Goal: Task Accomplishment & Management: Complete application form

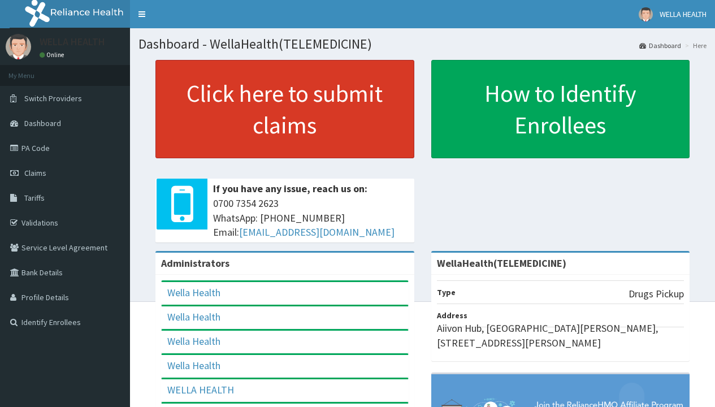
click at [284, 109] on link "Click here to submit claims" at bounding box center [284, 109] width 259 height 98
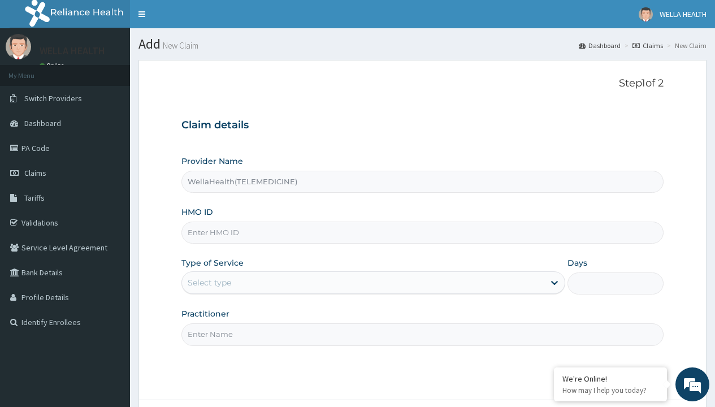
type input "WellaHealth(TELEMEDICINE)"
type input "LMG/10216/A"
type input "WellaHealth"
click at [209, 283] on div "Select type" at bounding box center [210, 282] width 44 height 11
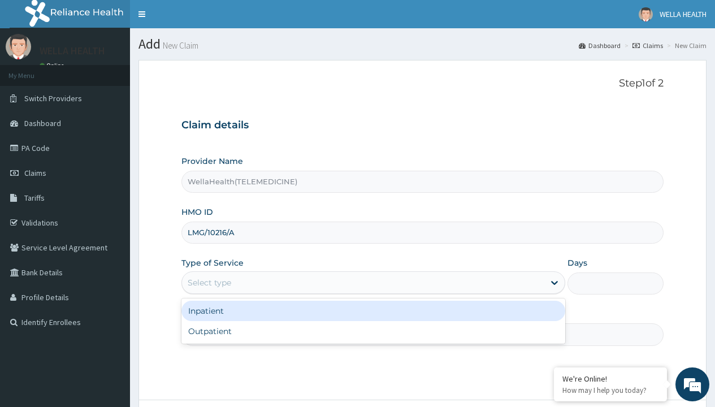
click at [373, 331] on div "Outpatient" at bounding box center [373, 331] width 384 height 20
type input "1"
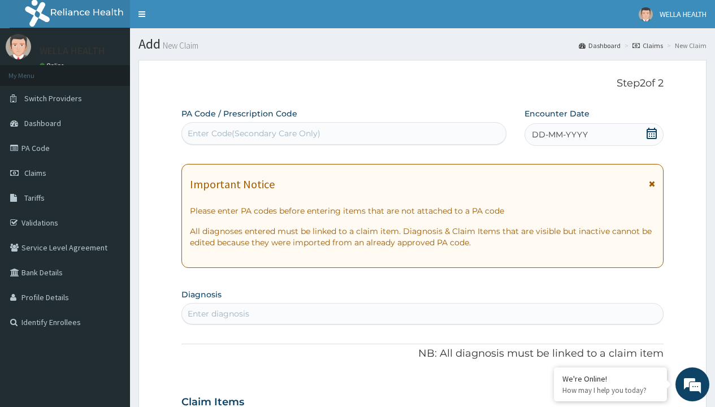
scroll to position [94, 0]
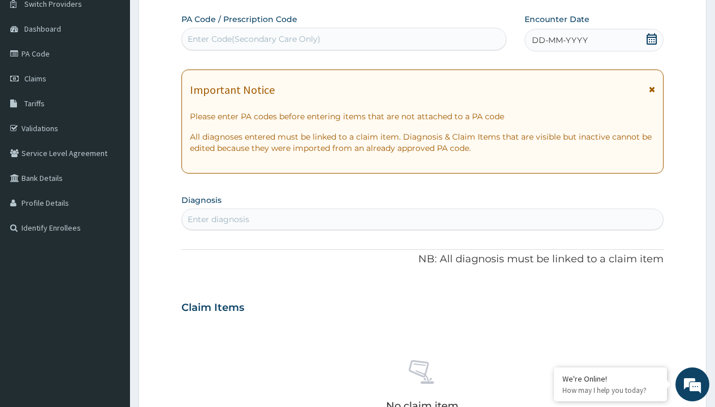
click at [559, 40] on span "DD-MM-YYYY" at bounding box center [560, 39] width 56 height 11
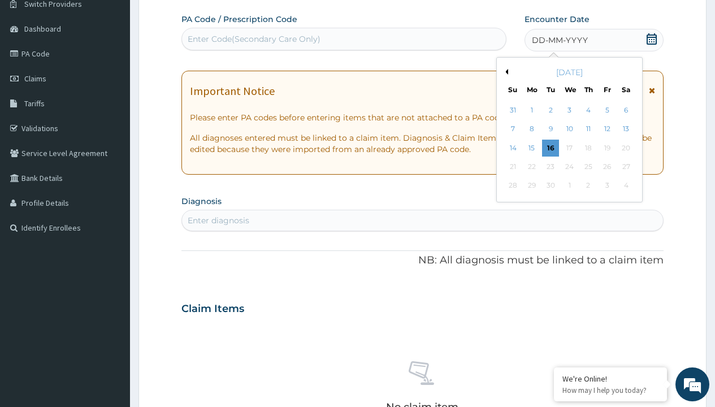
click at [505, 72] on button "Previous Month" at bounding box center [506, 72] width 6 height 6
click at [607, 129] on div "8" at bounding box center [607, 129] width 17 height 17
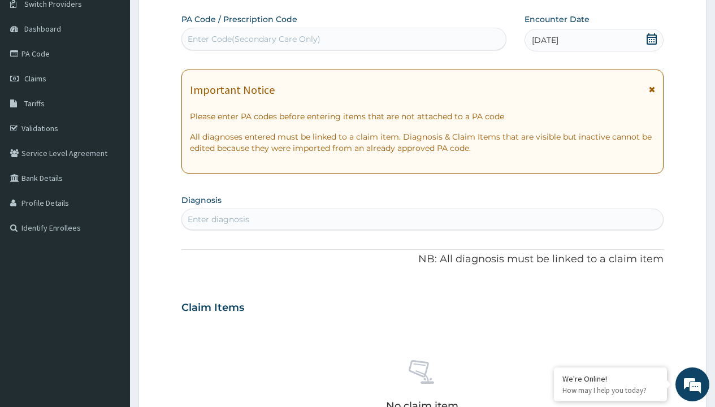
click at [253, 39] on div "Enter Code(Secondary Care Only)" at bounding box center [254, 38] width 133 height 11
type input "PR/00B58DBF"
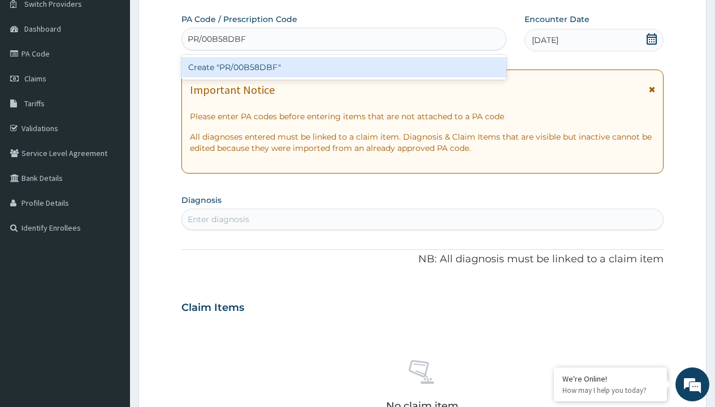
scroll to position [0, 0]
click at [344, 67] on div "Create "PR/00B58DBF"" at bounding box center [343, 67] width 325 height 20
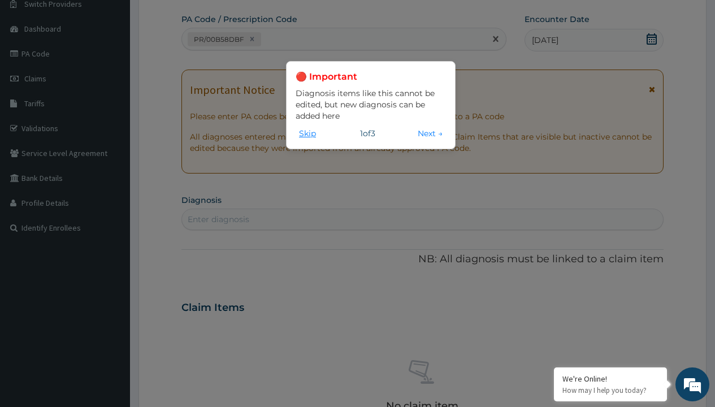
click at [308, 133] on button "Skip" at bounding box center [308, 133] width 24 height 12
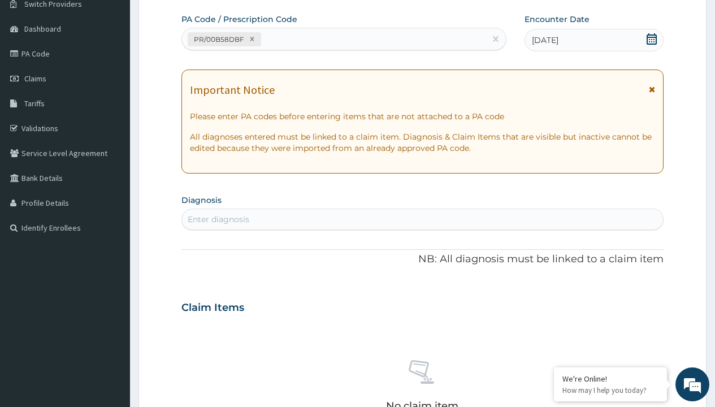
click at [218, 219] on div "Enter diagnosis" at bounding box center [219, 219] width 62 height 11
type input "prescription collected"
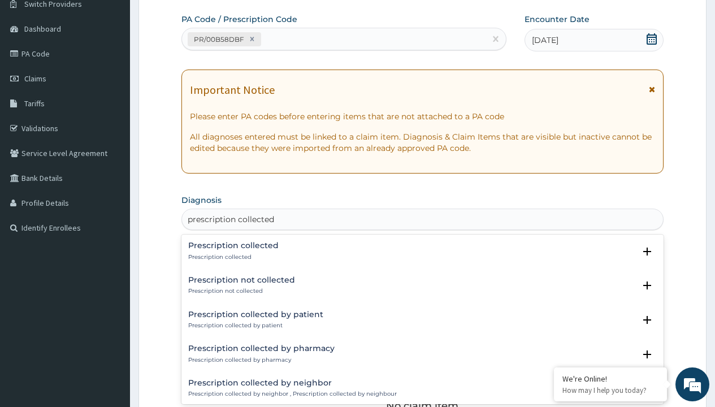
click at [232, 257] on p "Prescription collected" at bounding box center [233, 257] width 90 height 8
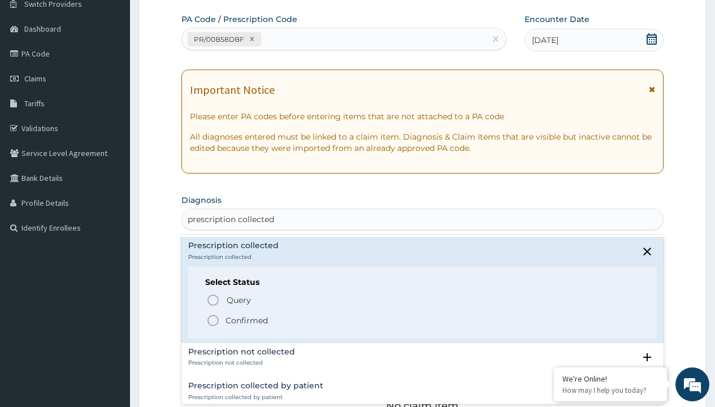
click at [246, 320] on p "Confirmed" at bounding box center [247, 320] width 42 height 11
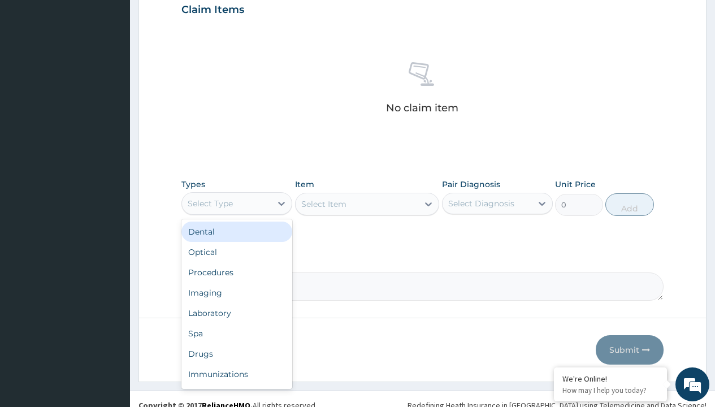
type input "procedures"
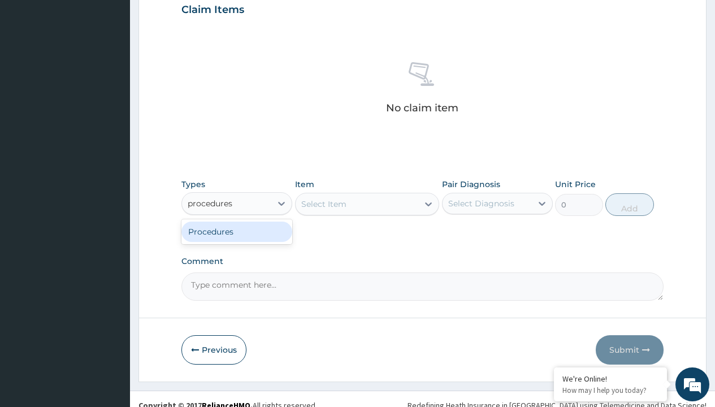
click at [237, 231] on div "Procedures" at bounding box center [236, 232] width 111 height 20
click at [323, 204] on div "Select Item" at bounding box center [323, 203] width 45 height 11
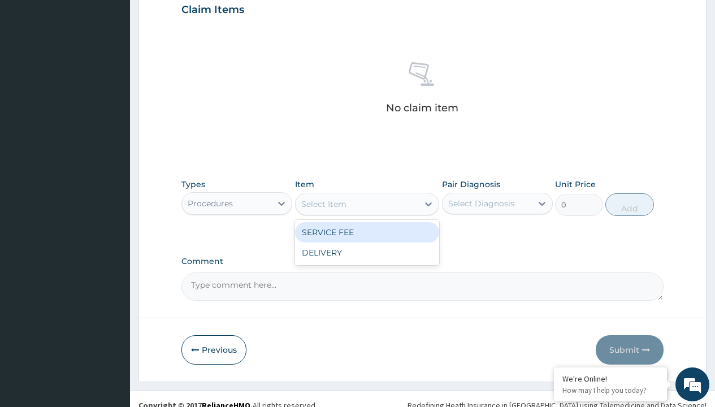
type input "service fee"
click at [367, 232] on div "SERVICE FEE" at bounding box center [367, 232] width 145 height 20
type input "100"
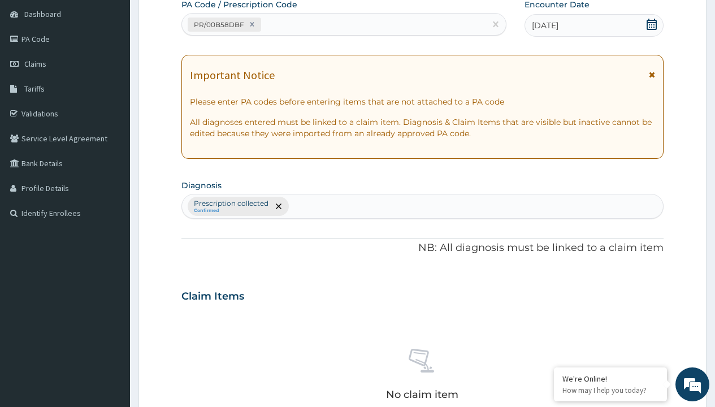
type input "prescription collected"
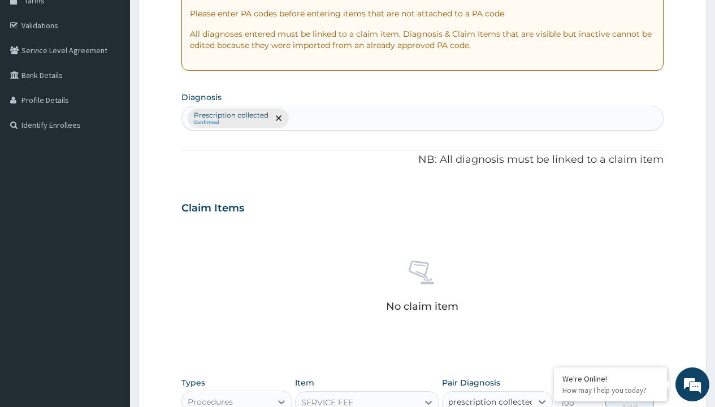
checkbox input "true"
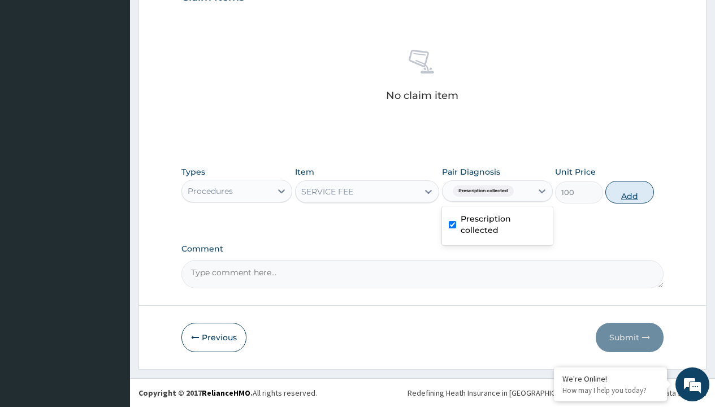
click at [630, 192] on button "Add" at bounding box center [629, 192] width 48 height 23
type input "0"
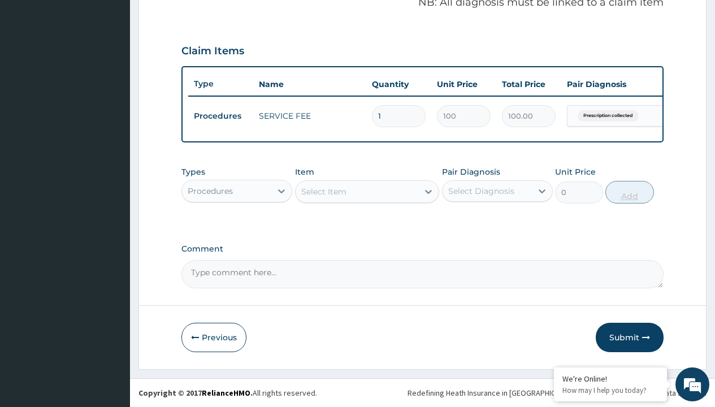
scroll to position [363, 0]
click at [210, 191] on div "Procedures" at bounding box center [210, 190] width 45 height 11
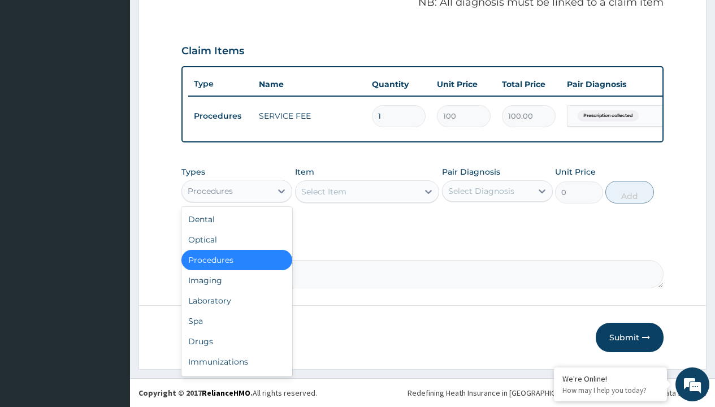
type input "drugs"
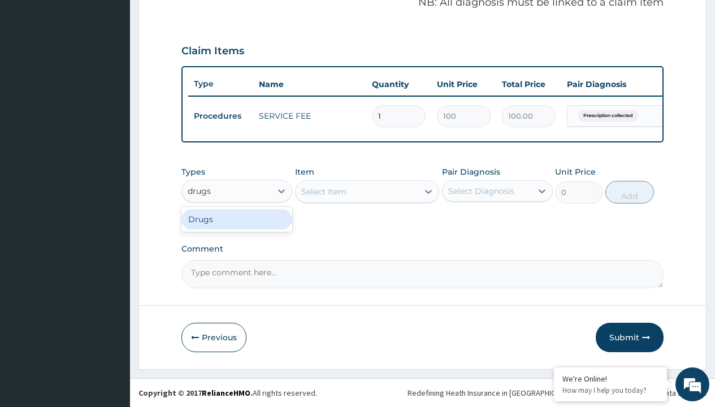
click at [237, 219] on div "Drugs" at bounding box center [236, 219] width 111 height 20
click at [323, 191] on div "Select Item" at bounding box center [367, 191] width 145 height 23
type input "artemether + lumefantrine 80/480 lonart ds/pack"
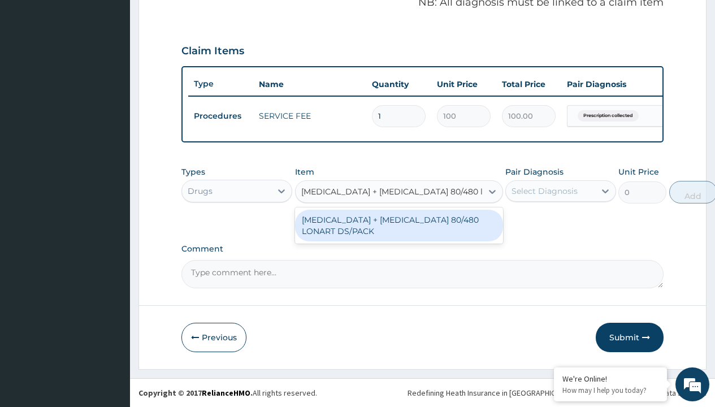
click at [399, 225] on div "ARTEMETHER + LUMEFANTRINE 80/480 LONART DS/PACK" at bounding box center [399, 226] width 208 height 32
type input "665"
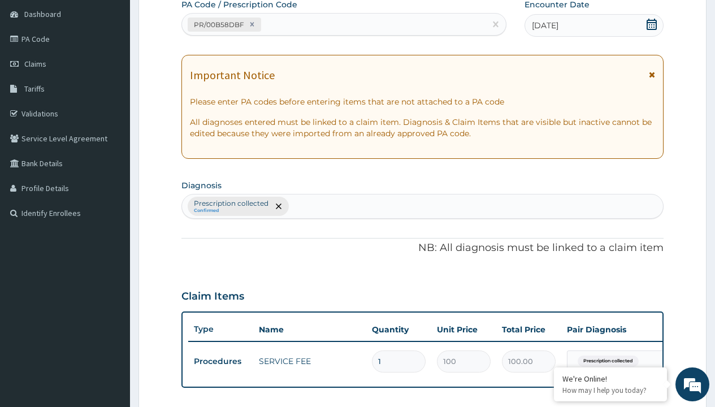
type input "prescription collected"
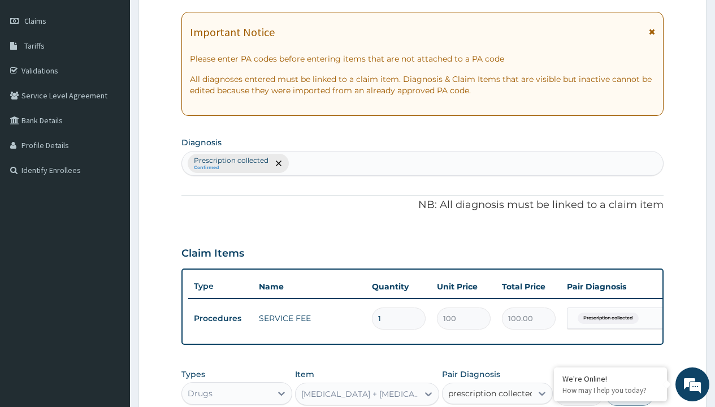
checkbox input "true"
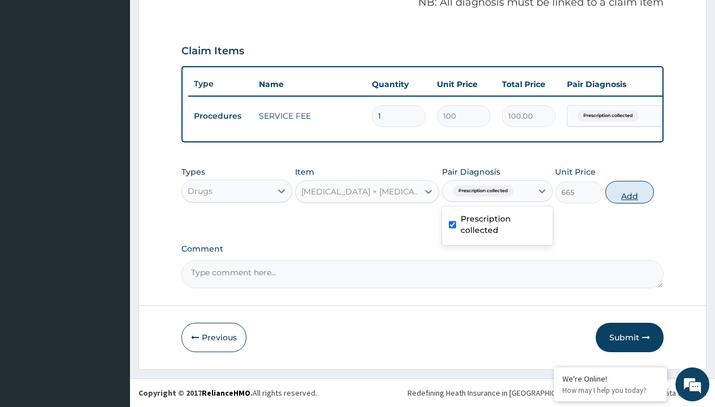
click at [630, 192] on button "Add" at bounding box center [629, 192] width 48 height 23
type input "0"
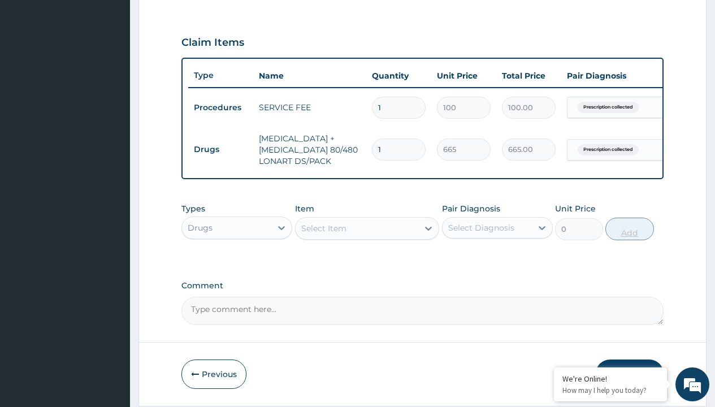
type input "6"
type input "3990.00"
type input "6"
click at [220, 149] on td "Drugs" at bounding box center [220, 149] width 65 height 21
type input "drugs"
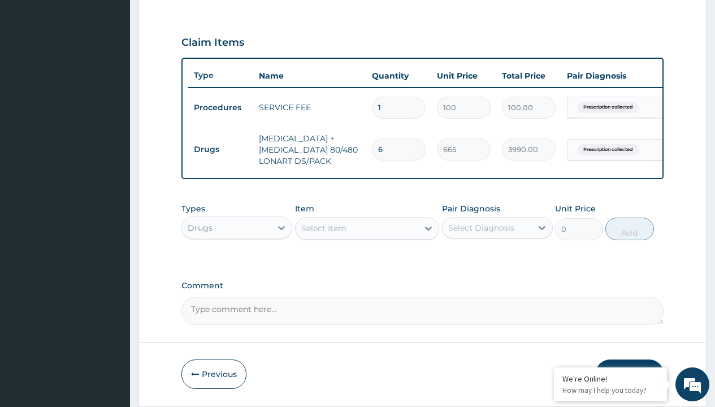
scroll to position [0, 0]
click at [237, 264] on div "Drugs" at bounding box center [236, 256] width 111 height 20
click at [323, 234] on div "Select Item" at bounding box center [323, 228] width 45 height 11
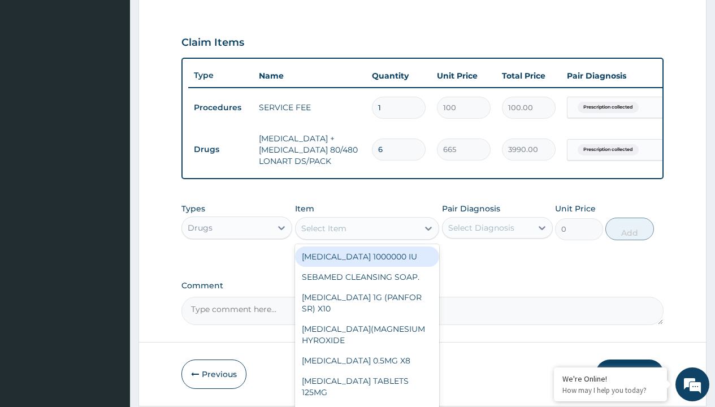
type input "paracetamol 500mg tablet emzor/sach"
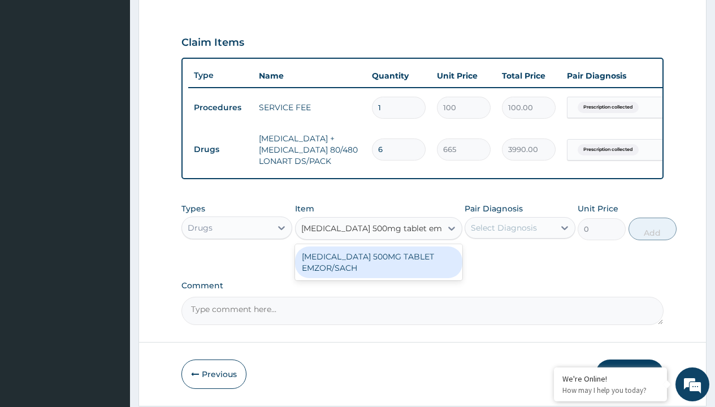
click at [378, 270] on div "PARACETAMOL 500MG TABLET EMZOR/SACH" at bounding box center [378, 262] width 167 height 32
type input "24"
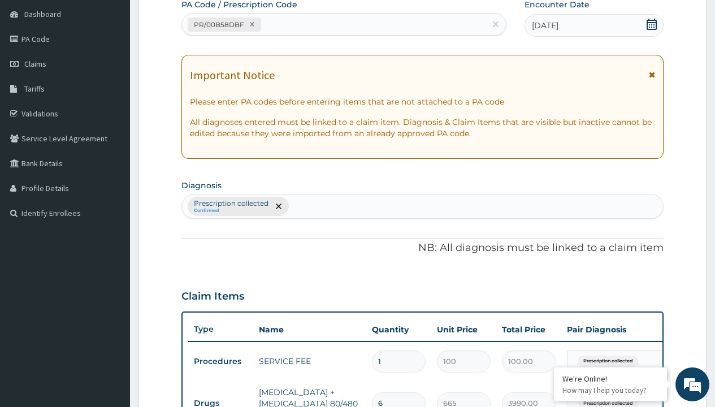
type input "prescription collected"
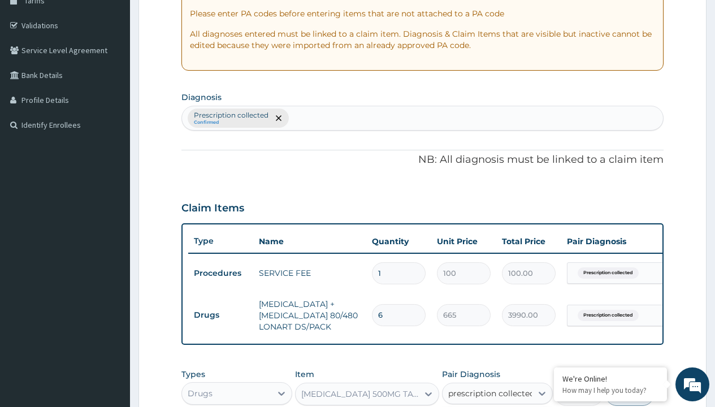
checkbox input "true"
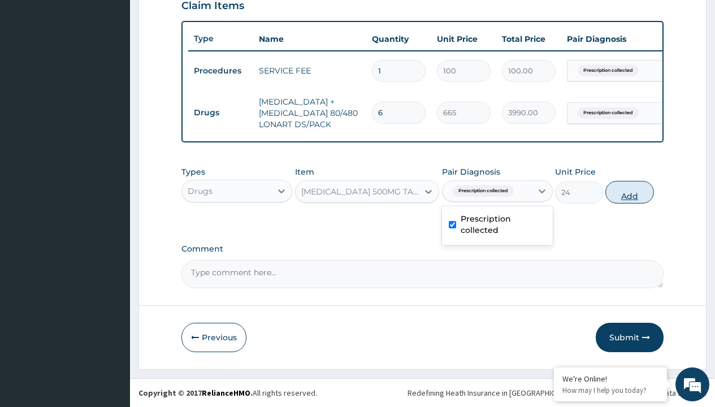
click at [630, 192] on button "Add" at bounding box center [629, 192] width 48 height 23
type input "0"
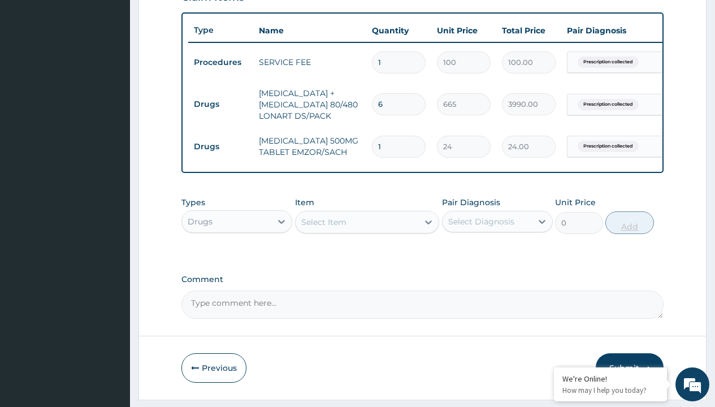
type input "24"
type input "576.00"
type input "24"
click at [220, 104] on td "Drugs" at bounding box center [220, 104] width 65 height 21
type input "drugs"
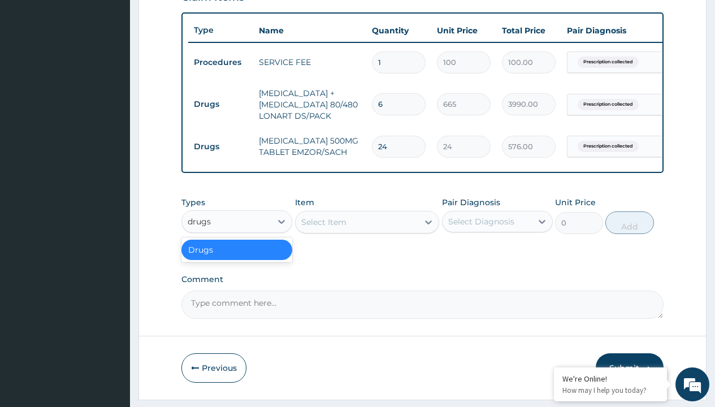
scroll to position [0, 0]
click at [237, 258] on div "Drugs" at bounding box center [236, 250] width 111 height 20
click at [323, 228] on div "Select Item" at bounding box center [323, 222] width 45 height 11
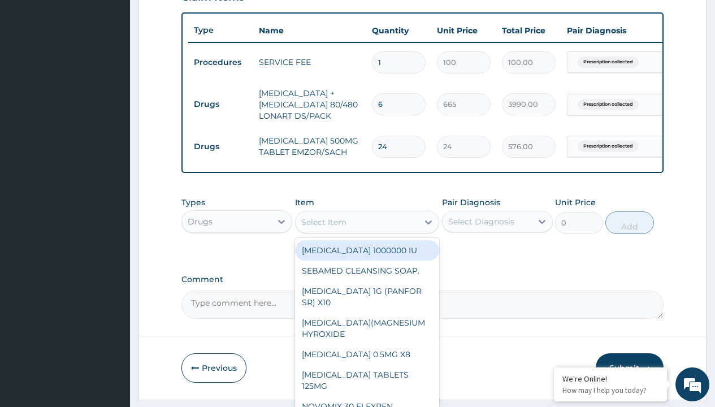
type input "tuxil-d/tuxil-n syrup/bott"
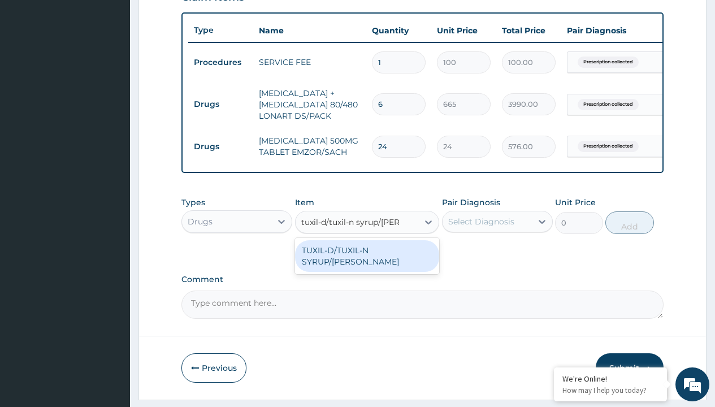
click at [367, 258] on div "TUXIL-D/TUXIL-N SYRUP/BOTT" at bounding box center [367, 256] width 145 height 32
type input "1425"
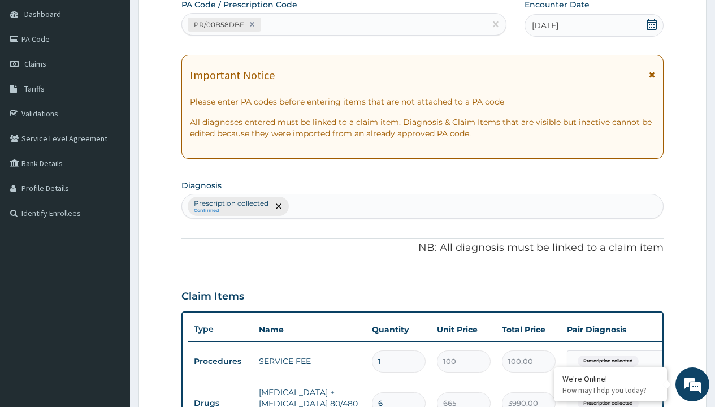
type input "prescription collected"
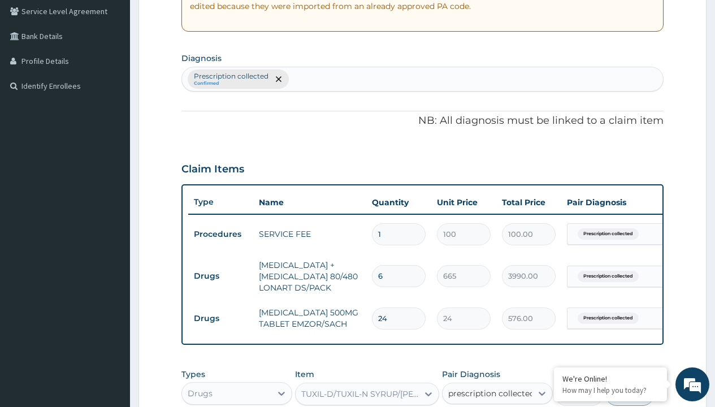
checkbox input "true"
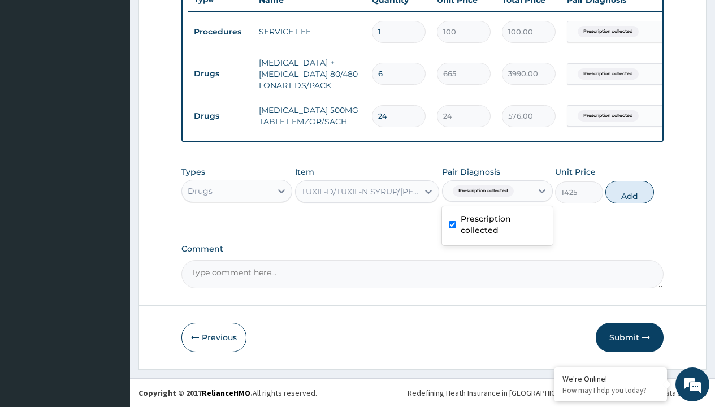
click at [630, 192] on button "Add" at bounding box center [629, 192] width 48 height 23
type input "0"
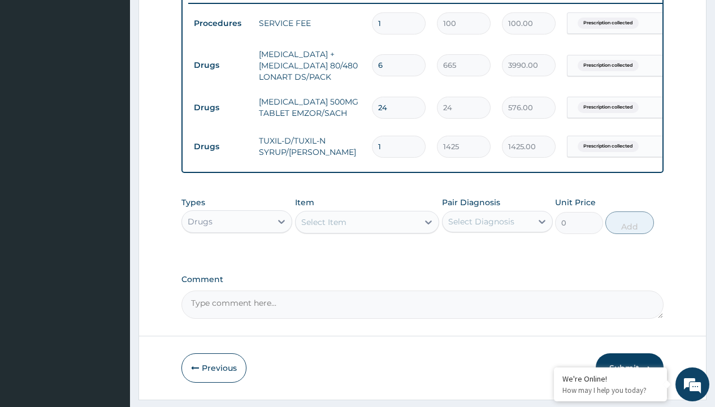
click at [220, 65] on td "Drugs" at bounding box center [220, 65] width 65 height 21
type input "drugs"
click at [237, 258] on div "Drugs" at bounding box center [236, 250] width 111 height 20
click at [323, 228] on div "Select Item" at bounding box center [323, 222] width 45 height 11
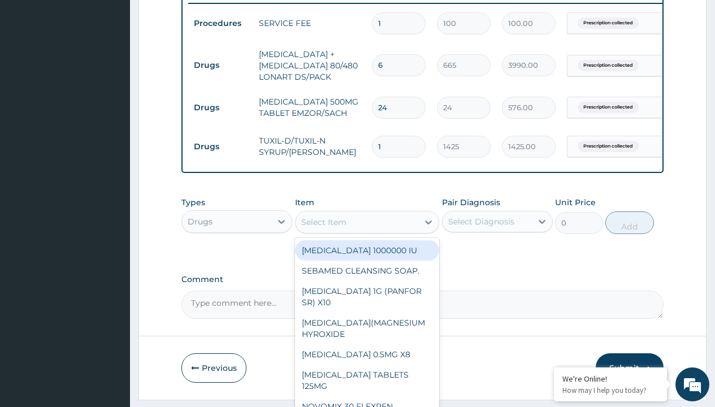
type input "throat lozenges"
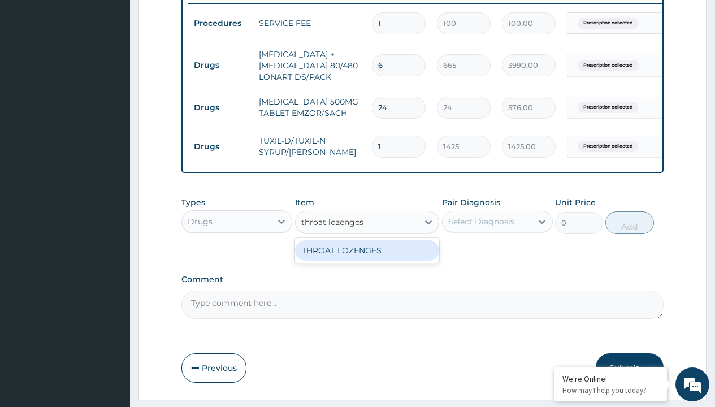
click at [367, 258] on div "THROAT LOZENGES" at bounding box center [367, 250] width 145 height 20
type input "196"
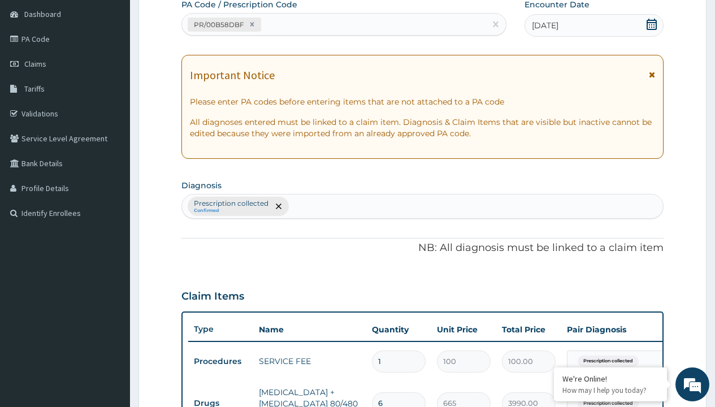
type input "prescription collected"
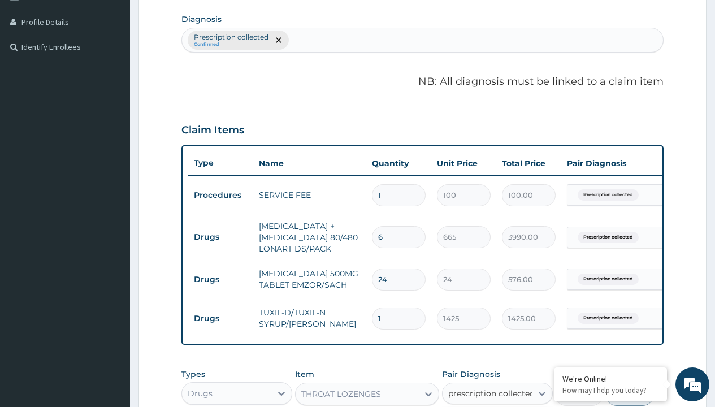
checkbox input "true"
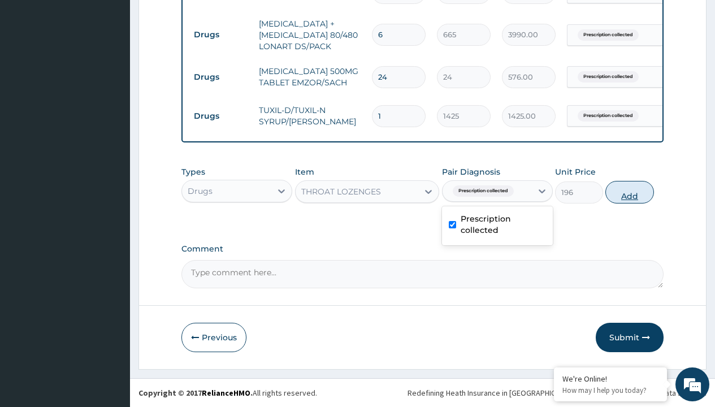
click at [630, 192] on button "Add" at bounding box center [629, 192] width 48 height 23
type input "0"
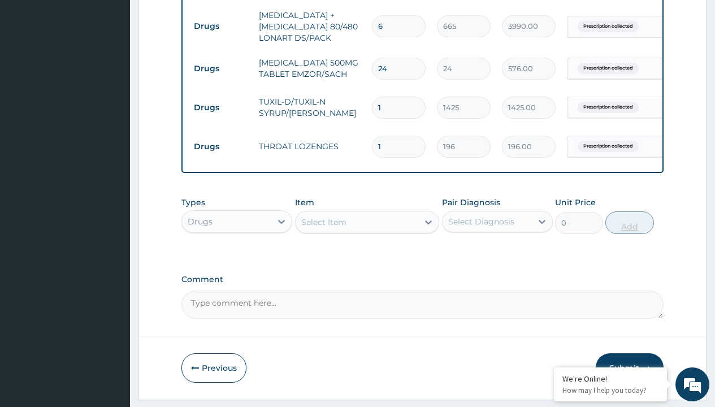
type input "12"
type input "2352.00"
type input "12"
click at [220, 26] on td "Drugs" at bounding box center [220, 26] width 65 height 21
type input "drugs"
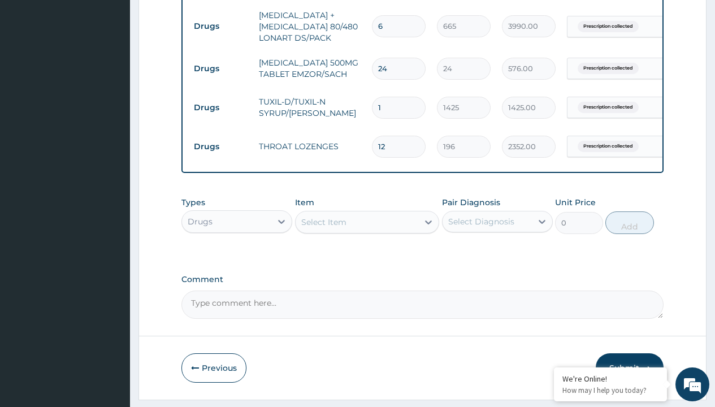
scroll to position [0, 0]
click at [237, 258] on div "Drugs" at bounding box center [236, 250] width 111 height 20
click at [323, 228] on div "Select Item" at bounding box center [323, 222] width 45 height 11
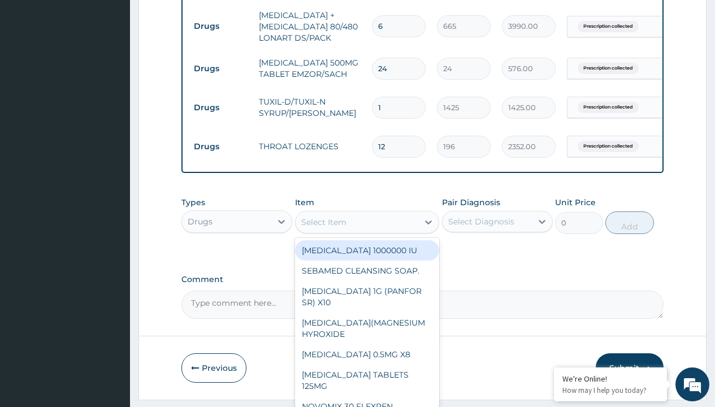
type input "loratadine 10mg tab loratyn x10"
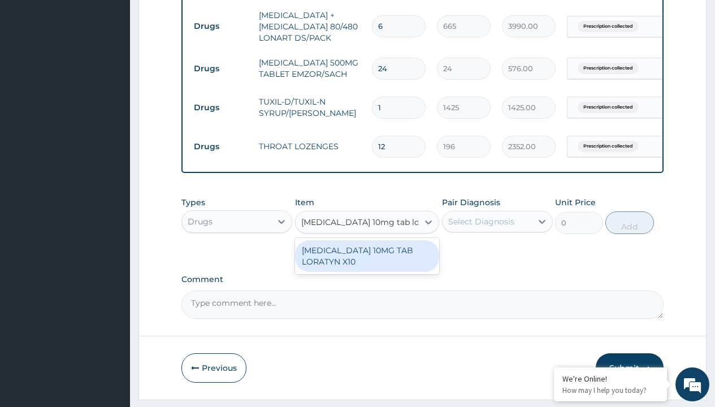
click at [367, 264] on div "[MEDICAL_DATA] 10MG TAB LORATYN X10" at bounding box center [367, 256] width 145 height 32
type input "117"
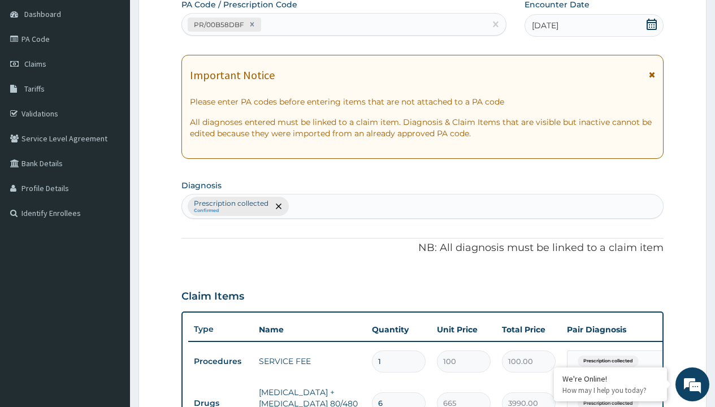
type input "prescription collected"
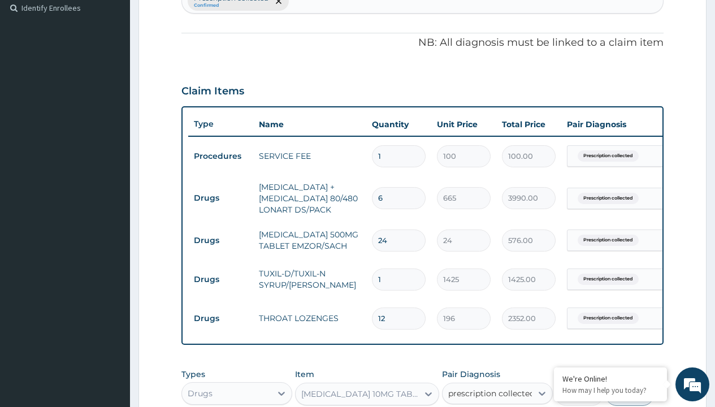
checkbox input "true"
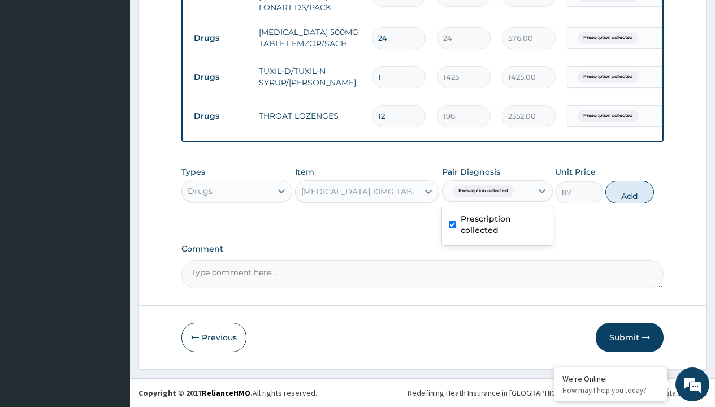
click at [630, 192] on button "Add" at bounding box center [629, 192] width 48 height 23
type input "0"
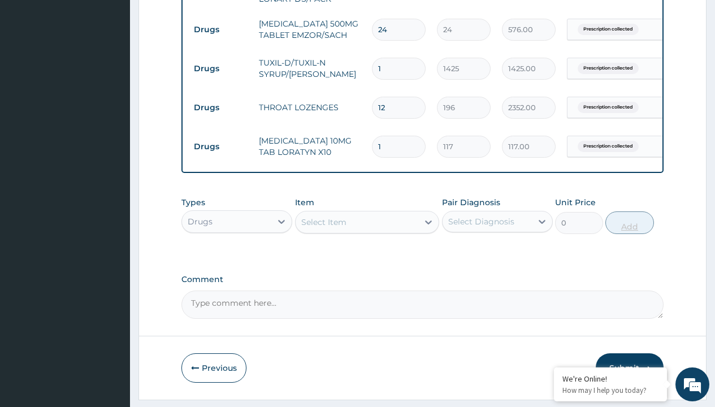
type input "10"
type input "1170.00"
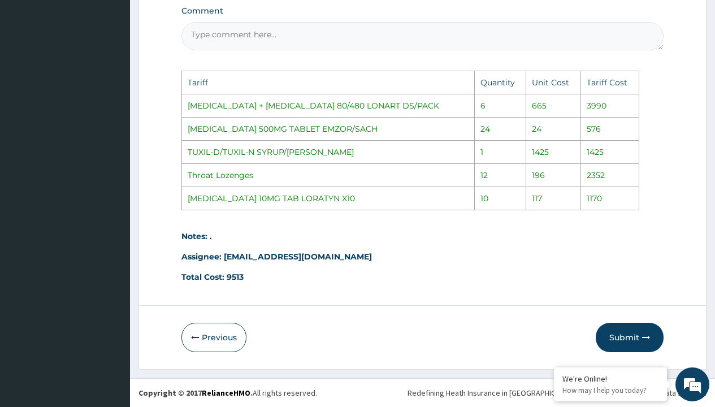
scroll to position [802, 0]
type input "10"
click at [621, 342] on button "Submit" at bounding box center [630, 337] width 68 height 29
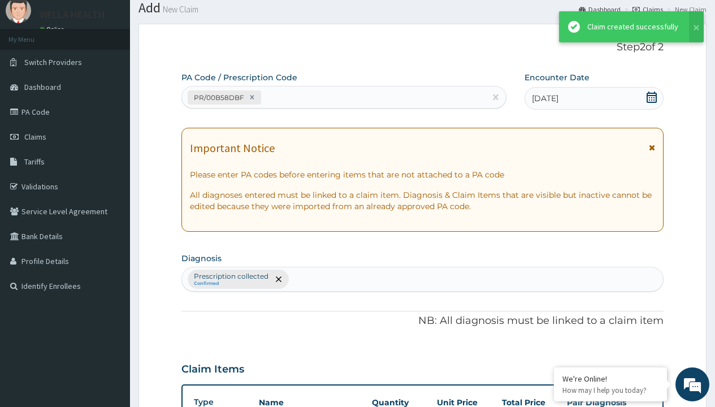
scroll to position [564, 0]
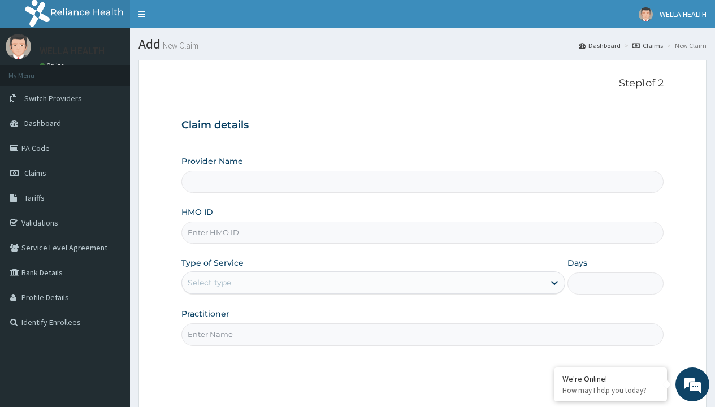
type input "LSD/10060/A"
type input "WellaHealth(TELEMEDICINE)"
type input "LSD/10060/A"
type input "WellaHealth"
click at [209, 283] on div "Select type" at bounding box center [210, 282] width 44 height 11
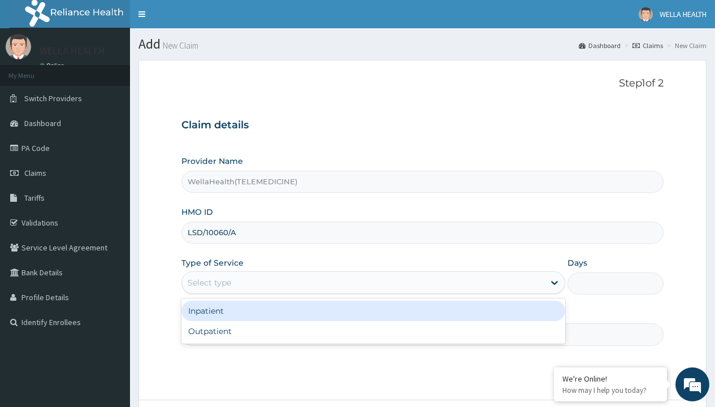
click at [373, 331] on div "Outpatient" at bounding box center [373, 331] width 384 height 20
type input "1"
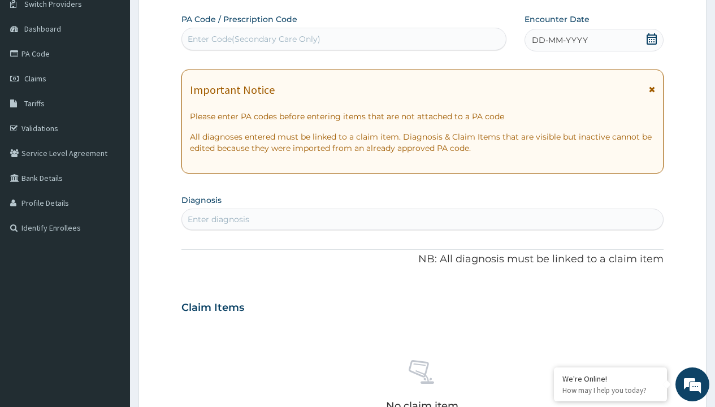
click at [559, 40] on span "DD-MM-YYYY" at bounding box center [560, 39] width 56 height 11
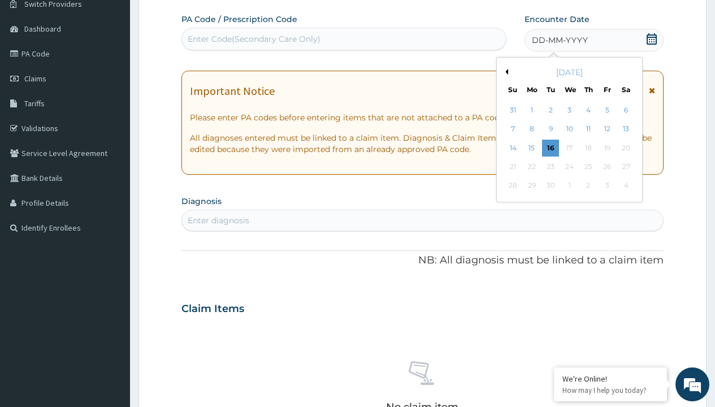
click at [505, 72] on button "Previous Month" at bounding box center [506, 72] width 6 height 6
click at [607, 129] on div "8" at bounding box center [607, 129] width 17 height 17
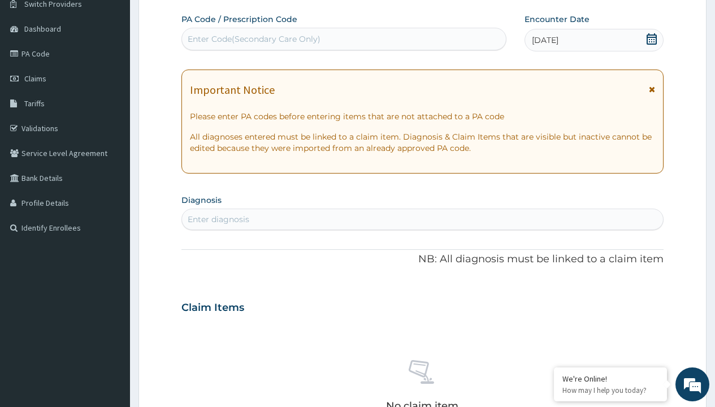
click at [253, 39] on div "Enter Code(Secondary Care Only)" at bounding box center [254, 38] width 133 height 11
type input "PR/8D9A2BE8"
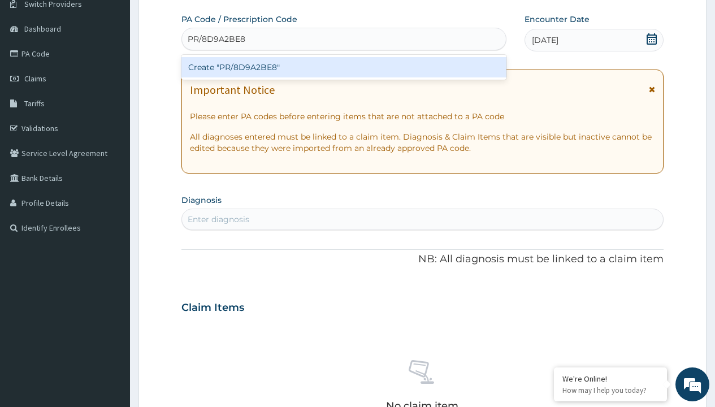
scroll to position [0, 0]
click at [344, 67] on div "Create "PR/8D9A2BE8"" at bounding box center [343, 67] width 325 height 20
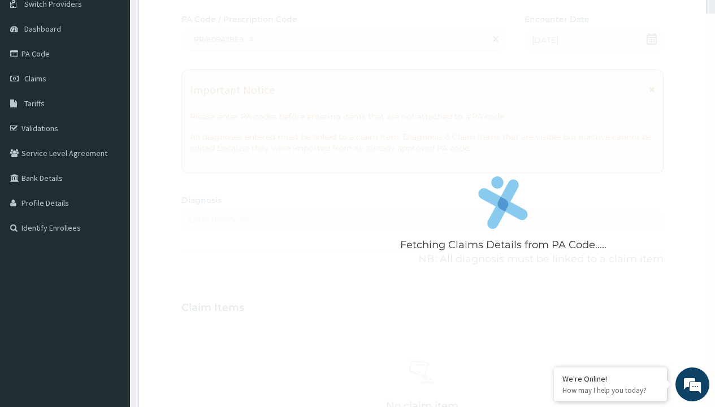
click at [218, 219] on div "Enter diagnosis" at bounding box center [219, 219] width 62 height 11
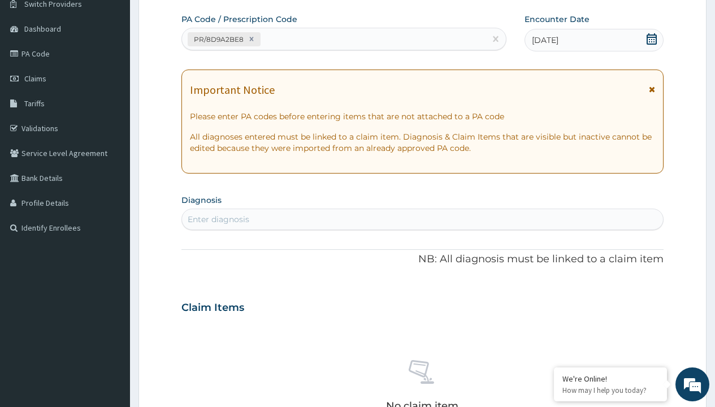
type input "prescription collected"
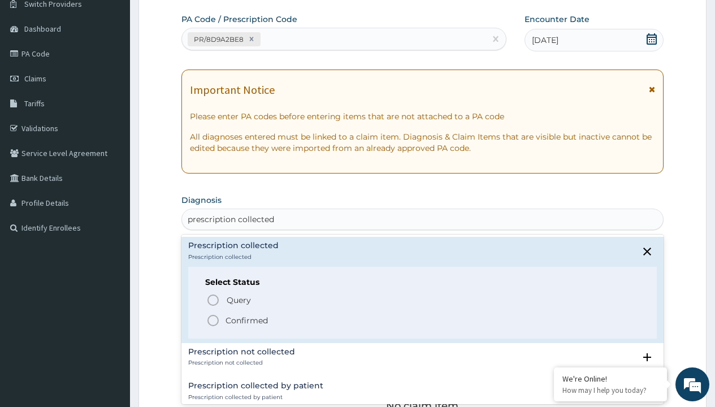
click at [246, 320] on p "Confirmed" at bounding box center [247, 320] width 42 height 11
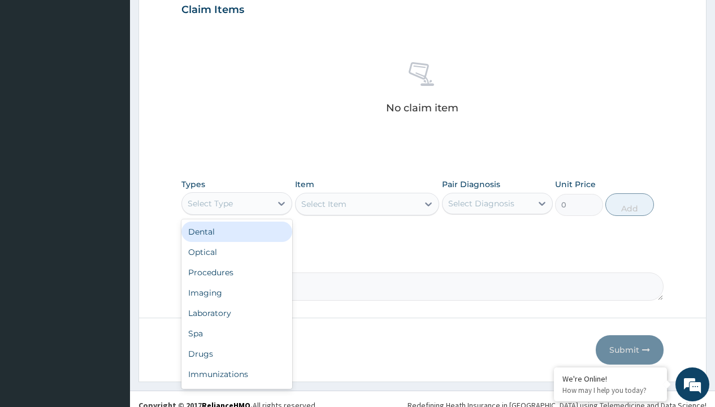
type input "procedures"
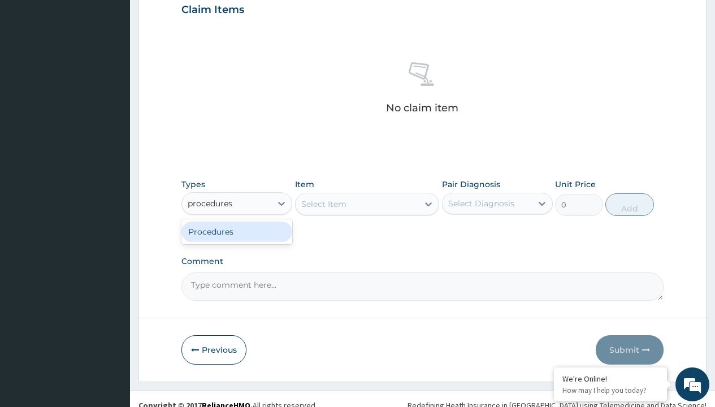
scroll to position [0, 0]
click at [237, 231] on div "Procedures" at bounding box center [236, 232] width 111 height 20
click at [323, 204] on div "Select Item" at bounding box center [323, 203] width 45 height 11
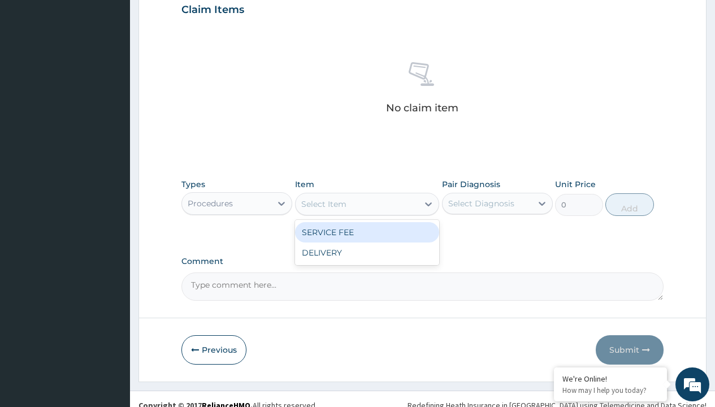
type input "service fee"
click at [367, 232] on div "SERVICE FEE" at bounding box center [367, 232] width 145 height 20
type input "100"
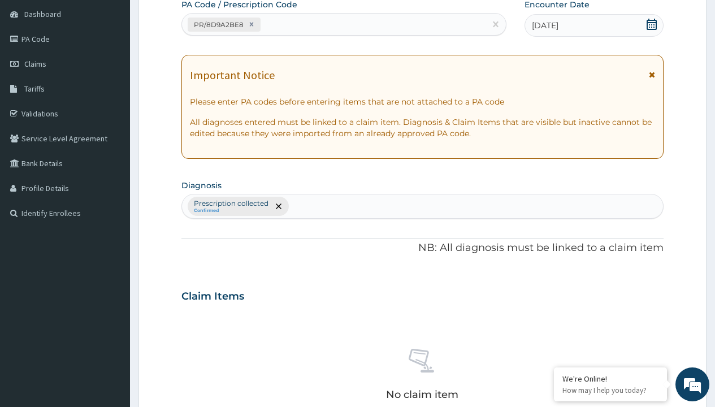
type input "prescription collected"
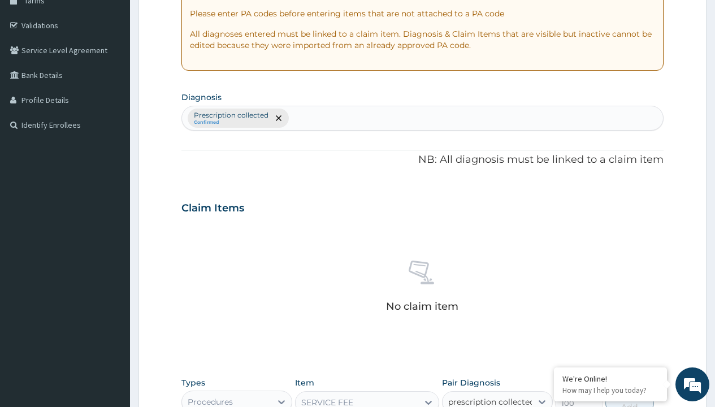
checkbox input "true"
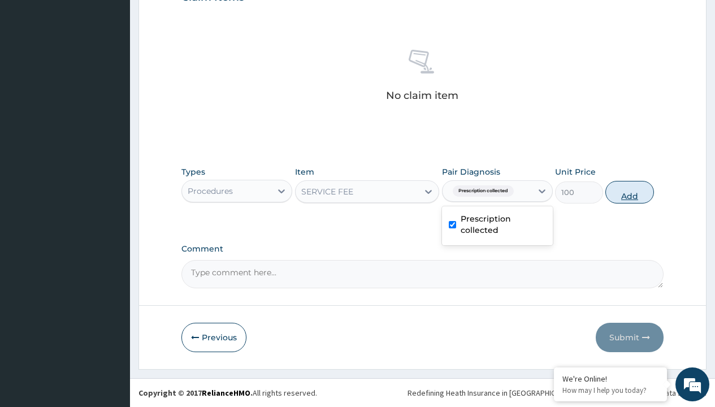
click at [630, 192] on button "Add" at bounding box center [629, 192] width 48 height 23
type input "0"
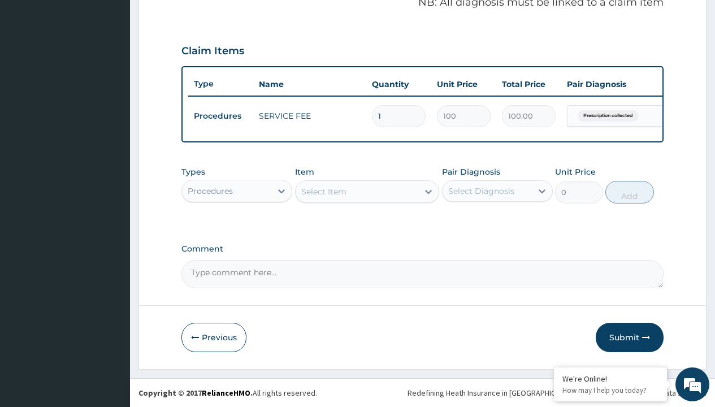
click at [210, 191] on div "Procedures" at bounding box center [210, 190] width 45 height 11
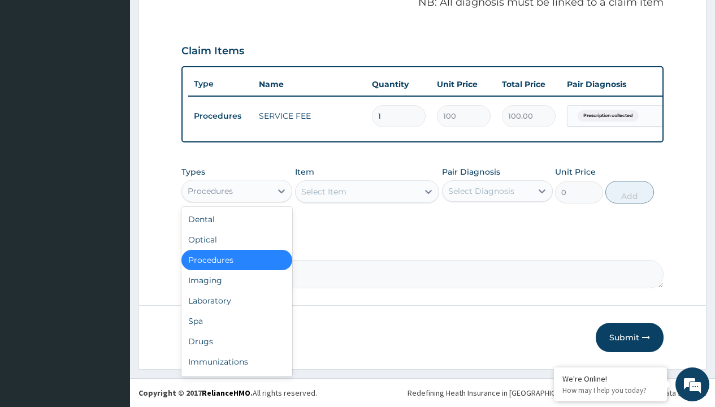
type input "drugs"
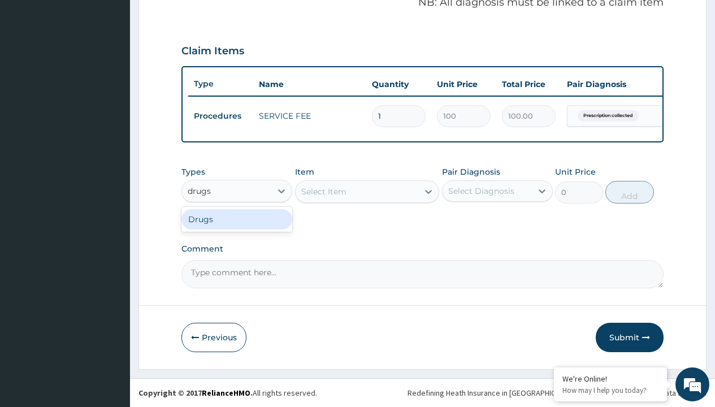
click at [237, 219] on div "Drugs" at bounding box center [236, 219] width 111 height 20
click at [323, 191] on div "Select Item" at bounding box center [367, 191] width 145 height 23
type input "metronidazole 400mg loxagyl/sach"
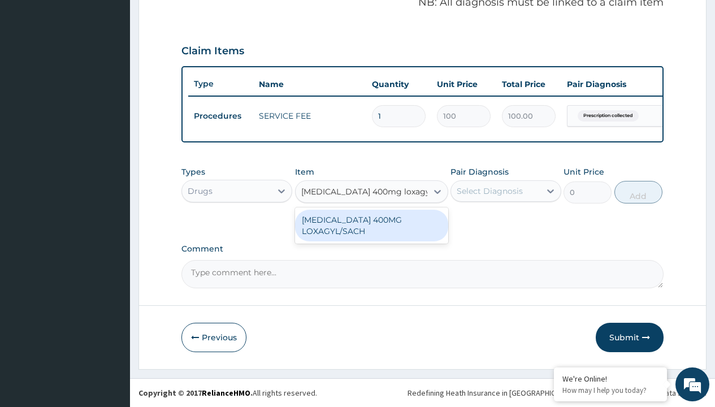
click at [371, 225] on div "[MEDICAL_DATA] 400MG LOXAGYL/SACH" at bounding box center [371, 226] width 153 height 32
type input "80"
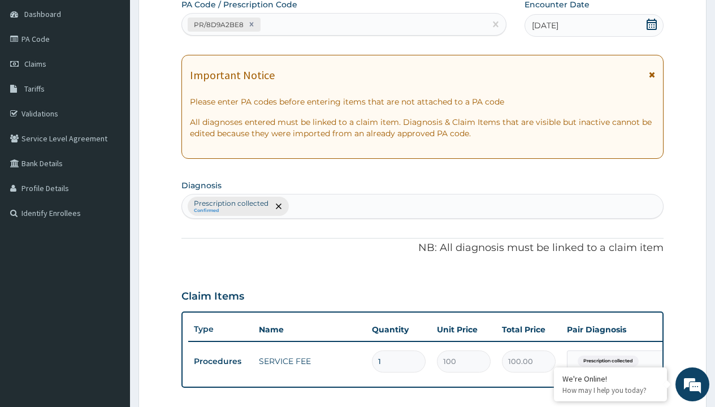
type input "prescription collected"
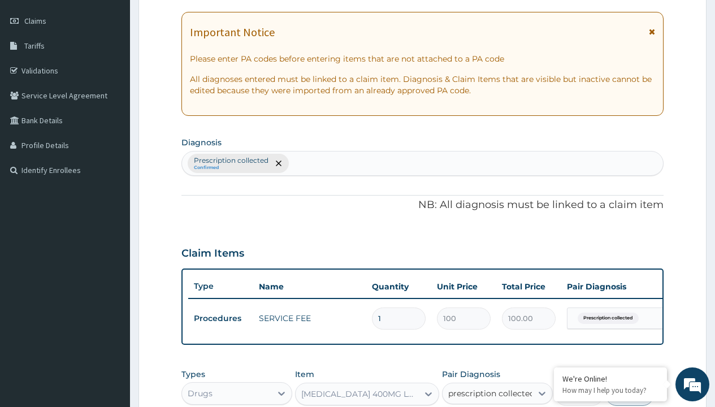
checkbox input "true"
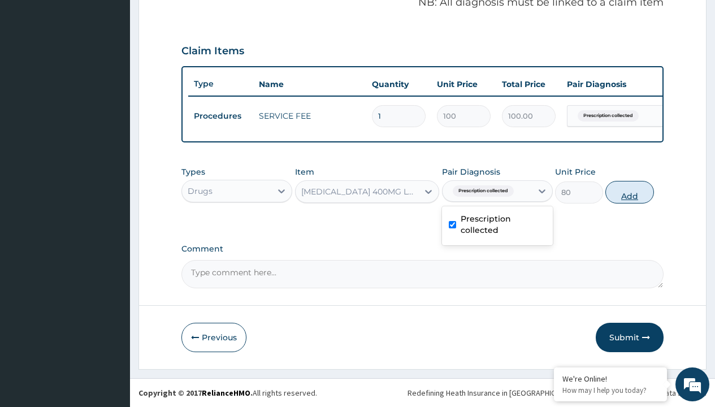
click at [630, 192] on button "Add" at bounding box center [629, 192] width 48 height 23
type input "0"
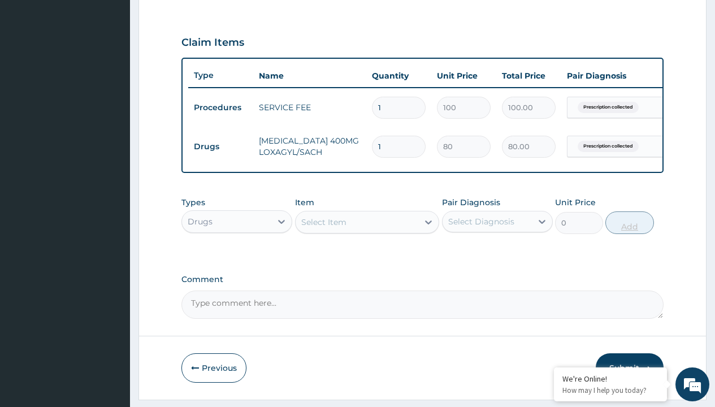
type input "20"
type input "1600.00"
type input "20"
click at [220, 146] on td "Drugs" at bounding box center [220, 146] width 65 height 21
type input "drugs"
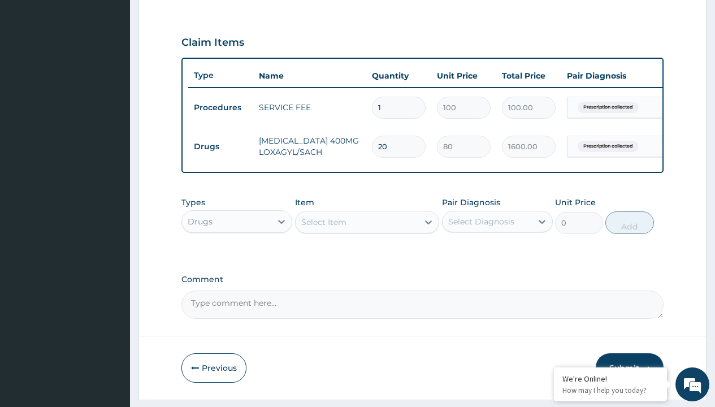
scroll to position [0, 0]
click at [237, 258] on div "Drugs" at bounding box center [236, 250] width 111 height 20
click at [323, 228] on div "Select Item" at bounding box center [323, 222] width 45 height 11
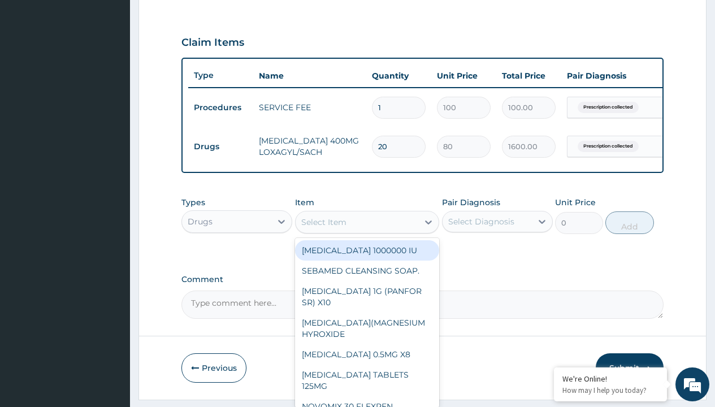
type input "loperamide caps 2mg/sach"
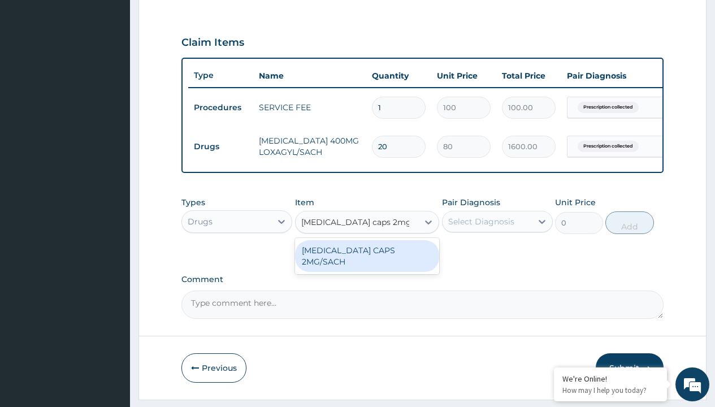
click at [367, 258] on div "LOPERAMIDE CAPS 2MG/SACH" at bounding box center [367, 256] width 145 height 32
type input "420"
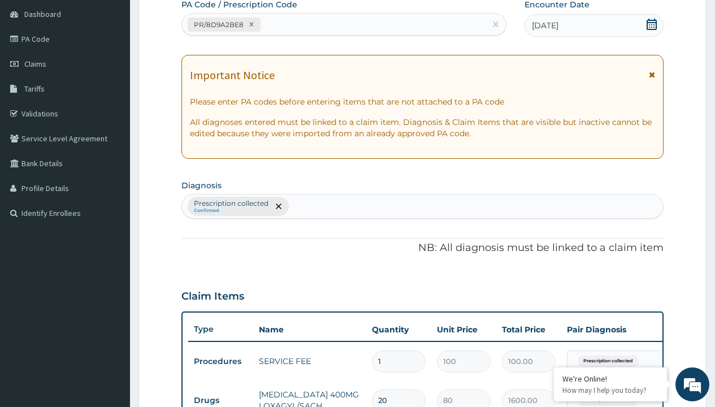
type input "prescription collected"
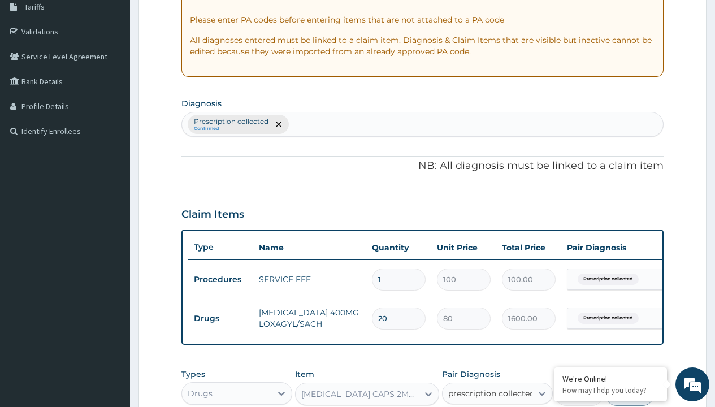
checkbox input "true"
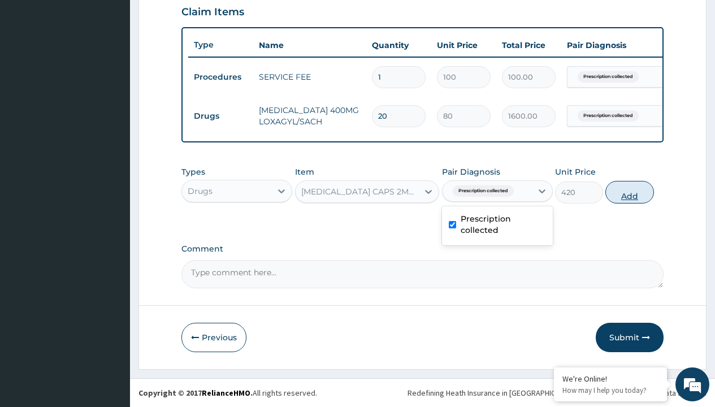
click at [630, 192] on button "Add" at bounding box center [629, 192] width 48 height 23
type input "0"
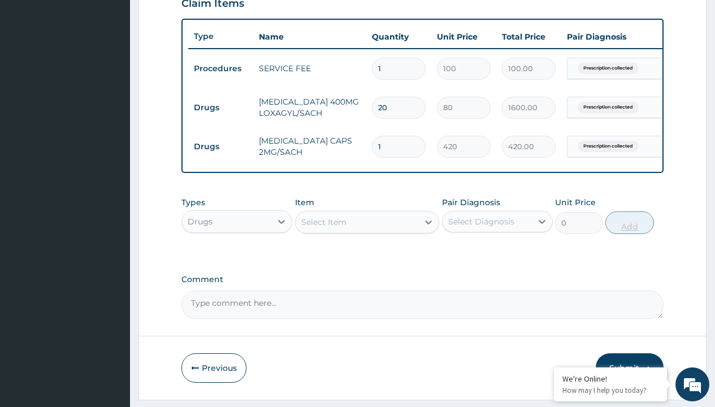
type input "10"
type input "4200.00"
type input "10"
click at [220, 107] on td "Drugs" at bounding box center [220, 107] width 65 height 21
type input "drugs"
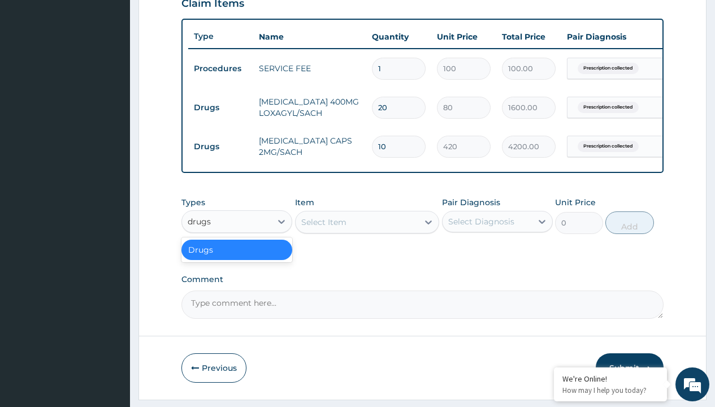
scroll to position [0, 0]
click at [237, 258] on div "Drugs" at bounding box center [236, 250] width 111 height 20
click at [323, 228] on div "Select Item" at bounding box center [323, 222] width 45 height 11
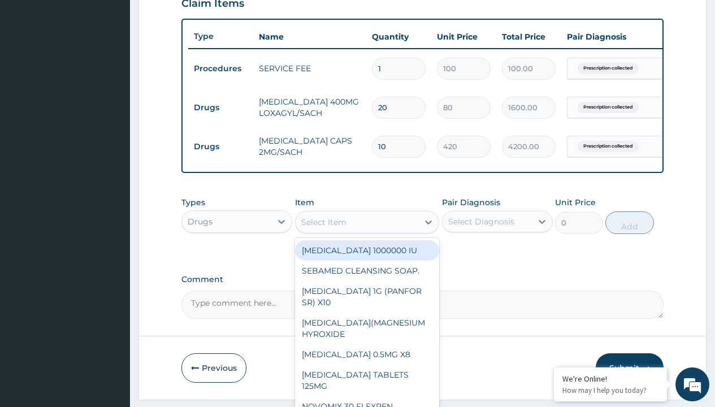
type input "ors/sachet"
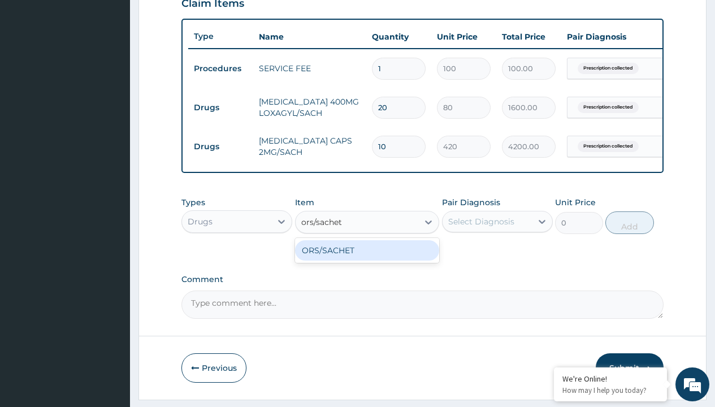
click at [367, 258] on div "ORS/SACHET" at bounding box center [367, 250] width 145 height 20
type input "600"
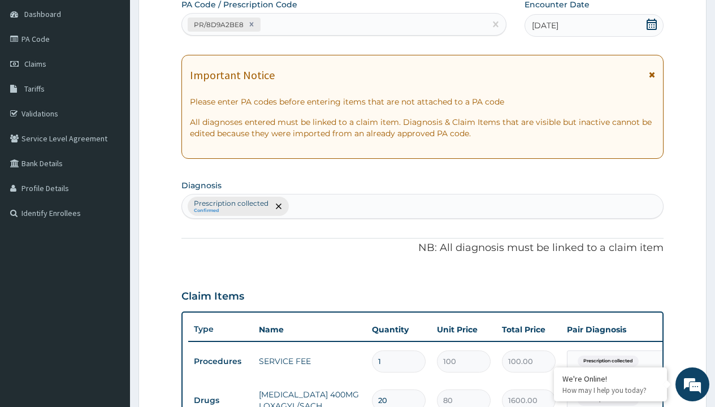
type input "prescription collected"
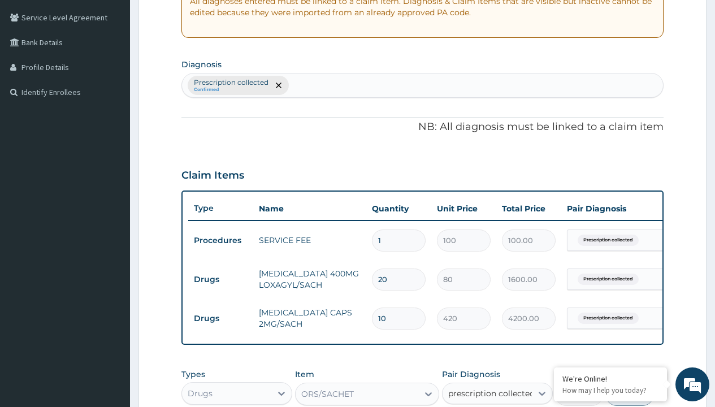
checkbox input "true"
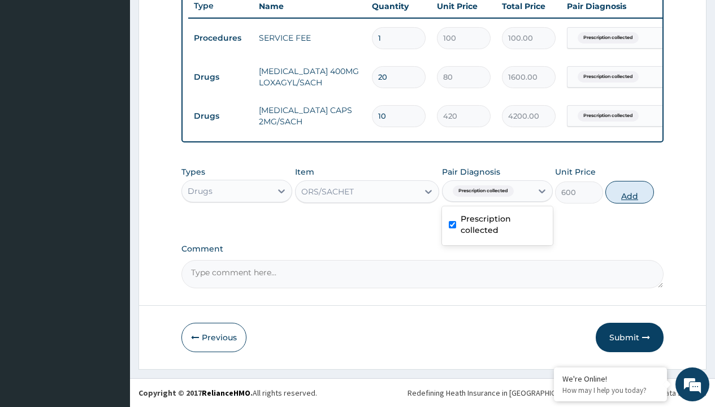
click at [630, 192] on button "Add" at bounding box center [629, 192] width 48 height 23
type input "0"
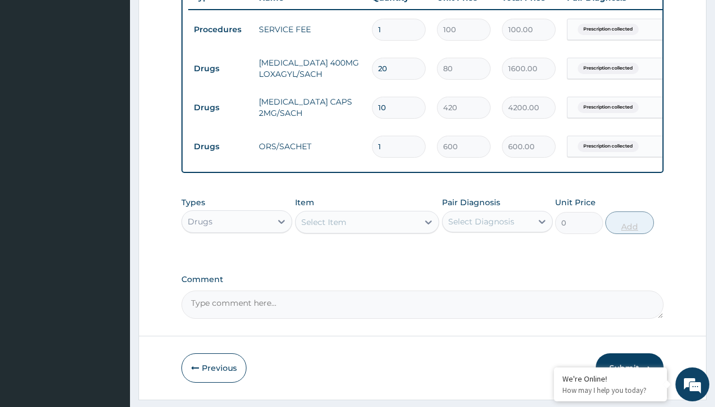
type input "2"
type input "1200.00"
type input "2"
click at [220, 68] on td "Drugs" at bounding box center [220, 68] width 65 height 21
type input "drugs"
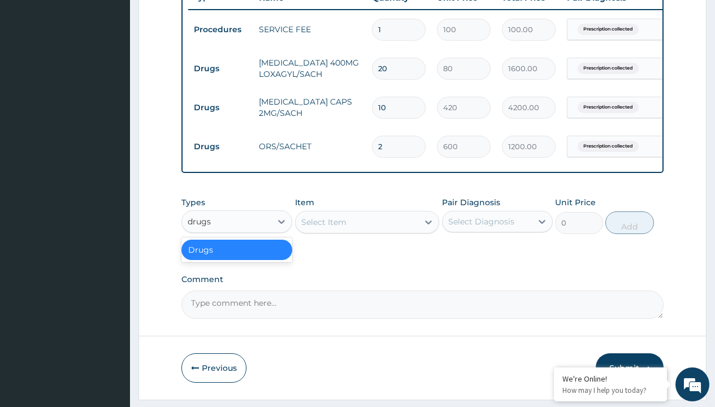
scroll to position [0, 0]
click at [237, 258] on div "Drugs" at bounding box center [236, 250] width 111 height 20
click at [323, 228] on div "Select Item" at bounding box center [323, 222] width 45 height 11
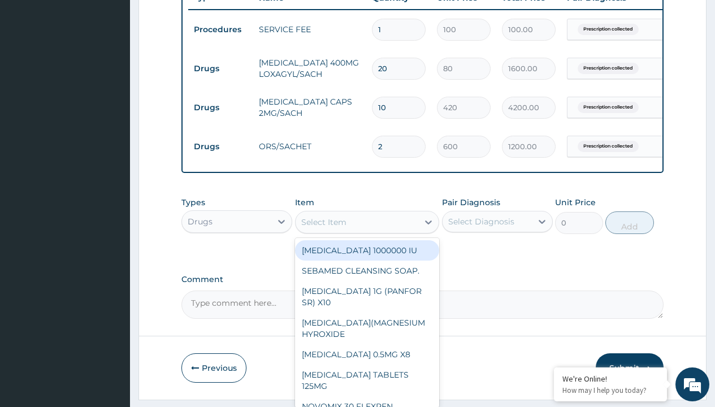
type input "paracetamol 500mg tablet emzor/sach"
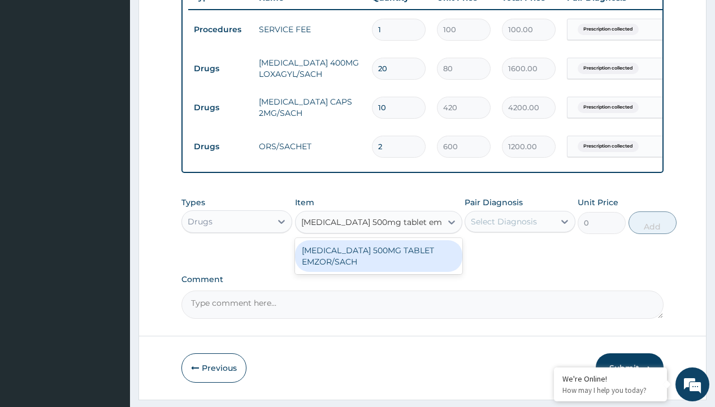
click at [378, 264] on div "PARACETAMOL 500MG TABLET EMZOR/SACH" at bounding box center [378, 256] width 167 height 32
type input "24"
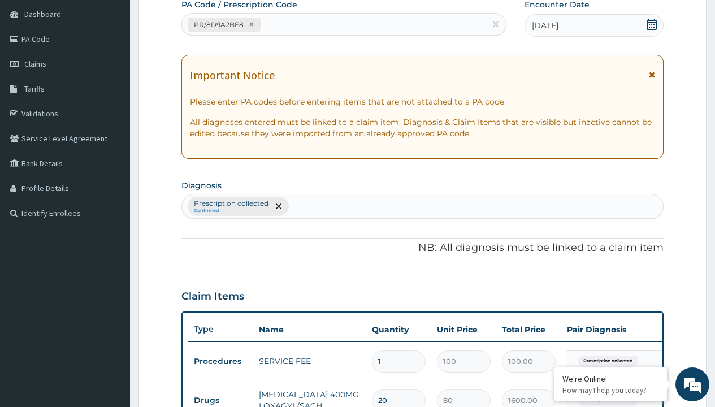
type input "prescription collected"
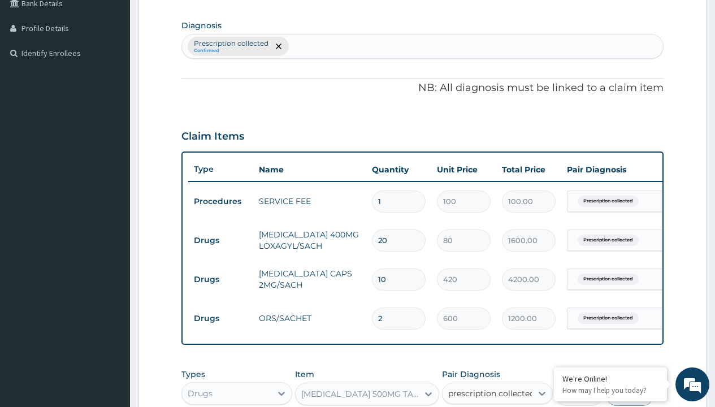
checkbox input "true"
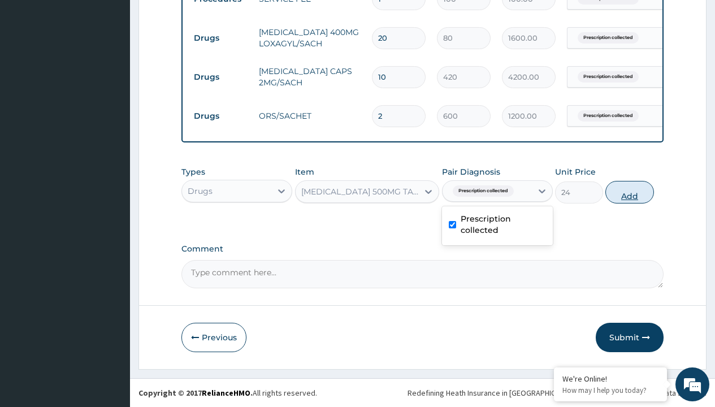
click at [630, 192] on button "Add" at bounding box center [629, 192] width 48 height 23
type input "0"
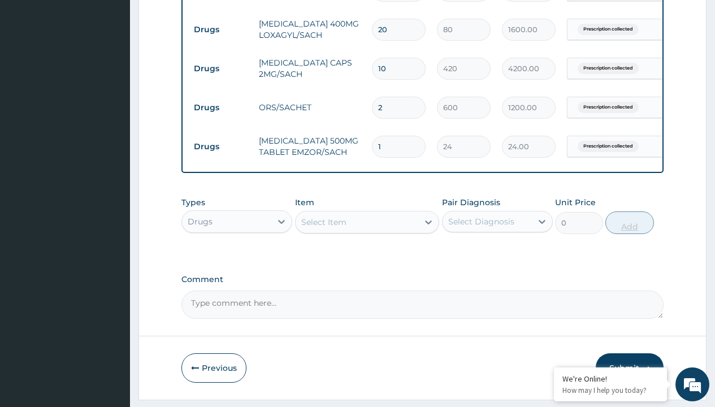
type input "24"
type input "576.00"
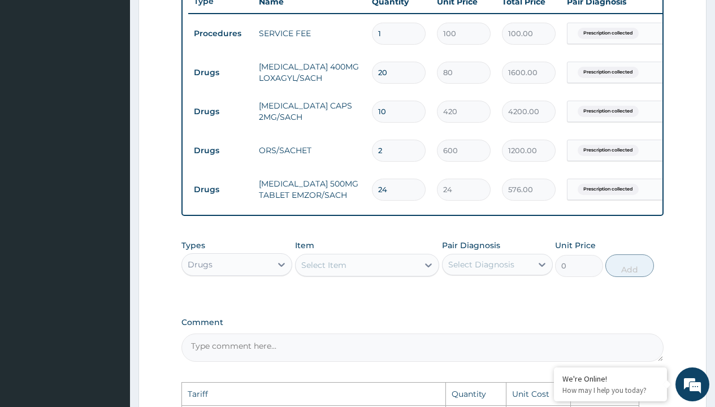
scroll to position [436, 0]
type input "24"
click at [413, 114] on input "10" at bounding box center [399, 112] width 54 height 22
type input "1"
type input "420.00"
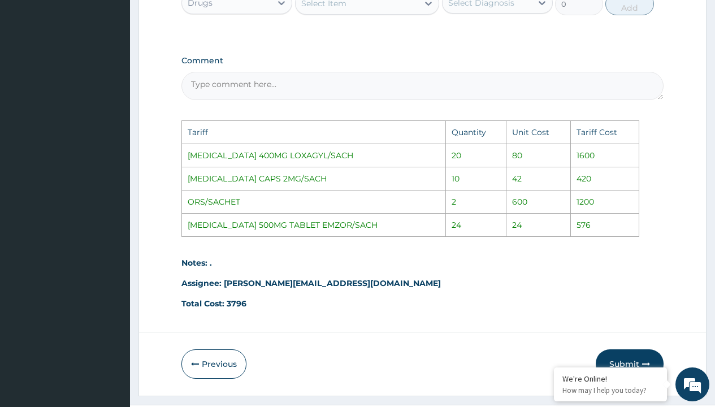
scroll to position [734, 0]
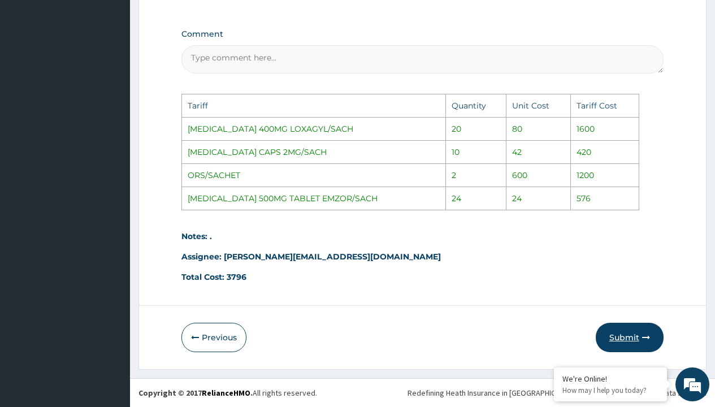
type input "1"
click at [627, 332] on button "Submit" at bounding box center [630, 337] width 68 height 29
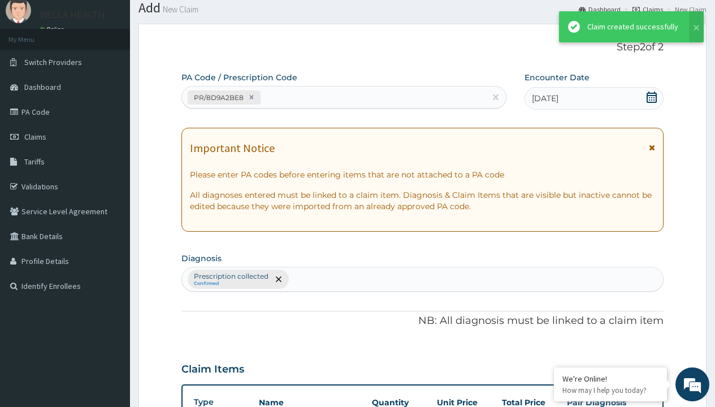
scroll to position [519, 0]
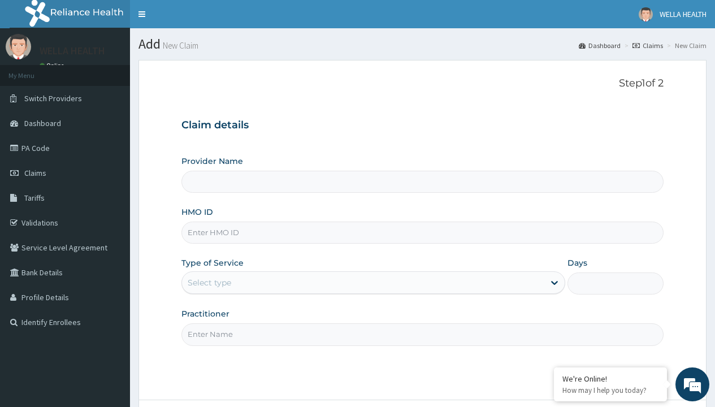
type input "LVC/10061/A"
type input "WellaHealth(TELEMEDICINE)"
type input "LVC/10061/A"
type input "WellaHealth"
click at [209, 283] on div "Select type" at bounding box center [210, 282] width 44 height 11
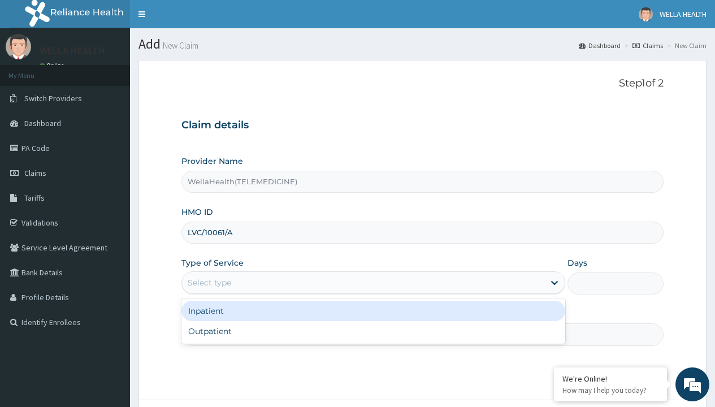
click at [373, 331] on div "Outpatient" at bounding box center [373, 331] width 384 height 20
type input "1"
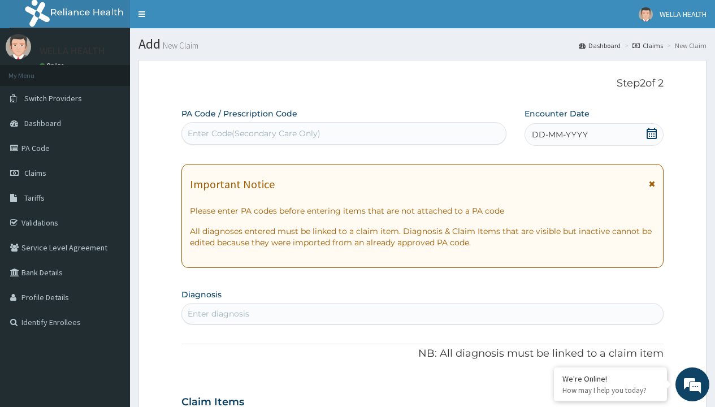
scroll to position [94, 0]
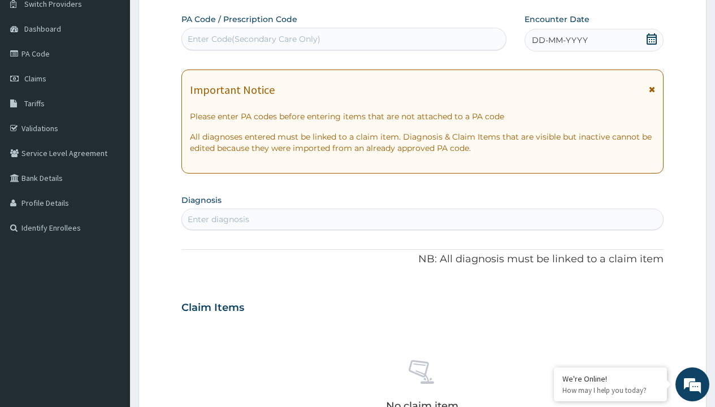
click at [559, 40] on span "DD-MM-YYYY" at bounding box center [560, 39] width 56 height 11
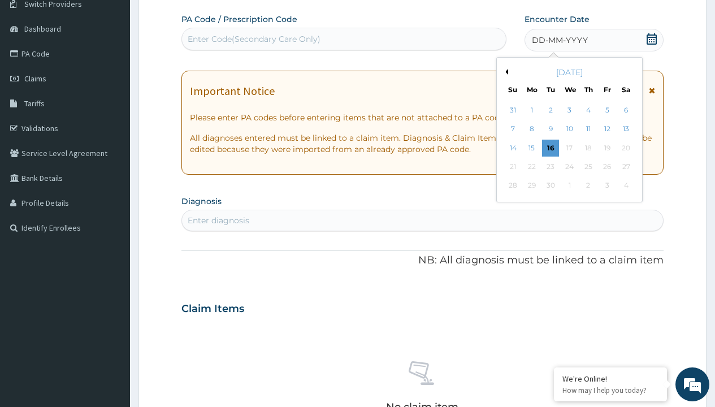
click at [505, 72] on button "Previous Month" at bounding box center [506, 72] width 6 height 6
click at [607, 129] on div "8" at bounding box center [607, 129] width 17 height 17
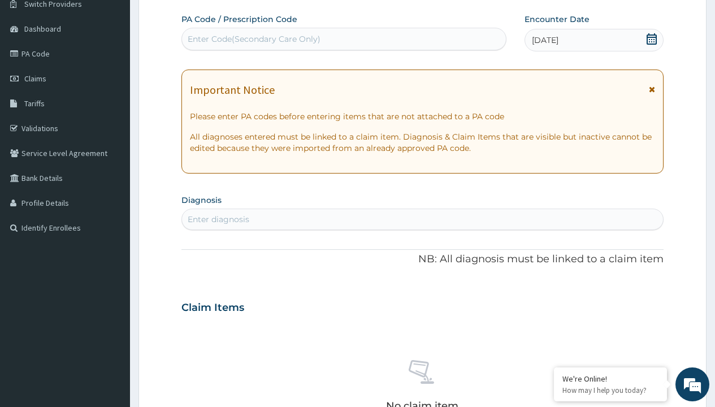
click at [253, 39] on div "Enter Code(Secondary Care Only)" at bounding box center [254, 38] width 133 height 11
type input "PR/108C9F3A"
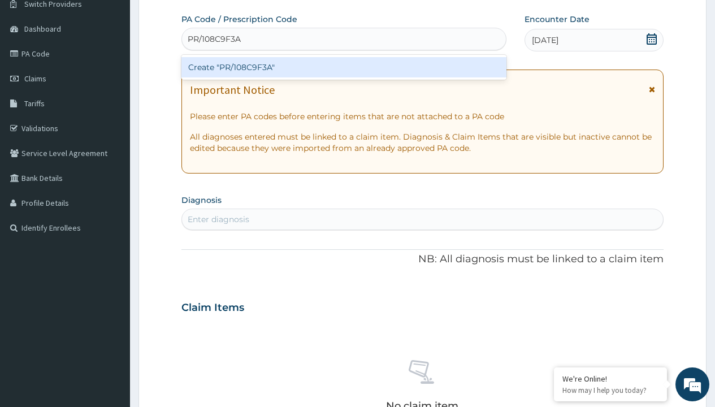
click at [344, 67] on div "Create "PR/108C9F3A"" at bounding box center [343, 67] width 325 height 20
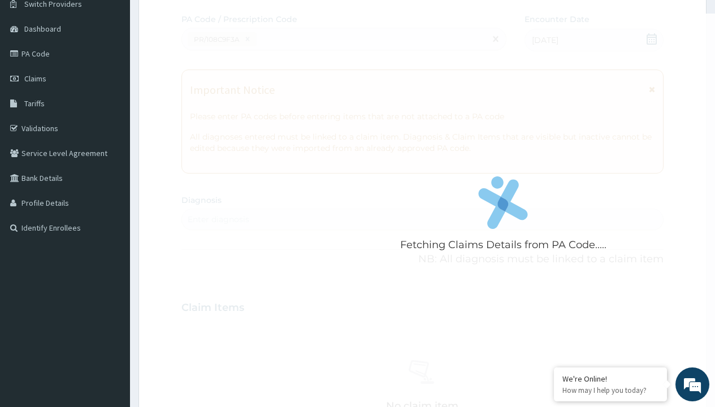
click at [218, 219] on div "Enter diagnosis" at bounding box center [219, 219] width 62 height 11
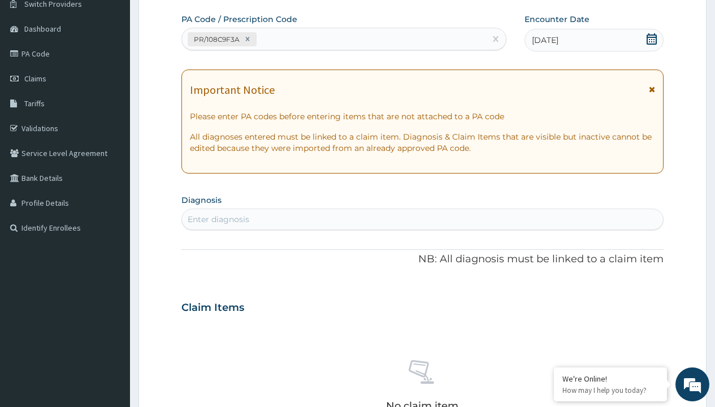
type input "prescription collected"
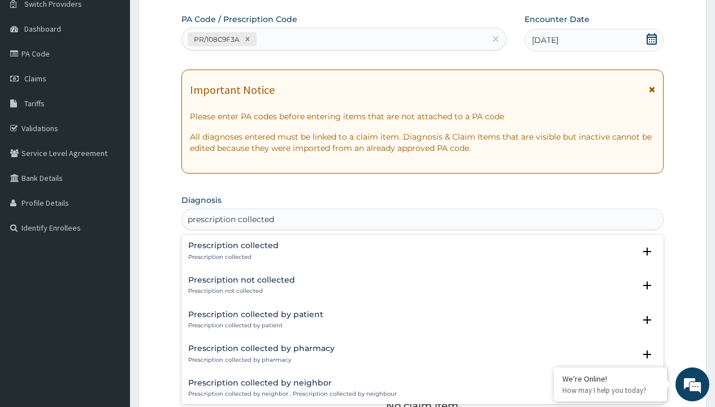
click at [232, 257] on p "Prescription collected" at bounding box center [233, 257] width 90 height 8
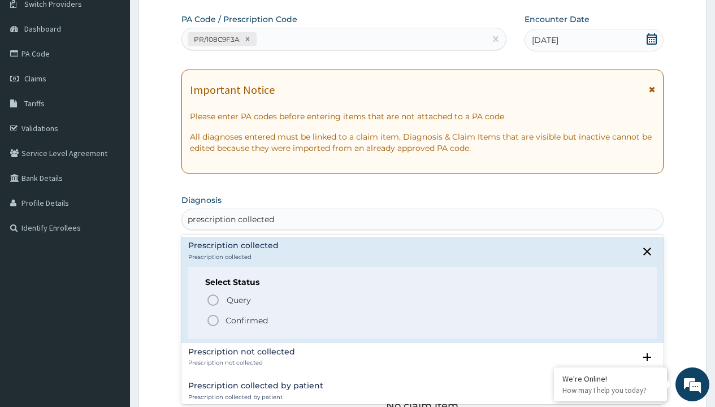
click at [246, 320] on p "Confirmed" at bounding box center [247, 320] width 42 height 11
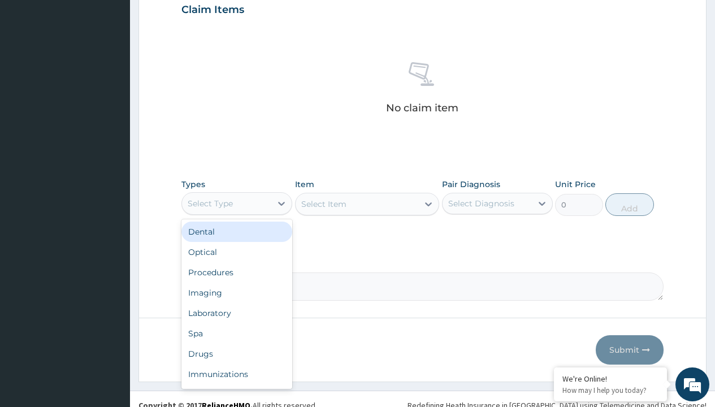
type input "procedures"
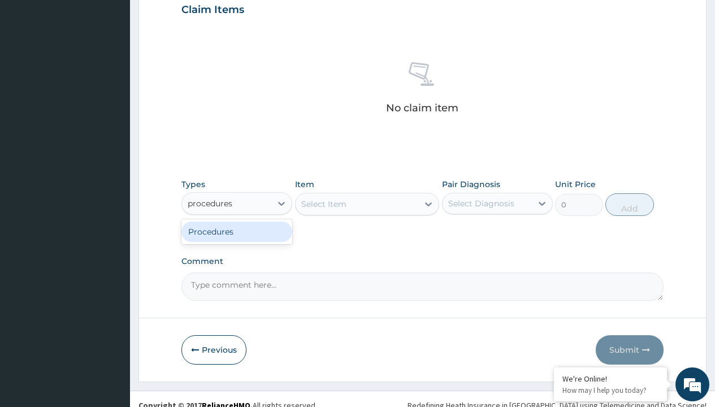
scroll to position [0, 0]
click at [237, 231] on div "Procedures" at bounding box center [236, 232] width 111 height 20
click at [323, 204] on div "Select Item" at bounding box center [323, 203] width 45 height 11
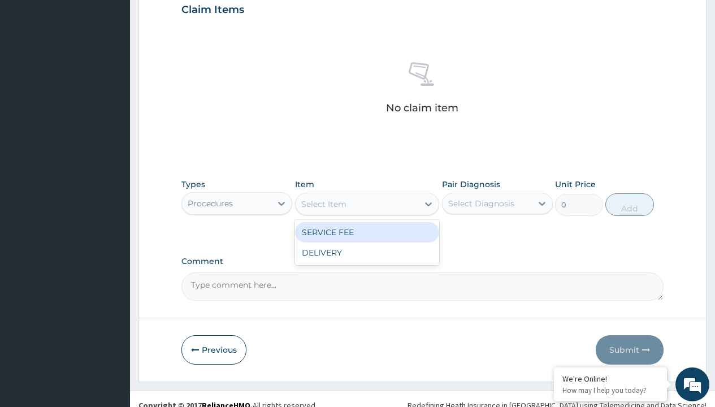
type input "service fee"
click at [367, 232] on div "SERVICE FEE" at bounding box center [367, 232] width 145 height 20
type input "100"
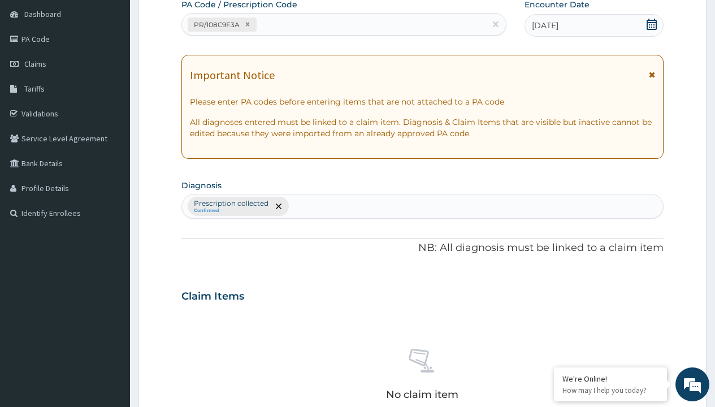
type input "prescription collected"
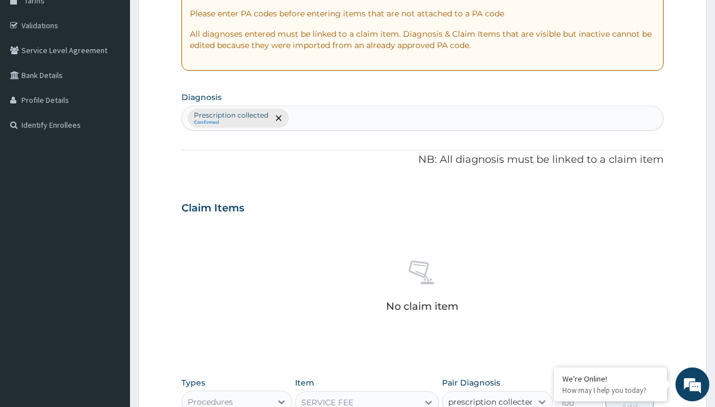
checkbox input "true"
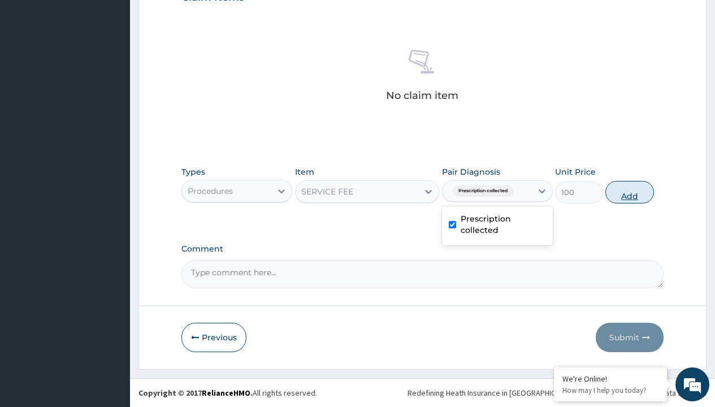
click at [630, 192] on button "Add" at bounding box center [629, 192] width 48 height 23
type input "0"
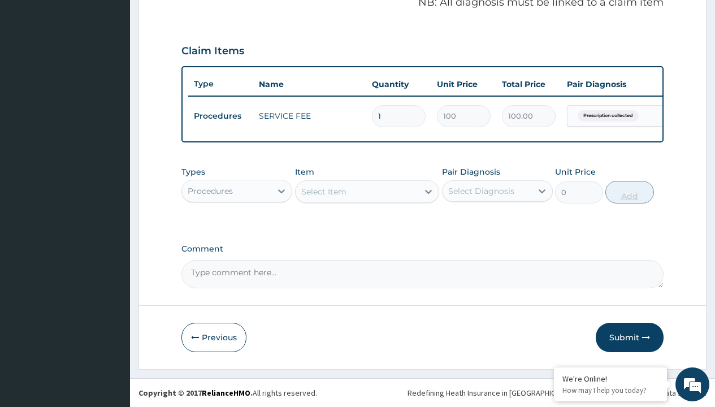
scroll to position [363, 0]
click at [210, 191] on div "Procedures" at bounding box center [210, 190] width 45 height 11
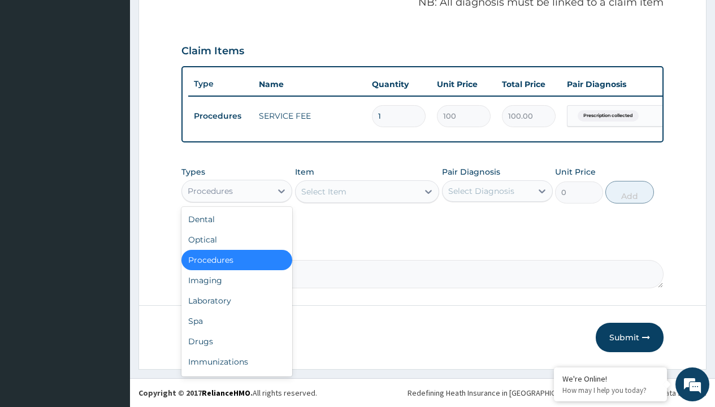
type input "drugs"
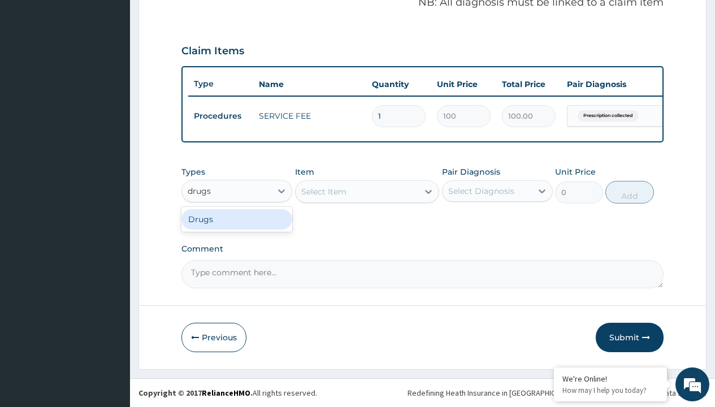
scroll to position [0, 0]
click at [237, 219] on div "Drugs" at bounding box center [236, 219] width 111 height 20
click at [323, 191] on div "Select Item" at bounding box center [367, 191] width 145 height 23
type input "omeprazole 20mg tabs/pack"
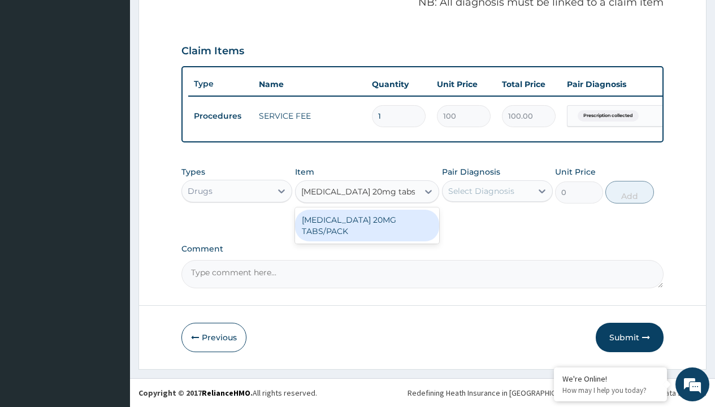
click at [367, 225] on div "OMEPRAZOLE 20MG TABS/PACK" at bounding box center [367, 226] width 145 height 32
type input "235.6999969482422"
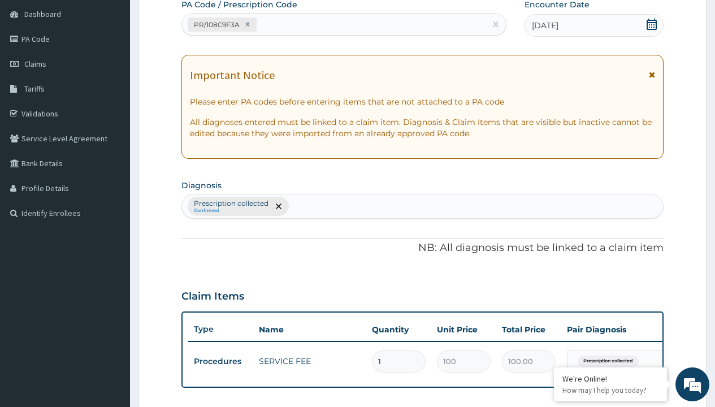
type input "prescription collected"
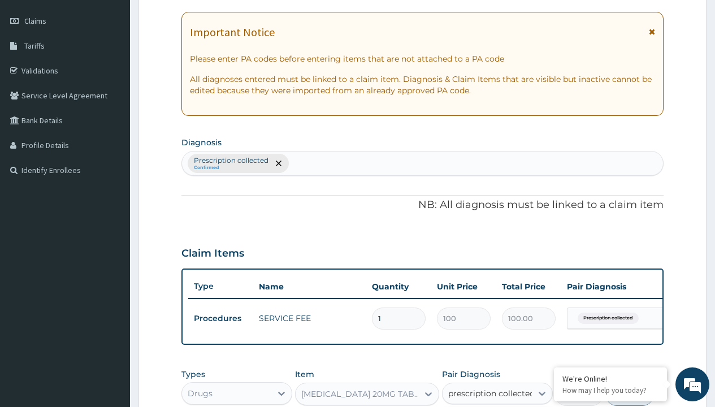
checkbox input "true"
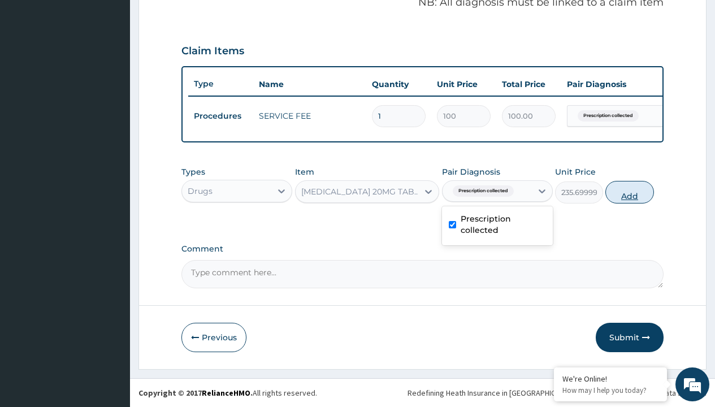
click at [630, 192] on button "Add" at bounding box center [629, 192] width 48 height 23
type input "0"
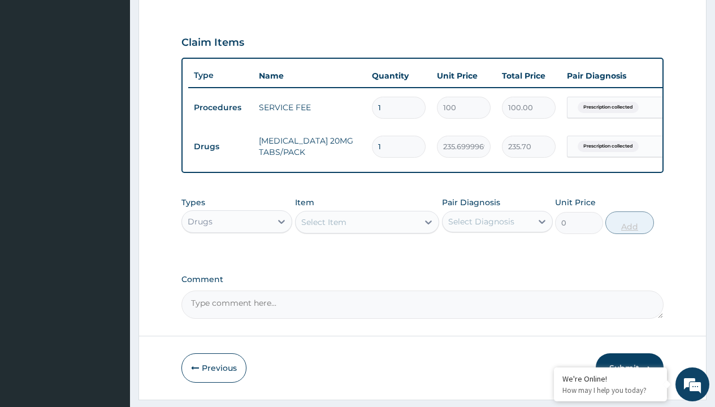
type input "20"
type input "4714.00"
type input "20"
click at [220, 146] on td "Drugs" at bounding box center [220, 146] width 65 height 21
type input "drugs"
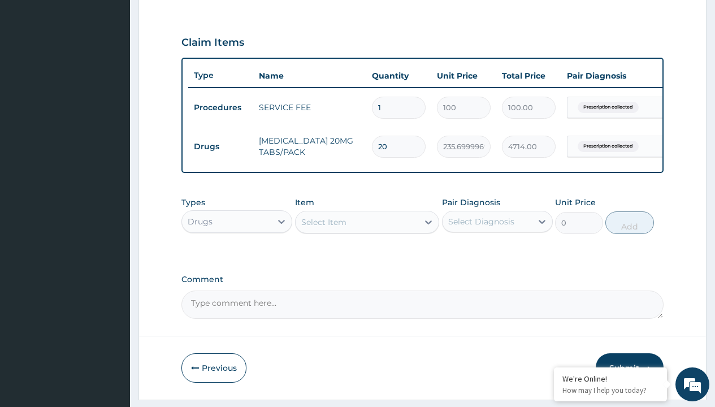
scroll to position [0, 0]
click at [237, 258] on div "Drugs" at bounding box center [236, 250] width 111 height 20
click at [323, 228] on div "Select Item" at bounding box center [323, 222] width 45 height 11
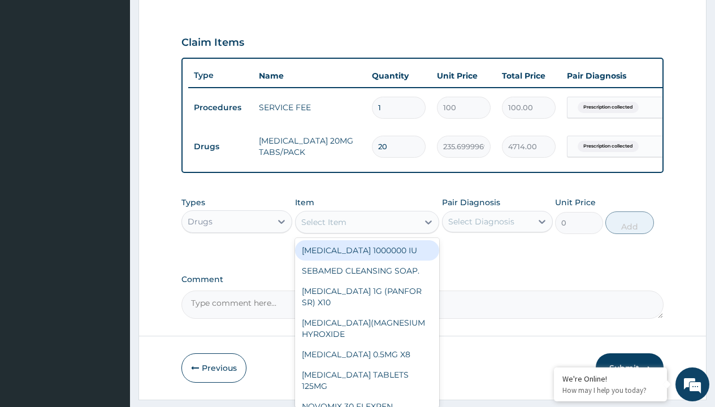
type input "mist mag suspension"
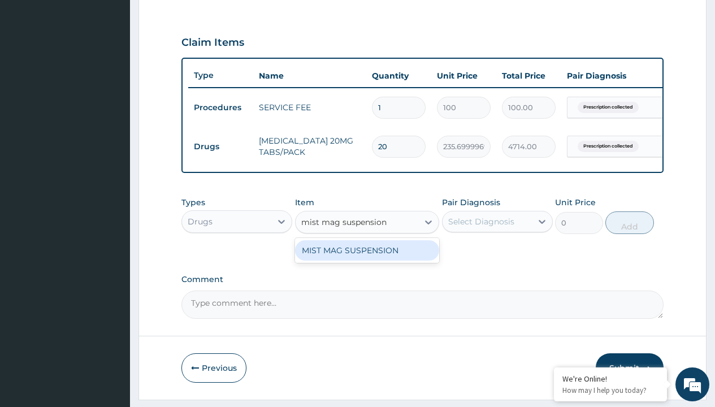
click at [367, 258] on div "MIST MAG SUSPENSION" at bounding box center [367, 250] width 145 height 20
type input "2828"
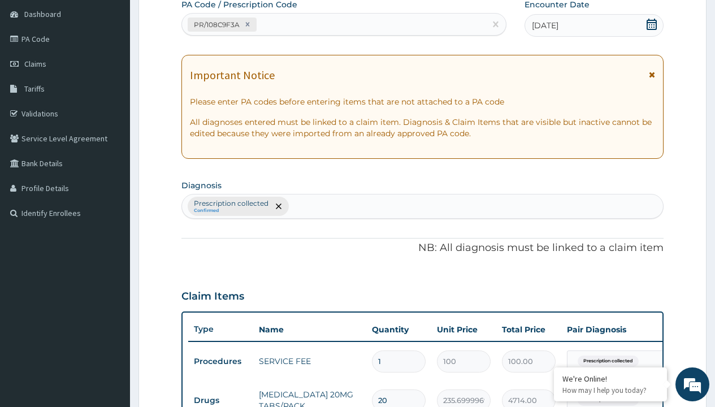
type input "prescription collected"
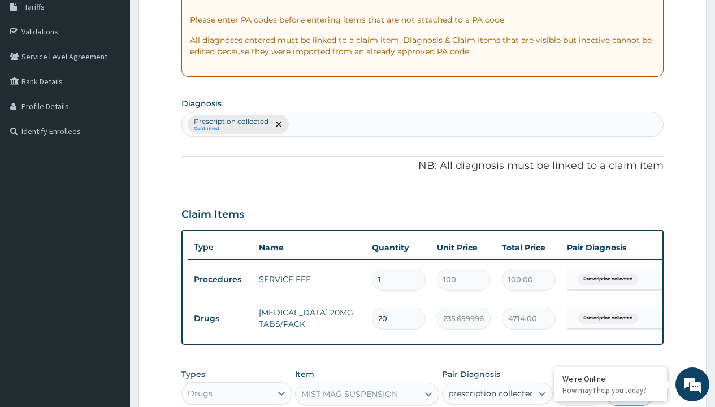
checkbox input "true"
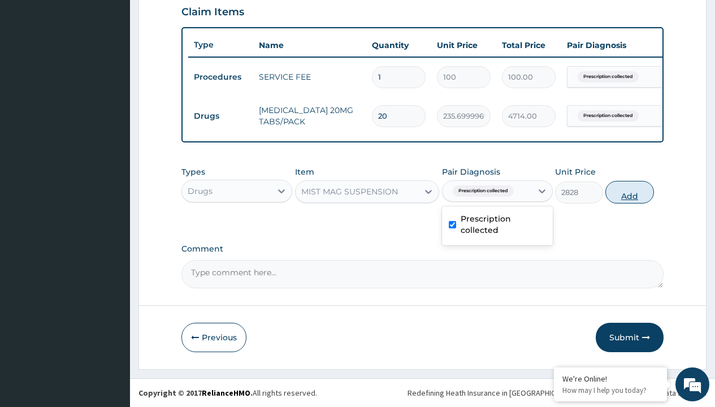
click at [630, 192] on button "Add" at bounding box center [629, 192] width 48 height 23
type input "0"
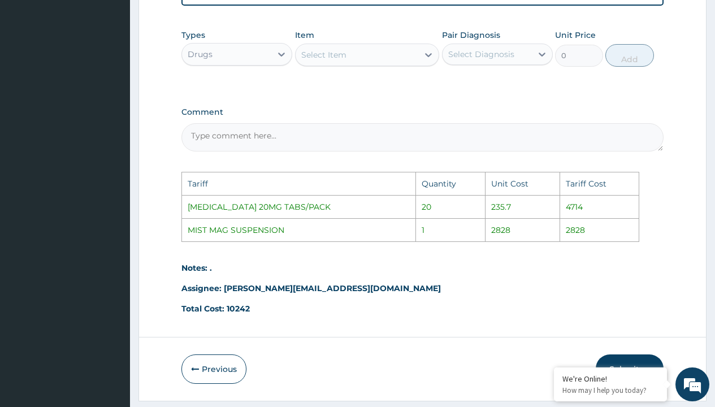
scroll to position [609, 0]
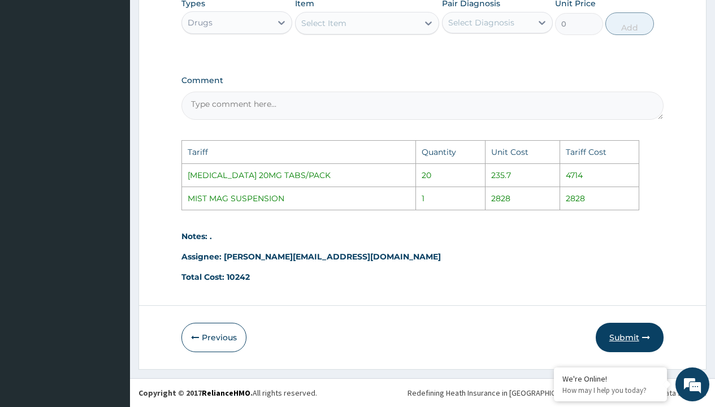
click at [622, 347] on button "Submit" at bounding box center [630, 337] width 68 height 29
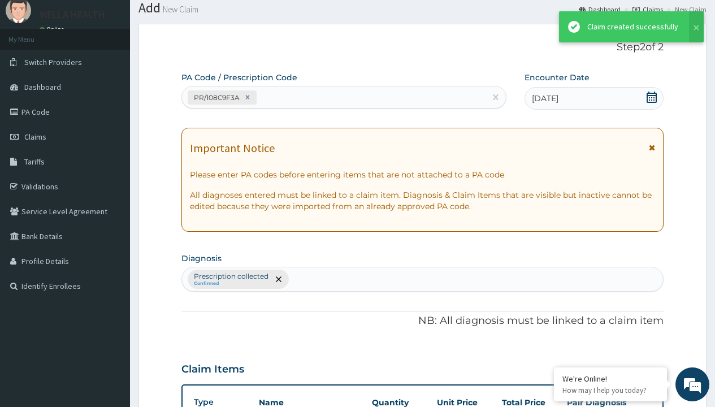
scroll to position [441, 0]
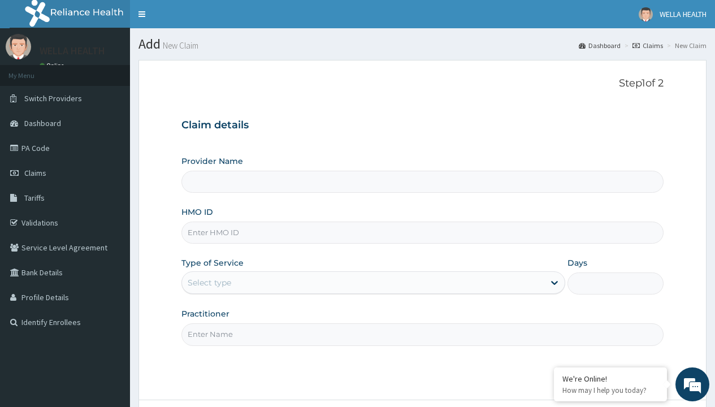
type input "WellaHealth(TELEMEDICINE)"
type input "MPP/10113/A"
type input "WellaHealth"
click at [209, 283] on div "Select type" at bounding box center [210, 282] width 44 height 11
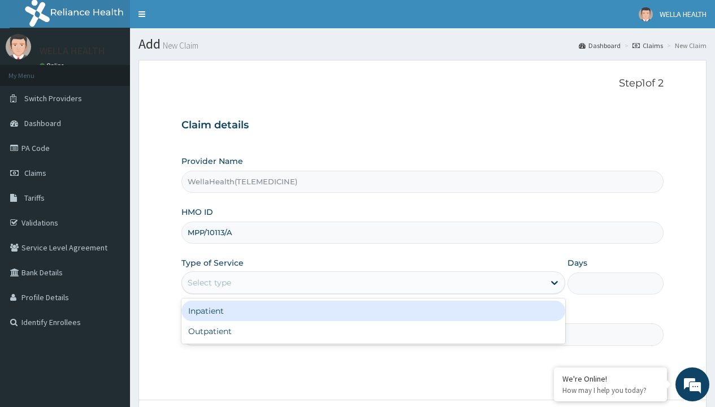
click at [373, 331] on div "Outpatient" at bounding box center [373, 331] width 384 height 20
type input "1"
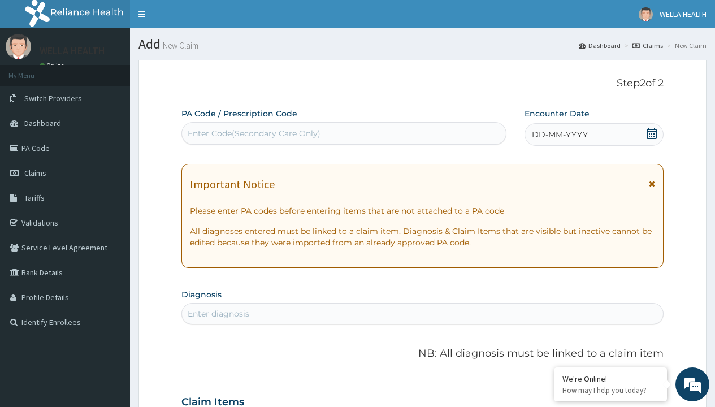
scroll to position [94, 0]
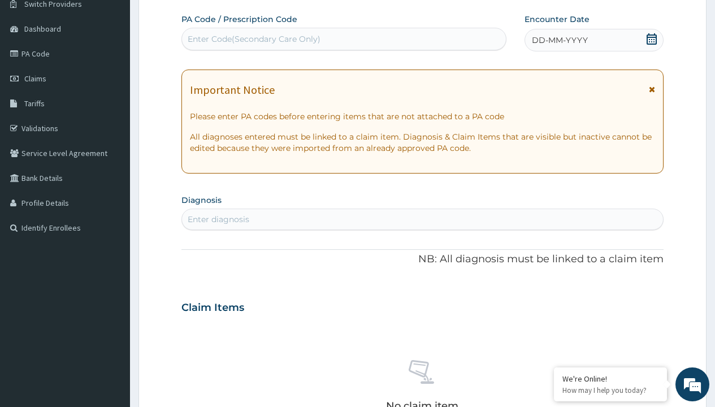
click at [559, 40] on span "DD-MM-YYYY" at bounding box center [560, 39] width 56 height 11
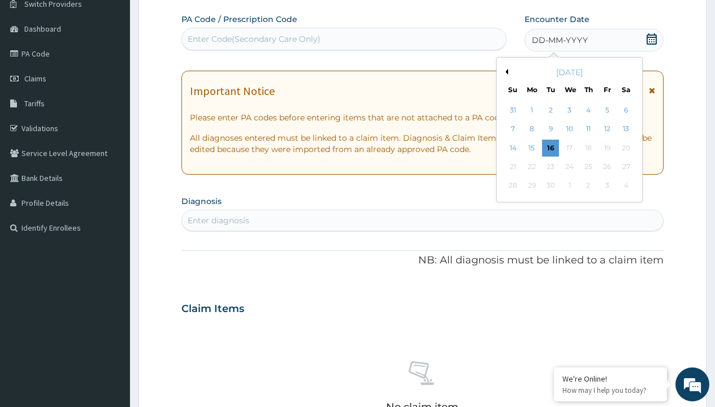
click at [505, 72] on button "Previous Month" at bounding box center [506, 72] width 6 height 6
click at [607, 129] on div "8" at bounding box center [607, 129] width 17 height 17
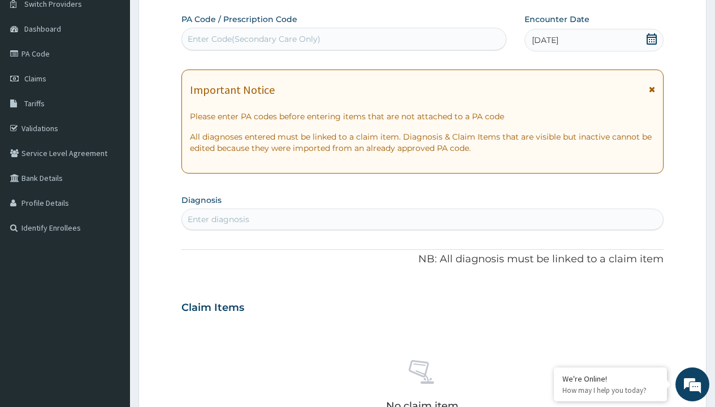
click at [253, 39] on div "Enter Code(Secondary Care Only)" at bounding box center [254, 38] width 133 height 11
type input "PR/744D9A90"
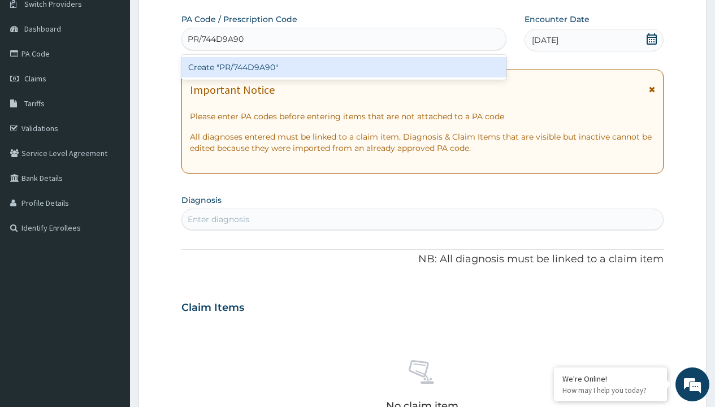
scroll to position [0, 0]
click at [344, 67] on div "Create "PR/744D9A90"" at bounding box center [343, 67] width 325 height 20
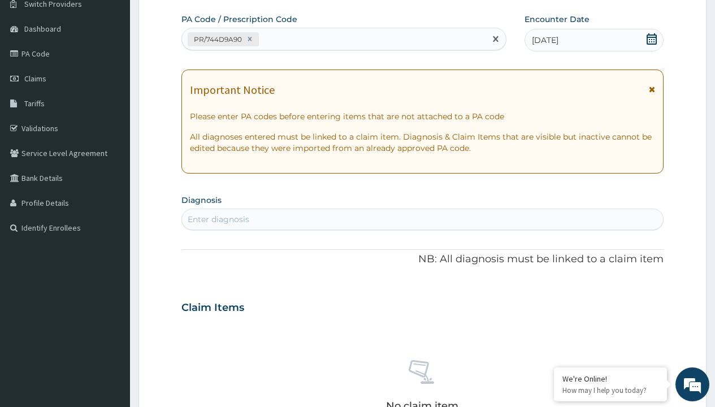
click at [218, 219] on div "Enter diagnosis" at bounding box center [219, 219] width 62 height 11
type input "prescription collected"
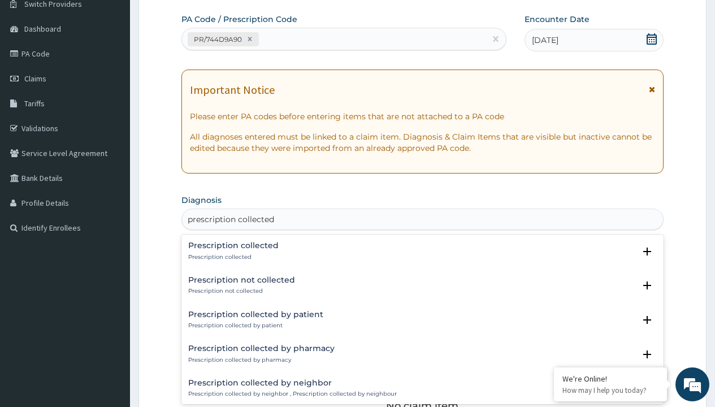
click at [232, 257] on p "Prescription collected" at bounding box center [233, 257] width 90 height 8
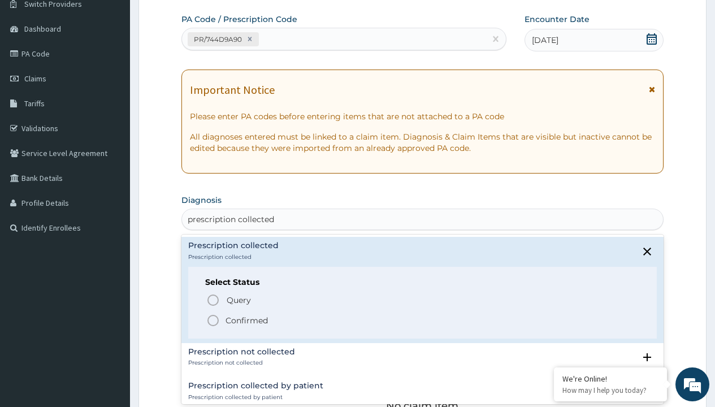
click at [246, 320] on p "Confirmed" at bounding box center [247, 320] width 42 height 11
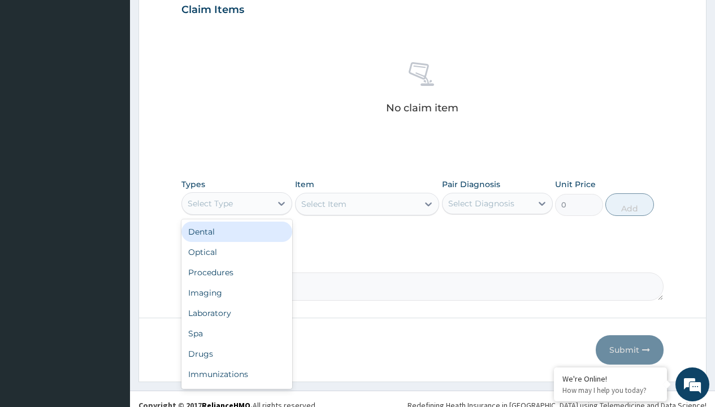
type input "procedures"
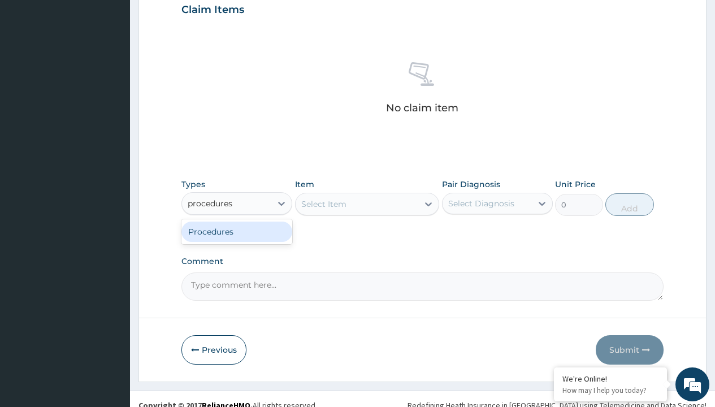
scroll to position [0, 0]
click at [237, 231] on div "Procedures" at bounding box center [236, 232] width 111 height 20
click at [323, 204] on div "Select Item" at bounding box center [323, 203] width 45 height 11
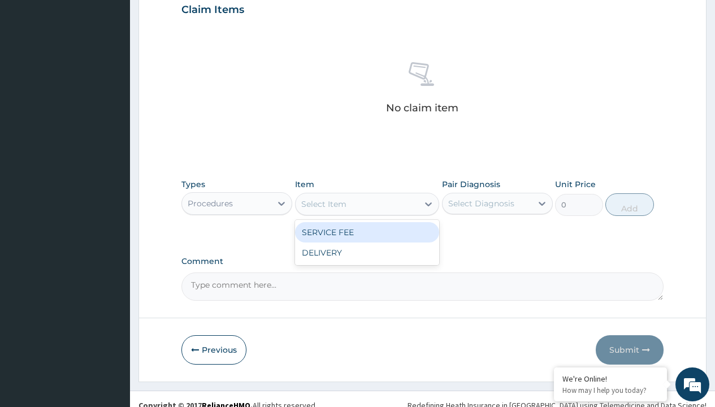
type input "service fee"
click at [367, 232] on div "SERVICE FEE" at bounding box center [367, 232] width 145 height 20
type input "100"
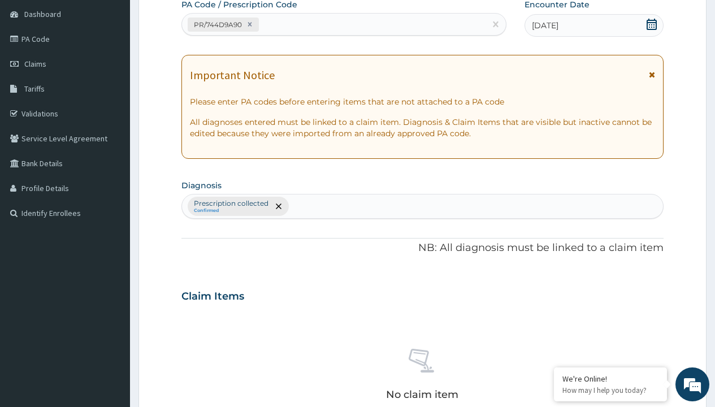
type input "prescription collected"
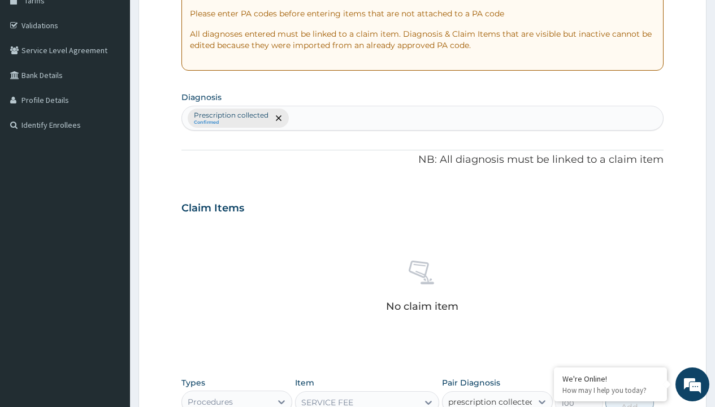
checkbox input "true"
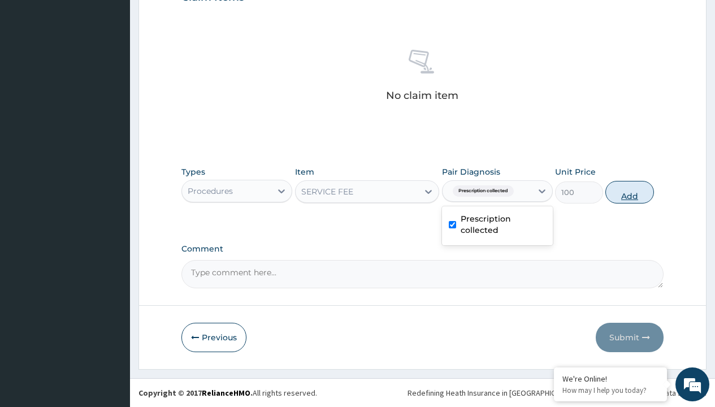
click at [630, 192] on button "Add" at bounding box center [629, 192] width 48 height 23
type input "0"
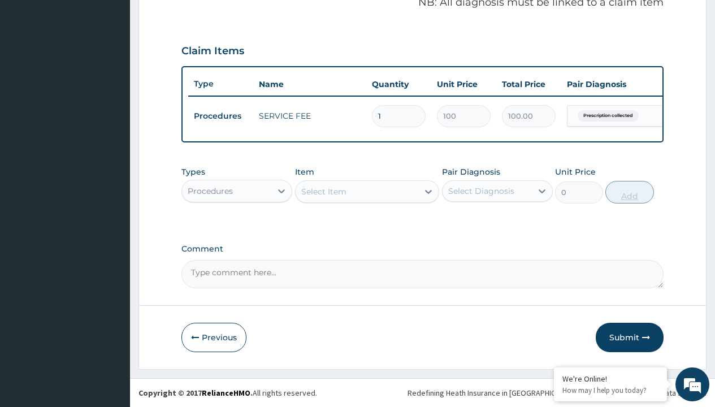
scroll to position [363, 0]
click at [210, 191] on div "Procedures" at bounding box center [210, 190] width 45 height 11
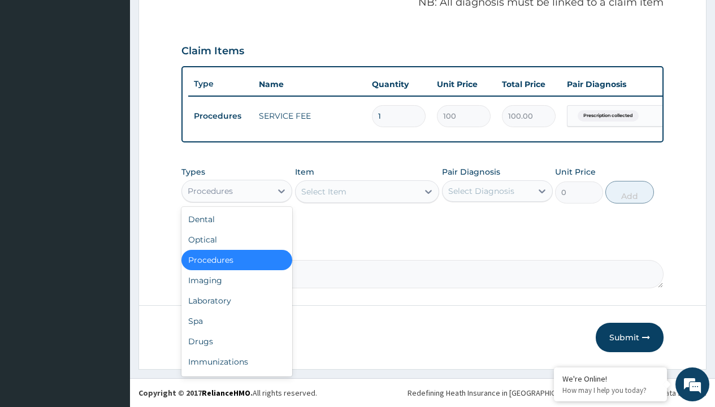
type input "drugs"
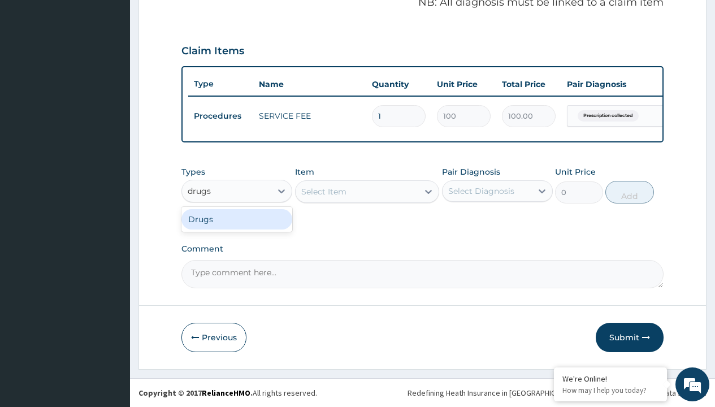
click at [237, 219] on div "Drugs" at bounding box center [236, 219] width 111 height 20
click at [323, 191] on div "Select Item" at bounding box center [367, 191] width 145 height 23
type input "fluconazole 150mg x10"
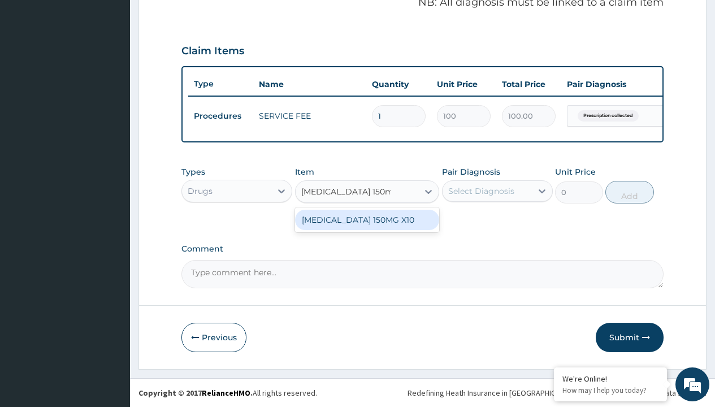
click at [367, 219] on div "[MEDICAL_DATA] 150MG X10" at bounding box center [367, 220] width 145 height 20
type input "835"
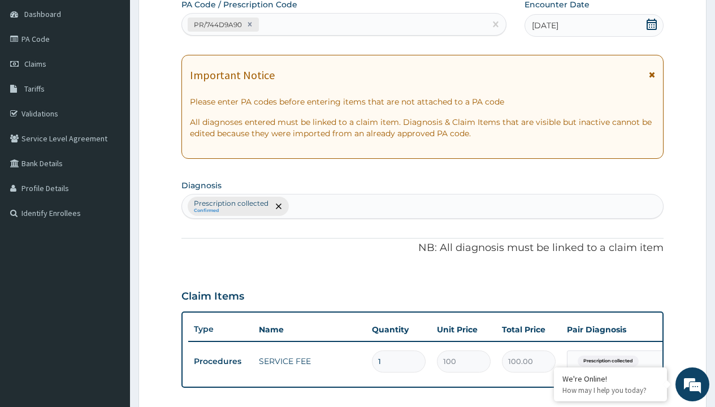
type input "prescription collected"
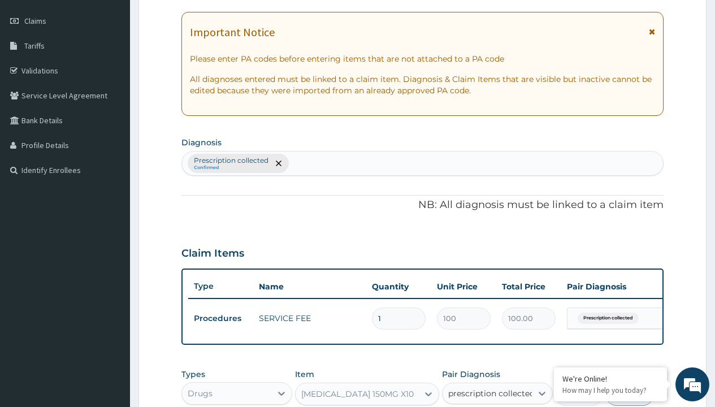
checkbox input "true"
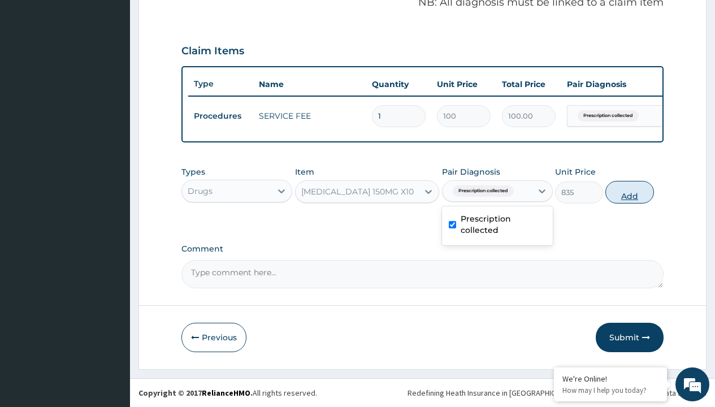
click at [630, 192] on button "Add" at bounding box center [629, 192] width 48 height 23
type input "0"
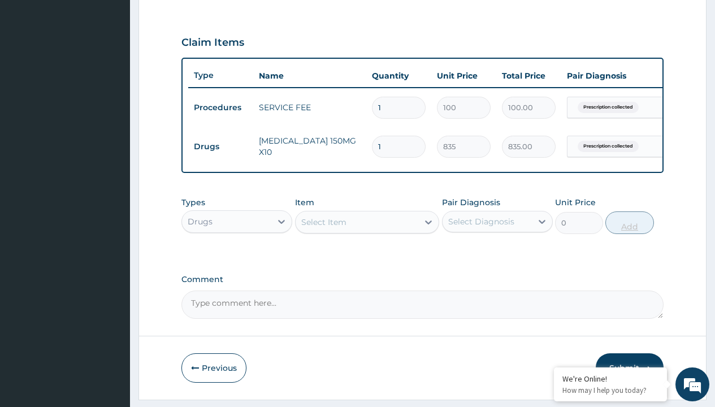
type input "10"
type input "8350.00"
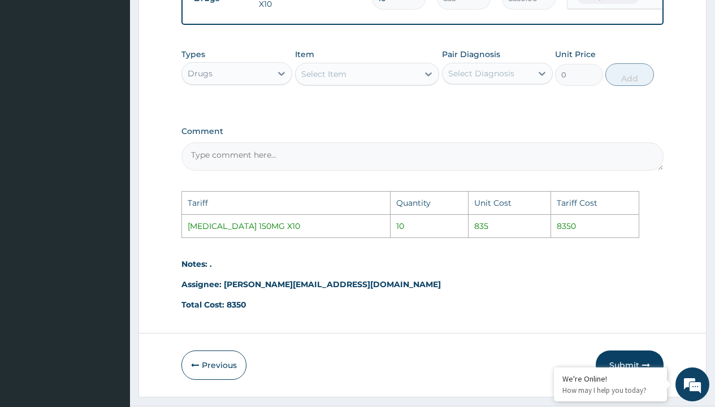
scroll to position [547, 0]
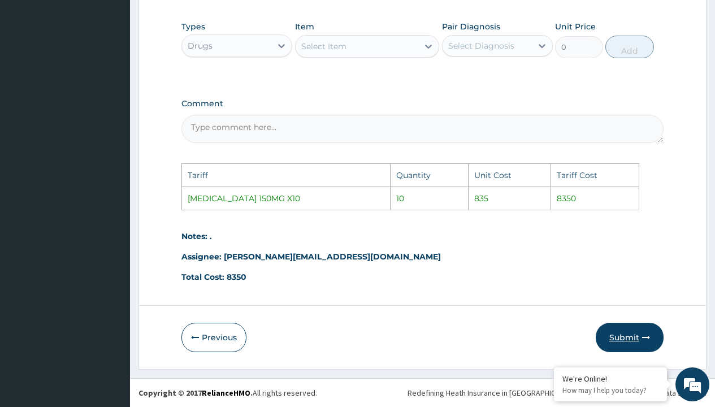
type input "10"
click at [634, 341] on button "Submit" at bounding box center [630, 337] width 68 height 29
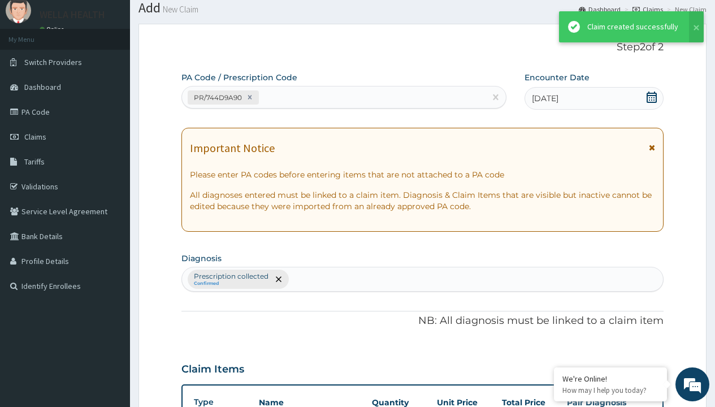
scroll to position [402, 0]
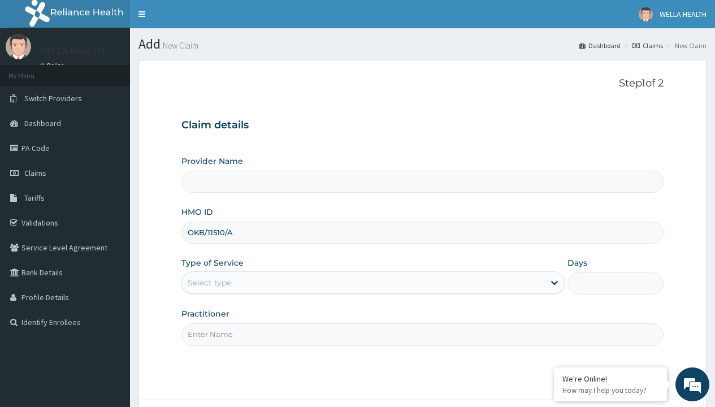
type input "OKB/11510/A"
type input "WellaHealth"
type input "WellaHealth(TELEMEDICINE)"
type input "WellaHealth"
click at [209, 283] on div "Select type" at bounding box center [210, 282] width 44 height 11
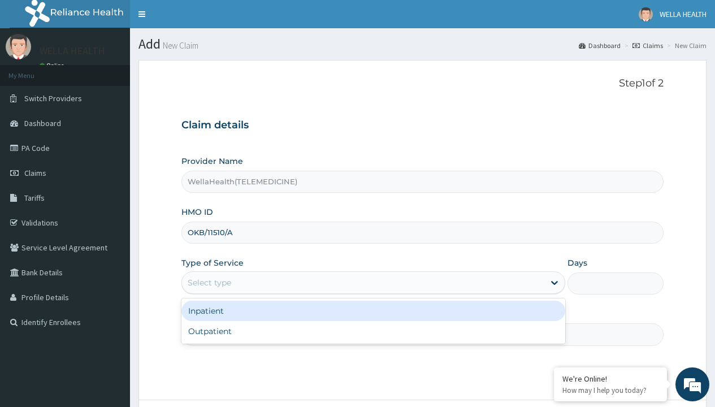
click at [373, 331] on div "Outpatient" at bounding box center [373, 331] width 384 height 20
type input "1"
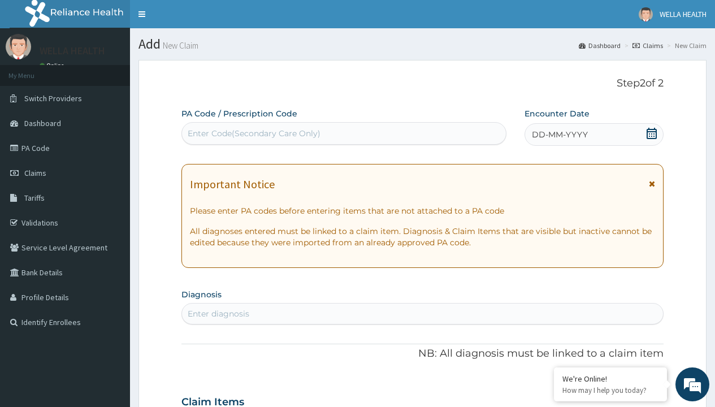
scroll to position [94, 0]
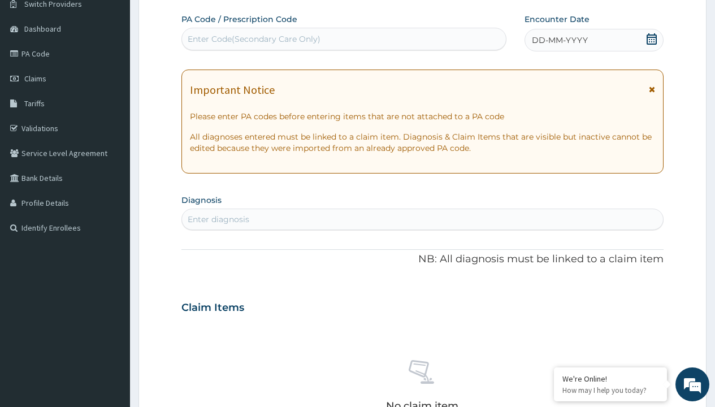
click at [559, 40] on span "DD-MM-YYYY" at bounding box center [560, 39] width 56 height 11
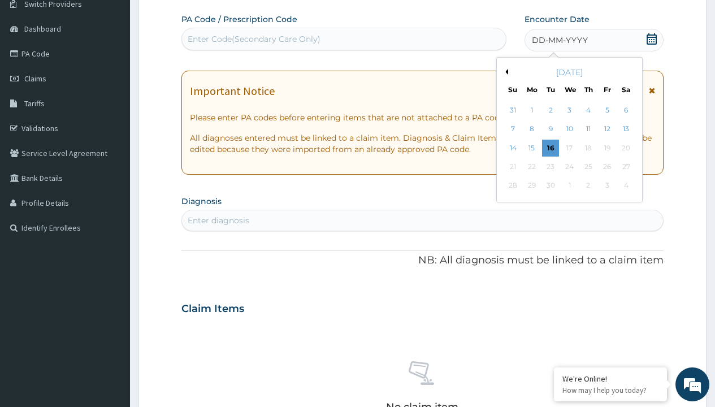
click at [505, 72] on button "Previous Month" at bounding box center [506, 72] width 6 height 6
click at [607, 129] on div "8" at bounding box center [607, 129] width 17 height 17
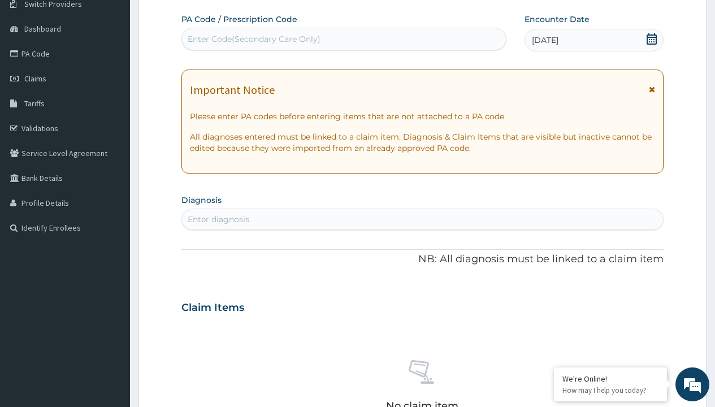
click at [253, 39] on div "Enter Code(Secondary Care Only)" at bounding box center [254, 38] width 133 height 11
type input "PR/325EE378"
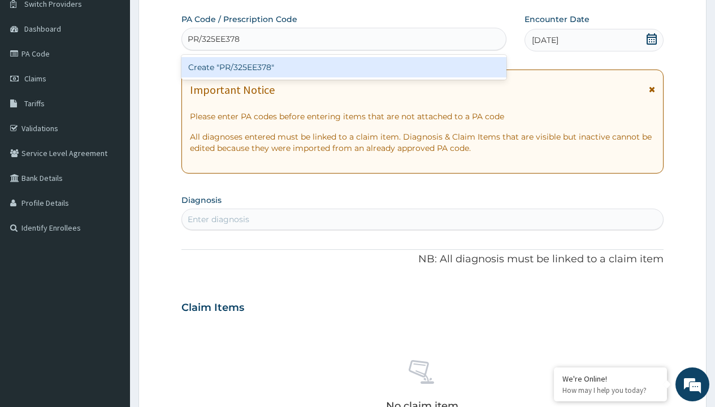
scroll to position [0, 0]
click at [344, 67] on div "Create "PR/325EE378"" at bounding box center [343, 67] width 325 height 20
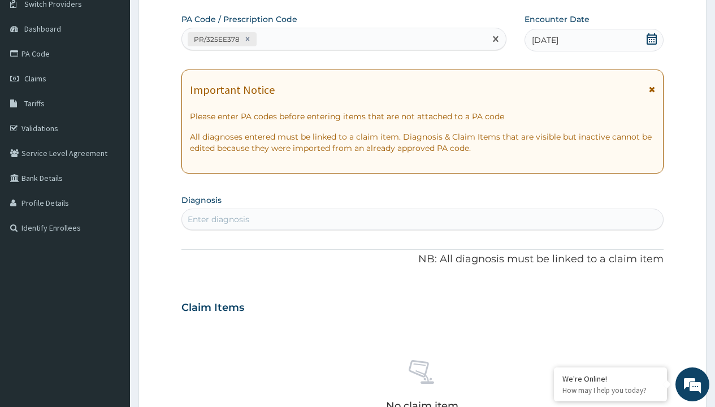
click at [218, 219] on div "Enter diagnosis" at bounding box center [219, 219] width 62 height 11
type input "prescription collected"
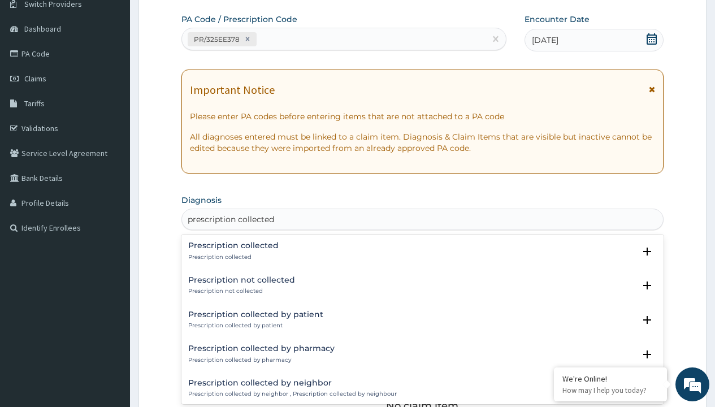
click at [232, 257] on p "Prescription collected" at bounding box center [233, 257] width 90 height 8
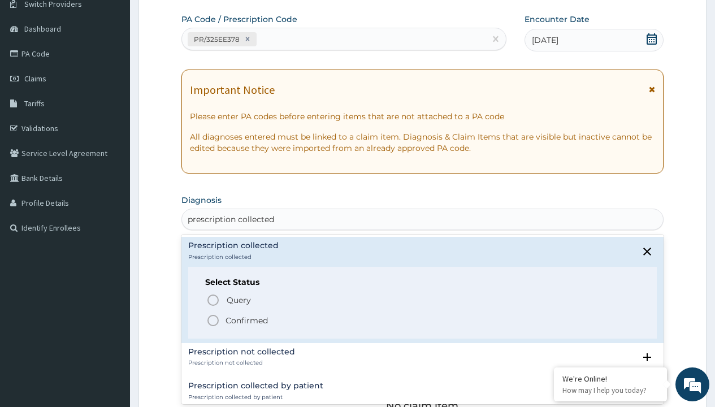
click at [246, 320] on p "Confirmed" at bounding box center [247, 320] width 42 height 11
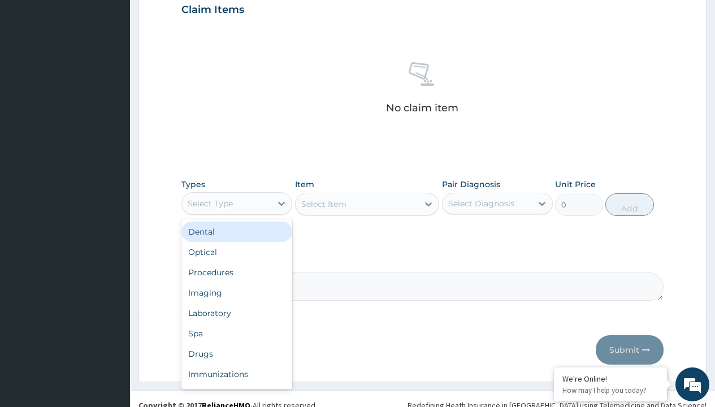
type input "procedures"
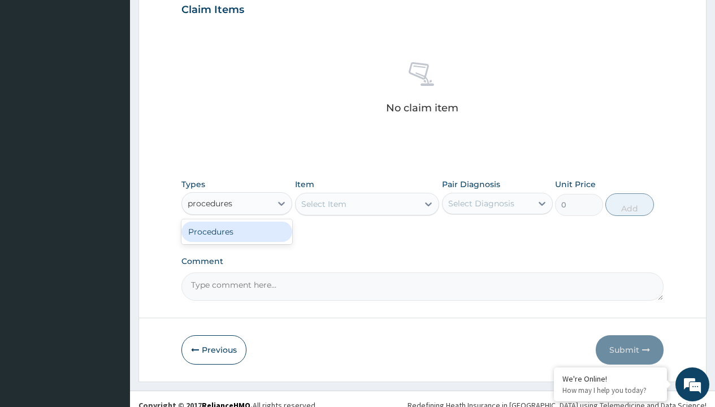
scroll to position [0, 0]
click at [237, 231] on div "Procedures" at bounding box center [236, 232] width 111 height 20
click at [323, 204] on div "Select Item" at bounding box center [323, 203] width 45 height 11
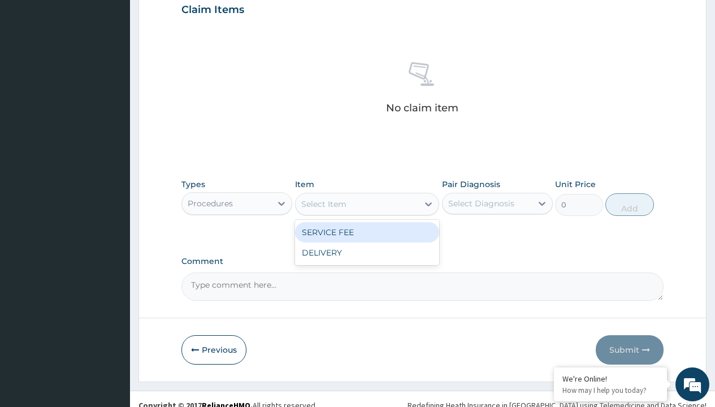
type input "service fee"
click at [367, 232] on div "SERVICE FEE" at bounding box center [367, 232] width 145 height 20
type input "100"
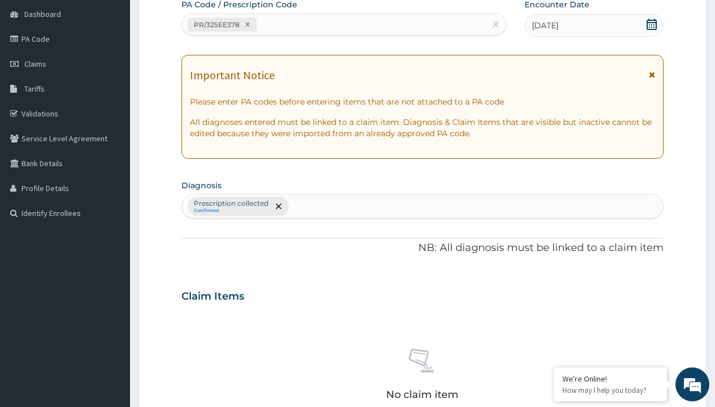
type input "prescription collected"
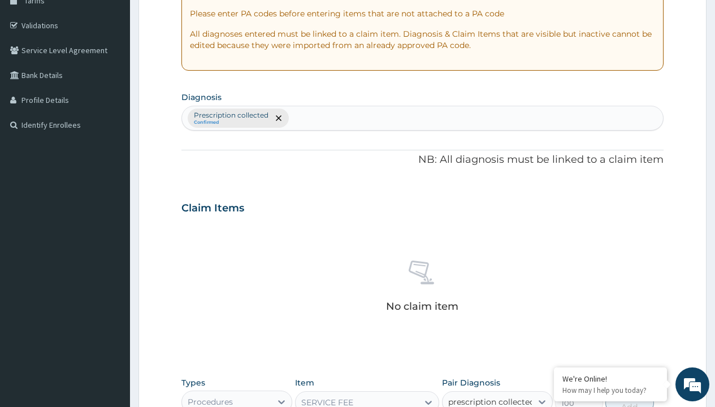
checkbox input "true"
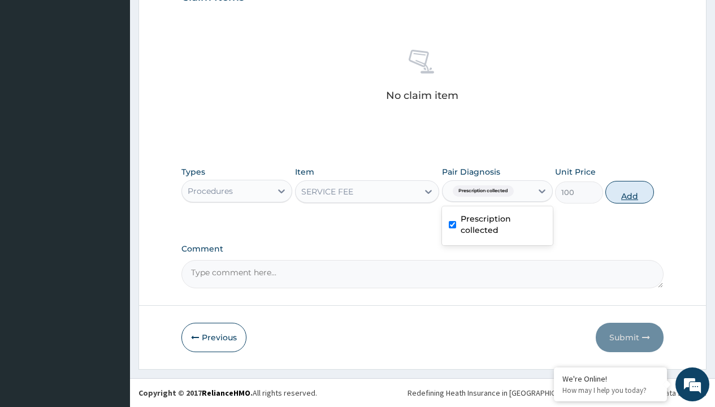
click at [630, 192] on button "Add" at bounding box center [629, 192] width 48 height 23
type input "0"
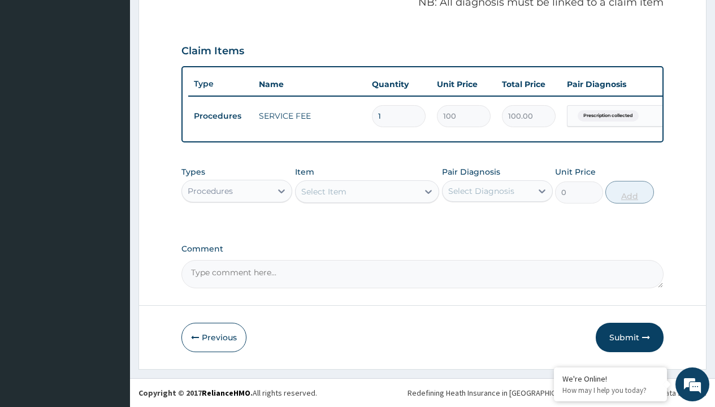
scroll to position [363, 0]
click at [210, 191] on div "Procedures" at bounding box center [210, 190] width 45 height 11
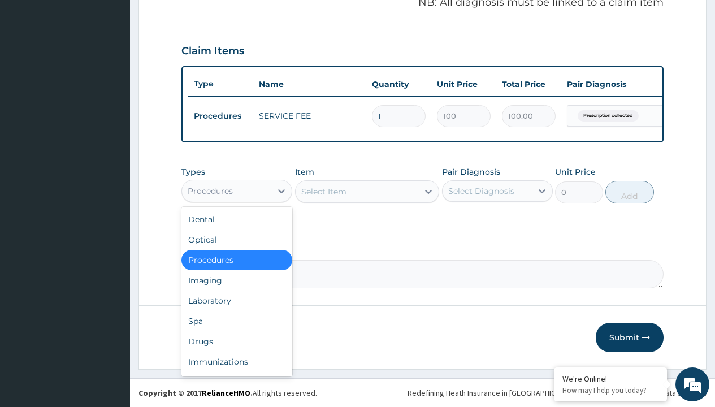
type input "drugs"
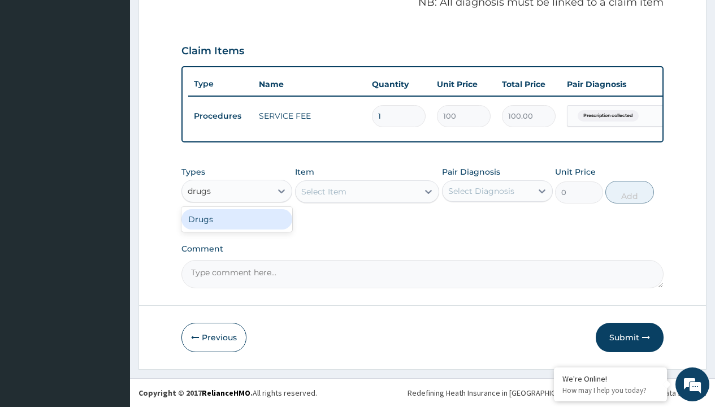
click at [237, 219] on div "Drugs" at bounding box center [236, 219] width 111 height 20
click at [323, 191] on div "Select Item" at bounding box center [367, 191] width 145 height 23
type input "metronidazole 400mg loxagyl/sach"
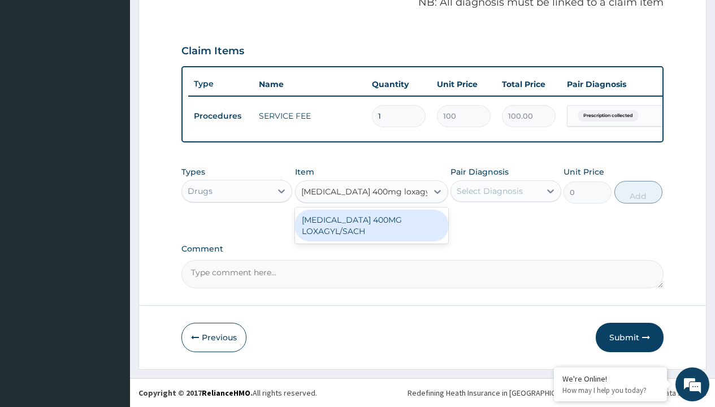
click at [371, 225] on div "[MEDICAL_DATA] 400MG LOXAGYL/SACH" at bounding box center [371, 226] width 153 height 32
type input "80"
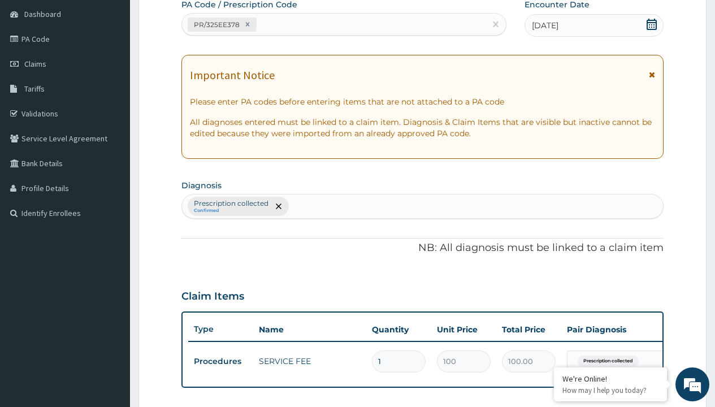
type input "prescription collected"
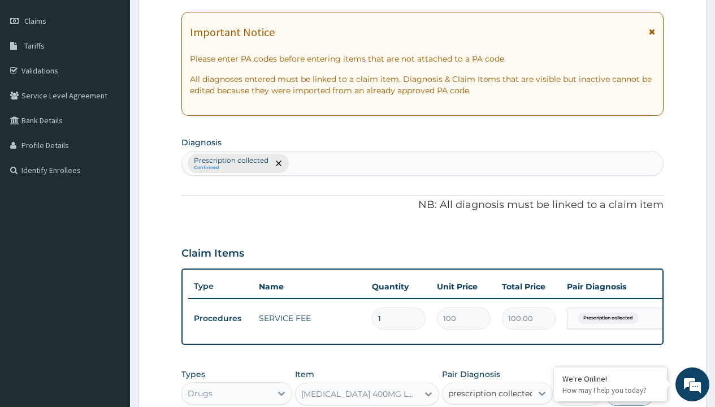
checkbox input "true"
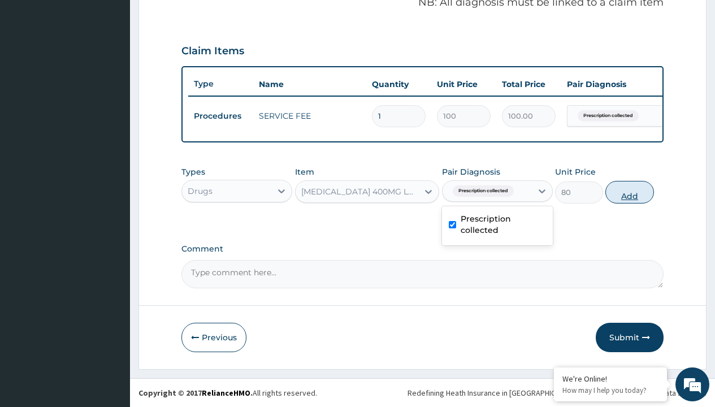
click at [630, 192] on button "Add" at bounding box center [629, 192] width 48 height 23
type input "0"
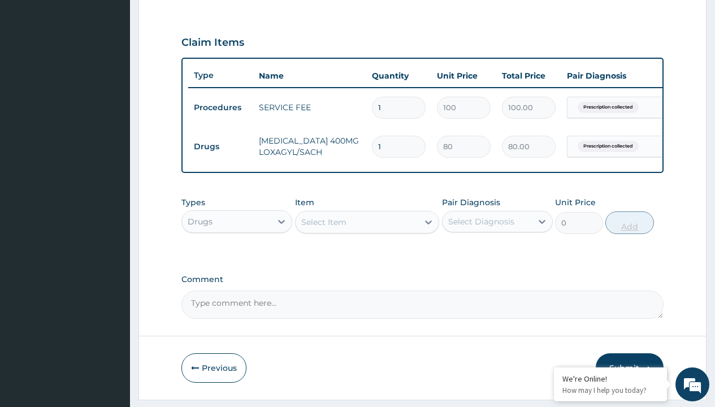
type input "15"
type input "1200.00"
type input "15"
click at [220, 146] on td "Drugs" at bounding box center [220, 146] width 65 height 21
type input "drugs"
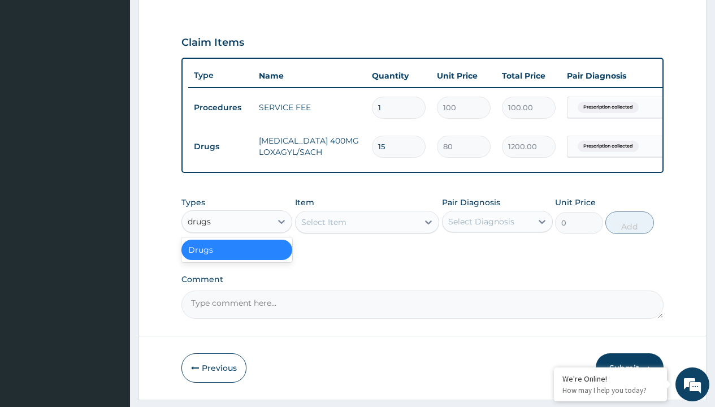
scroll to position [0, 0]
click at [237, 258] on div "Drugs" at bounding box center [236, 250] width 111 height 20
click at [323, 228] on div "Select Item" at bounding box center [323, 222] width 45 height 11
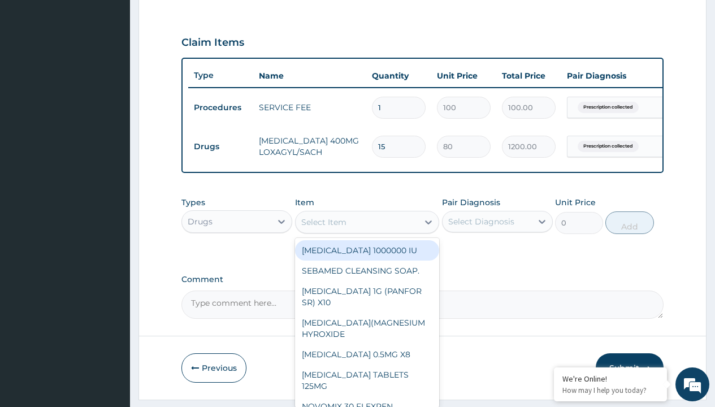
type input "azithromycin 500mg x6"
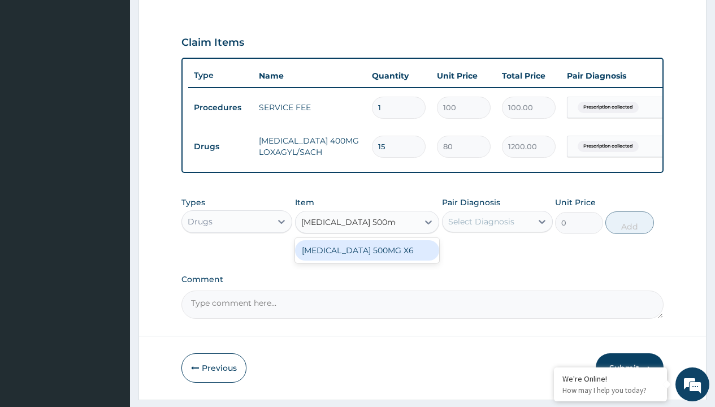
click at [367, 258] on div "[MEDICAL_DATA] 500MG X6" at bounding box center [367, 250] width 145 height 20
type input "1300"
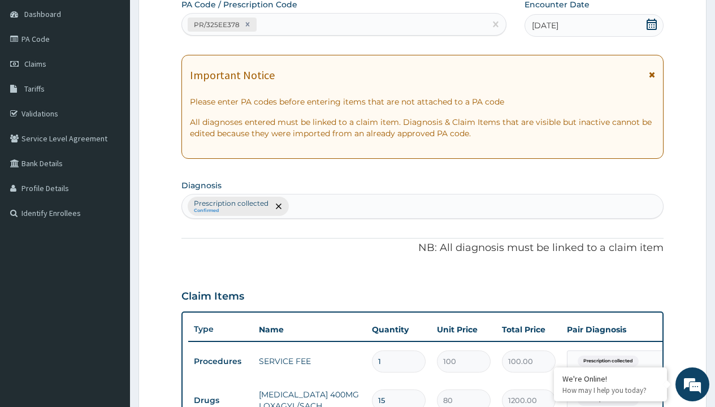
type input "prescription collected"
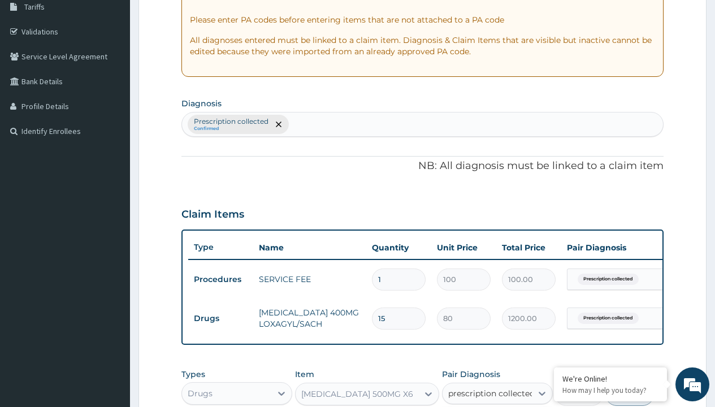
checkbox input "true"
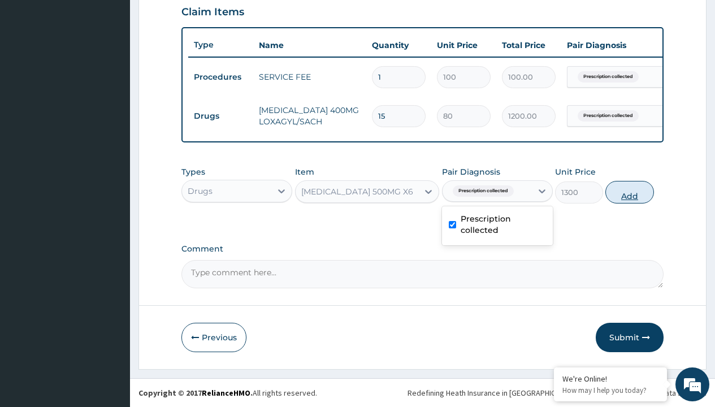
click at [630, 192] on button "Add" at bounding box center [629, 192] width 48 height 23
type input "0"
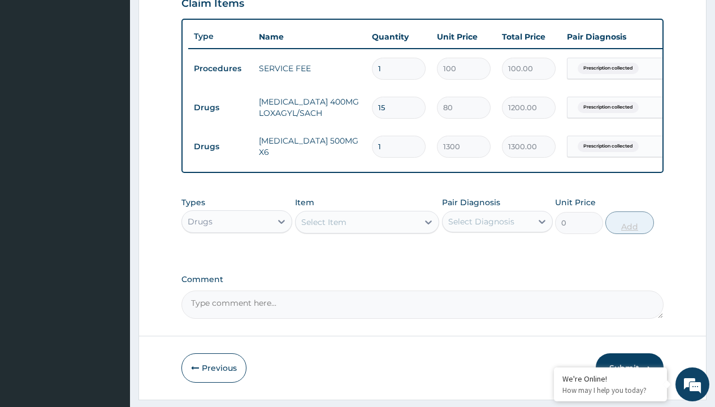
type input "6"
type input "7800.00"
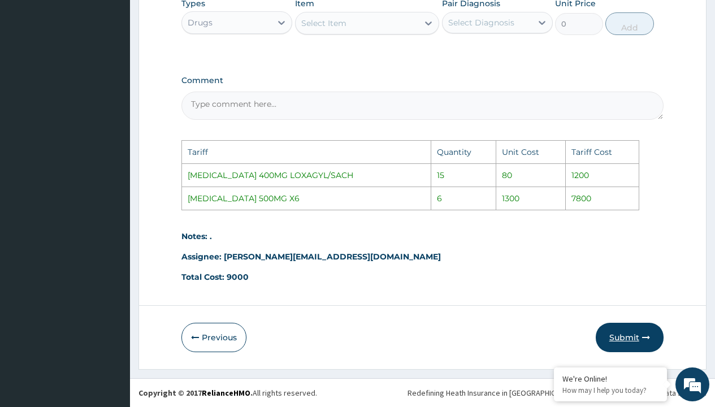
type input "6"
click at [634, 337] on button "Submit" at bounding box center [630, 337] width 68 height 29
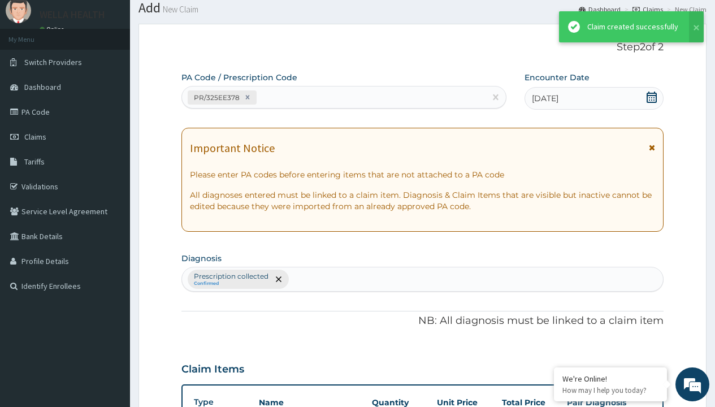
scroll to position [441, 0]
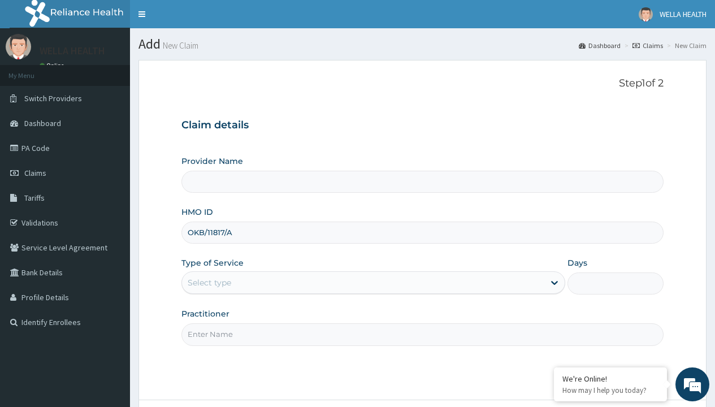
type input "OKB/11817/A"
type input "WellaHealth"
type input "WellaHealth(TELEMEDICINE)"
type input "WellaHealth"
click at [209, 283] on div "Select type" at bounding box center [210, 282] width 44 height 11
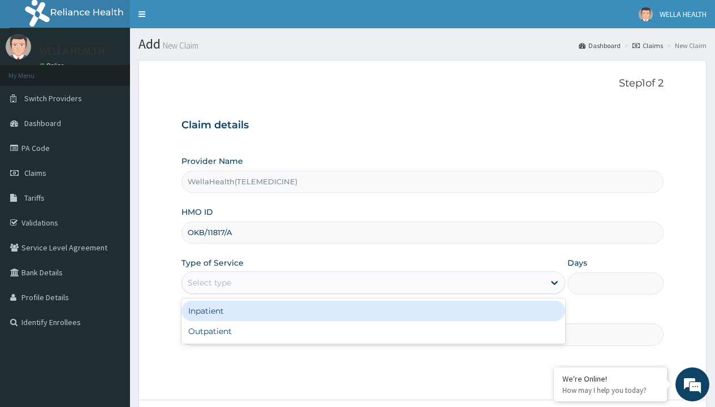
click at [373, 331] on div "Outpatient" at bounding box center [373, 331] width 384 height 20
type input "1"
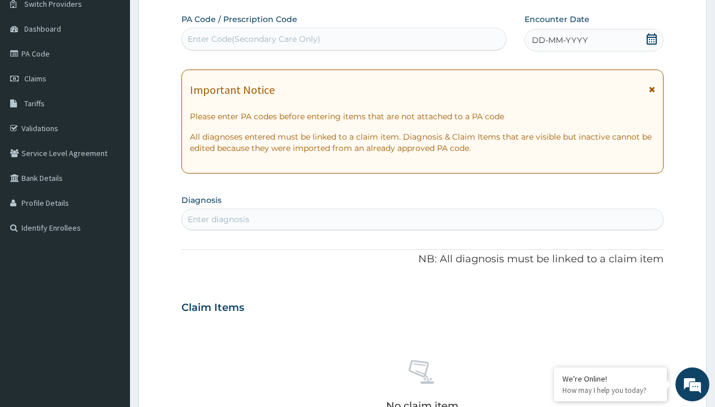
click at [559, 40] on span "DD-MM-YYYY" at bounding box center [560, 39] width 56 height 11
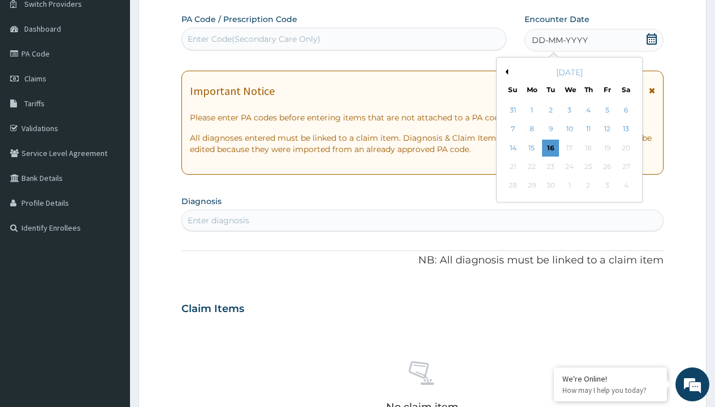
click at [505, 72] on button "Previous Month" at bounding box center [506, 72] width 6 height 6
click at [607, 129] on div "8" at bounding box center [607, 129] width 17 height 17
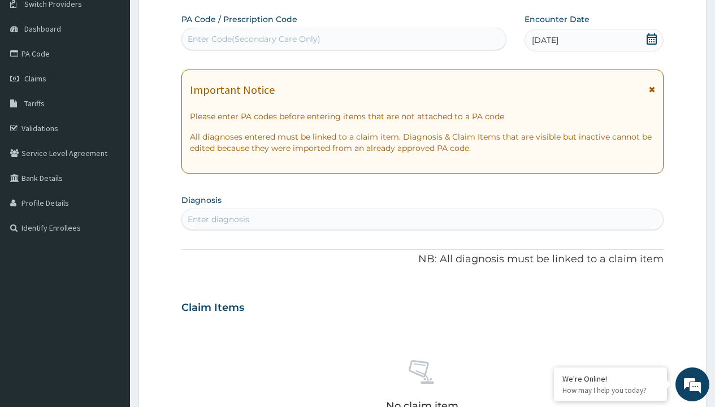
click at [253, 39] on div "Enter Code(Secondary Care Only)" at bounding box center [254, 38] width 133 height 11
type input "PR/8B0746EA"
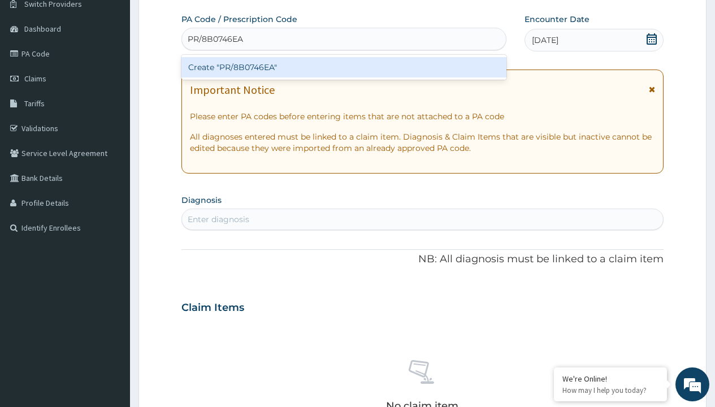
click at [344, 67] on div "Create "PR/8B0746EA"" at bounding box center [343, 67] width 325 height 20
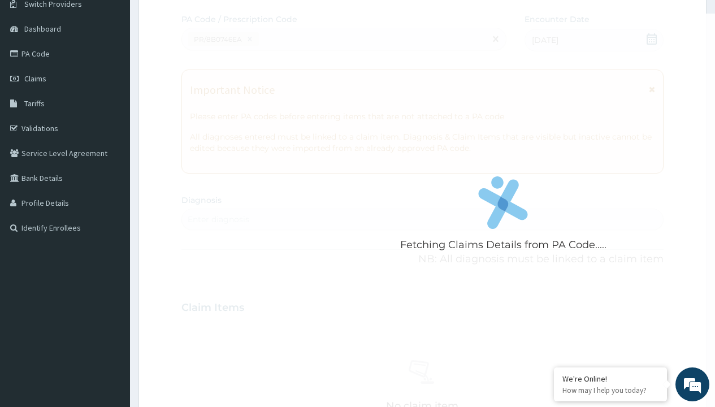
click at [218, 219] on div "Enter diagnosis" at bounding box center [219, 219] width 62 height 11
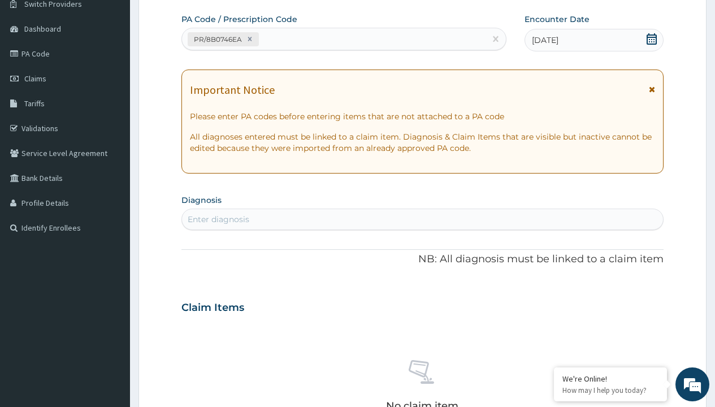
type input "prescription collected"
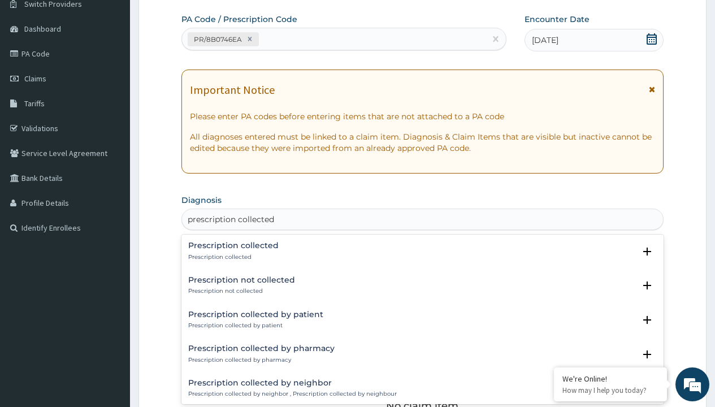
click at [232, 257] on p "Prescription collected" at bounding box center [233, 257] width 90 height 8
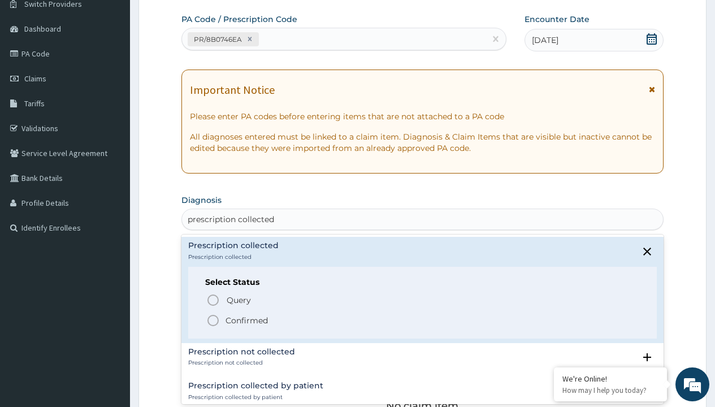
click at [246, 320] on p "Confirmed" at bounding box center [247, 320] width 42 height 11
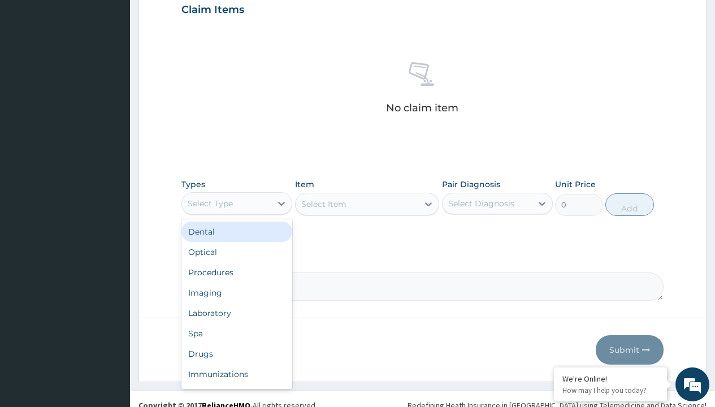
type input "procedures"
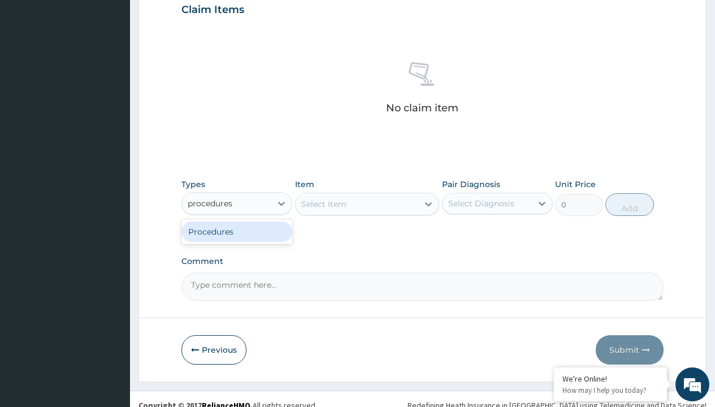
click at [237, 231] on div "Procedures" at bounding box center [236, 232] width 111 height 20
click at [323, 204] on div "Select Item" at bounding box center [323, 203] width 45 height 11
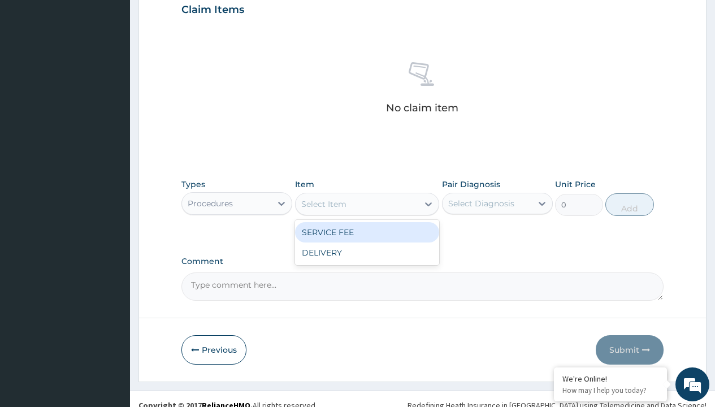
type input "service fee"
click at [367, 232] on div "SERVICE FEE" at bounding box center [367, 232] width 145 height 20
type input "100"
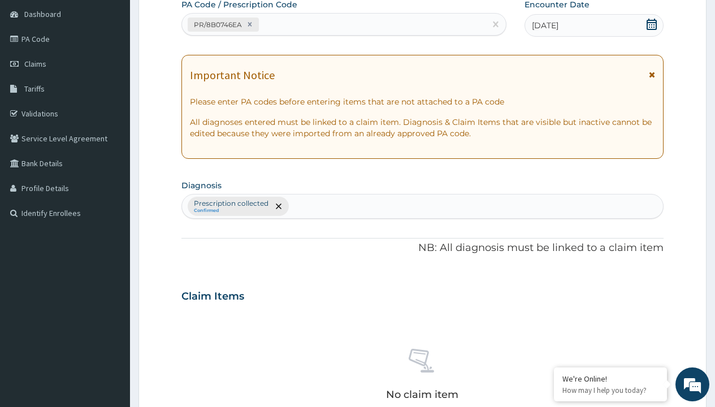
type input "prescription collected"
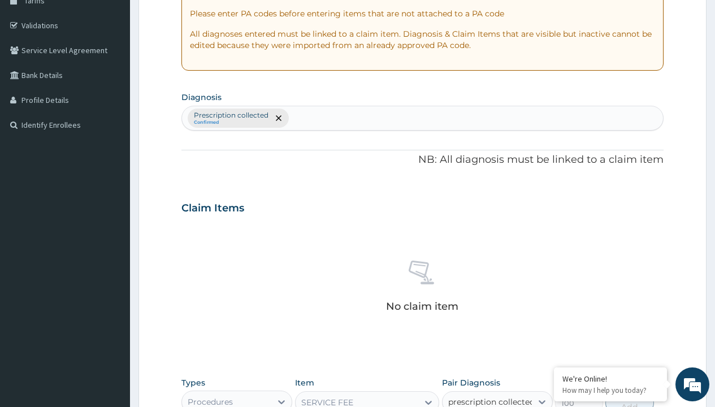
checkbox input "true"
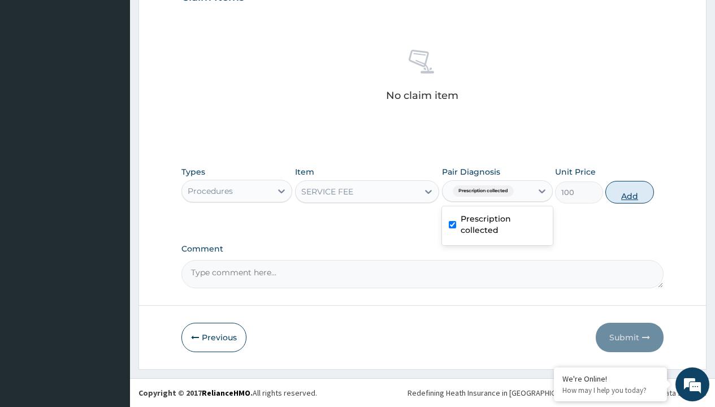
click at [630, 192] on button "Add" at bounding box center [629, 192] width 48 height 23
type input "0"
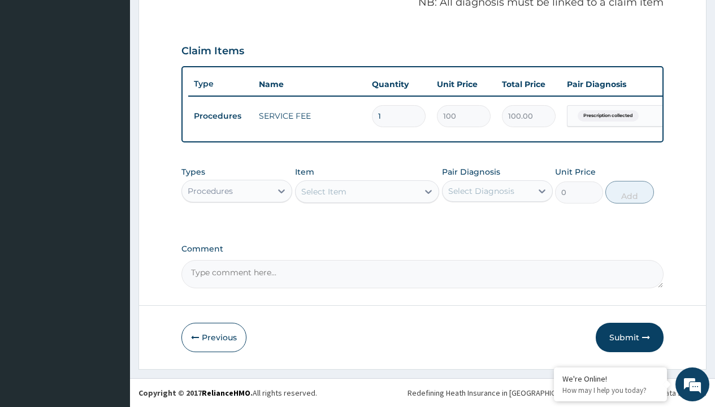
click at [210, 191] on div "Procedures" at bounding box center [210, 190] width 45 height 11
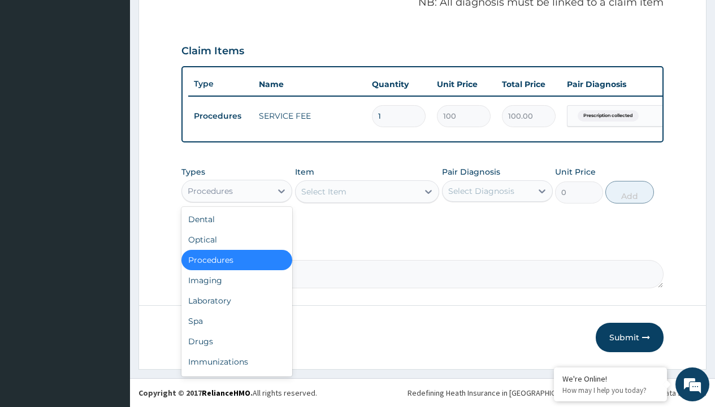
type input "drugs"
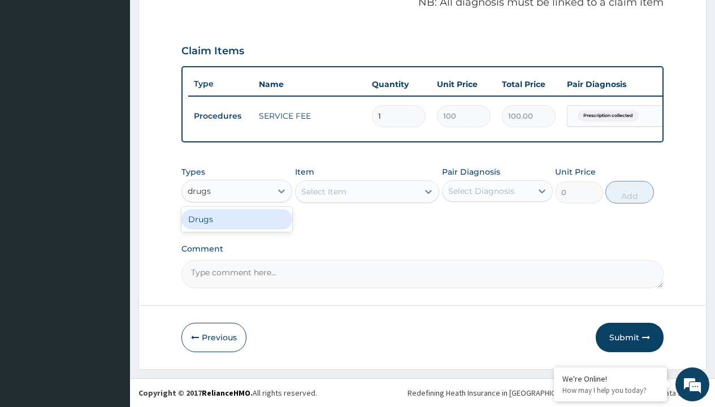
click at [237, 219] on div "Drugs" at bounding box center [236, 219] width 111 height 20
click at [323, 191] on div "Select Item" at bounding box center [367, 191] width 145 height 23
type input "azithromycin 500mg x6"
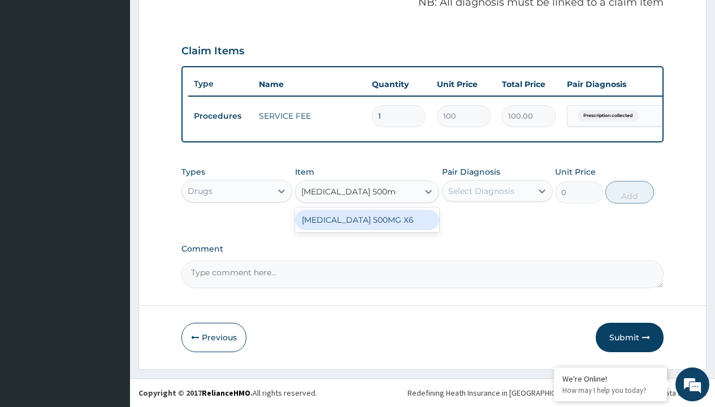
click at [367, 219] on div "AZITHROMYCIN 500MG X6" at bounding box center [367, 220] width 145 height 20
type input "1300"
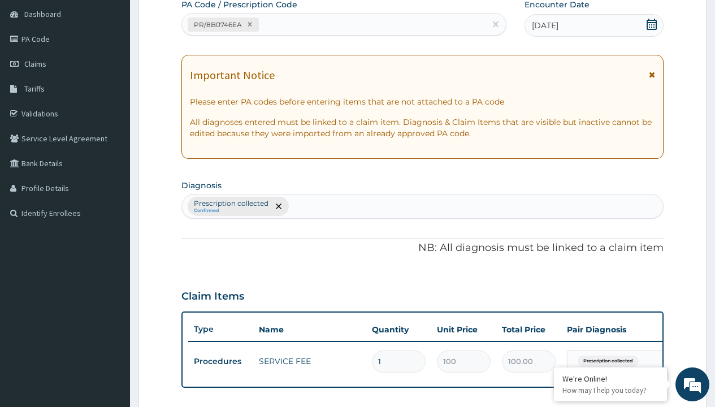
type input "prescription collected"
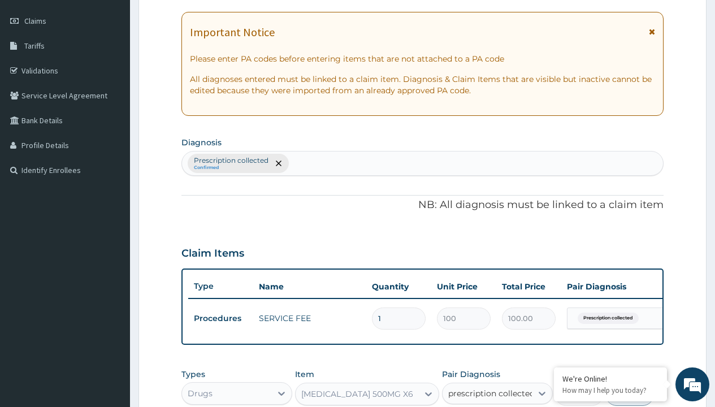
checkbox input "true"
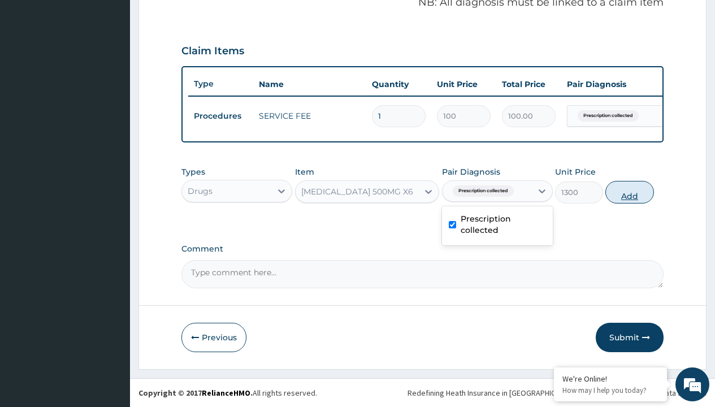
click at [630, 192] on button "Add" at bounding box center [629, 192] width 48 height 23
type input "0"
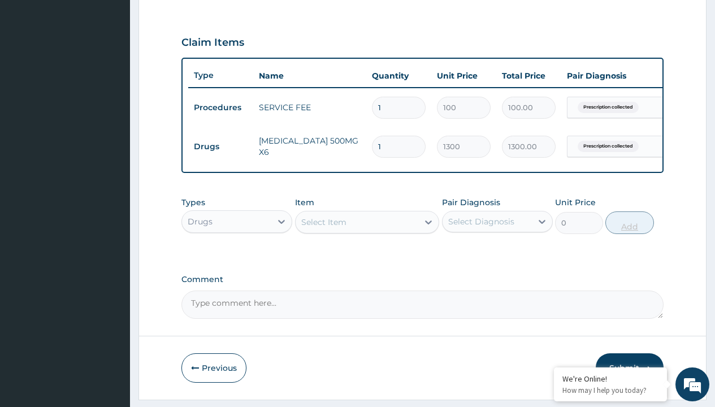
type input "6"
type input "7800.00"
type input "6"
click at [220, 146] on td "Drugs" at bounding box center [220, 146] width 65 height 21
type input "drugs"
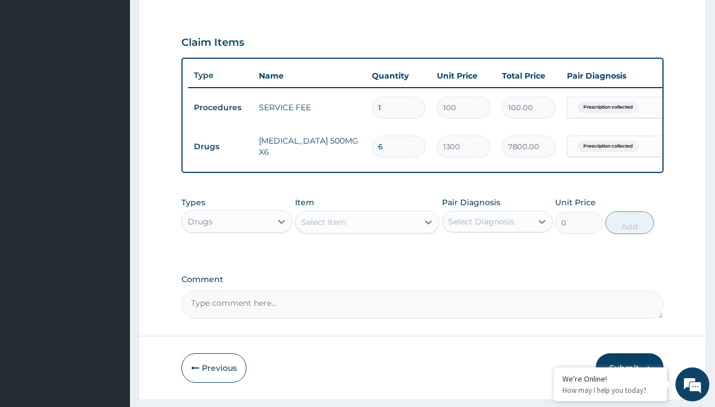
scroll to position [0, 0]
click at [237, 258] on div "Drugs" at bounding box center [236, 250] width 111 height 20
click at [323, 228] on div "Select Item" at bounding box center [323, 222] width 45 height 11
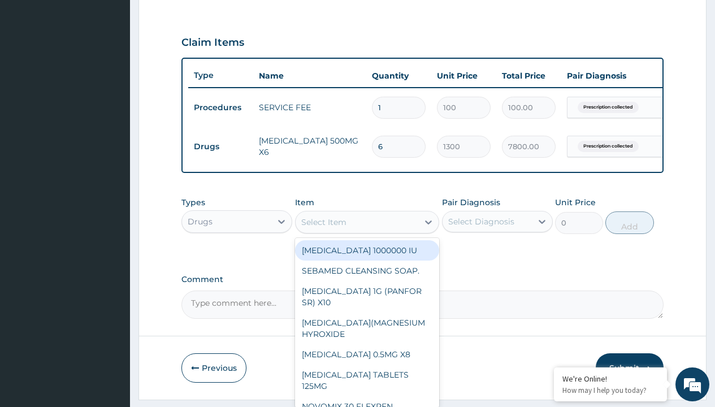
type input "amatem softgel forte tablets 80/480/pack"
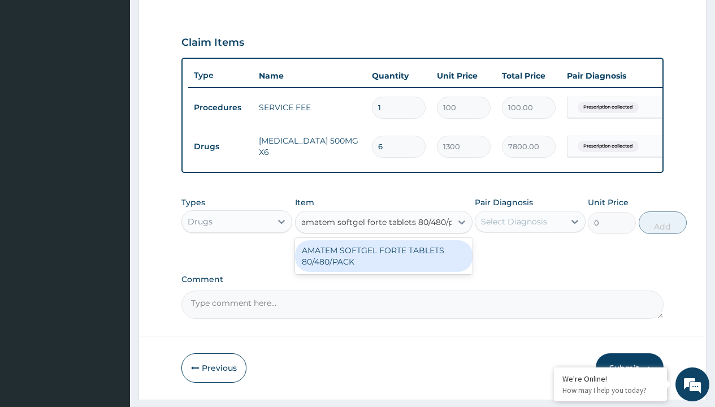
click at [383, 264] on div "AMATEM SOFTGEL FORTE TABLETS 80/480/PACK" at bounding box center [384, 256] width 178 height 32
type input "601.7000122070312"
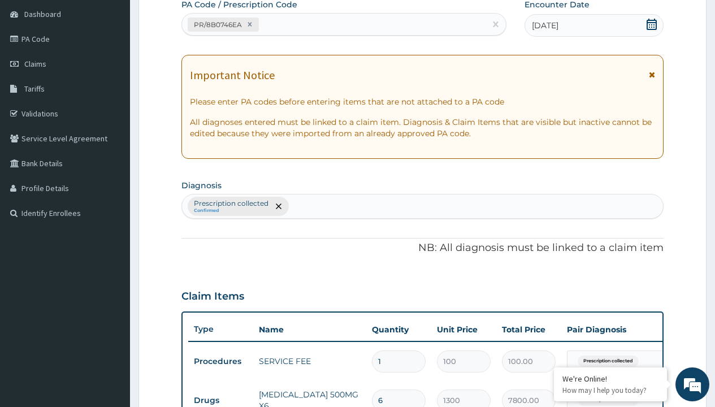
type input "prescription collected"
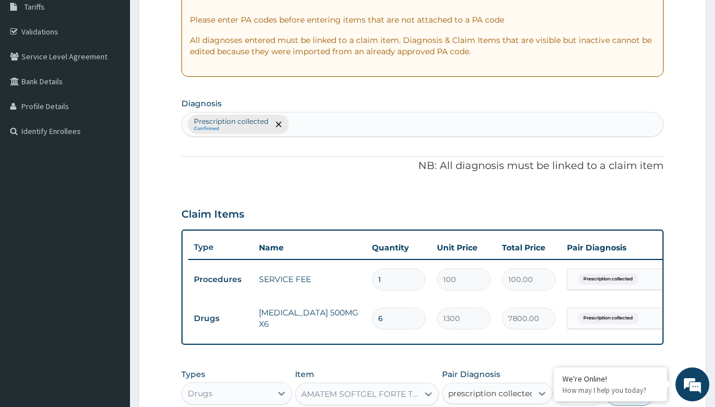
checkbox input "true"
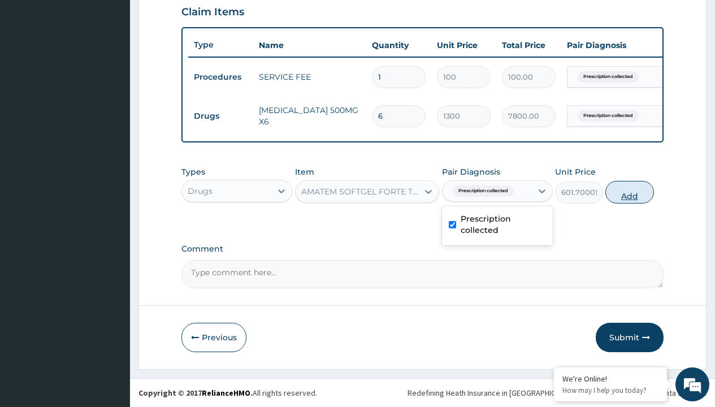
click at [630, 192] on button "Add" at bounding box center [629, 192] width 48 height 23
type input "0"
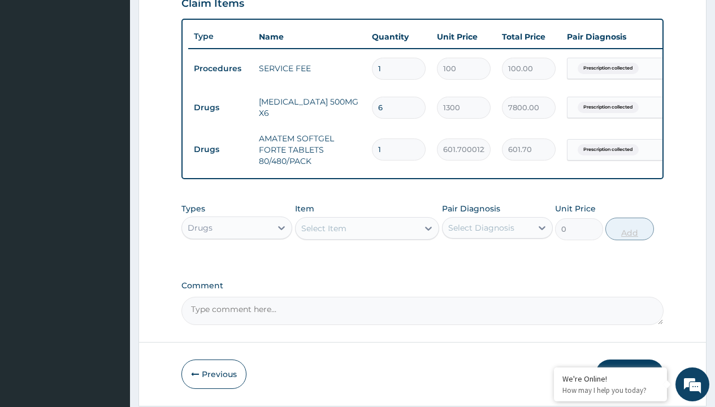
type input "6"
type input "3610.20"
type input "6"
click at [220, 107] on td "Drugs" at bounding box center [220, 107] width 65 height 21
type input "drugs"
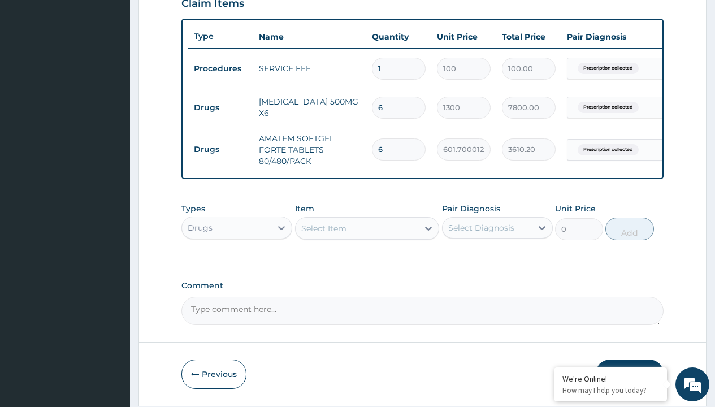
scroll to position [0, 0]
click at [237, 264] on div "Drugs" at bounding box center [236, 256] width 111 height 20
click at [323, 234] on div "Select Item" at bounding box center [323, 228] width 45 height 11
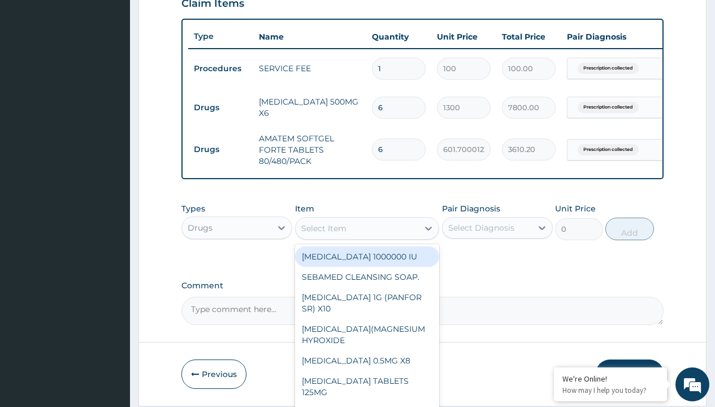
type input "paracetamol 500mg tablet emzor/sach"
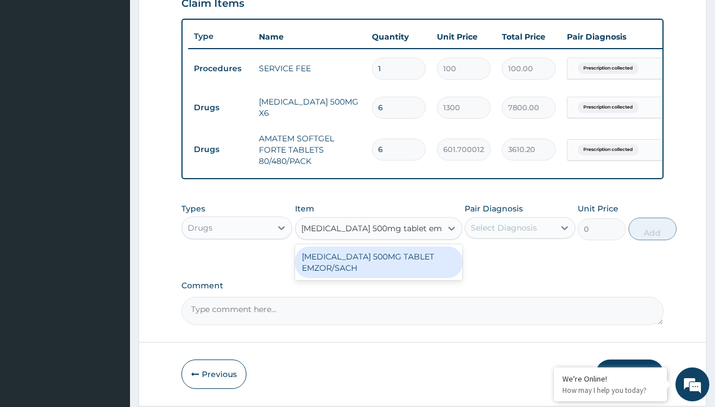
click at [378, 270] on div "PARACETAMOL 500MG TABLET EMZOR/SACH" at bounding box center [378, 262] width 167 height 32
type input "24"
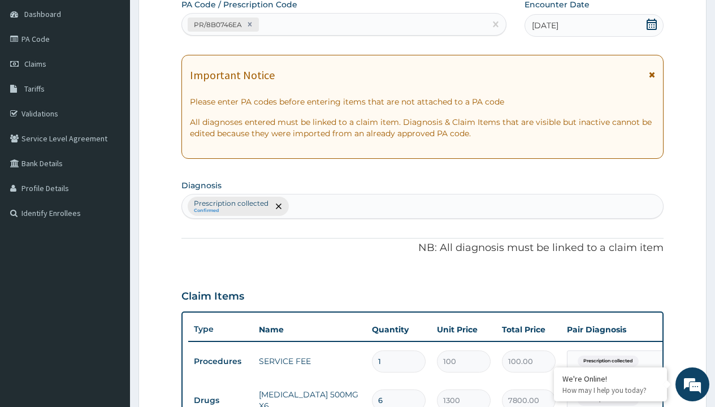
type input "prescription collected"
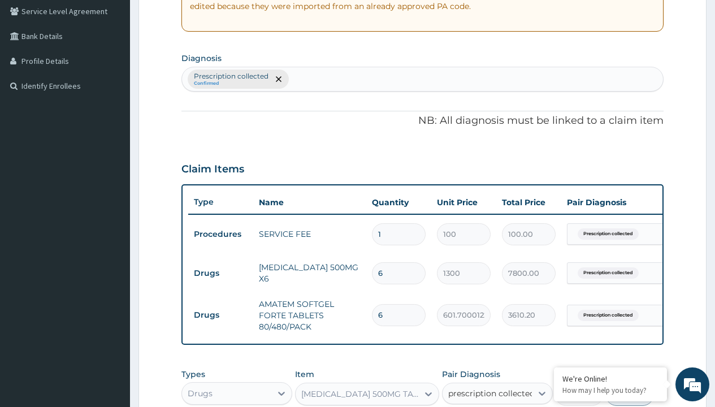
scroll to position [447, 0]
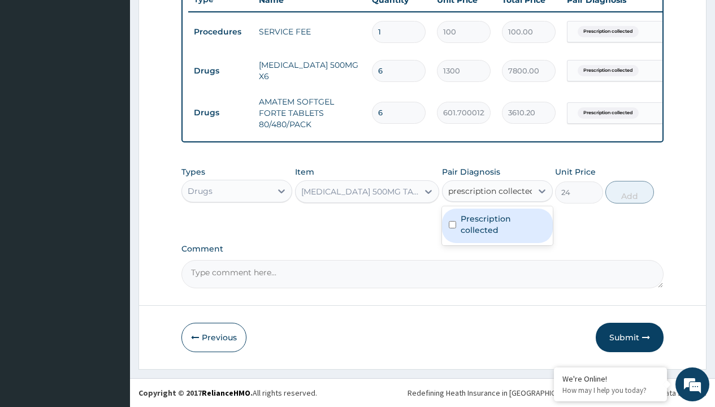
click at [497, 226] on label "Prescription collected" at bounding box center [503, 224] width 85 height 23
checkbox input "true"
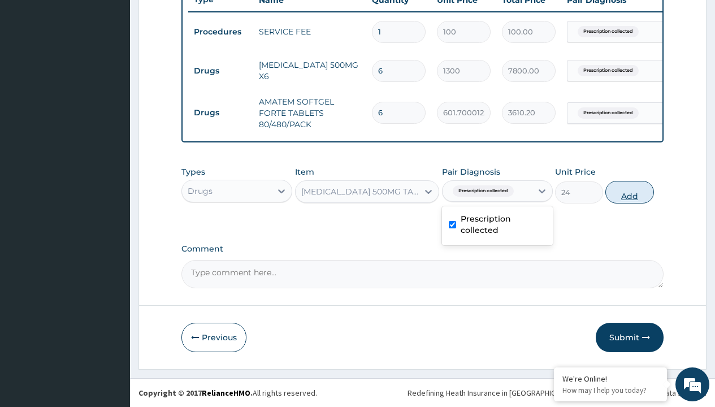
click at [630, 192] on button "Add" at bounding box center [629, 192] width 48 height 23
type input "0"
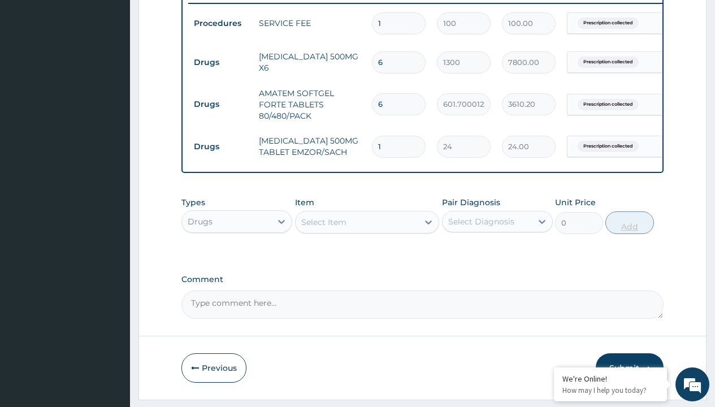
type input "24"
type input "576.00"
type input "24"
click at [220, 62] on td "Drugs" at bounding box center [220, 62] width 65 height 21
type input "drugs"
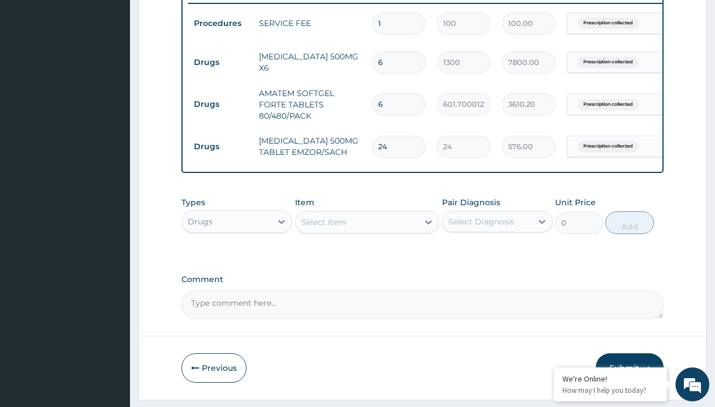
scroll to position [0, 0]
click at [237, 258] on div "Drugs" at bounding box center [236, 250] width 111 height 20
click at [323, 228] on div "Select Item" at bounding box center [323, 222] width 45 height 11
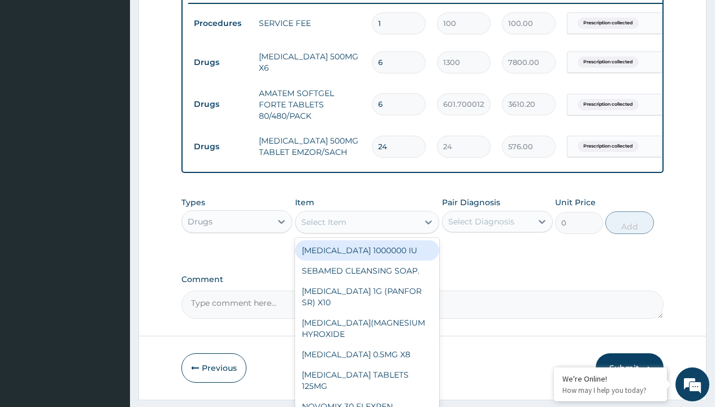
type input "tuxil-d/tuxil-n syrup/bott"
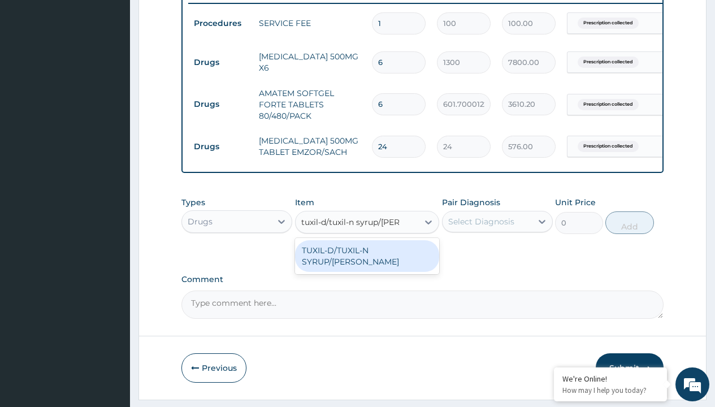
click at [367, 258] on div "TUXIL-D/TUXIL-N SYRUP/[PERSON_NAME]" at bounding box center [367, 256] width 145 height 32
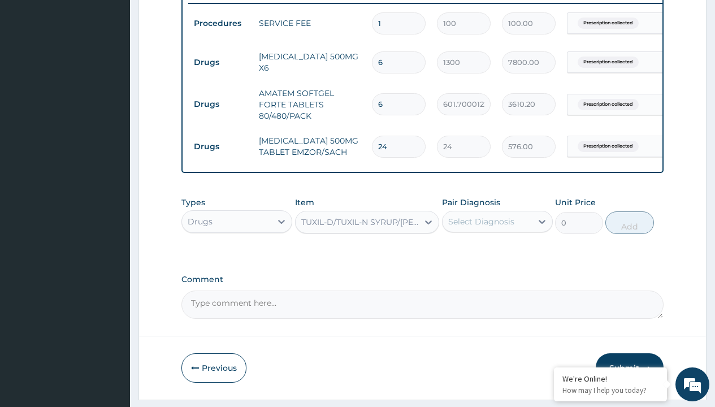
type input "1425"
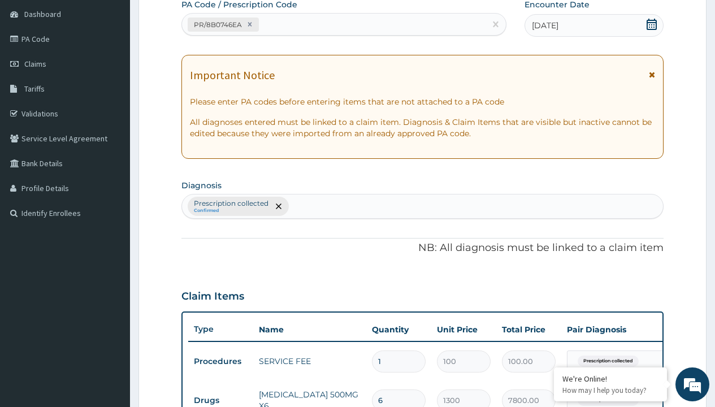
type input "prescription collected"
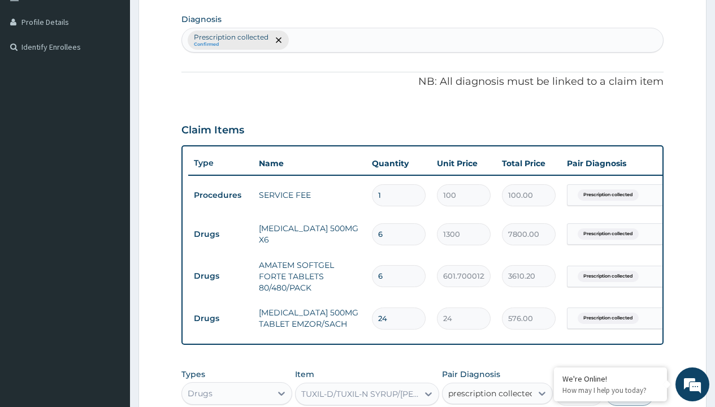
checkbox input "true"
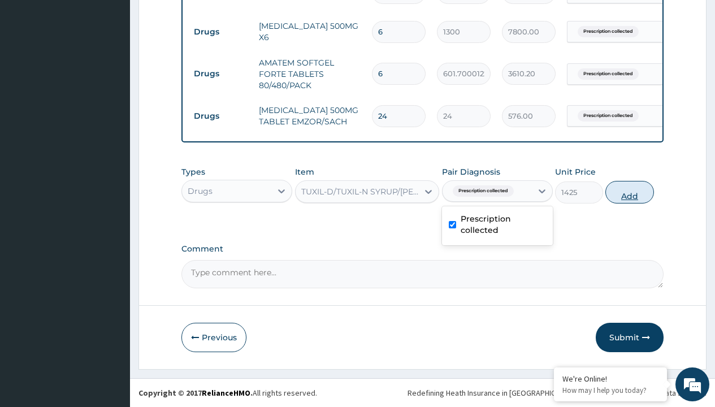
click at [630, 192] on button "Add" at bounding box center [629, 192] width 48 height 23
type input "0"
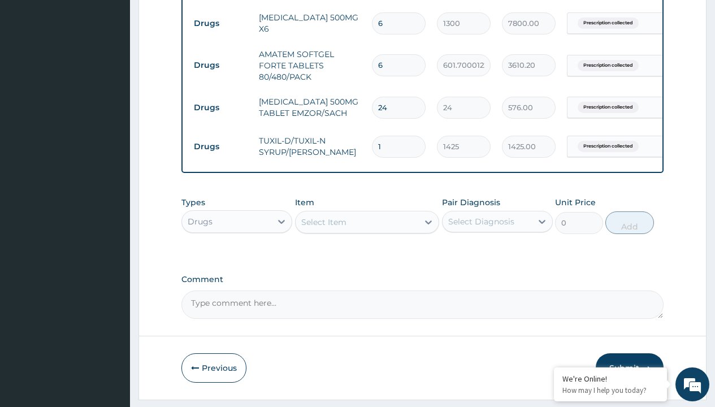
click at [220, 23] on td "Drugs" at bounding box center [220, 23] width 65 height 21
type input "drugs"
click at [237, 258] on div "Drugs" at bounding box center [236, 250] width 111 height 20
click at [323, 228] on div "Select Item" at bounding box center [323, 222] width 45 height 11
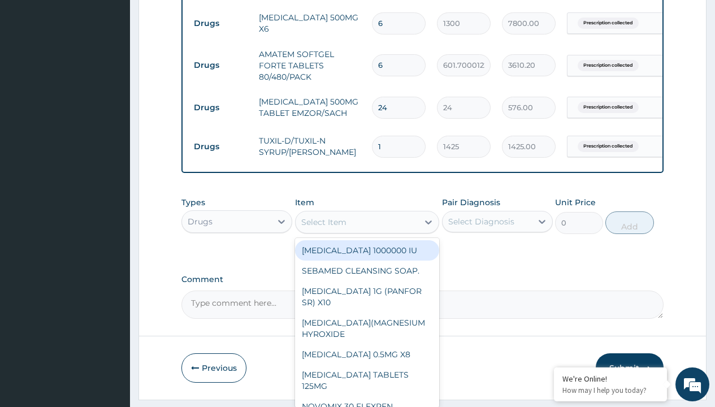
type input "throat lozenges"
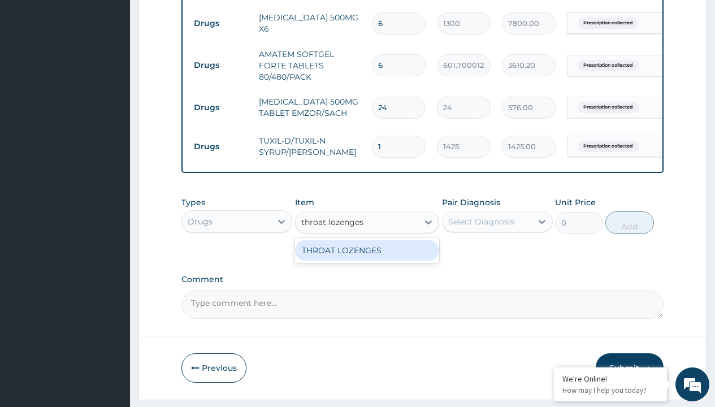
click at [367, 258] on div "THROAT LOZENGES" at bounding box center [367, 250] width 145 height 20
type input "196"
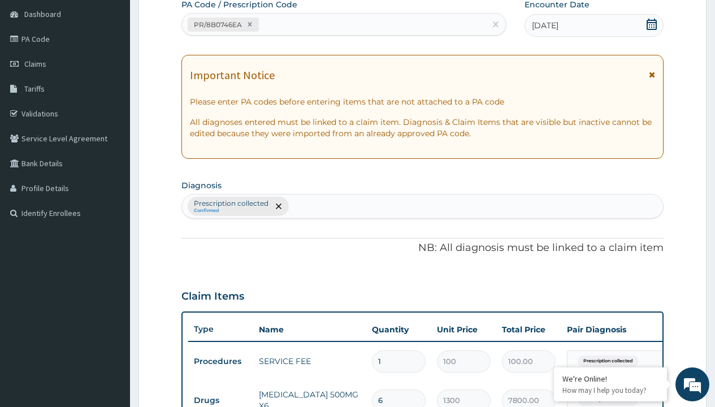
type input "prescription collected"
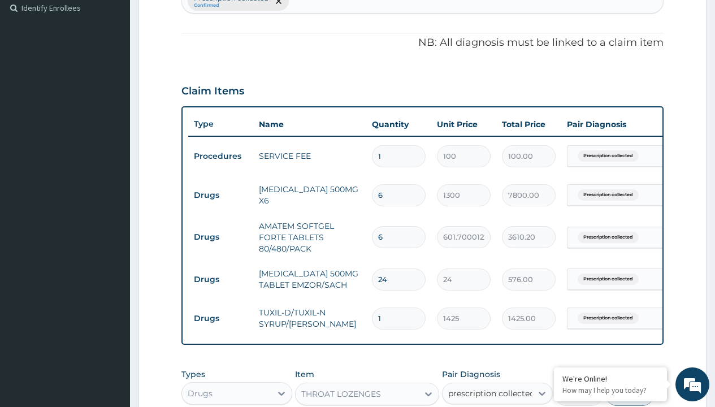
checkbox input "true"
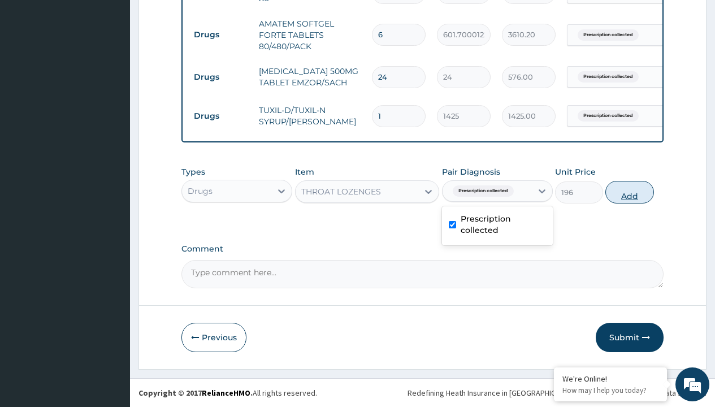
click at [630, 192] on button "Add" at bounding box center [629, 192] width 48 height 23
type input "0"
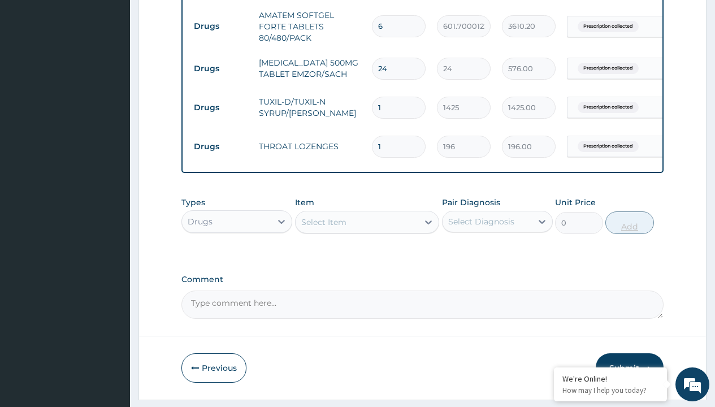
type input "10"
type input "1960.00"
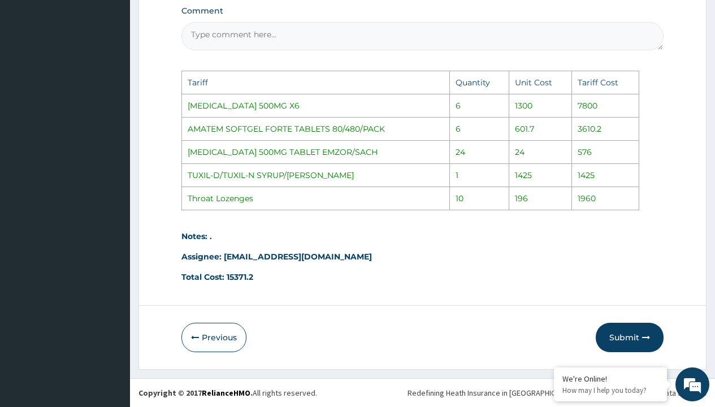
scroll to position [802, 0]
type input "10"
click at [621, 332] on button "Submit" at bounding box center [630, 337] width 68 height 29
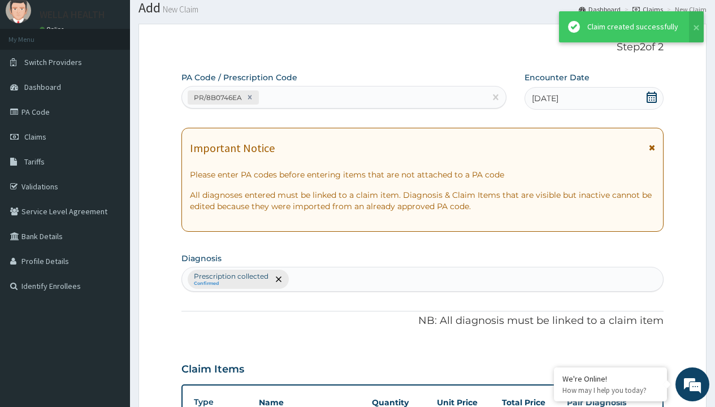
scroll to position [564, 0]
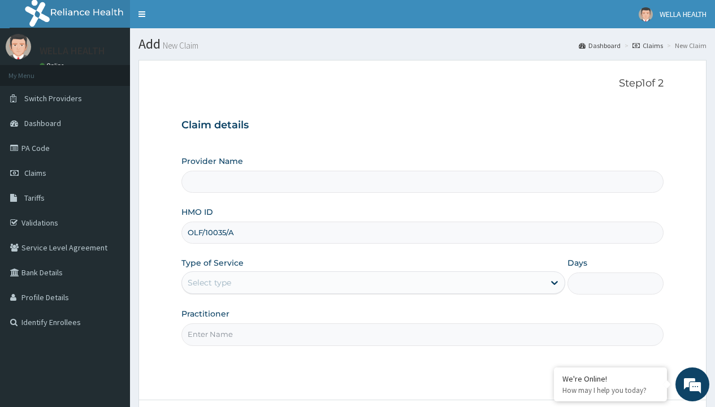
type input "OLF/10035/A"
type input "WellaHealth"
type input "WellaHealth(TELEMEDICINE)"
type input "OTV/10143/A"
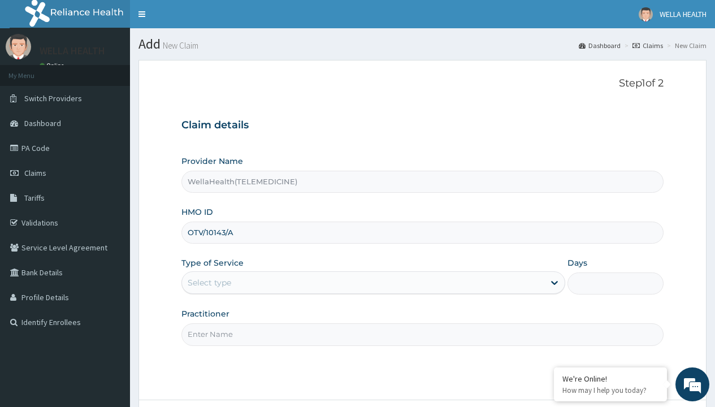
type input "WellaHealth"
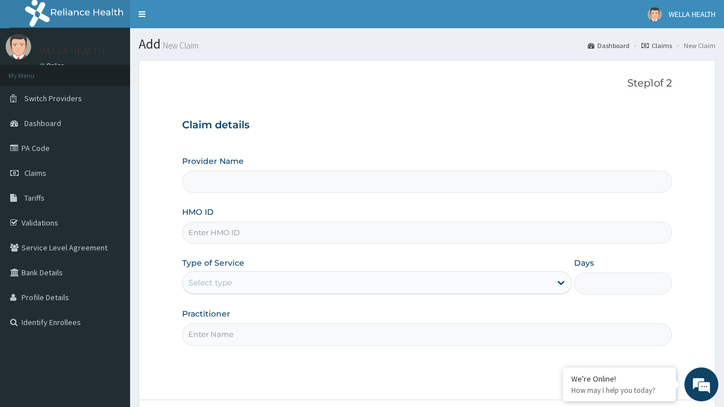
type input "WellaHealth(TELEMEDICINE)"
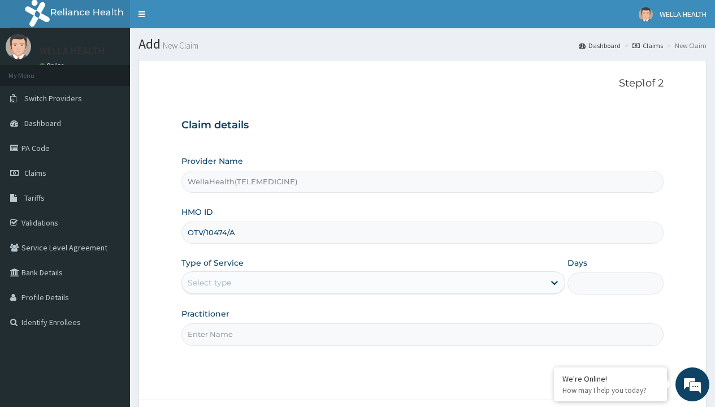
type input "OTV/10474/A"
type input "WellaHealth"
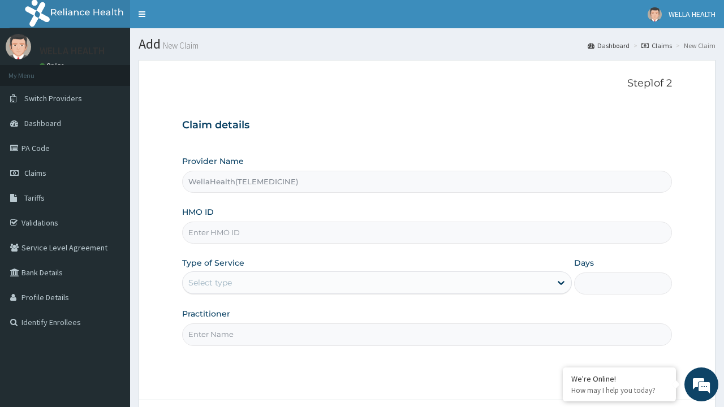
type input "WellaHealth(TELEMEDICINE)"
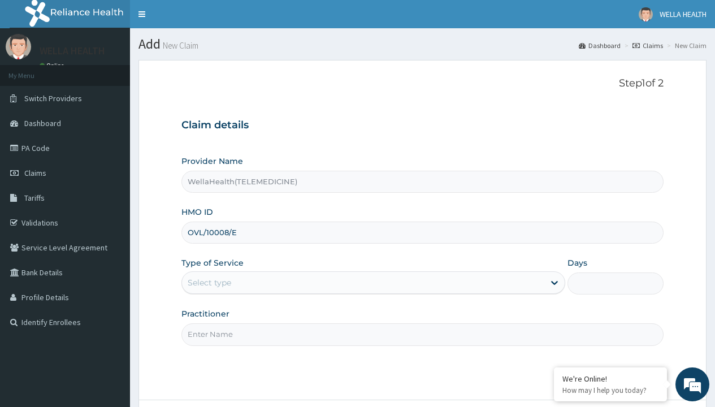
type input "OVL/10008/E"
type input "WellaHealth"
type input "WellaHealth(TELEMEDICINE)"
type input "PDM/10015/A"
type input "WellaHealth"
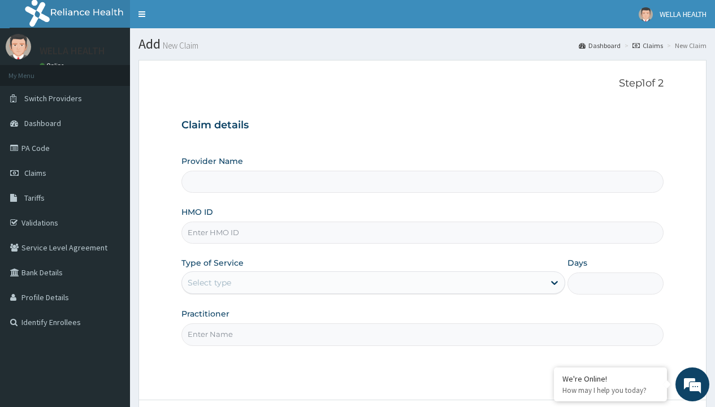
type input "WellaHealth(TELEMEDICINE)"
type input "PED/10089/A"
type input "WellaHealth"
type input "WellaHealth(TELEMEDICINE)"
type input "PEP/10076/A"
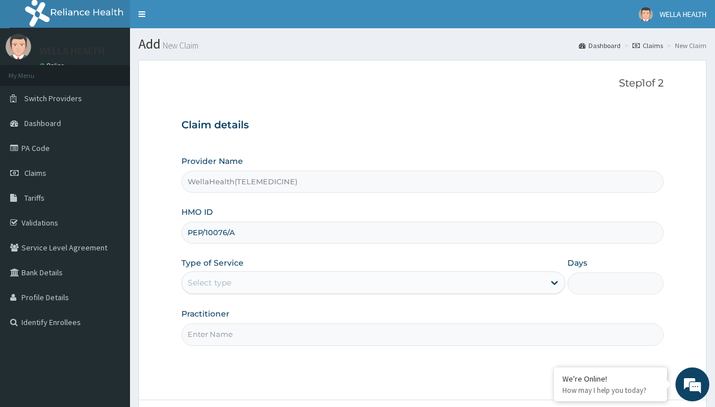
type input "WellaHealth"
type input "WellaHealth(TELEMEDICINE)"
type input "PEP/10153/A"
type input "WellaHealth"
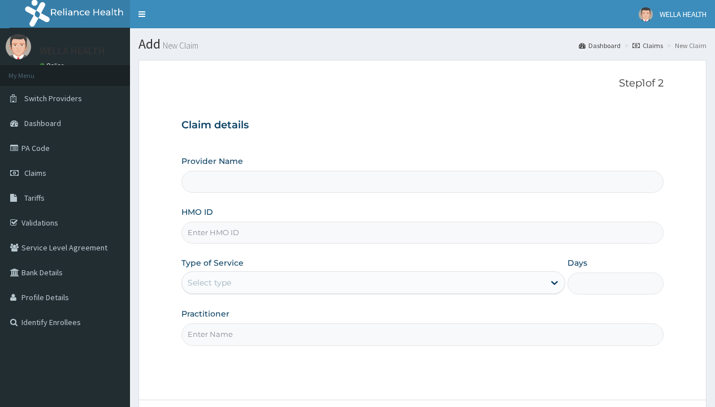
type input "WellaHealth(TELEMEDICINE)"
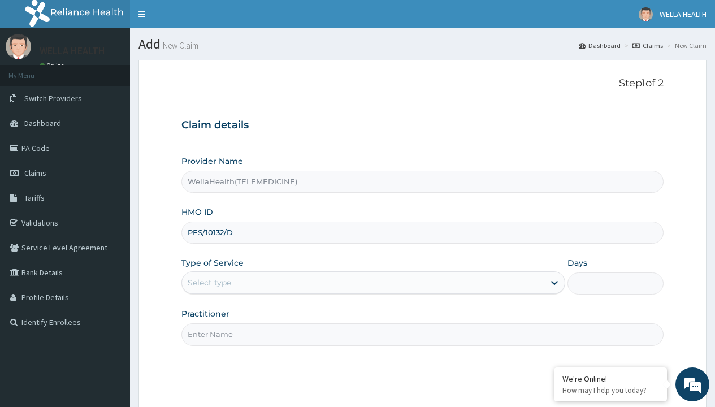
type input "PES/10132/D"
type input "WellaHealth"
type input "WellaHealth(TELEMEDICINE)"
type input "PFM/10291/A"
type input "WellaHealth"
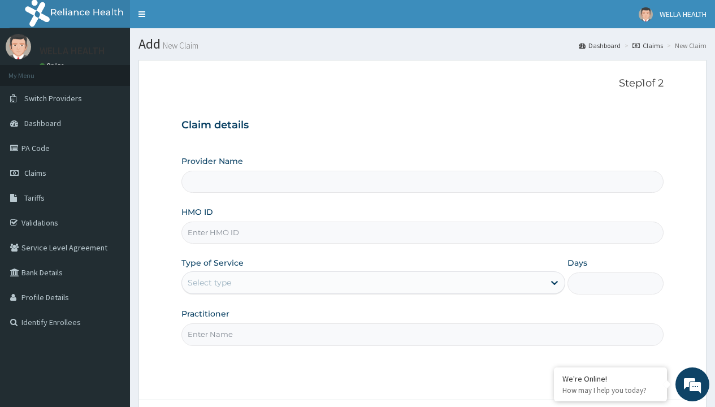
type input "WellaHealth(TELEMEDICINE)"
type input "PFS/10006/A"
type input "WellaHealth"
type input "PHT/10062/A"
type input "WellaHealth(TELEMEDICINE)"
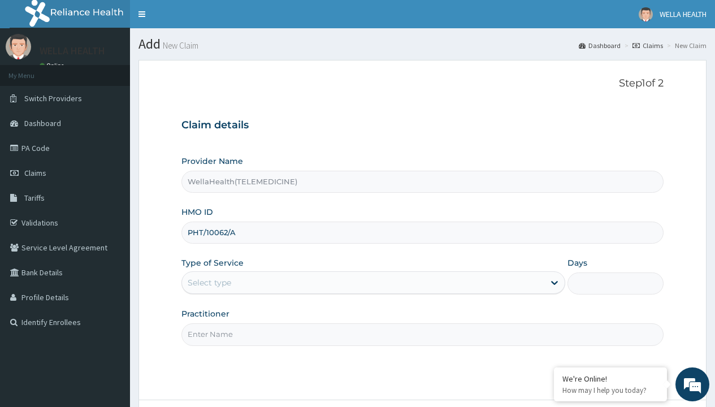
type input "PHT/10062/A"
type input "WellaHealth"
type input "WellaHealth(TELEMEDICINE)"
type input "PLI/10012/A"
type input "WellaHealth"
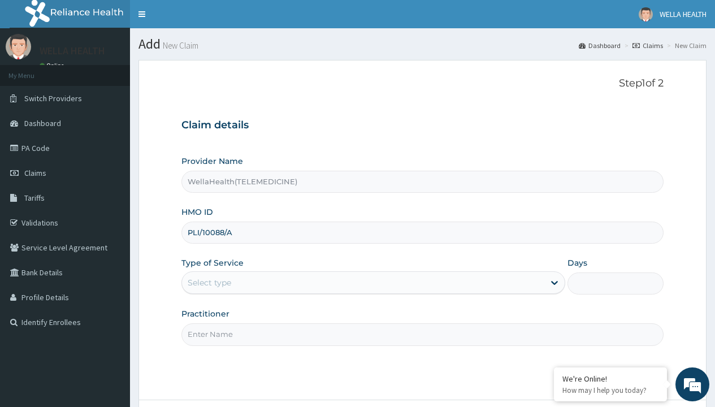
type input "PLI/10088/A"
type input "WellaHealth"
type input "PNA/10038/A"
type input "WellaHealth"
click at [209, 283] on div "Select type" at bounding box center [210, 282] width 44 height 11
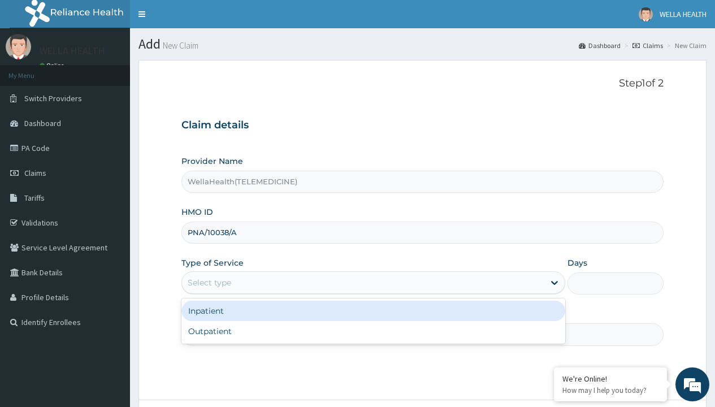
click at [373, 331] on div "Outpatient" at bounding box center [373, 331] width 384 height 20
type input "1"
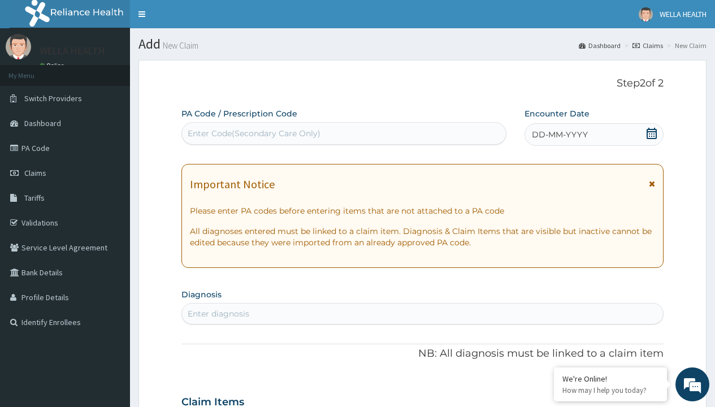
scroll to position [94, 0]
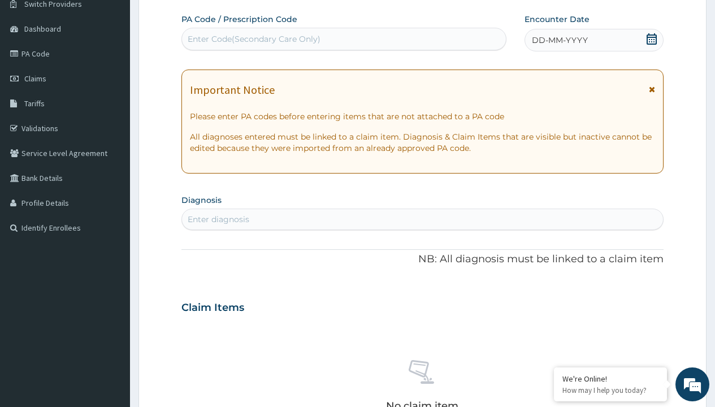
click at [559, 40] on span "DD-MM-YYYY" at bounding box center [560, 39] width 56 height 11
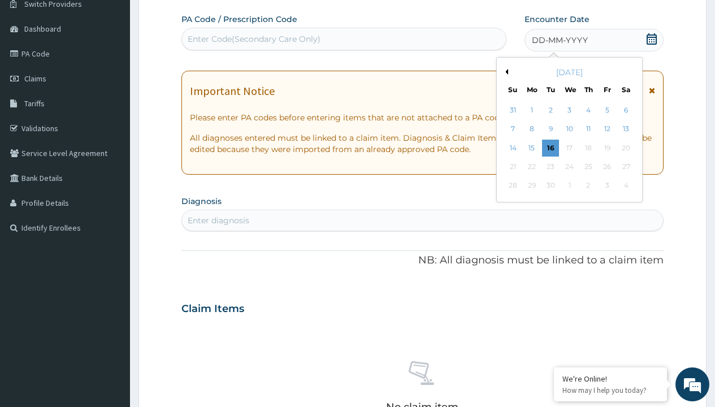
click at [505, 72] on button "Previous Month" at bounding box center [506, 72] width 6 height 6
click at [607, 129] on div "8" at bounding box center [607, 129] width 17 height 17
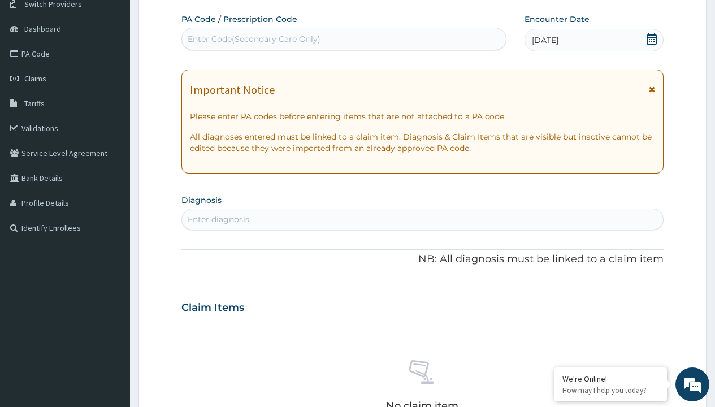
scroll to position [0, 0]
click at [253, 39] on div "Enter Code(Secondary Care Only)" at bounding box center [254, 38] width 133 height 11
type input "PR/C382477E"
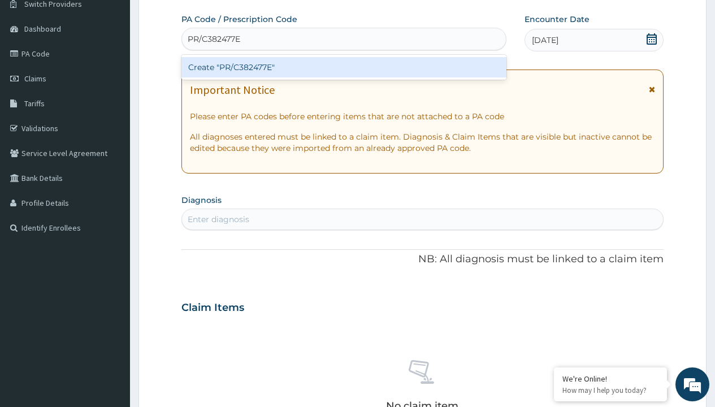
click at [344, 67] on div "Create "PR/C382477E"" at bounding box center [343, 67] width 325 height 20
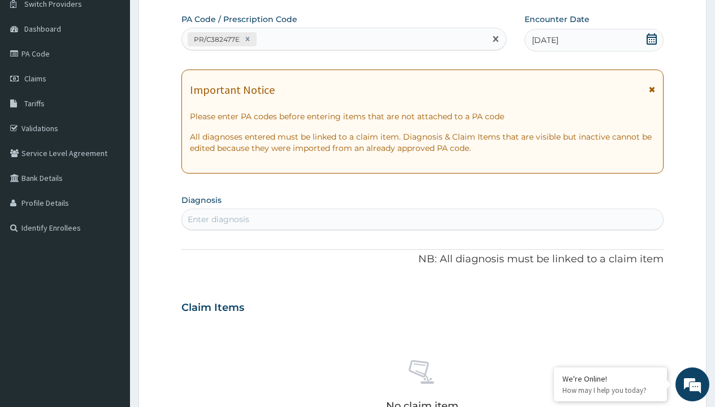
click at [218, 219] on div "Enter diagnosis" at bounding box center [219, 219] width 62 height 11
type input "prescription collected"
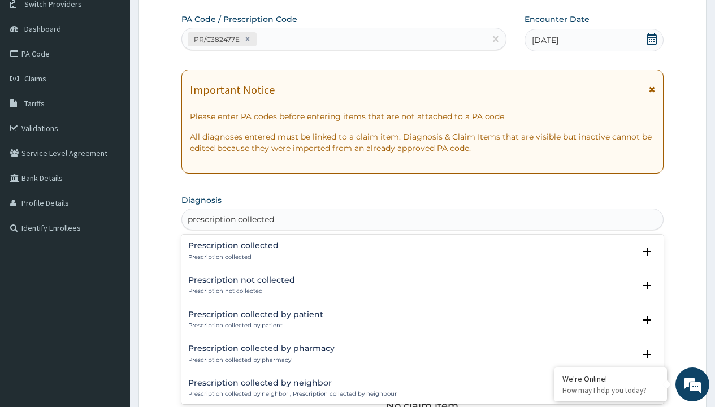
click at [232, 257] on p "Prescription collected" at bounding box center [233, 257] width 90 height 8
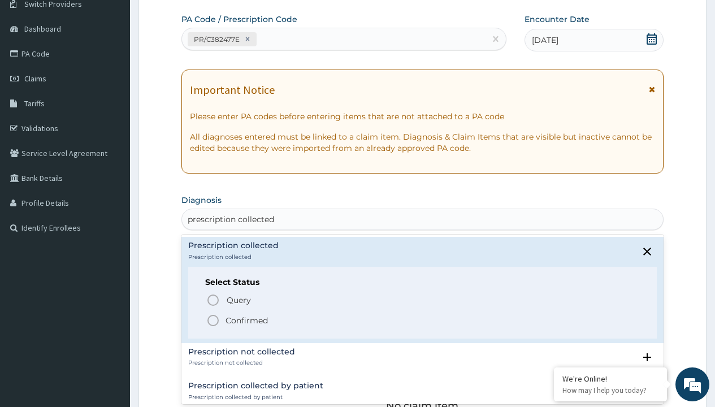
click at [246, 320] on p "Confirmed" at bounding box center [247, 320] width 42 height 11
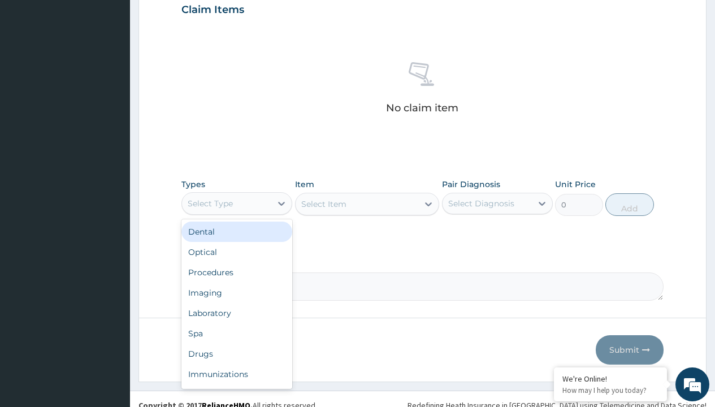
type input "procedures"
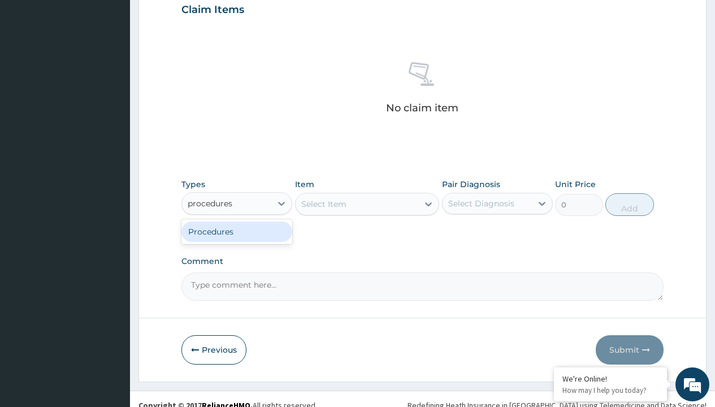
scroll to position [0, 0]
click at [237, 231] on div "Procedures" at bounding box center [236, 232] width 111 height 20
click at [323, 204] on div "Select Item" at bounding box center [323, 203] width 45 height 11
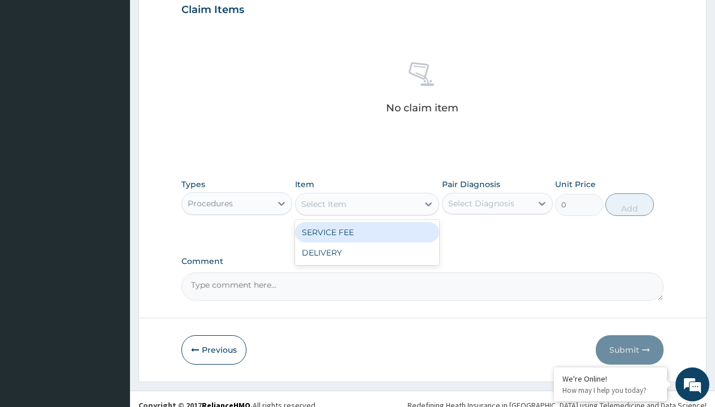
type input "service fee"
click at [367, 232] on div "SERVICE FEE" at bounding box center [367, 232] width 145 height 20
type input "100"
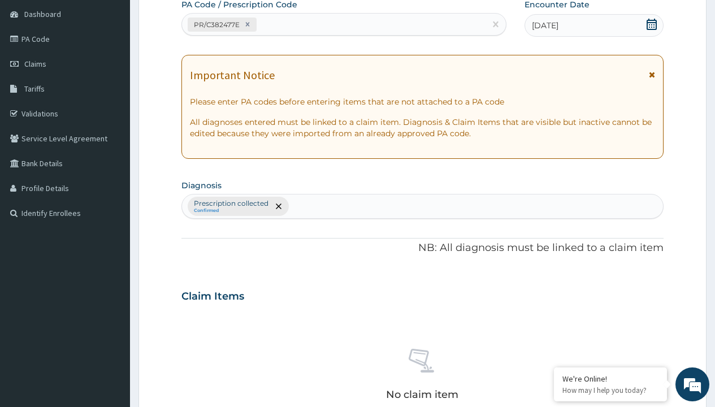
type input "prescription collected"
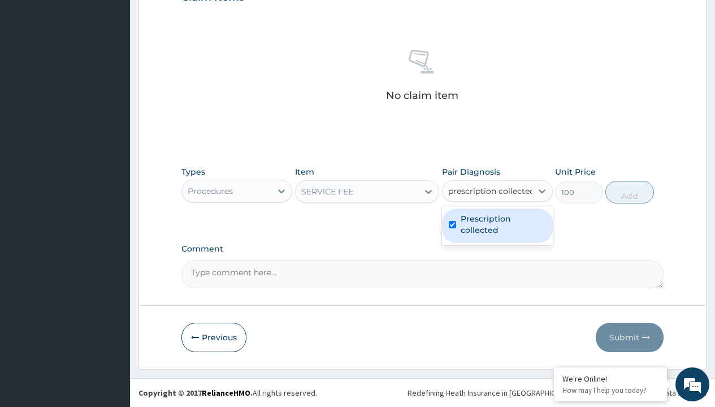
checkbox input "true"
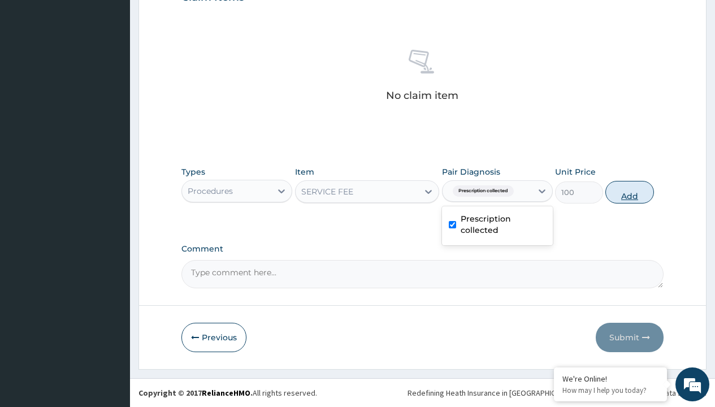
click at [630, 192] on button "Add" at bounding box center [629, 192] width 48 height 23
type input "0"
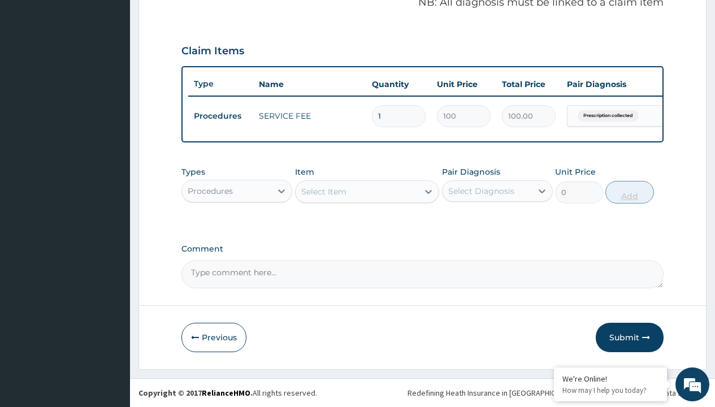
scroll to position [363, 0]
click at [210, 191] on div "Procedures" at bounding box center [210, 190] width 45 height 11
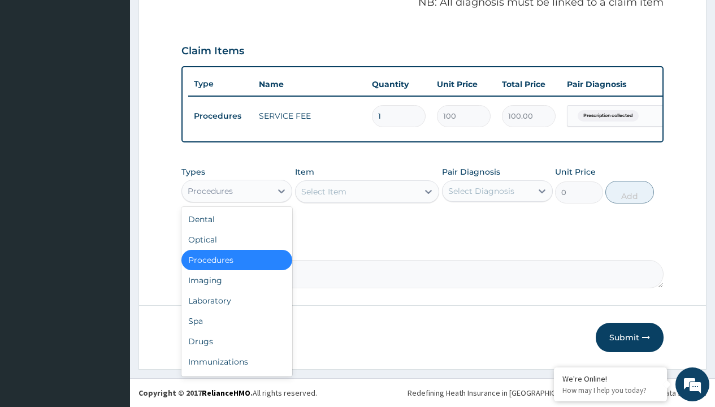
type input "drugs"
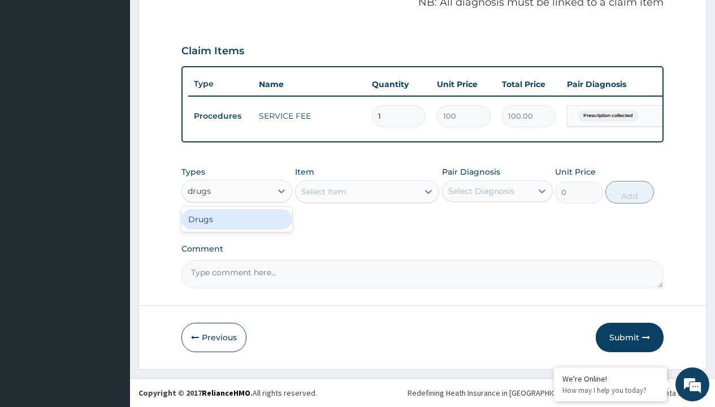
click at [237, 219] on div "Drugs" at bounding box center [236, 219] width 111 height 20
click at [323, 191] on div "Select Item" at bounding box center [367, 191] width 145 height 23
type input "amatem softgel forte tablets 80/480/pack"
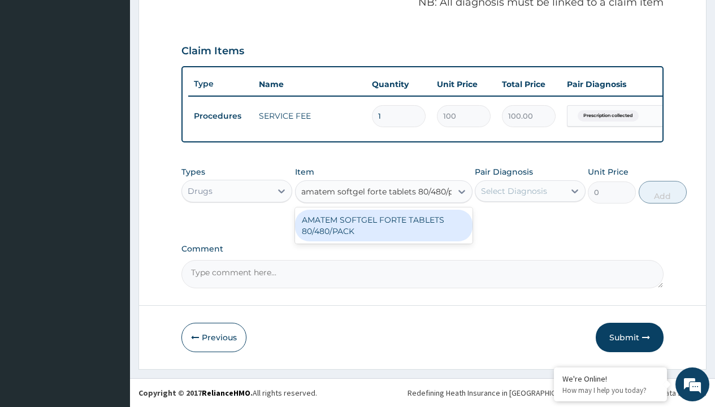
click at [383, 225] on div "AMATEM SOFTGEL FORTE TABLETS 80/480/PACK" at bounding box center [384, 226] width 178 height 32
type input "601.7000122070312"
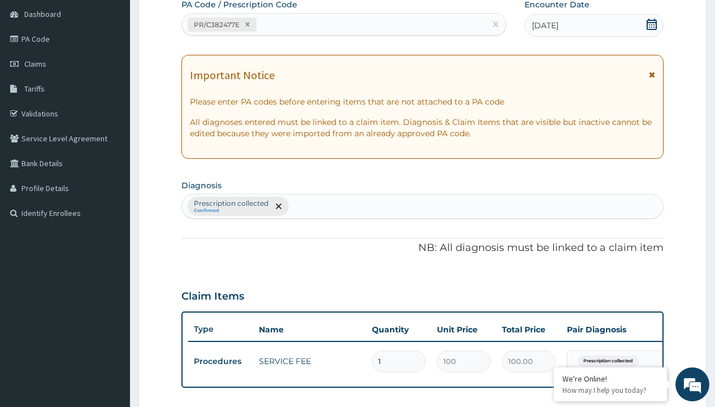
type input "prescription collected"
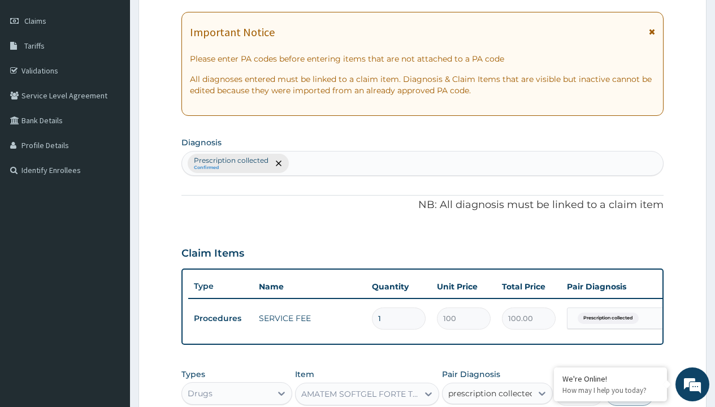
checkbox input "true"
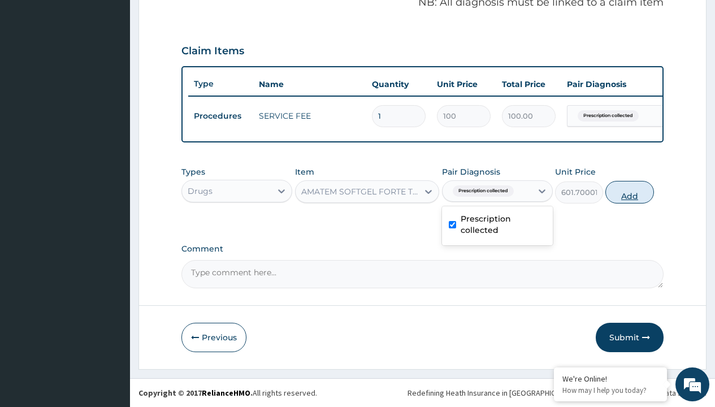
click at [630, 192] on button "Add" at bounding box center [629, 192] width 48 height 23
type input "0"
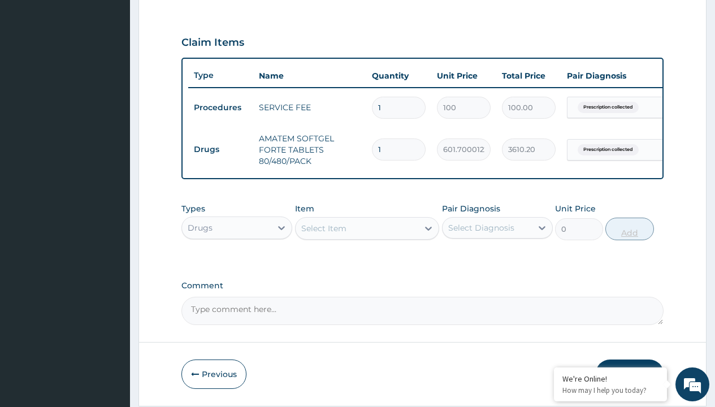
type input "6"
type input "3610.20"
type input "6"
click at [220, 149] on td "Drugs" at bounding box center [220, 149] width 65 height 21
type input "drugs"
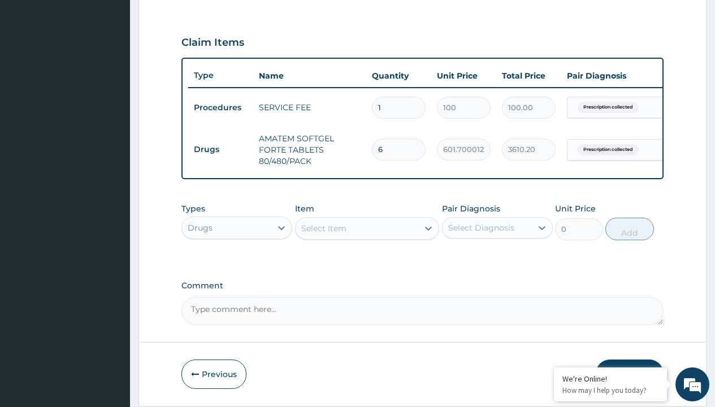
scroll to position [0, 0]
click at [237, 264] on div "Drugs" at bounding box center [236, 256] width 111 height 20
click at [323, 234] on div "Select Item" at bounding box center [323, 228] width 45 height 11
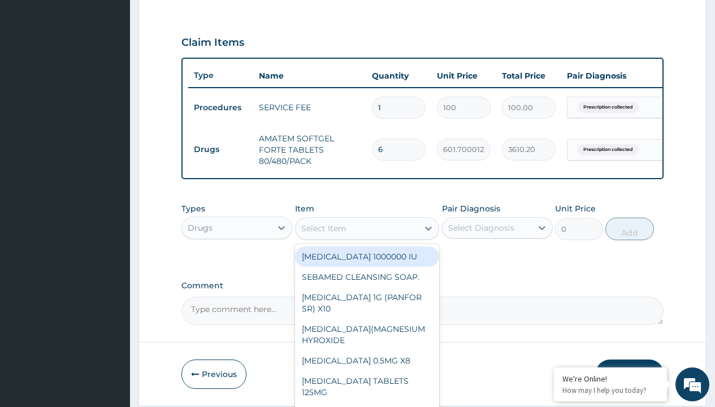
type input "paracetamol 500mg tablet emzor/sach"
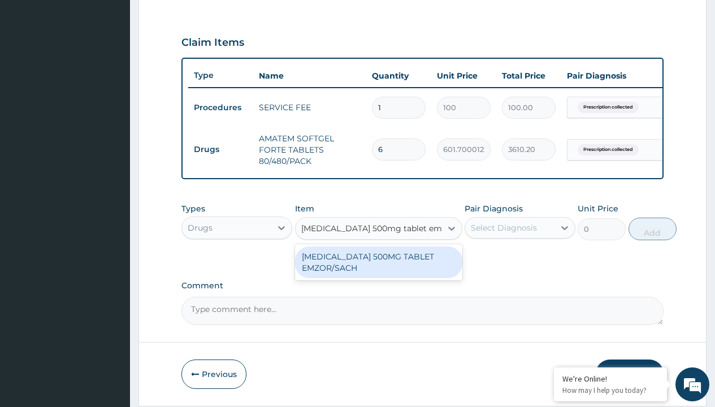
click at [378, 270] on div "[MEDICAL_DATA] 500MG TABLET EMZOR/SACH" at bounding box center [378, 262] width 167 height 32
type input "24"
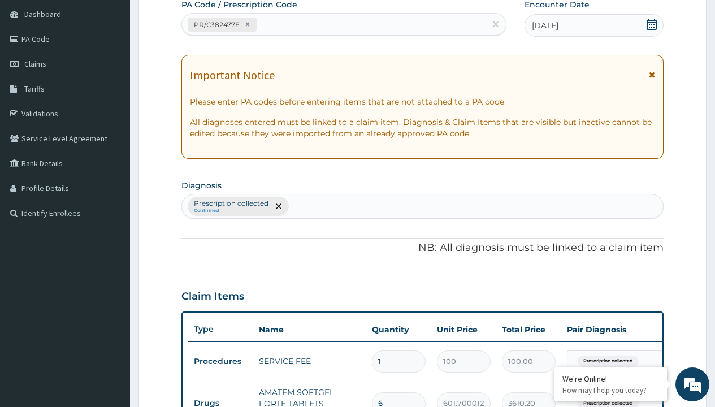
type input "prescription collected"
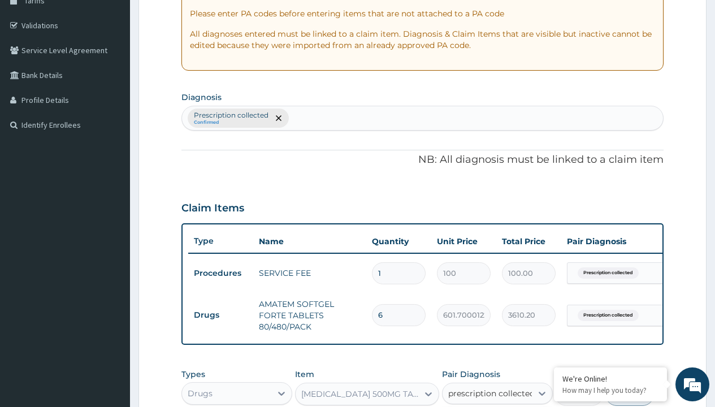
checkbox input "true"
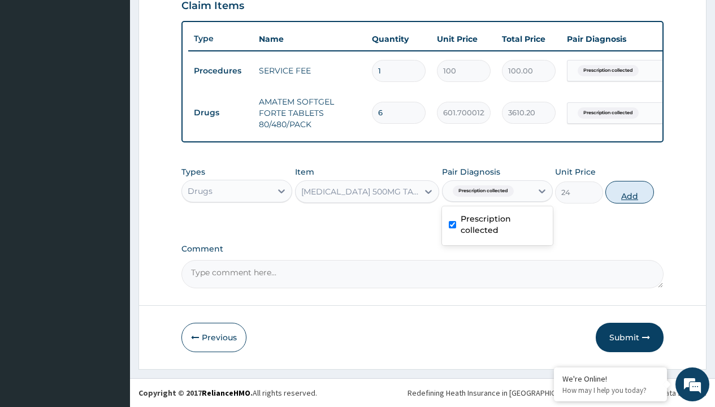
click at [630, 192] on button "Add" at bounding box center [629, 192] width 48 height 23
type input "0"
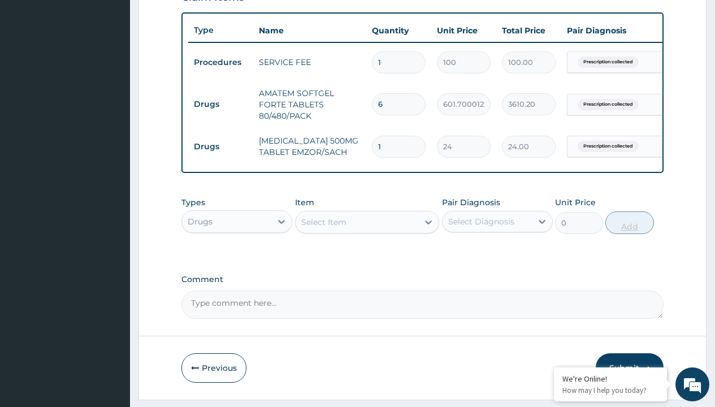
type input "24"
type input "576.00"
type input "24"
click at [220, 104] on td "Drugs" at bounding box center [220, 104] width 65 height 21
type input "drugs"
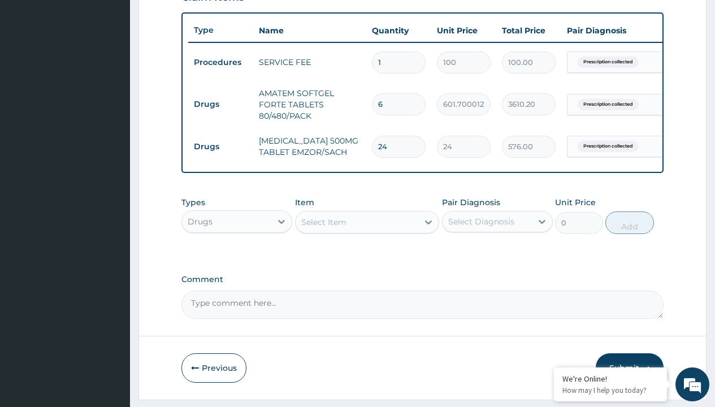
scroll to position [0, 0]
click at [237, 258] on div "Drugs" at bounding box center [236, 250] width 111 height 20
click at [323, 228] on div "Select Item" at bounding box center [323, 222] width 45 height 11
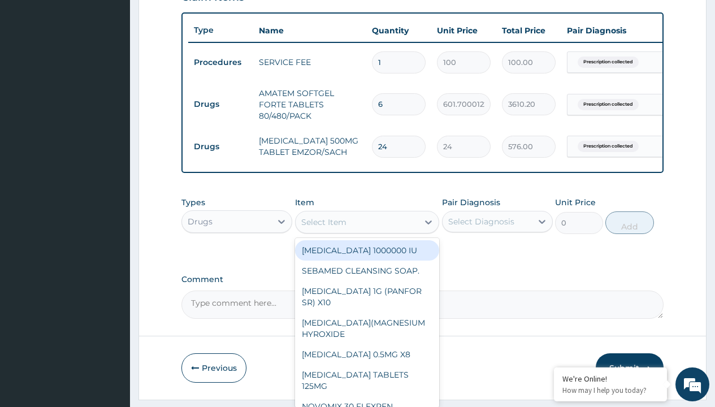
type input "throat lozenges"
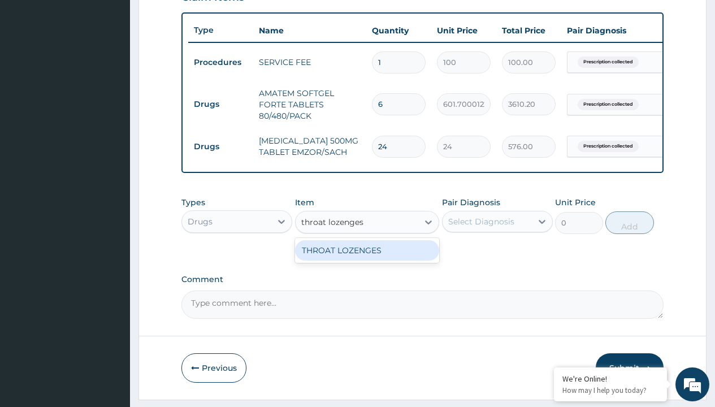
click at [367, 258] on div "THROAT LOZENGES" at bounding box center [367, 250] width 145 height 20
type input "196"
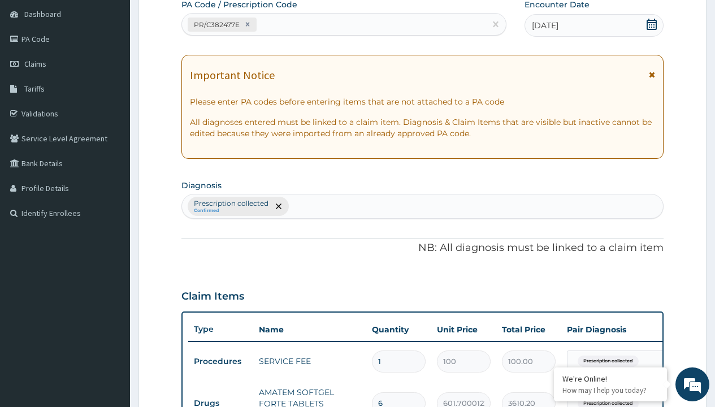
type input "prescription collected"
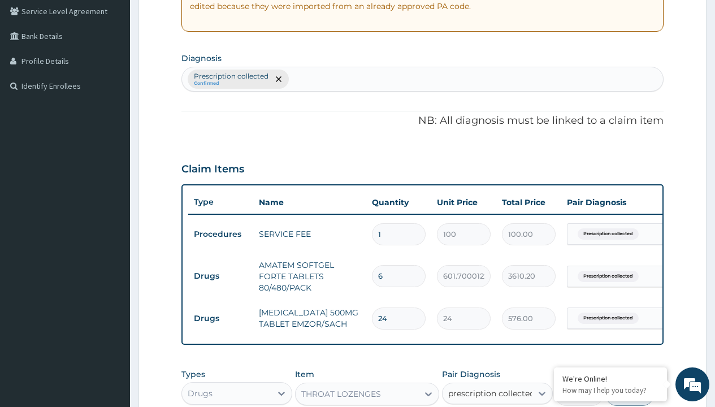
checkbox input "true"
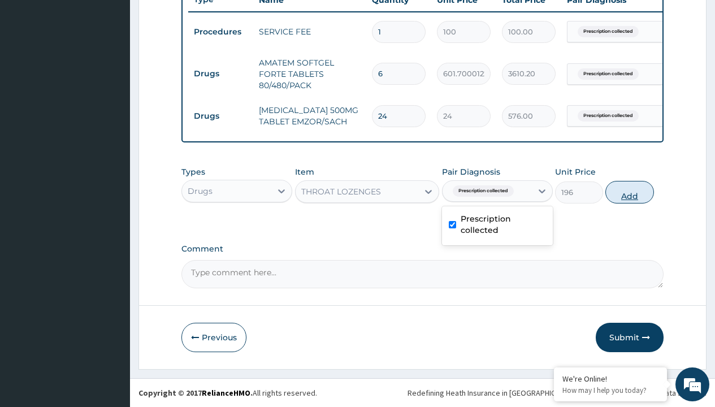
click at [630, 192] on button "Add" at bounding box center [629, 192] width 48 height 23
type input "0"
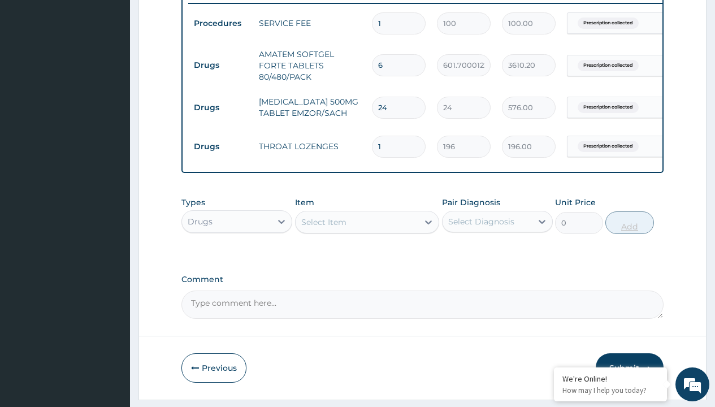
type input "10"
type input "1960.00"
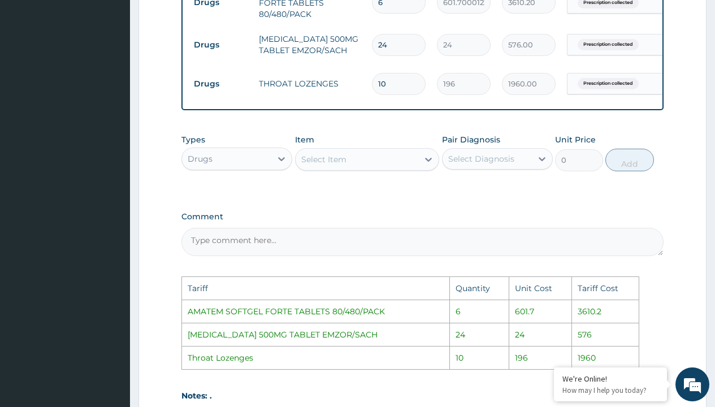
scroll to position [678, 0]
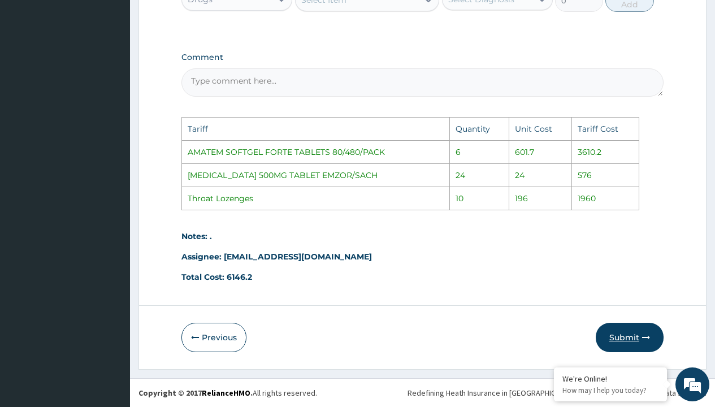
type input "10"
click at [621, 341] on button "Submit" at bounding box center [630, 337] width 68 height 29
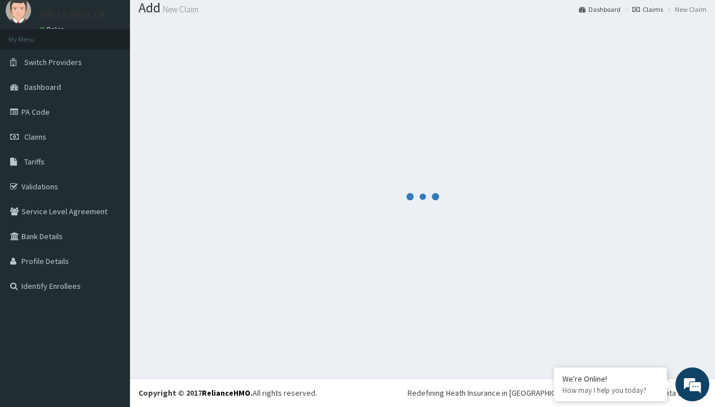
scroll to position [486, 0]
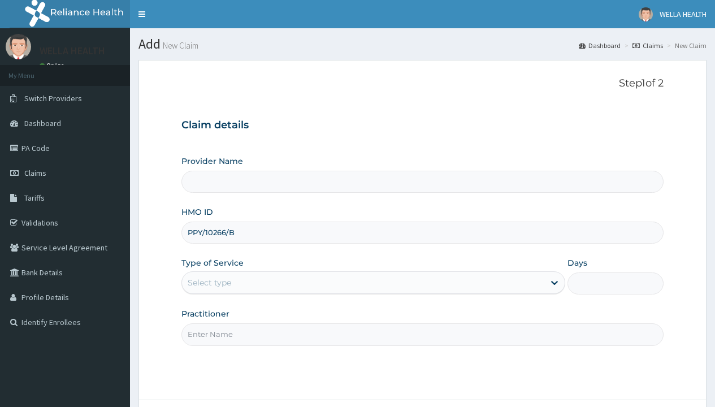
type input "PPY/10266/B"
type input "WellaHealth"
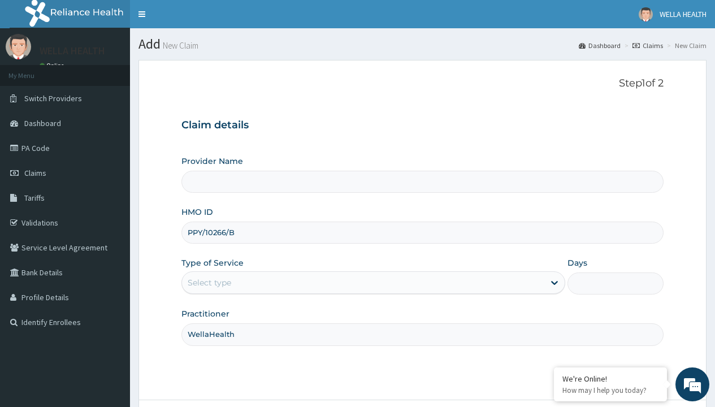
type input "WellaHealth(TELEMEDICINE)"
type input "WellaHealth"
click at [209, 283] on div "Select type" at bounding box center [210, 282] width 44 height 11
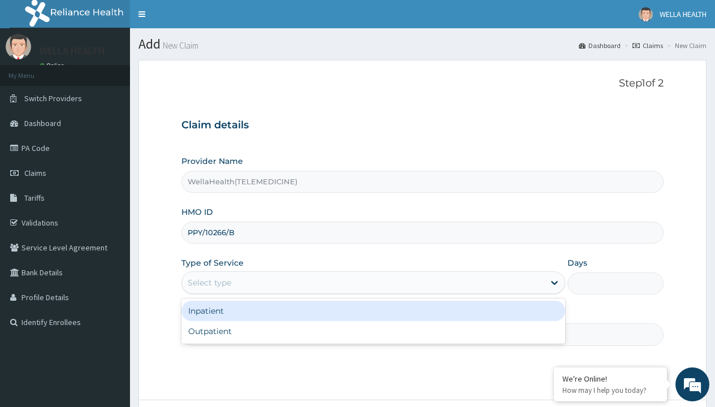
click at [373, 331] on div "Outpatient" at bounding box center [373, 331] width 384 height 20
type input "1"
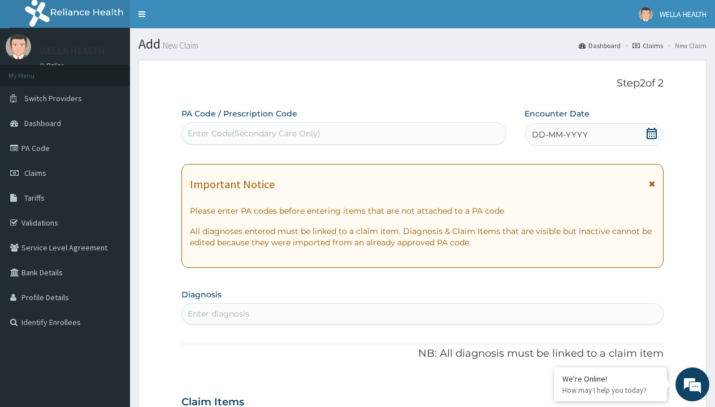
scroll to position [94, 0]
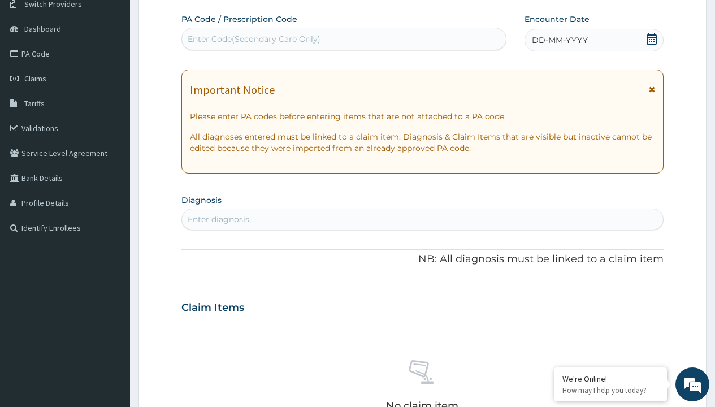
click at [559, 40] on span "DD-MM-YYYY" at bounding box center [560, 39] width 56 height 11
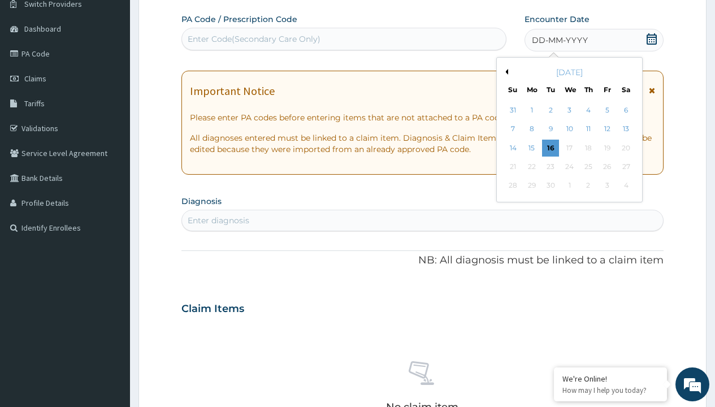
click at [505, 72] on button "Previous Month" at bounding box center [506, 72] width 6 height 6
click at [607, 129] on div "8" at bounding box center [607, 129] width 17 height 17
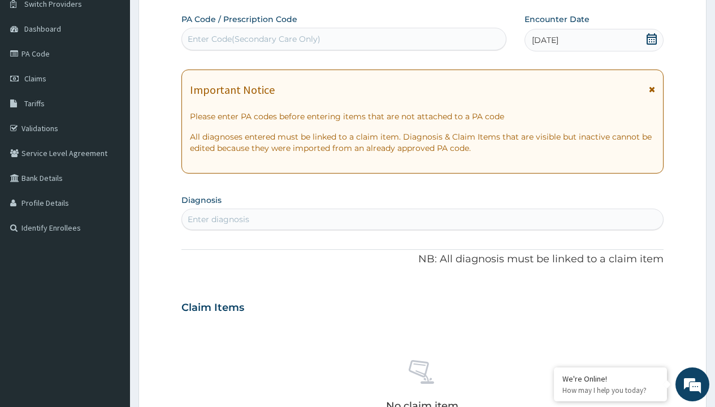
click at [253, 39] on div "Enter Code(Secondary Care Only)" at bounding box center [254, 38] width 133 height 11
type input "PR/F0C3119F"
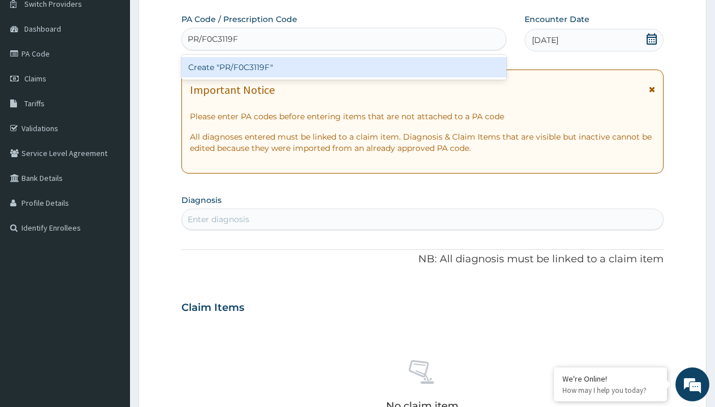
click at [344, 67] on div "Create "PR/F0C3119F"" at bounding box center [343, 67] width 325 height 20
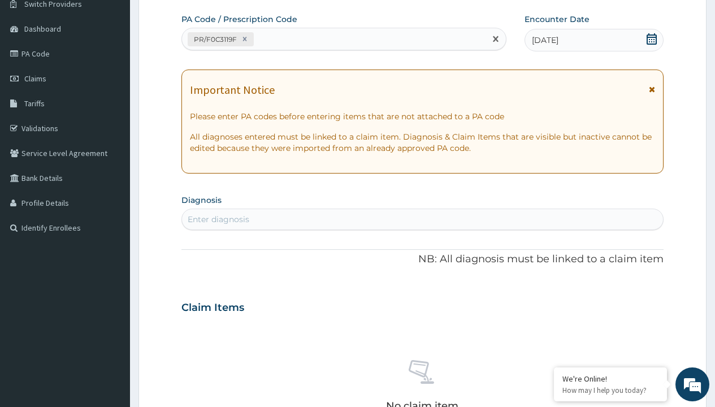
click at [218, 219] on div "Enter diagnosis" at bounding box center [219, 219] width 62 height 11
type input "prescription collected"
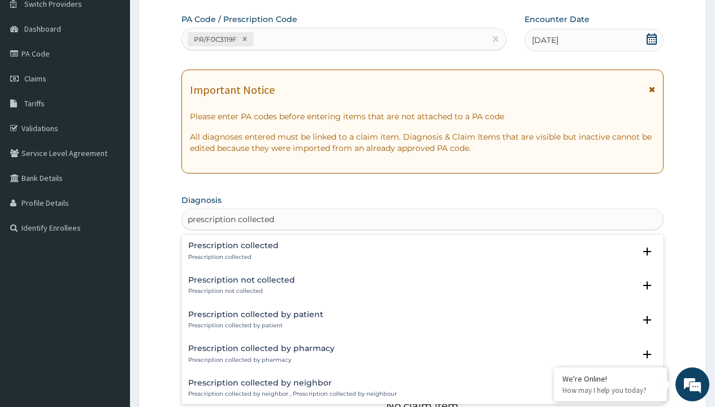
click at [232, 257] on p "Prescription collected" at bounding box center [233, 257] width 90 height 8
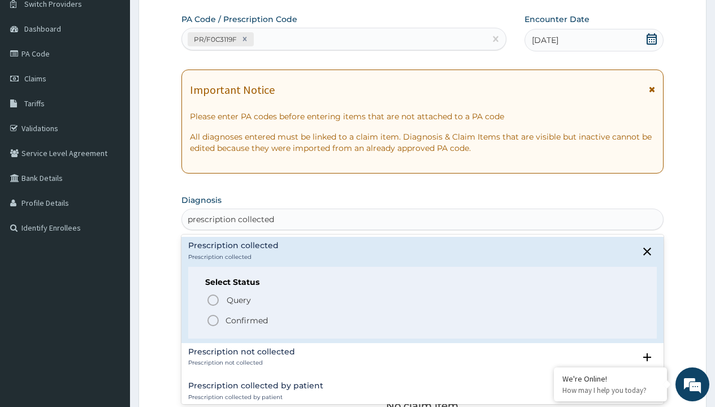
click at [246, 320] on p "Confirmed" at bounding box center [247, 320] width 42 height 11
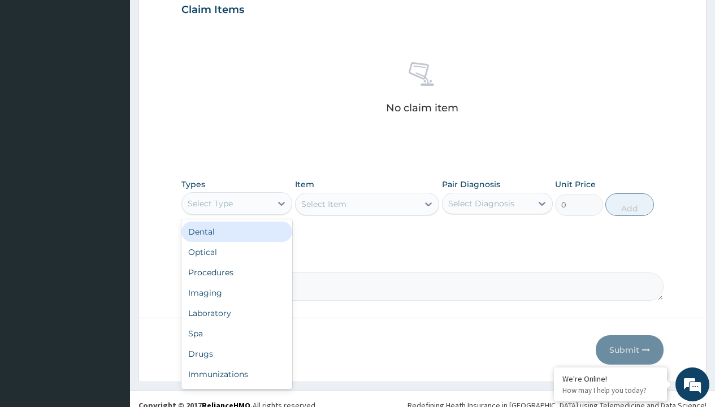
type input "procedures"
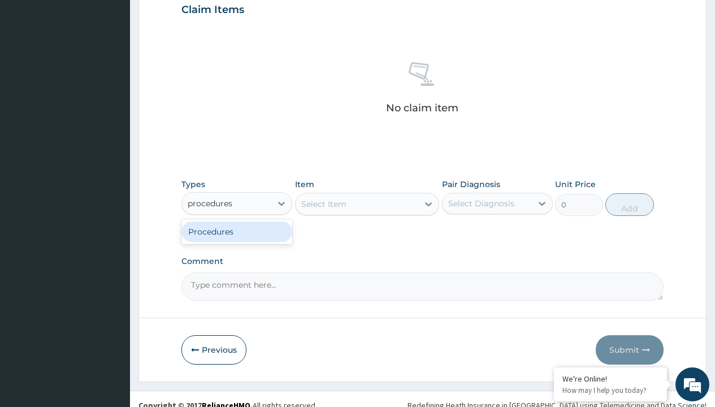
click at [237, 231] on div "Procedures" at bounding box center [236, 232] width 111 height 20
click at [323, 204] on div "Select Item" at bounding box center [323, 203] width 45 height 11
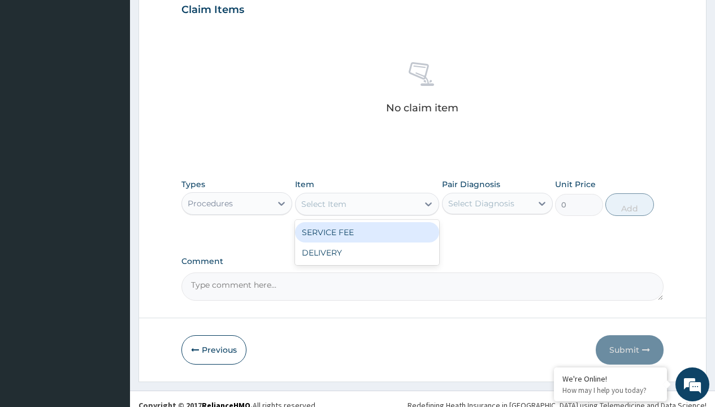
type input "service fee"
click at [367, 232] on div "SERVICE FEE" at bounding box center [367, 232] width 145 height 20
type input "100"
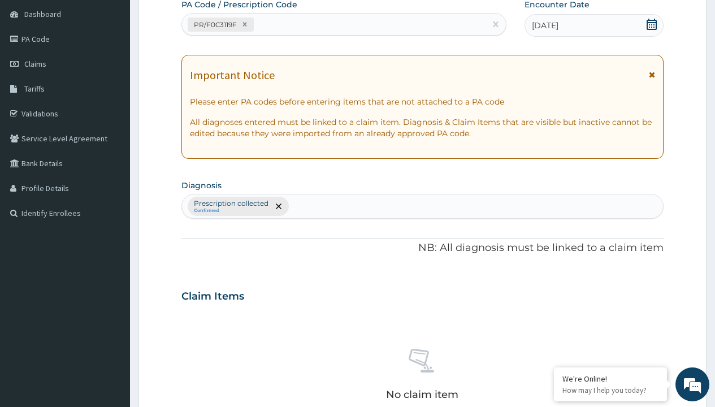
type input "prescription collected"
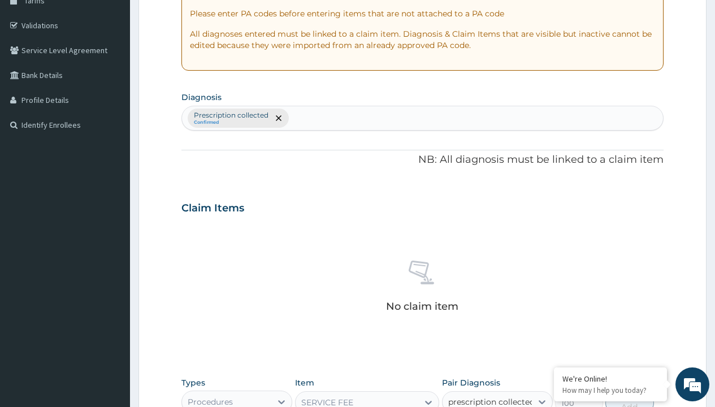
checkbox input "true"
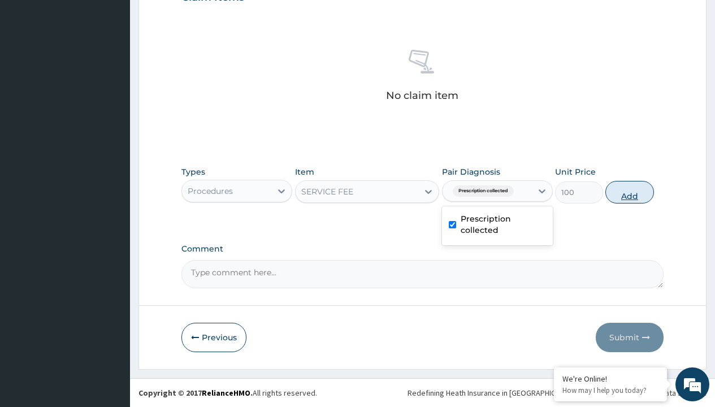
click at [630, 192] on button "Add" at bounding box center [629, 192] width 48 height 23
type input "0"
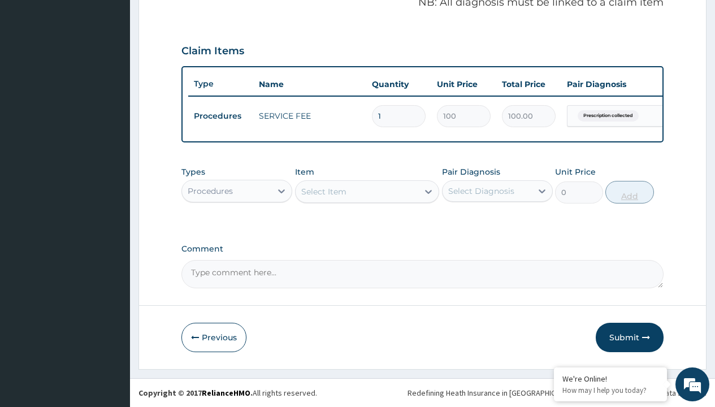
scroll to position [363, 0]
click at [210, 191] on div "Procedures" at bounding box center [210, 190] width 45 height 11
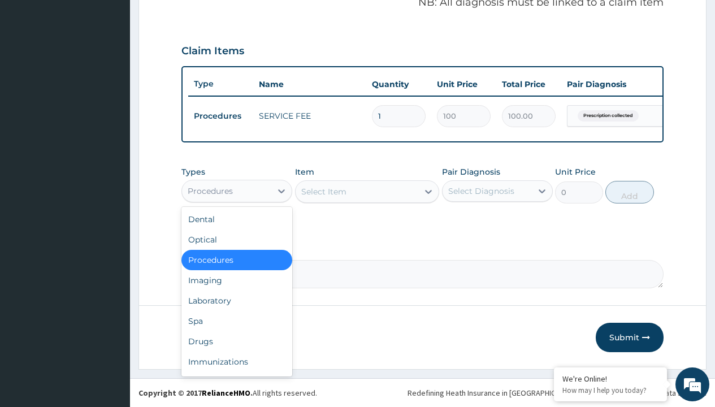
type input "drugs"
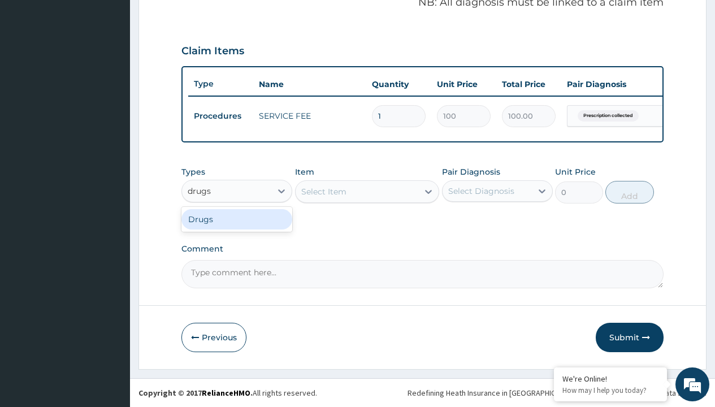
click at [237, 219] on div "Drugs" at bounding box center [236, 219] width 111 height 20
click at [323, 191] on div "Select Item" at bounding box center [367, 191] width 145 height 23
type input "[MEDICAL_DATA] + [MEDICAL_DATA] 80/480 lonart ds/pack"
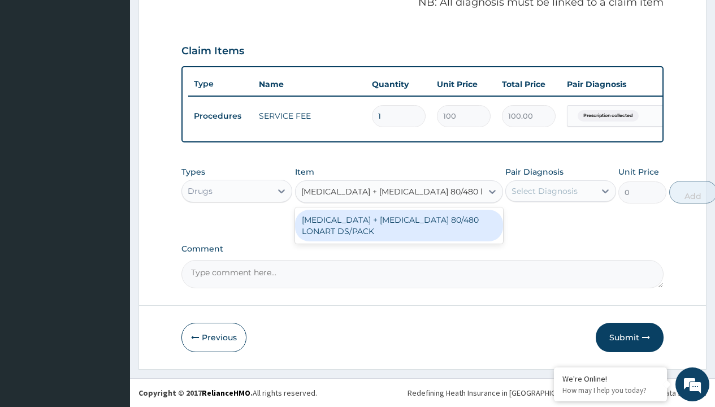
click at [399, 225] on div "[MEDICAL_DATA] + [MEDICAL_DATA] 80/480 LONART DS/PACK" at bounding box center [399, 226] width 208 height 32
type input "665"
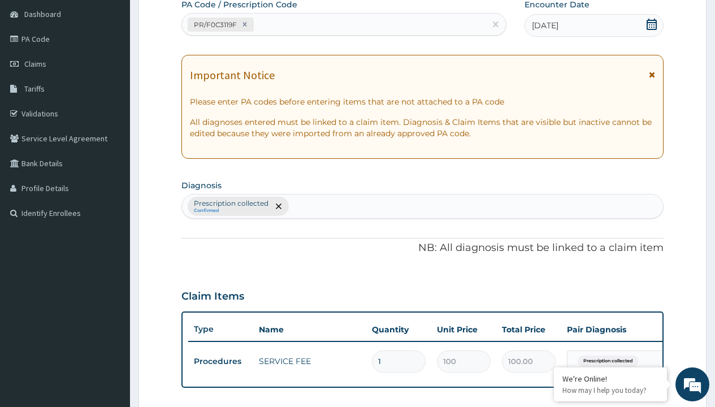
type input "prescription collected"
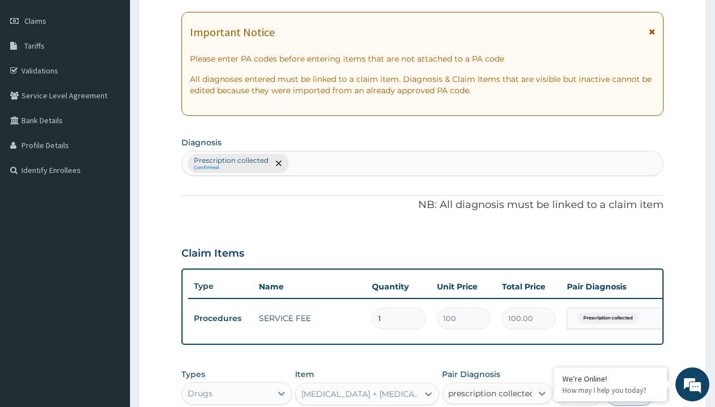
checkbox input "true"
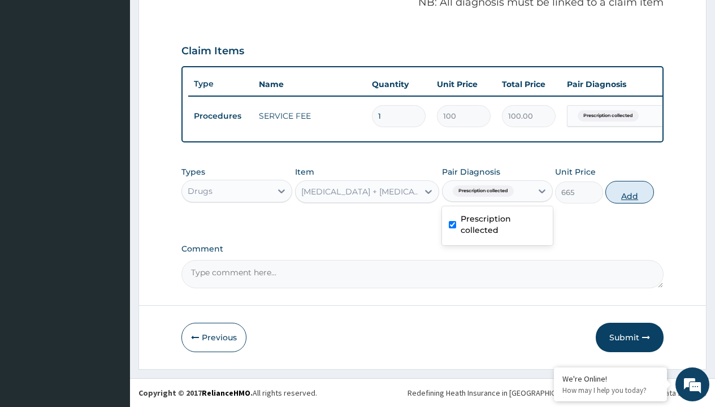
click at [630, 192] on button "Add" at bounding box center [629, 192] width 48 height 23
type input "0"
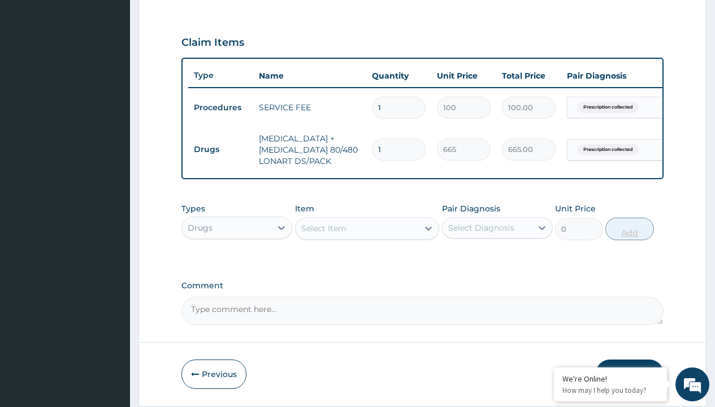
type input "6"
type input "3990.00"
type input "6"
click at [220, 149] on td "Drugs" at bounding box center [220, 149] width 65 height 21
type input "drugs"
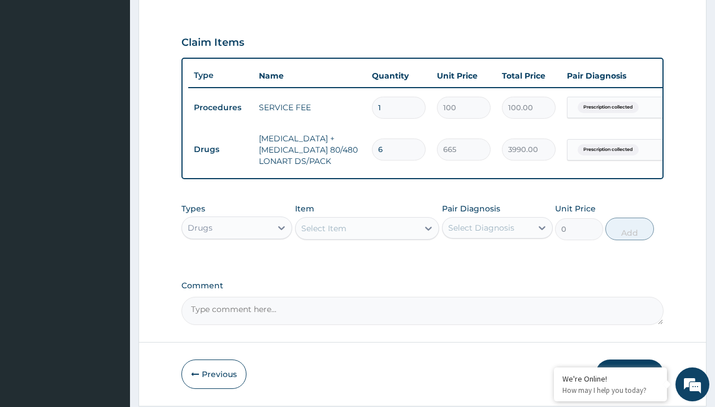
scroll to position [0, 0]
click at [237, 264] on div "Drugs" at bounding box center [236, 256] width 111 height 20
click at [323, 234] on div "Select Item" at bounding box center [323, 228] width 45 height 11
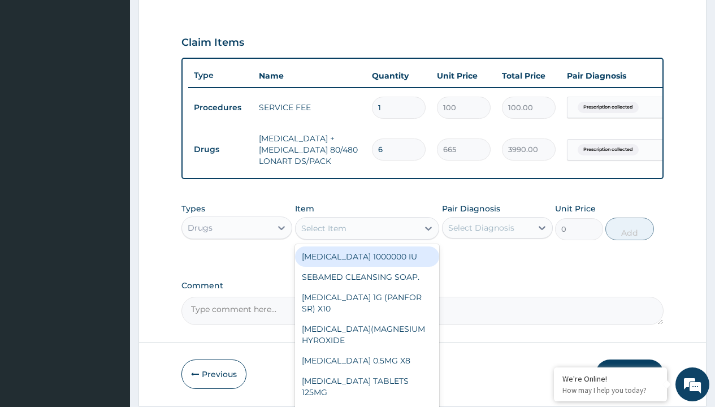
type input "emzor pcm tablet/sach"
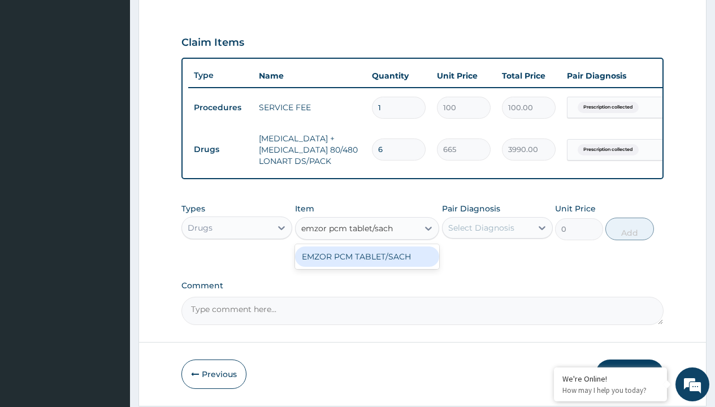
click at [367, 265] on div "EMZOR PCM TABLET/SACH" at bounding box center [367, 256] width 145 height 20
type input "25"
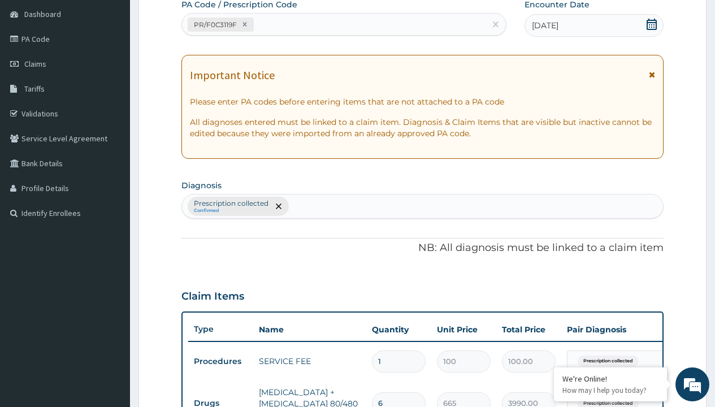
type input "prescription collected"
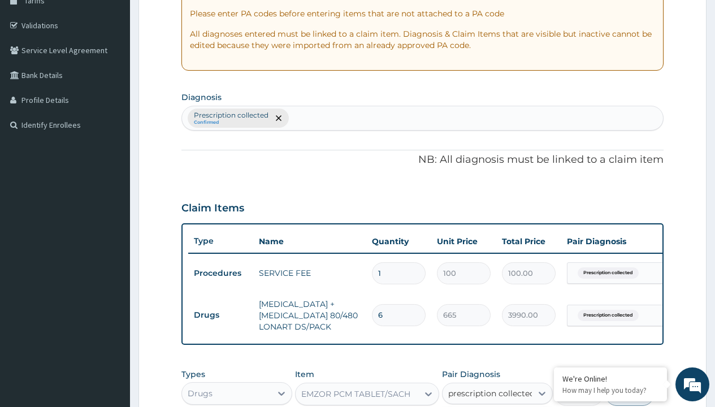
checkbox input "true"
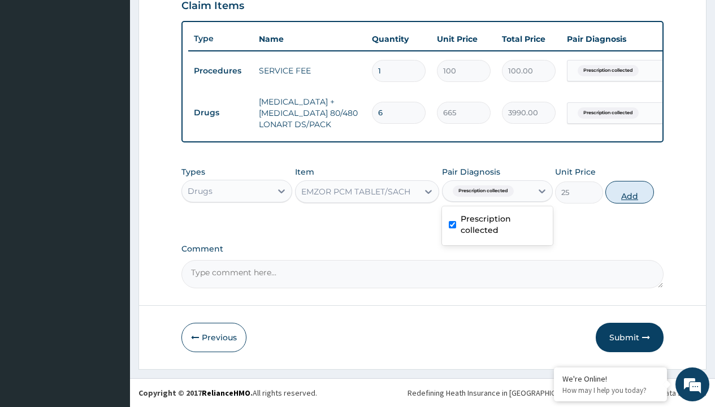
click at [630, 192] on button "Add" at bounding box center [629, 192] width 48 height 23
type input "0"
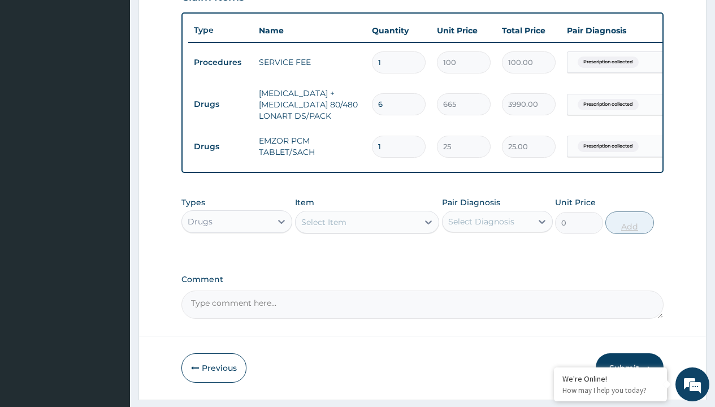
type input "24"
type input "600.00"
type input "24"
click at [220, 104] on td "Drugs" at bounding box center [220, 104] width 65 height 21
type input "drugs"
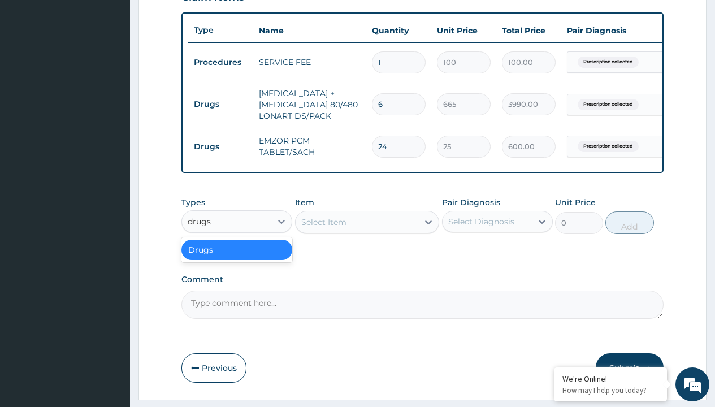
scroll to position [0, 0]
click at [237, 258] on div "Drugs" at bounding box center [236, 250] width 111 height 20
click at [323, 228] on div "Select Item" at bounding box center [323, 222] width 45 height 11
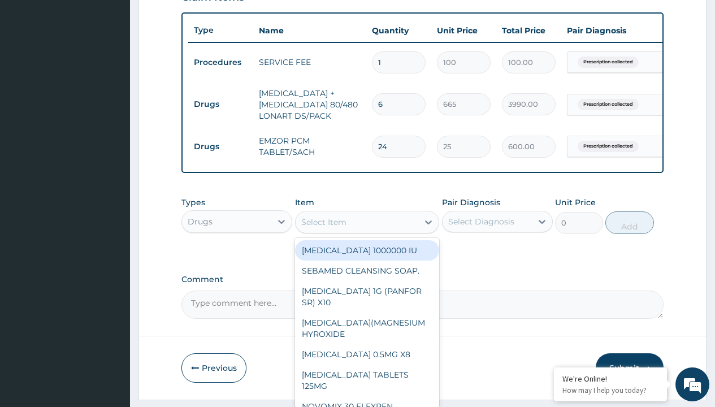
type input "amoksiklav 1000mg tabs x 10 (amoxicillin/clavulanic acid) x7"
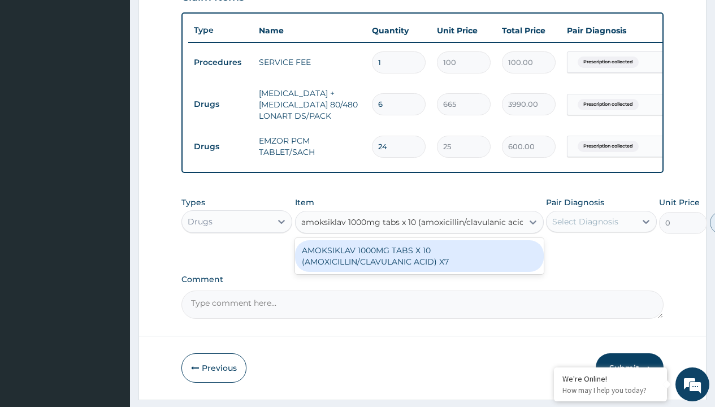
click at [419, 264] on div "AMOKSIKLAV 1000MG TABS X 10 (AMOXICILLIN/CLAVULANIC ACID) X7" at bounding box center [419, 256] width 249 height 32
type input "746.4000244140625"
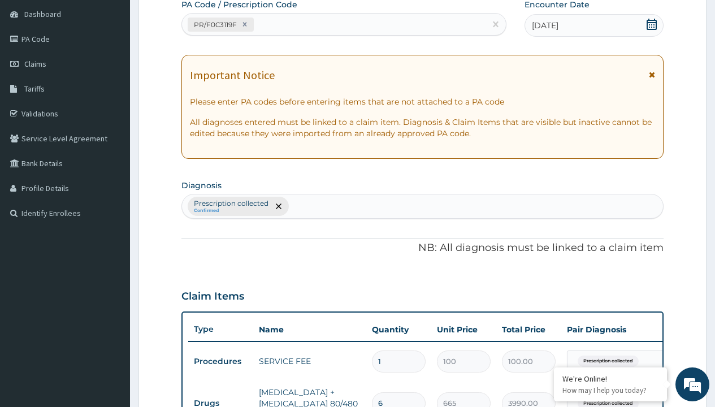
type input "prescription collected"
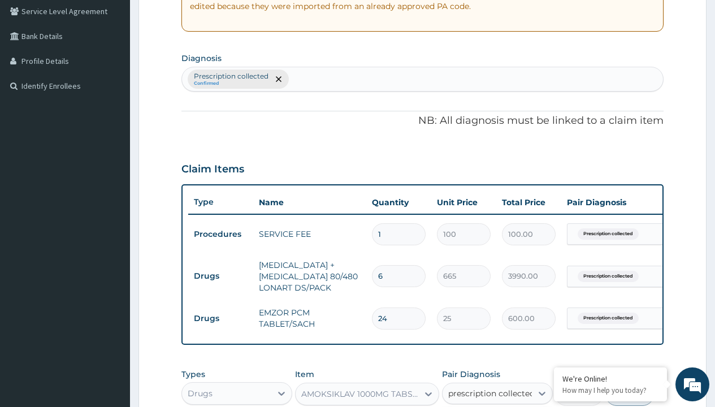
checkbox input "true"
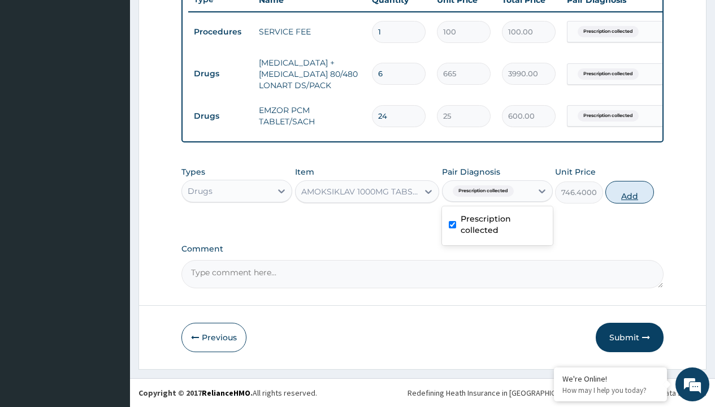
click at [630, 192] on button "Add" at bounding box center [629, 192] width 48 height 23
type input "0"
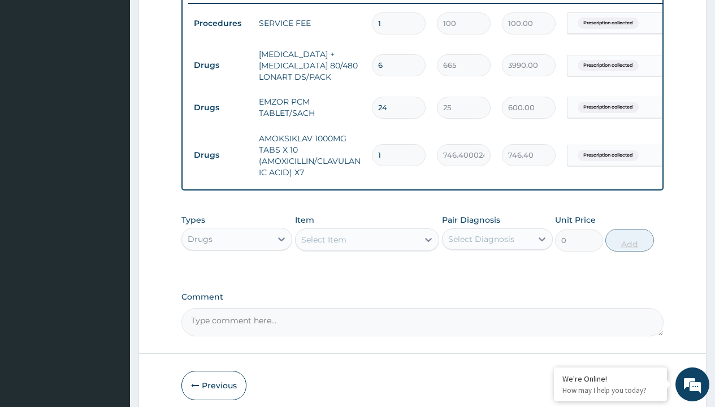
type input "10"
type input "7464.00"
type input "10"
click at [220, 65] on td "Drugs" at bounding box center [220, 65] width 65 height 21
type input "drugs"
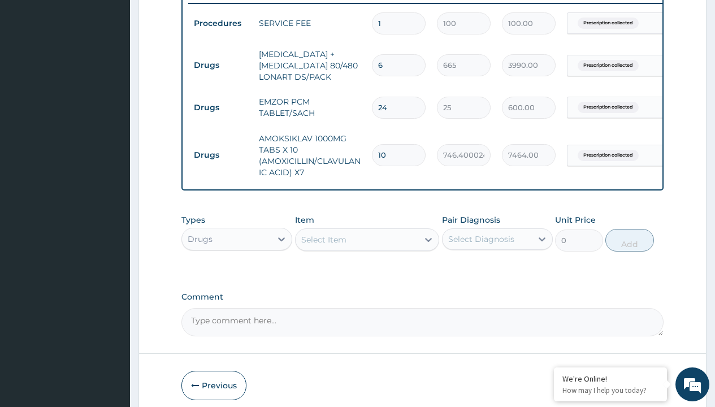
scroll to position [0, 0]
click at [237, 275] on div "Drugs" at bounding box center [236, 267] width 111 height 20
click at [323, 245] on div "Select Item" at bounding box center [323, 239] width 45 height 11
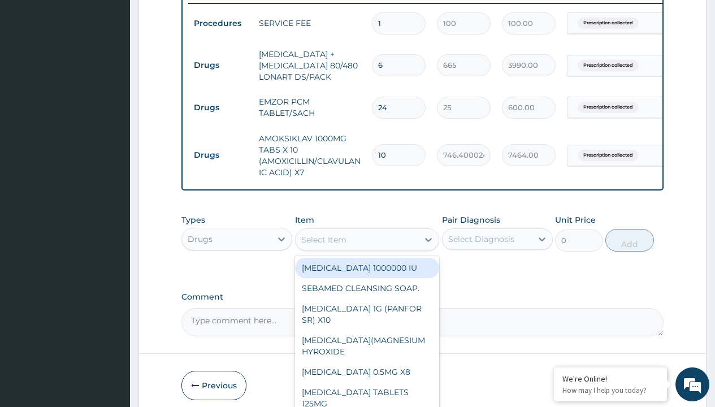
type input "loratadine 10mg by afrab/sach"
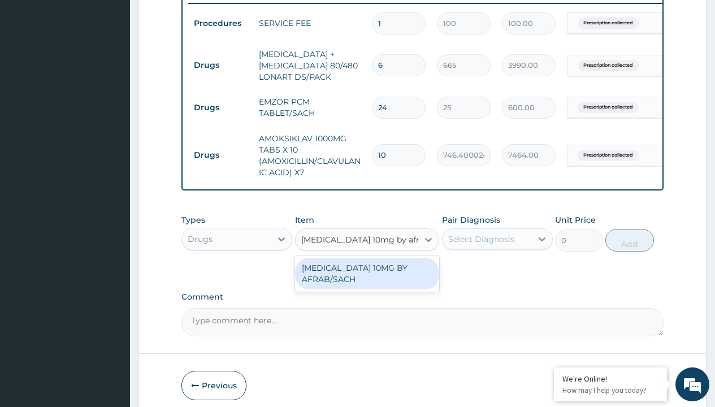
click at [367, 282] on div "[MEDICAL_DATA] 10MG BY AFRAB/SACH" at bounding box center [367, 274] width 145 height 32
type input "70"
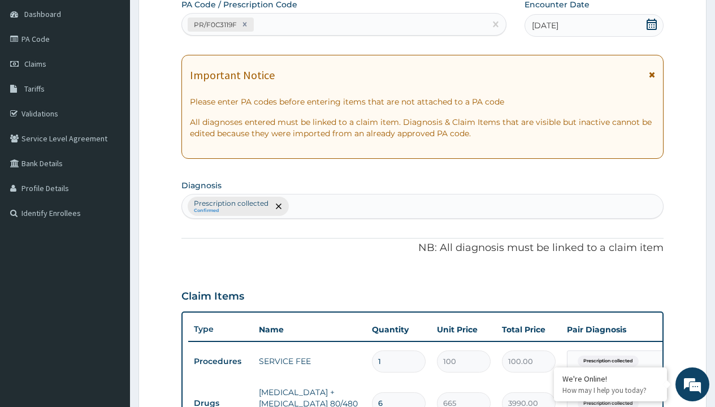
type input "prescription collected"
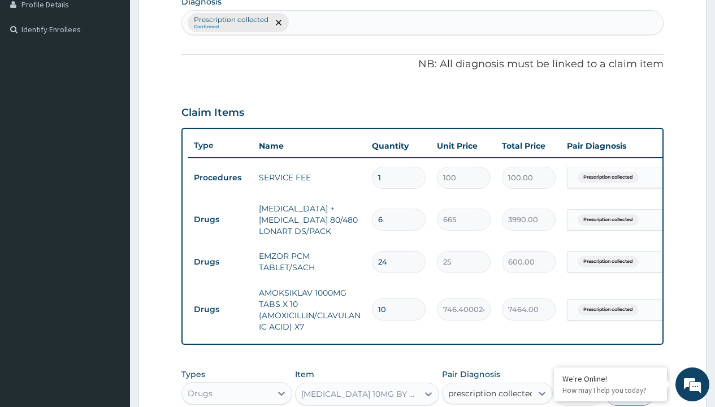
checkbox input "true"
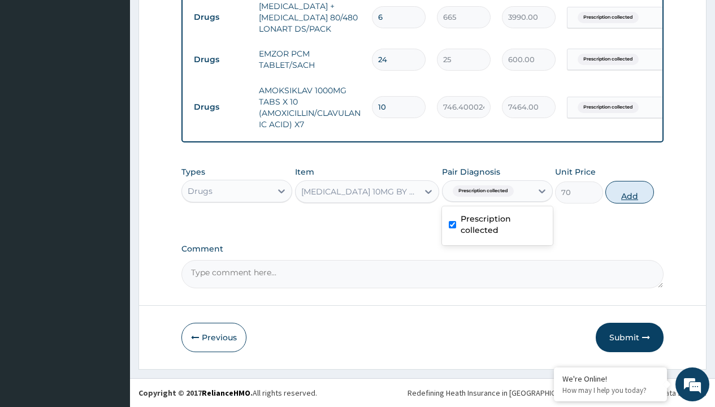
click at [630, 192] on button "Add" at bounding box center [629, 192] width 48 height 23
type input "0"
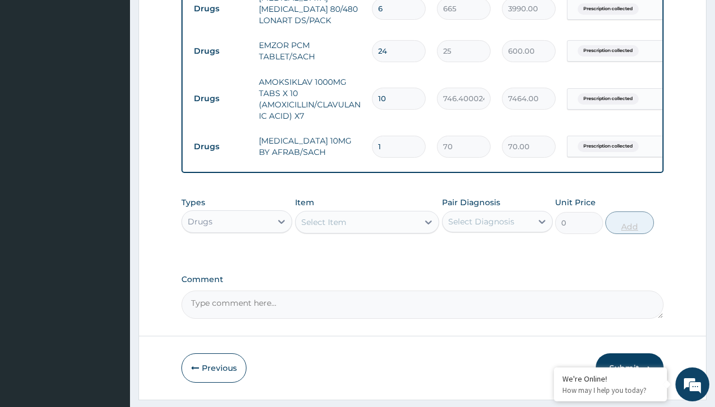
type input "10"
type input "700.00"
type input "10"
click at [220, 10] on td "Drugs" at bounding box center [220, 8] width 65 height 21
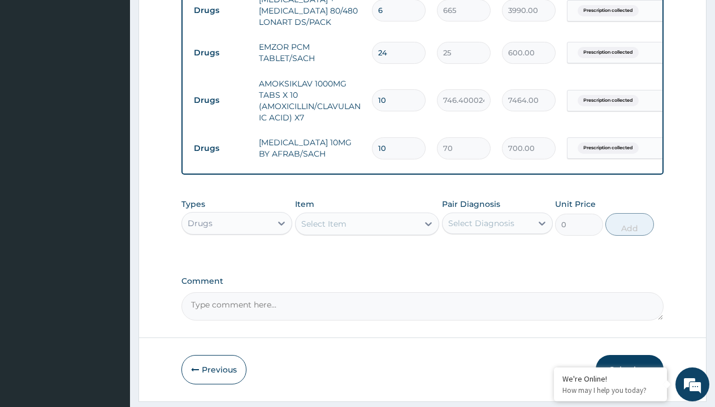
type input "drugs"
click at [237, 259] on div "Drugs" at bounding box center [236, 251] width 111 height 20
click at [323, 230] on div "Select Item" at bounding box center [323, 223] width 45 height 11
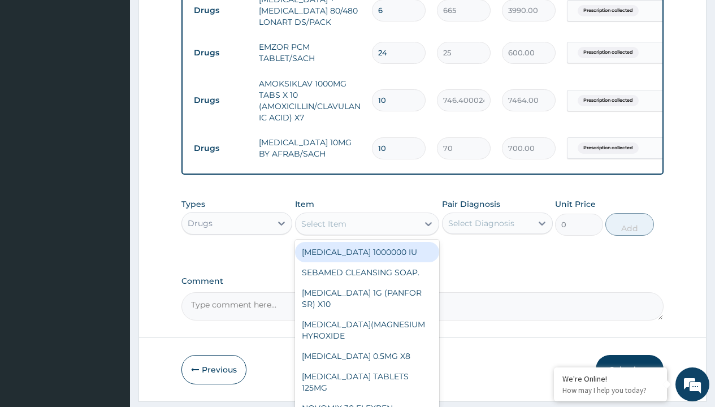
type input "throat lozenges"
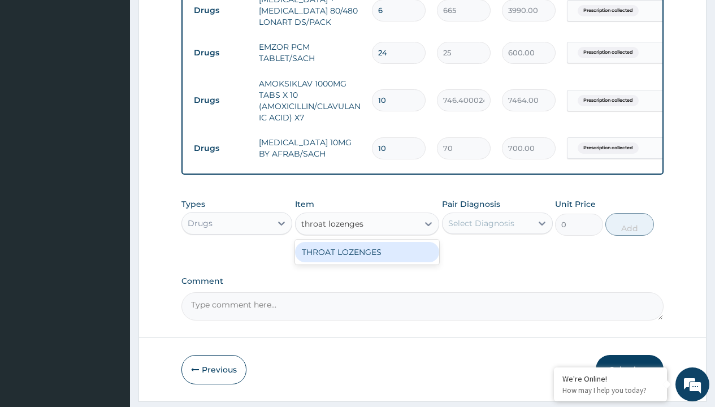
click at [367, 260] on div "THROAT LOZENGES" at bounding box center [367, 252] width 145 height 20
type input "196"
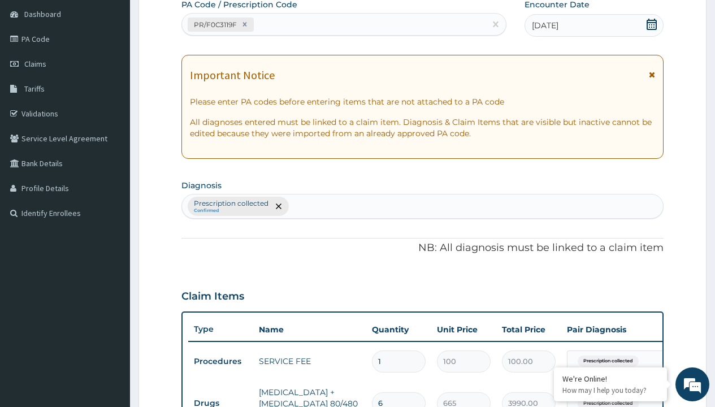
type input "prescription collected"
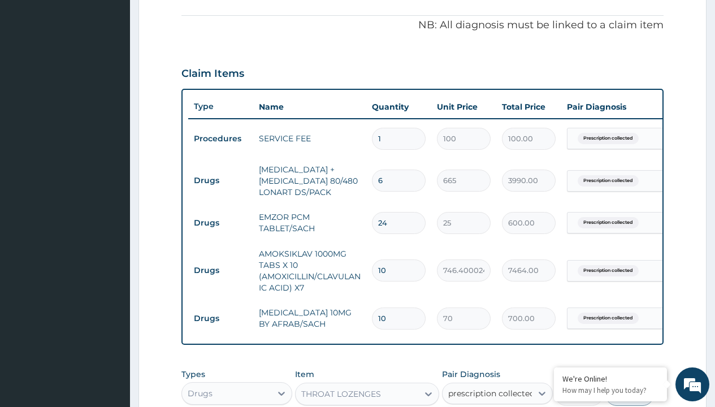
checkbox input "true"
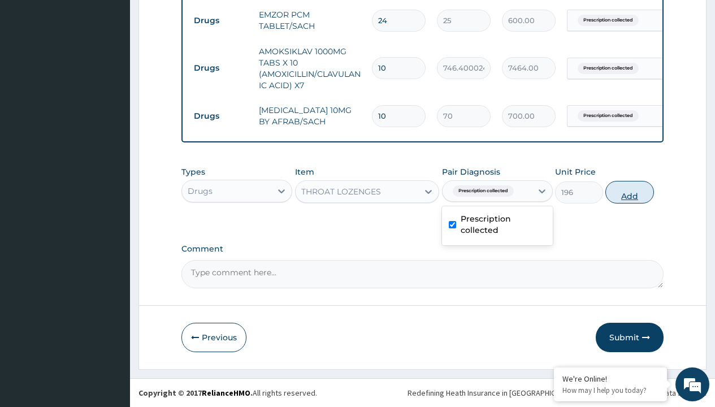
click at [630, 192] on button "Add" at bounding box center [629, 192] width 48 height 23
type input "0"
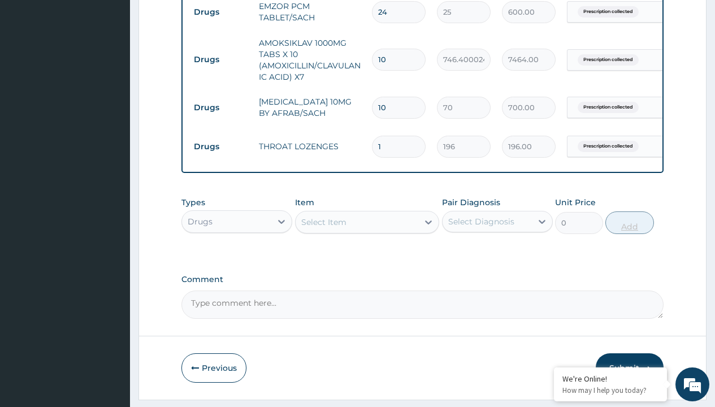
type input "12"
type input "2352.00"
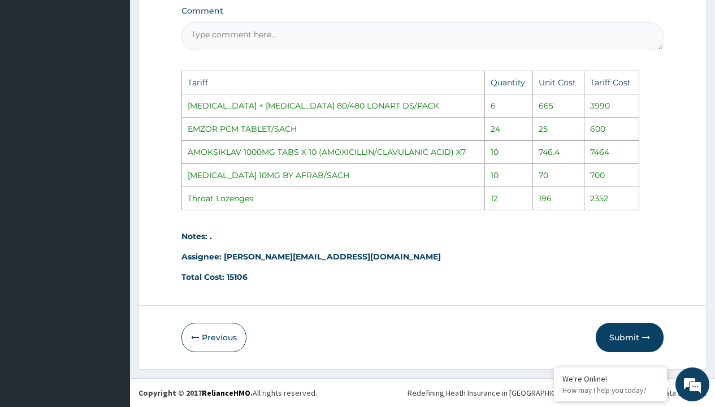
scroll to position [820, 0]
type input "12"
click at [652, 336] on button "Submit" at bounding box center [630, 337] width 68 height 29
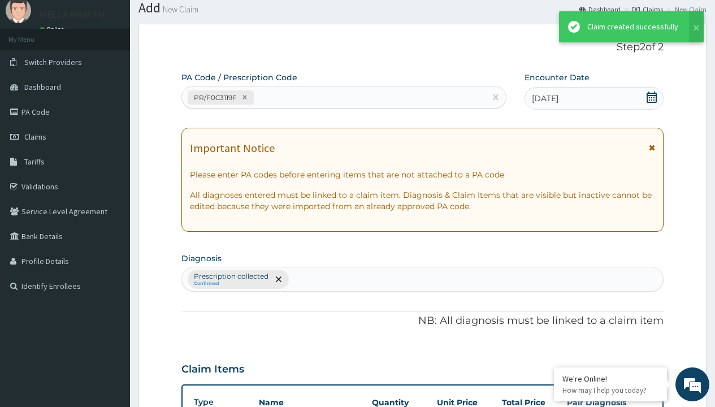
scroll to position [582, 0]
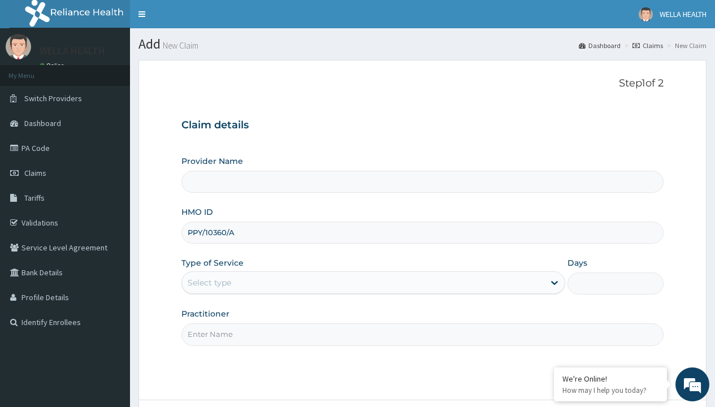
type input "PPY/10360/A"
type input "WellaHealth"
type input "WellaHealth(TELEMEDICINE)"
type input "WellaHealth"
click at [209, 283] on div "Select type" at bounding box center [210, 282] width 44 height 11
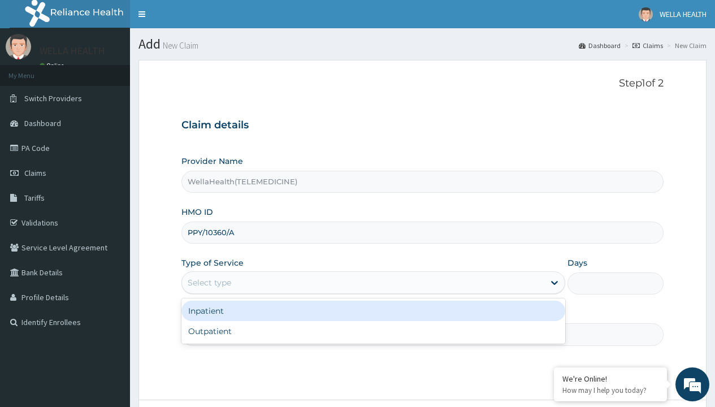
click at [373, 331] on div "Outpatient" at bounding box center [373, 331] width 384 height 20
type input "1"
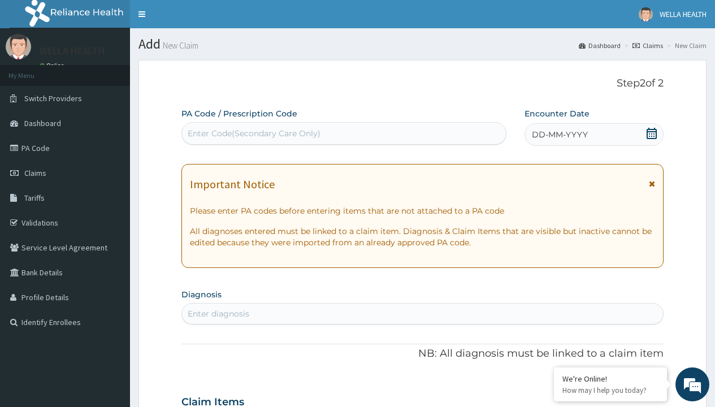
scroll to position [94, 0]
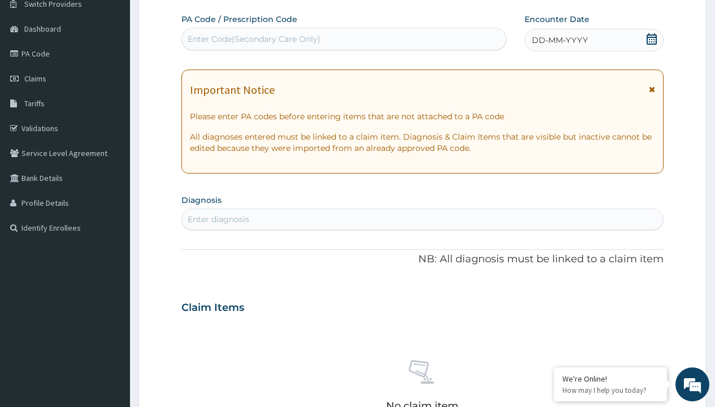
click at [559, 40] on span "DD-MM-YYYY" at bounding box center [560, 39] width 56 height 11
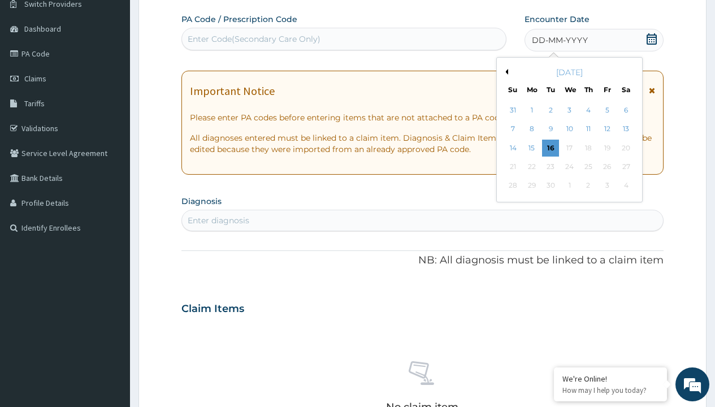
click at [505, 72] on button "Previous Month" at bounding box center [506, 72] width 6 height 6
click at [607, 129] on div "8" at bounding box center [607, 129] width 17 height 17
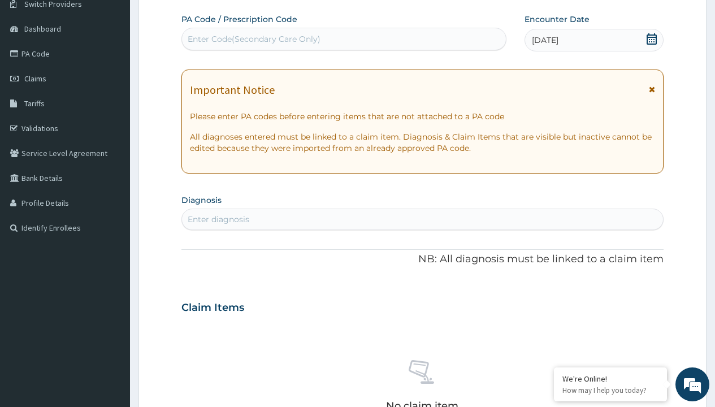
click at [253, 39] on div "Enter Code(Secondary Care Only)" at bounding box center [254, 38] width 133 height 11
type input "PR/9A39B43B"
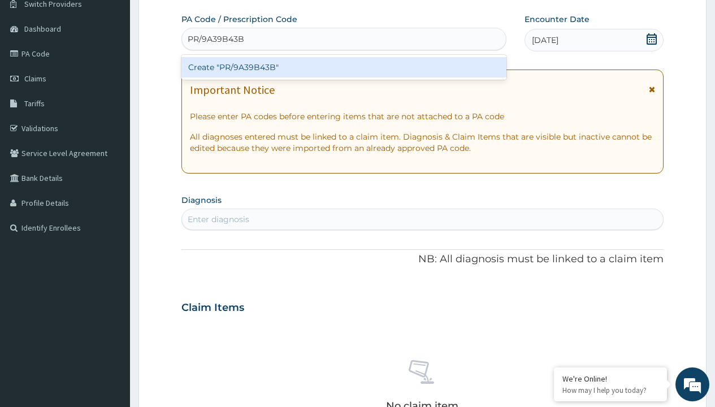
click at [344, 67] on div "Create "PR/9A39B43B"" at bounding box center [343, 67] width 325 height 20
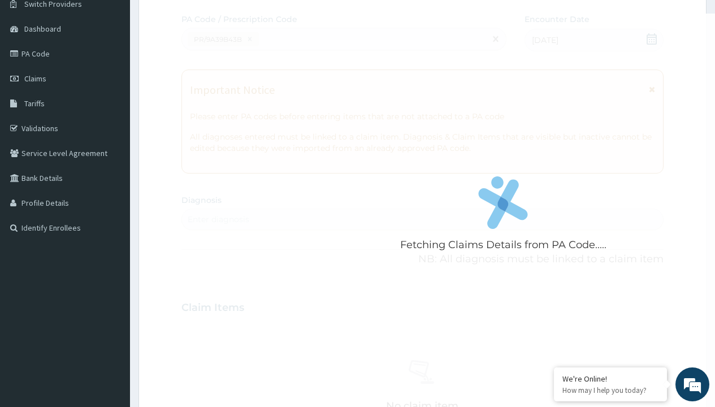
click at [218, 219] on div "Enter diagnosis" at bounding box center [219, 219] width 62 height 11
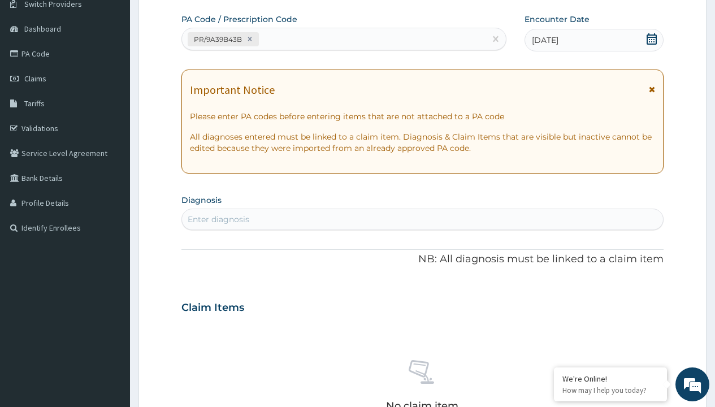
type input "prescription collected"
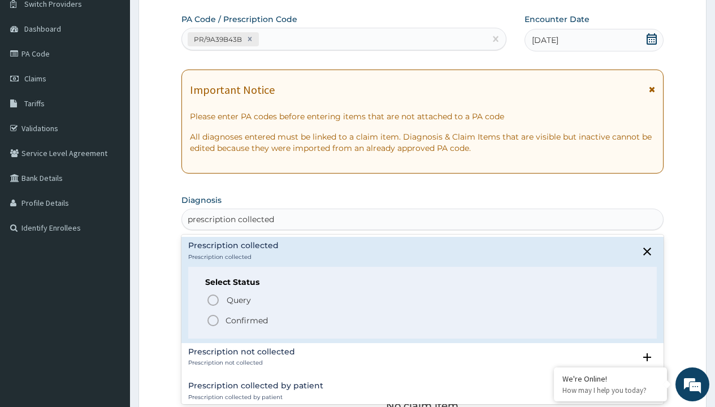
click at [246, 320] on p "Confirmed" at bounding box center [247, 320] width 42 height 11
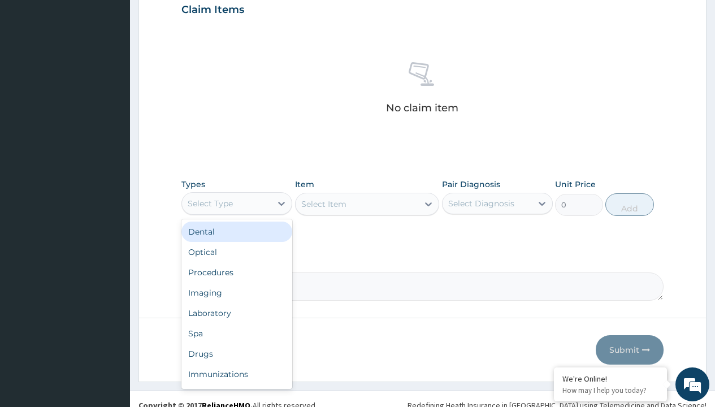
type input "procedures"
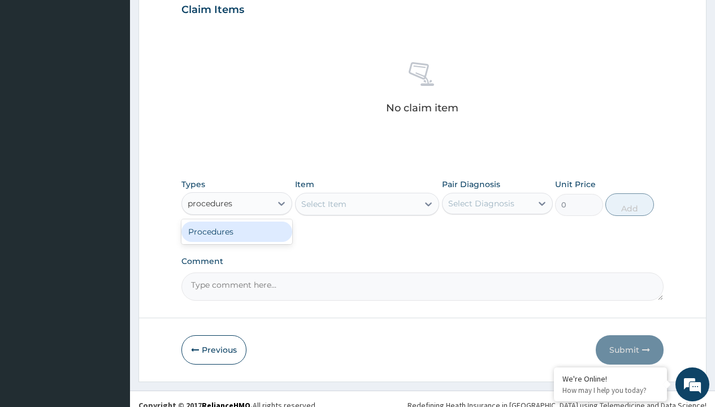
scroll to position [0, 0]
click at [237, 231] on div "Procedures" at bounding box center [236, 232] width 111 height 20
click at [323, 204] on div "Select Item" at bounding box center [323, 203] width 45 height 11
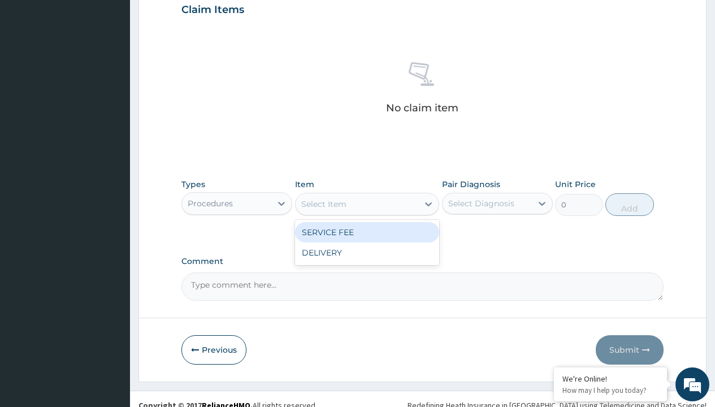
type input "service fee"
click at [367, 232] on div "SERVICE FEE" at bounding box center [367, 232] width 145 height 20
type input "100"
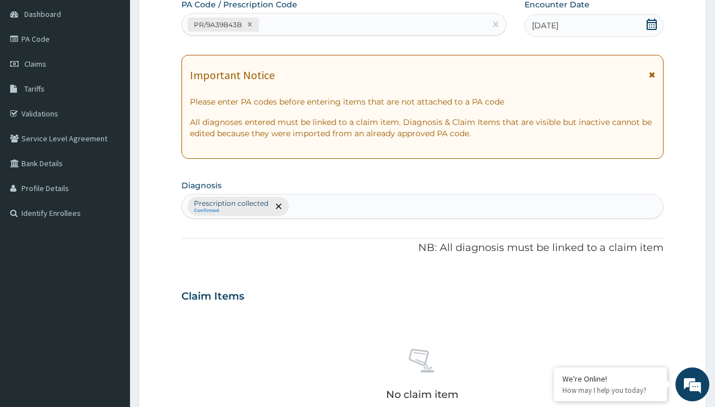
type input "prescription collected"
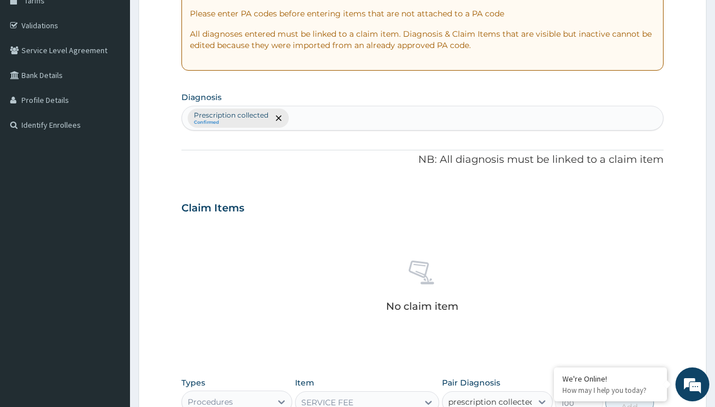
checkbox input "true"
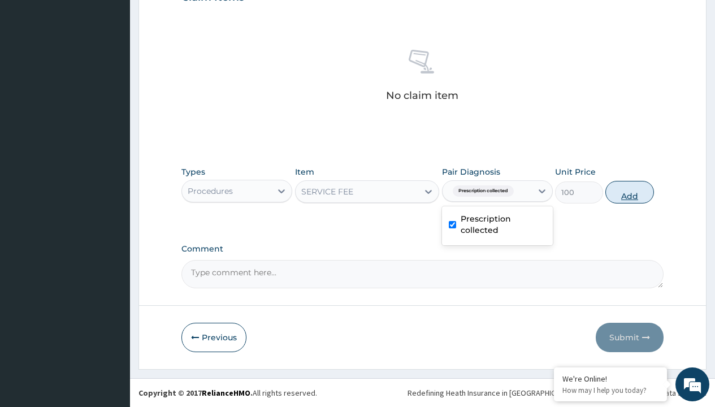
click at [630, 192] on button "Add" at bounding box center [629, 192] width 48 height 23
type input "0"
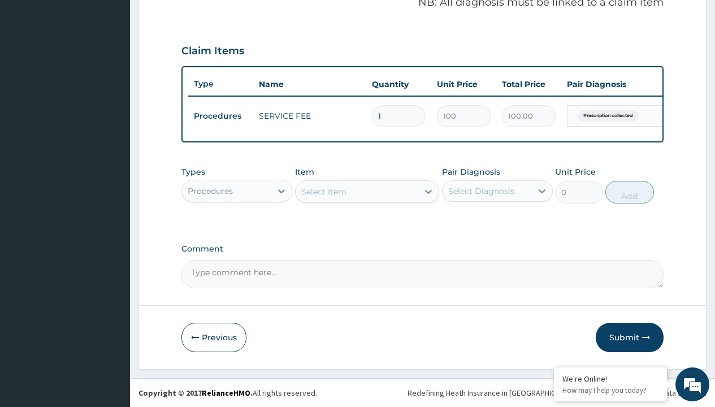
click at [210, 191] on div "Procedures" at bounding box center [210, 190] width 45 height 11
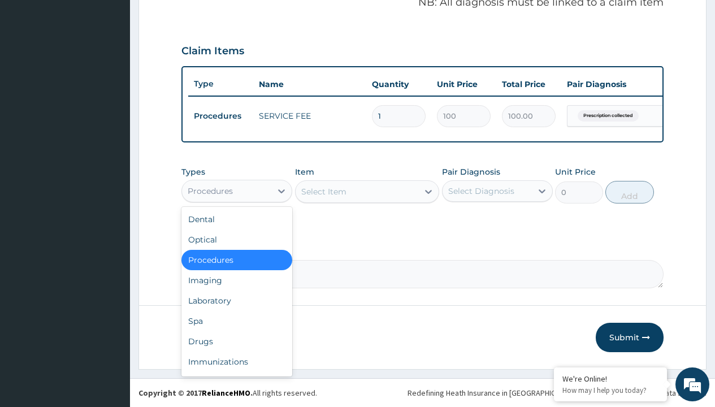
type input "drugs"
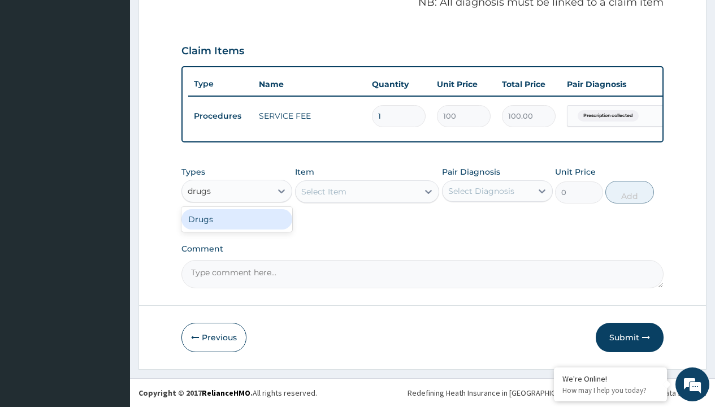
click at [237, 219] on div "Drugs" at bounding box center [236, 219] width 111 height 20
click at [323, 191] on div "Select Item" at bounding box center [367, 191] width 145 height 23
type input "ciprofloxacin 500mg by 10 ciprogem/pack"
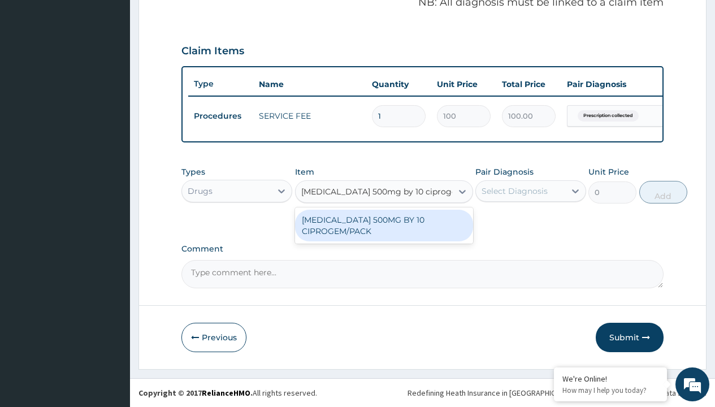
click at [384, 225] on div "[MEDICAL_DATA] 500MG BY 10 CIPROGEM/PACK" at bounding box center [384, 226] width 178 height 32
type input "440"
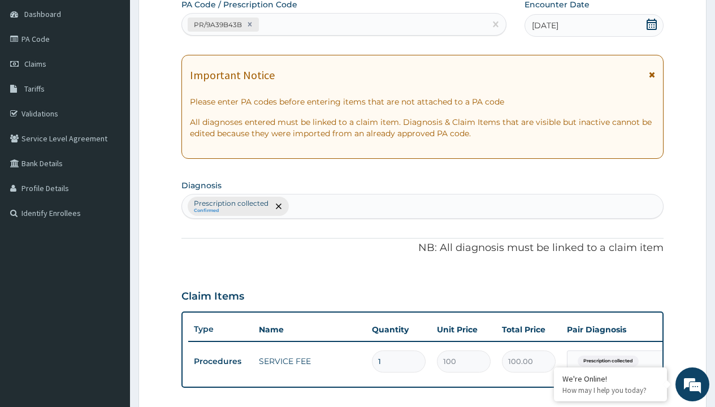
type input "prescription collected"
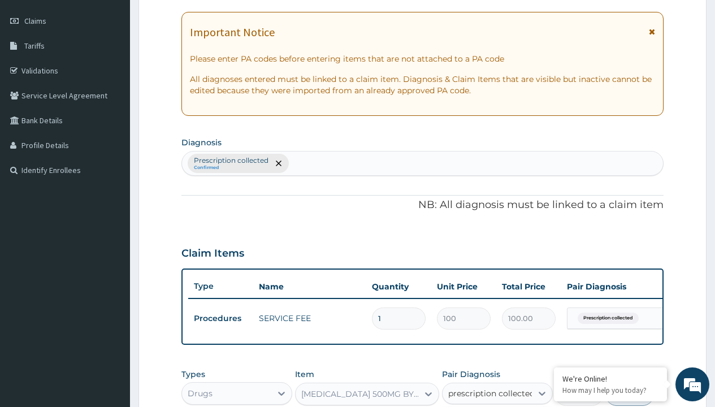
checkbox input "true"
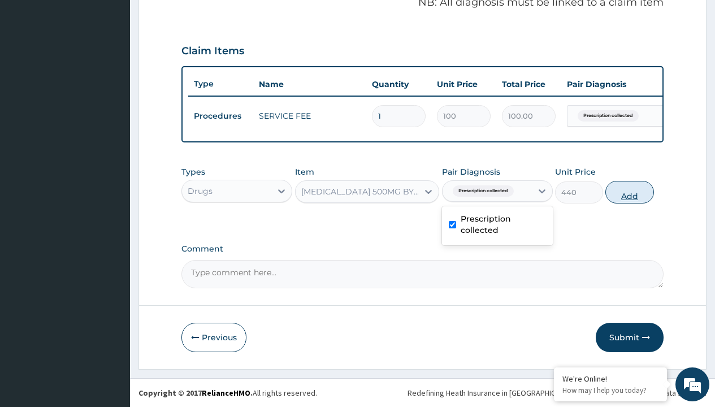
click at [630, 192] on button "Add" at bounding box center [629, 192] width 48 height 23
type input "0"
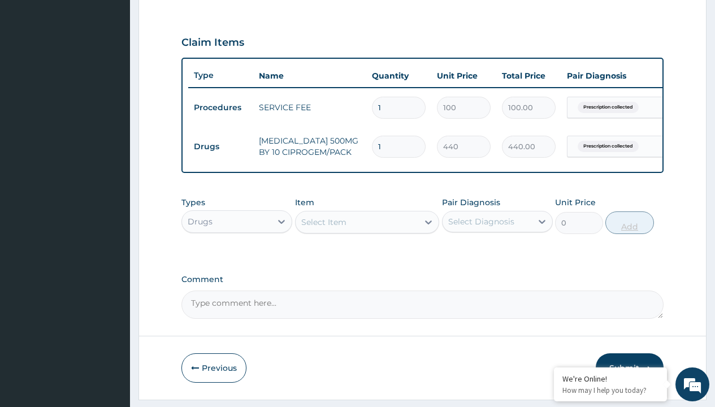
type input "10"
type input "4400.00"
type input "10"
click at [220, 146] on td "Drugs" at bounding box center [220, 146] width 65 height 21
type input "drugs"
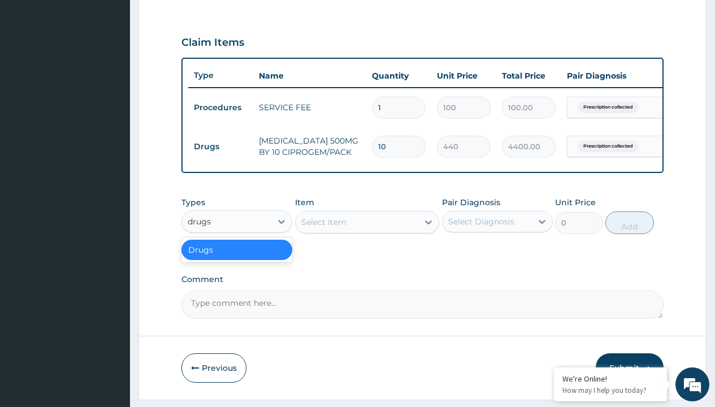
scroll to position [0, 0]
click at [237, 258] on div "Drugs" at bounding box center [236, 250] width 111 height 20
click at [323, 228] on div "Select Item" at bounding box center [323, 222] width 45 height 11
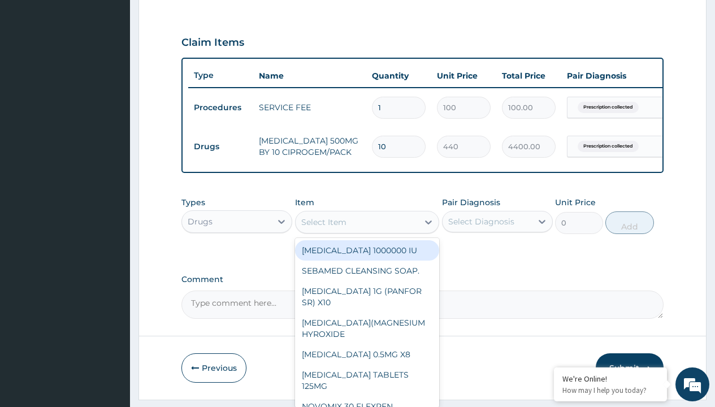
type input "loperamide caps 2mg/sach"
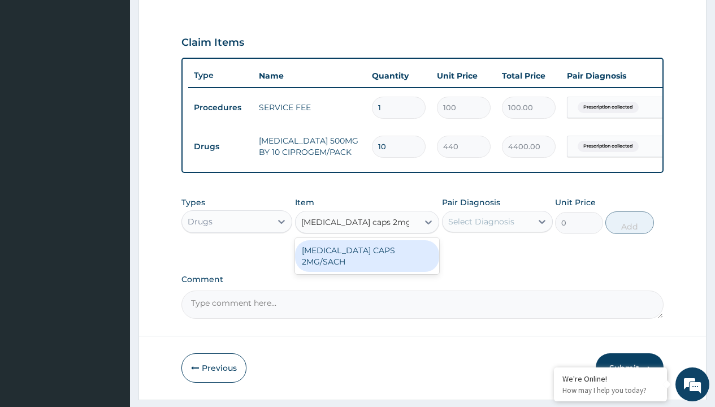
click at [367, 258] on div "[MEDICAL_DATA] CAPS 2MG/SACH" at bounding box center [367, 256] width 145 height 32
type input "420"
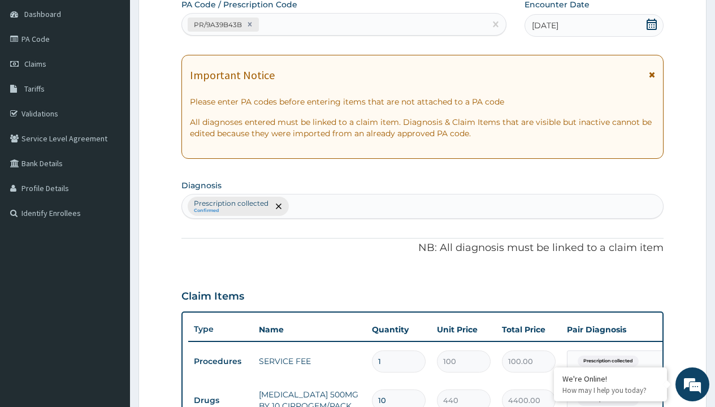
type input "prescription collected"
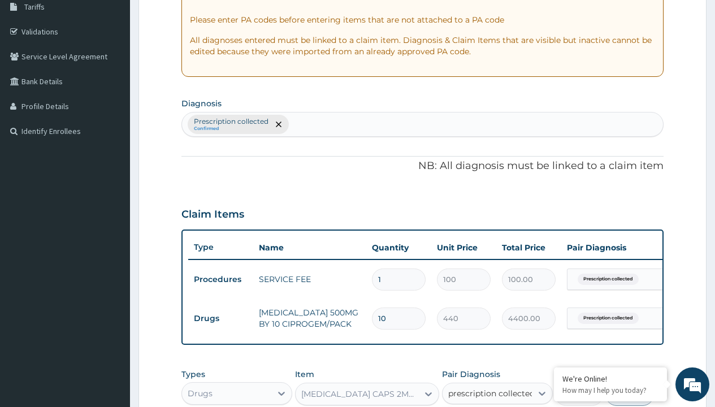
checkbox input "true"
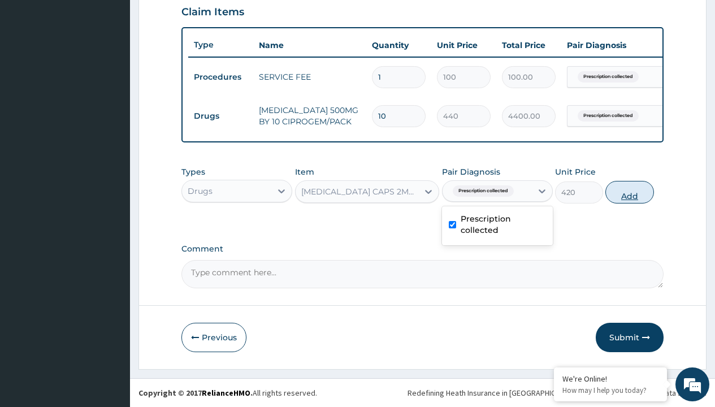
click at [630, 192] on button "Add" at bounding box center [629, 192] width 48 height 23
type input "0"
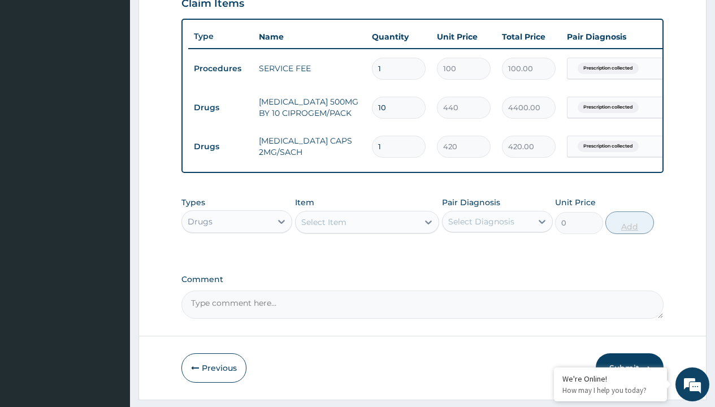
type input "10"
type input "4200.00"
type input "10"
click at [220, 107] on td "Drugs" at bounding box center [220, 107] width 65 height 21
type input "drugs"
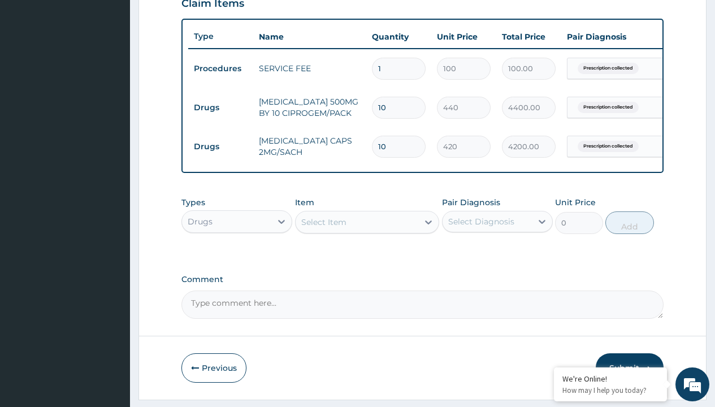
scroll to position [0, 0]
click at [237, 258] on div "Drugs" at bounding box center [236, 250] width 111 height 20
click at [323, 228] on div "Select Item" at bounding box center [323, 222] width 45 height 11
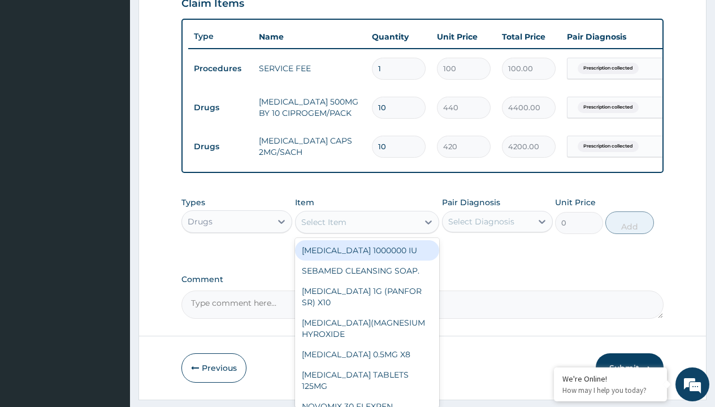
type input "zinc 20mg by 10"
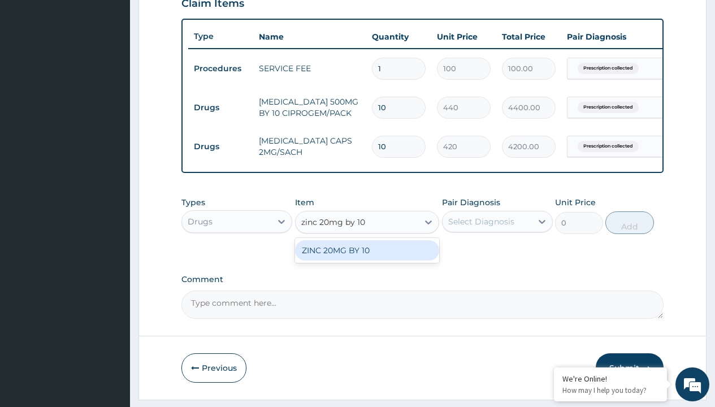
click at [367, 258] on div "ZINC 20MG BY 10" at bounding box center [367, 250] width 145 height 20
type input "15"
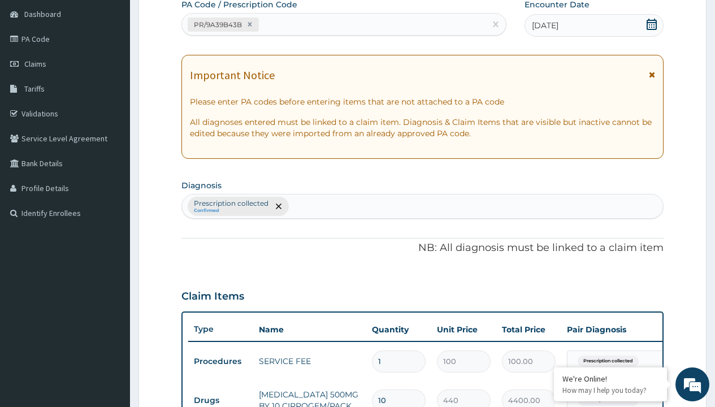
type input "prescription collected"
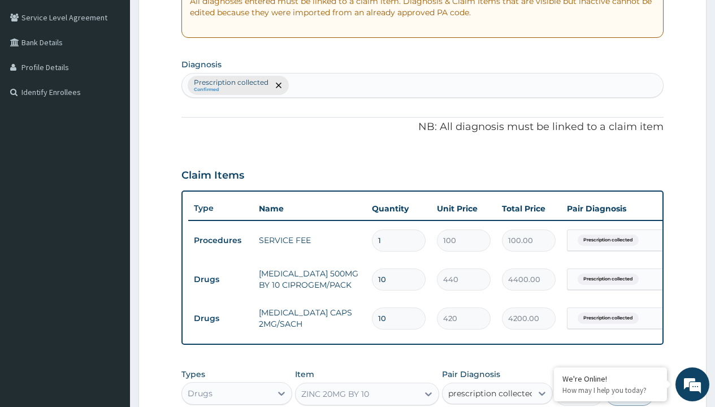
checkbox input "true"
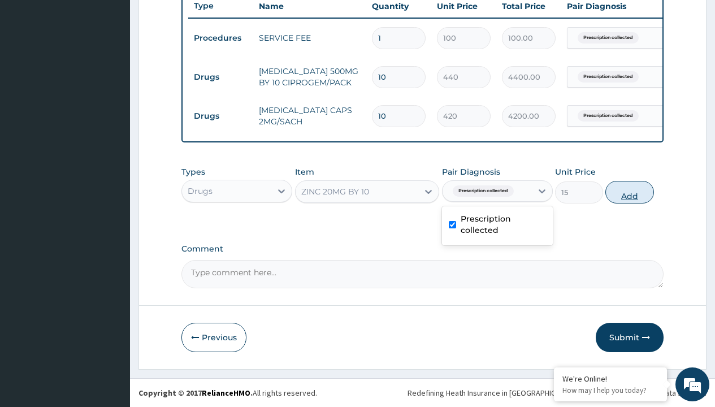
click at [630, 192] on button "Add" at bounding box center [629, 192] width 48 height 23
type input "0"
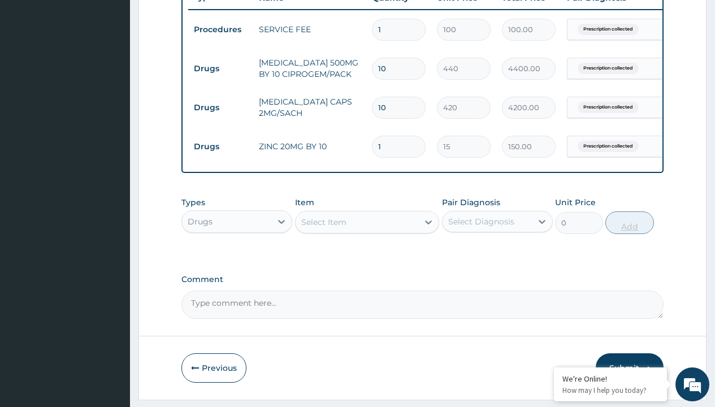
type input "10"
type input "150.00"
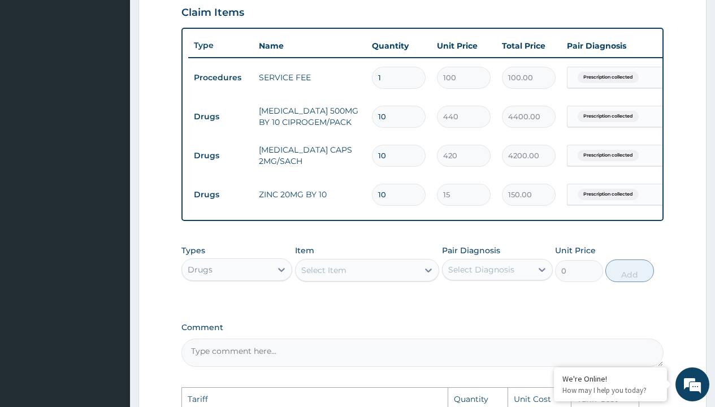
scroll to position [387, 0]
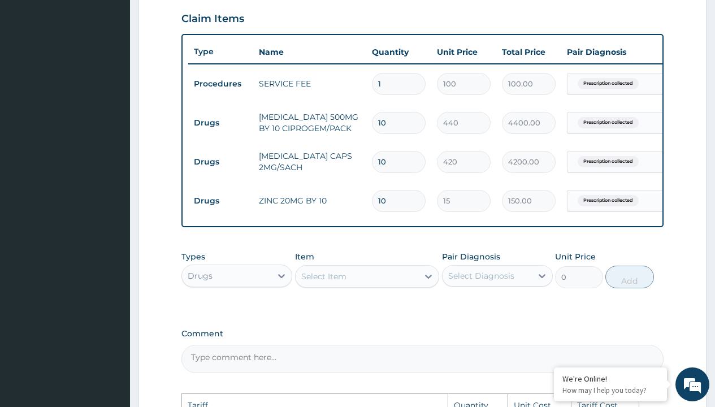
type input "10"
click at [392, 156] on input "10" at bounding box center [399, 162] width 54 height 22
type input "1"
type input "420.00"
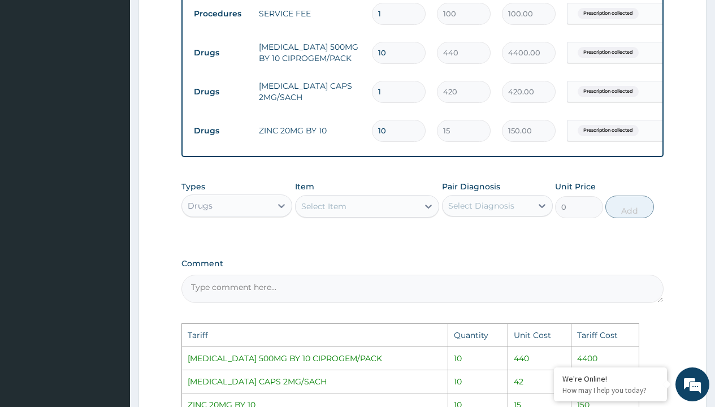
scroll to position [672, 0]
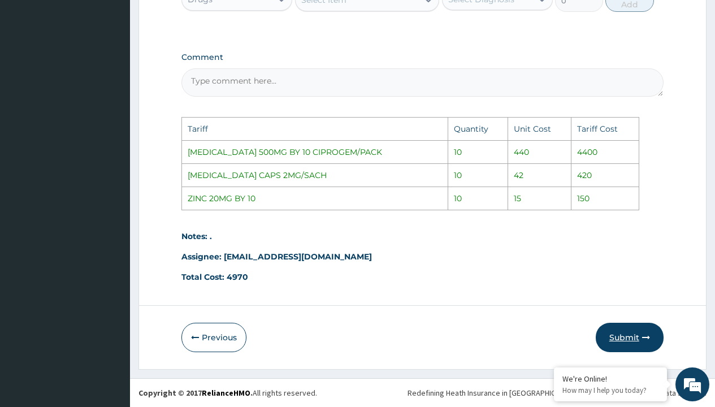
type input "1"
click at [635, 334] on button "Submit" at bounding box center [630, 337] width 68 height 29
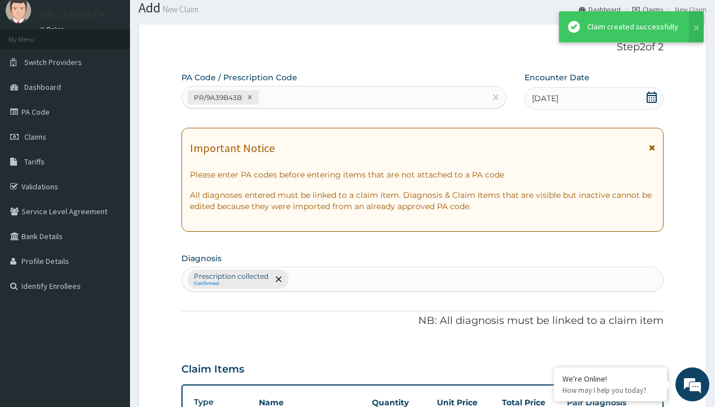
scroll to position [480, 0]
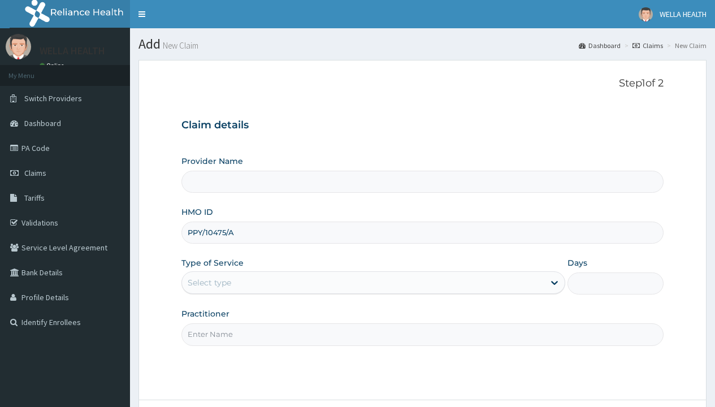
type input "PPY/10475/A"
type input "WellaHealth(TELEMEDICINE)"
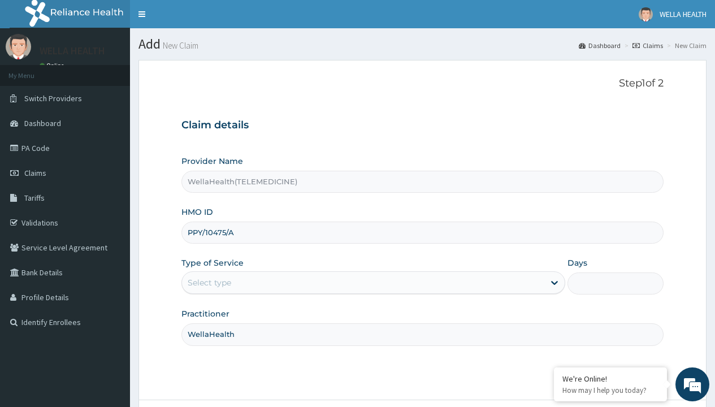
type input "WellaHealth"
click at [209, 283] on div "Select type" at bounding box center [210, 282] width 44 height 11
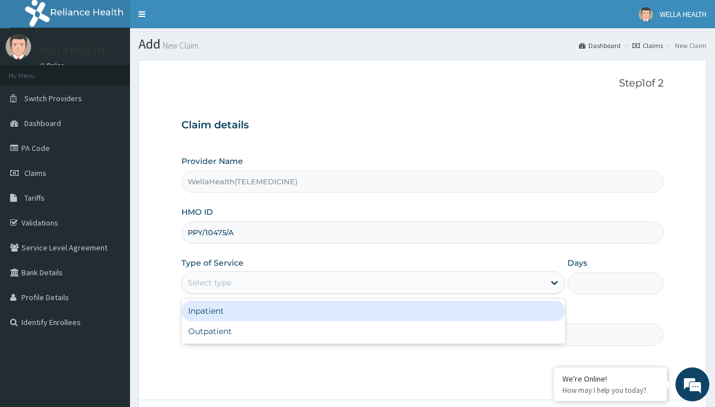
click at [373, 331] on div "Outpatient" at bounding box center [373, 331] width 384 height 20
type input "1"
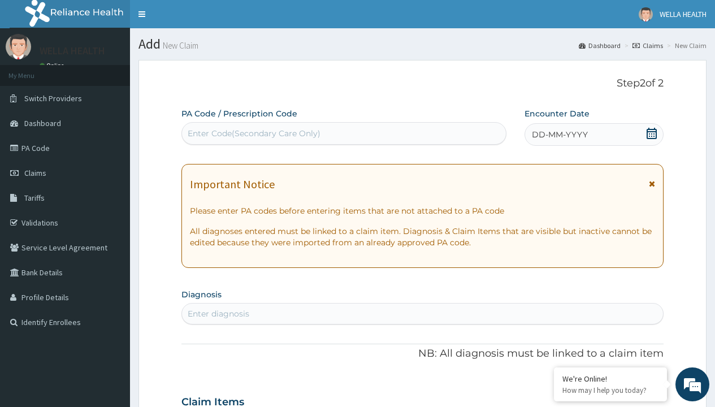
scroll to position [94, 0]
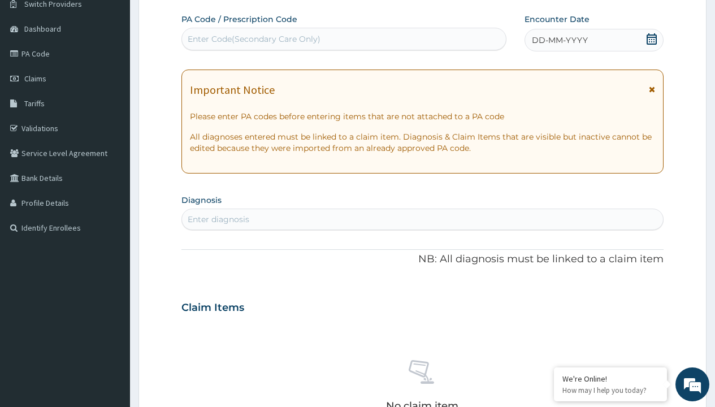
click at [559, 40] on span "DD-MM-YYYY" at bounding box center [560, 39] width 56 height 11
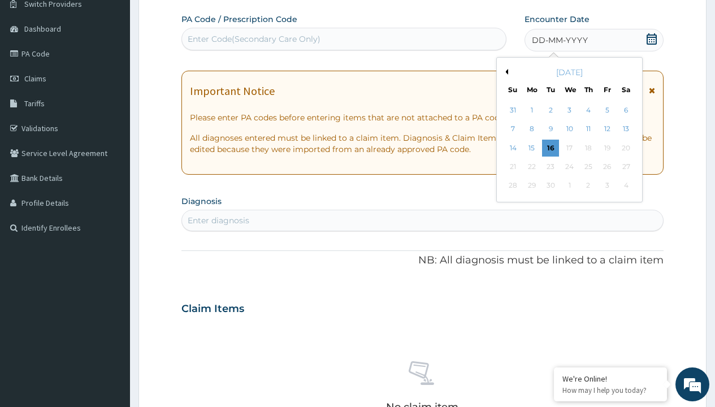
click at [505, 72] on button "Previous Month" at bounding box center [506, 72] width 6 height 6
click at [607, 129] on div "8" at bounding box center [607, 129] width 17 height 17
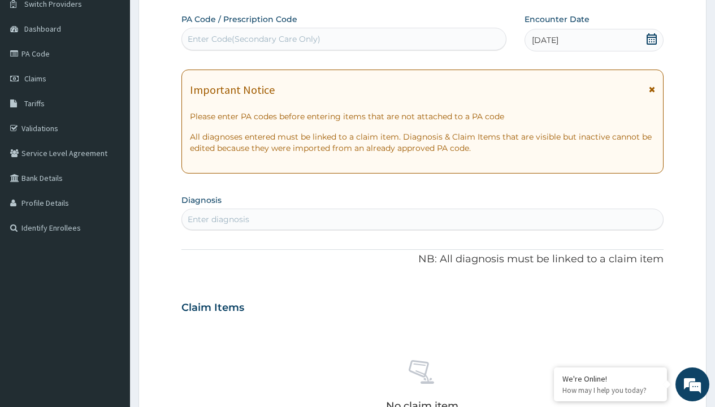
click at [253, 39] on div "Enter Code(Secondary Care Only)" at bounding box center [254, 38] width 133 height 11
type input "PR/C3998D4B"
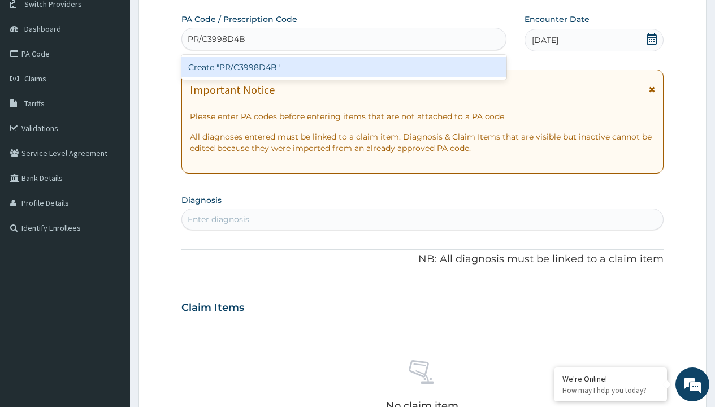
click at [344, 67] on div "Create "PR/C3998D4B"" at bounding box center [343, 67] width 325 height 20
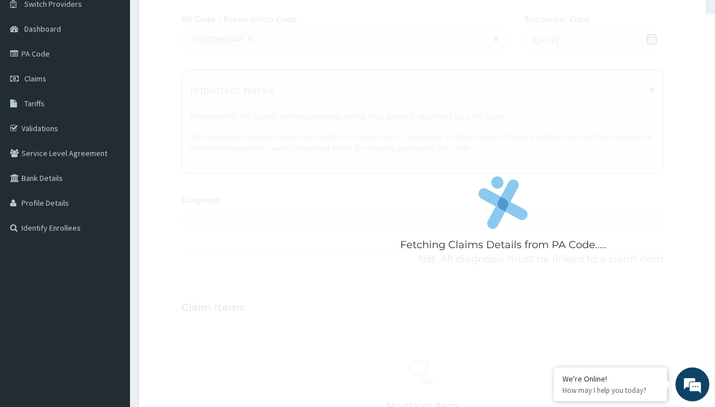
click at [218, 219] on div "Enter diagnosis" at bounding box center [219, 219] width 62 height 11
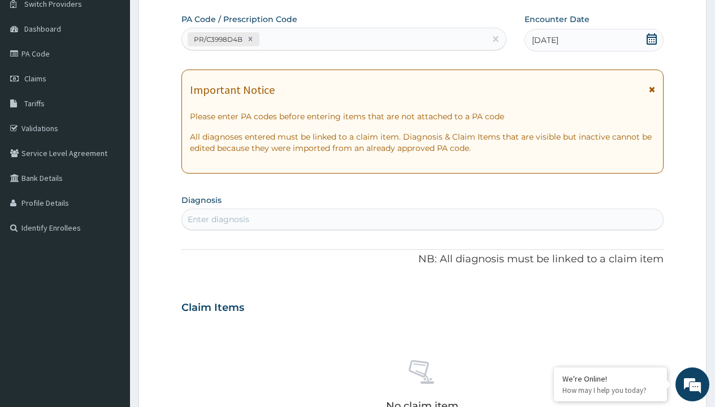
type input "prescription collected"
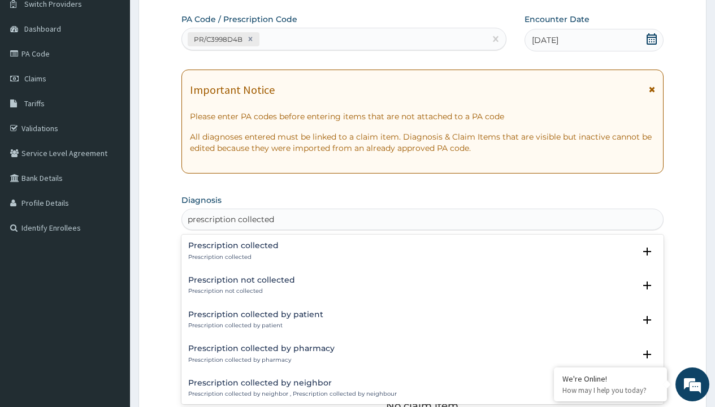
click at [232, 257] on p "Prescription collected" at bounding box center [233, 257] width 90 height 8
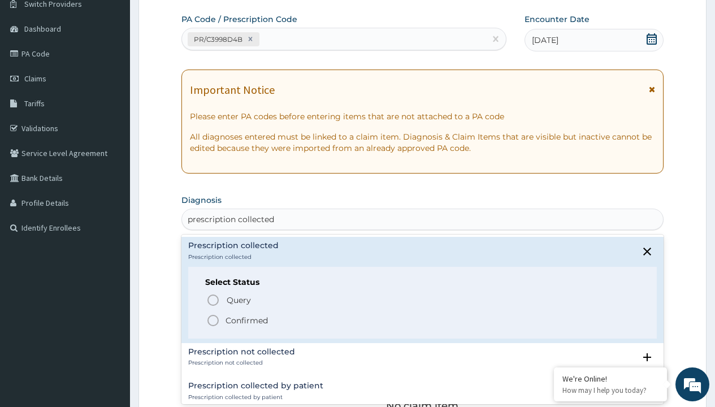
click at [246, 320] on p "Confirmed" at bounding box center [247, 320] width 42 height 11
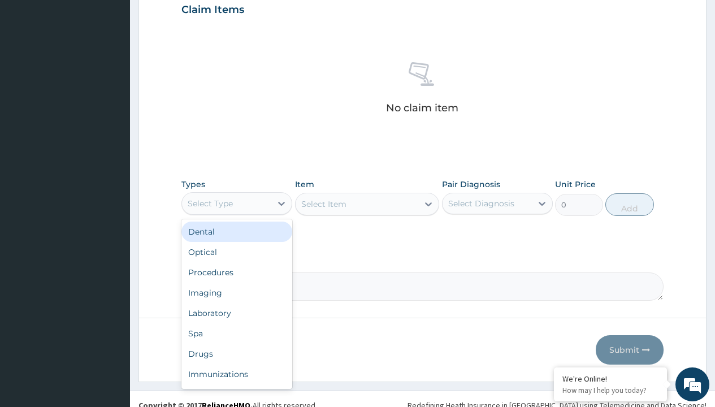
type input "procedures"
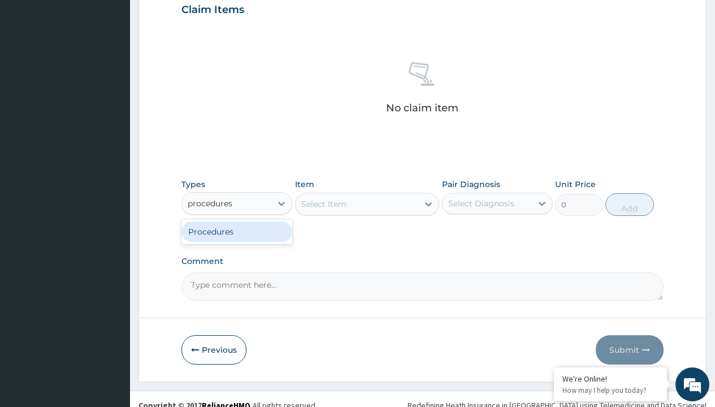
click at [237, 231] on div "Procedures" at bounding box center [236, 232] width 111 height 20
click at [323, 204] on div "Select Item" at bounding box center [323, 203] width 45 height 11
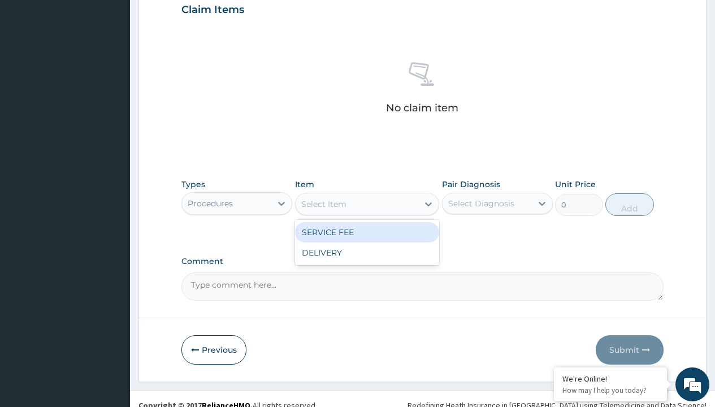
type input "service fee"
click at [367, 232] on div "SERVICE FEE" at bounding box center [367, 232] width 145 height 20
type input "100"
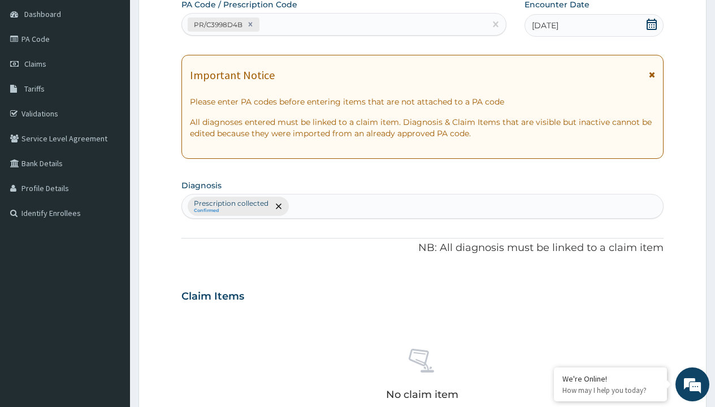
type input "prescription collected"
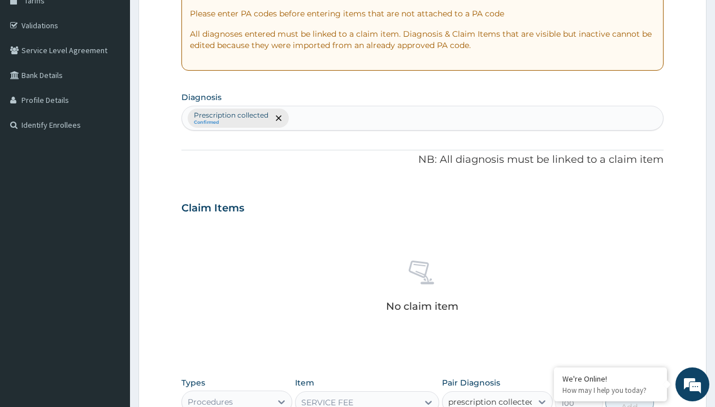
checkbox input "true"
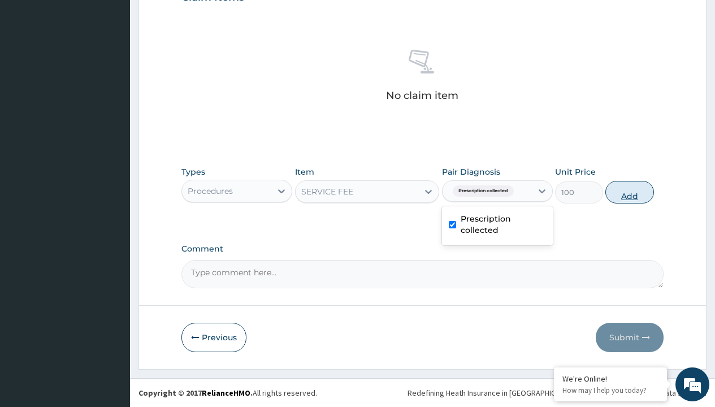
click at [630, 192] on button "Add" at bounding box center [629, 192] width 48 height 23
type input "0"
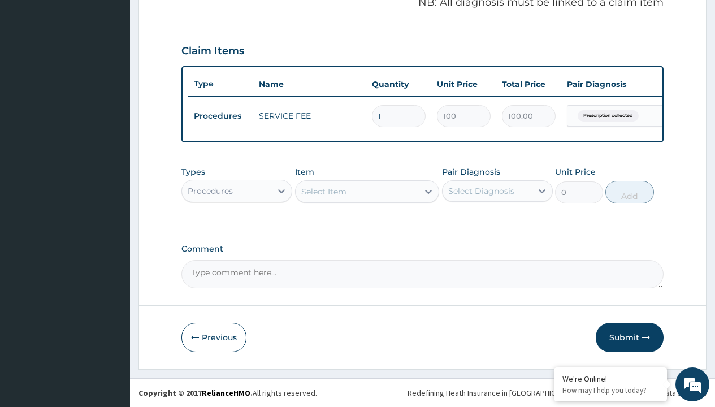
scroll to position [363, 0]
click at [210, 191] on div "Procedures" at bounding box center [210, 190] width 45 height 11
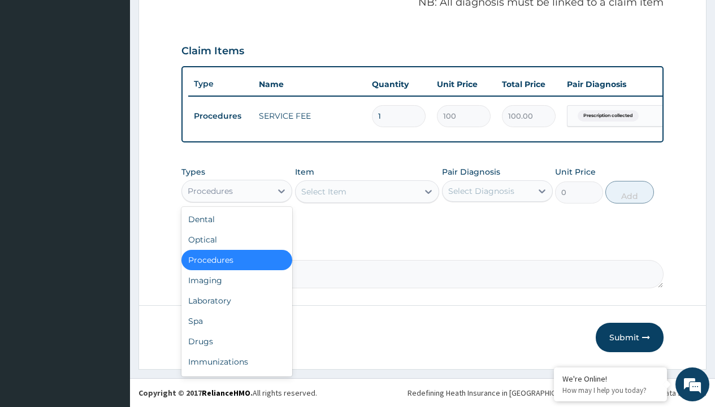
type input "drugs"
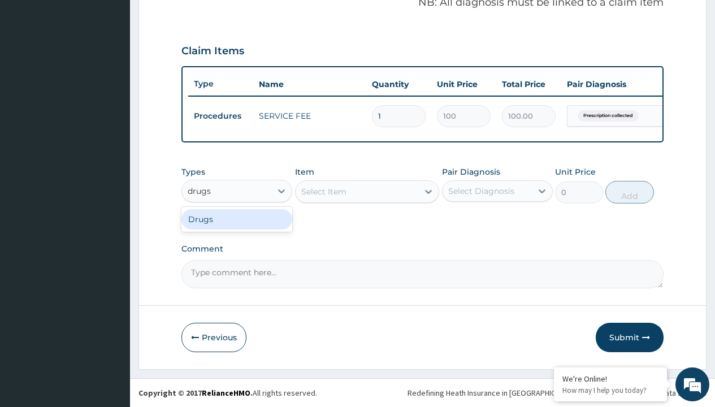
scroll to position [0, 0]
click at [237, 219] on div "Drugs" at bounding box center [236, 219] width 111 height 20
click at [323, 191] on div "Select Item" at bounding box center [367, 191] width 145 height 23
type input "[MEDICAL_DATA] + [MEDICAL_DATA] 80/480 lonart ds/pack"
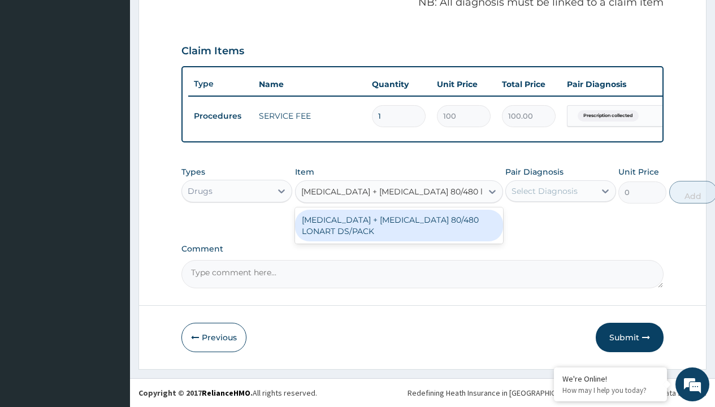
click at [399, 225] on div "[MEDICAL_DATA] + [MEDICAL_DATA] 80/480 LONART DS/PACK" at bounding box center [399, 226] width 208 height 32
type input "665"
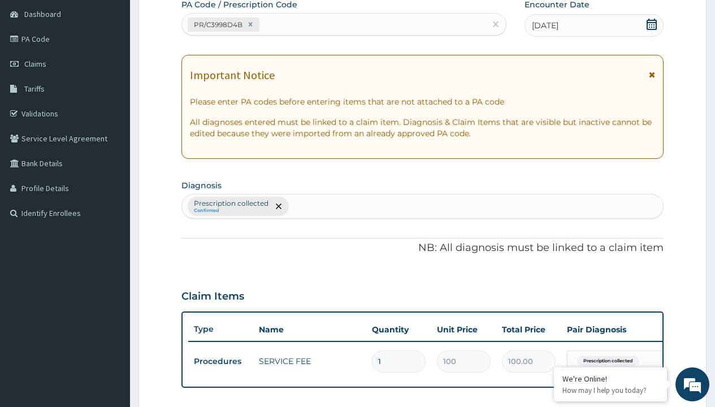
type input "prescription collected"
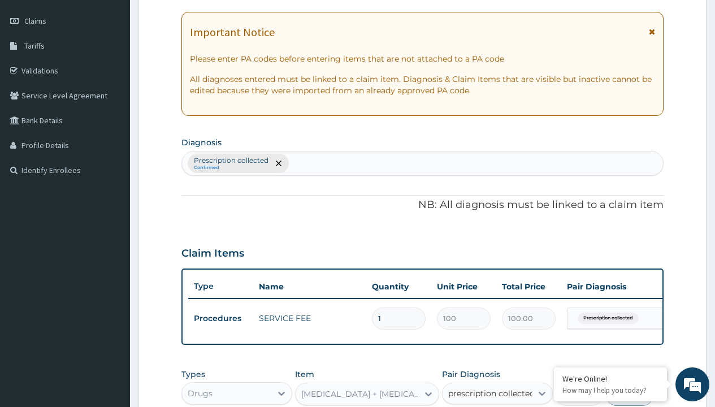
checkbox input "true"
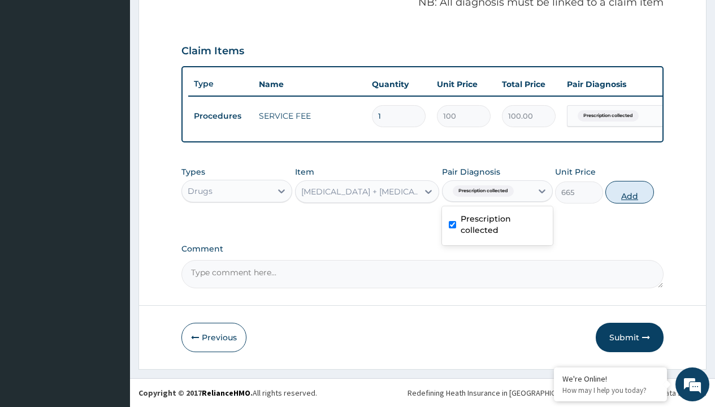
click at [630, 192] on button "Add" at bounding box center [629, 192] width 48 height 23
type input "0"
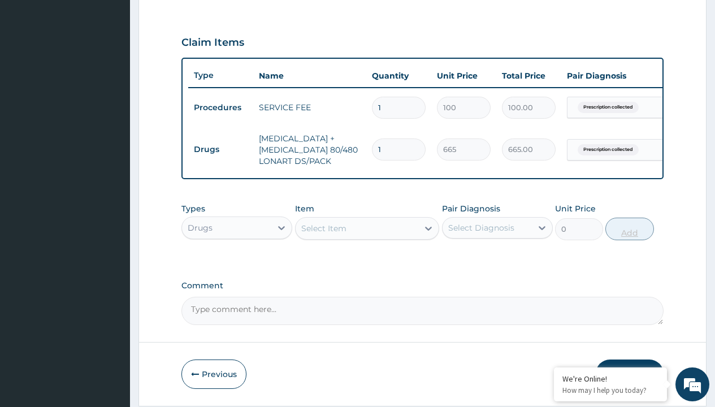
type input "6"
type input "3990.00"
type input "6"
click at [220, 149] on td "Drugs" at bounding box center [220, 149] width 65 height 21
type input "drugs"
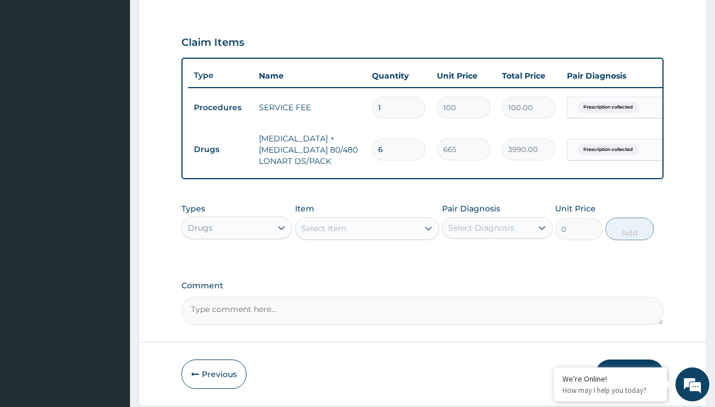
scroll to position [0, 0]
click at [237, 264] on div "Drugs" at bounding box center [236, 256] width 111 height 20
click at [323, 234] on div "Select Item" at bounding box center [323, 228] width 45 height 11
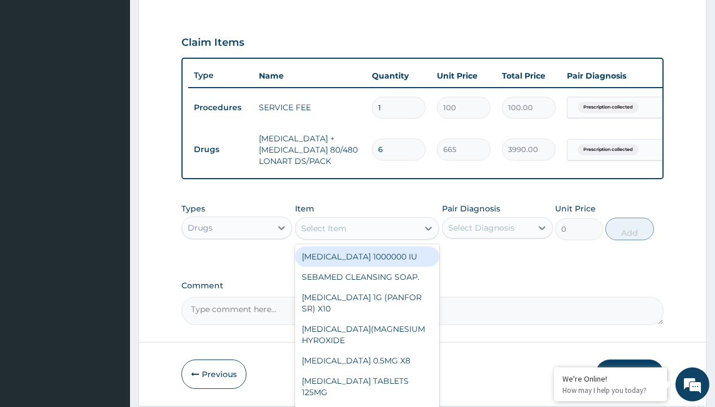
type input "[MEDICAL_DATA] 500mg tablet emzor/sach"
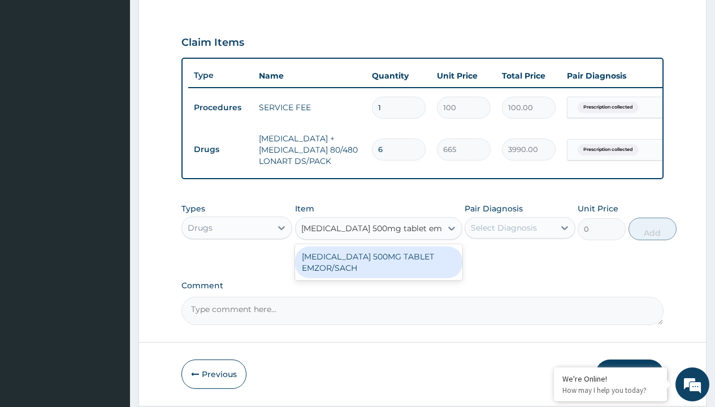
click at [378, 270] on div "[MEDICAL_DATA] 500MG TABLET EMZOR/SACH" at bounding box center [378, 262] width 167 height 32
type input "24"
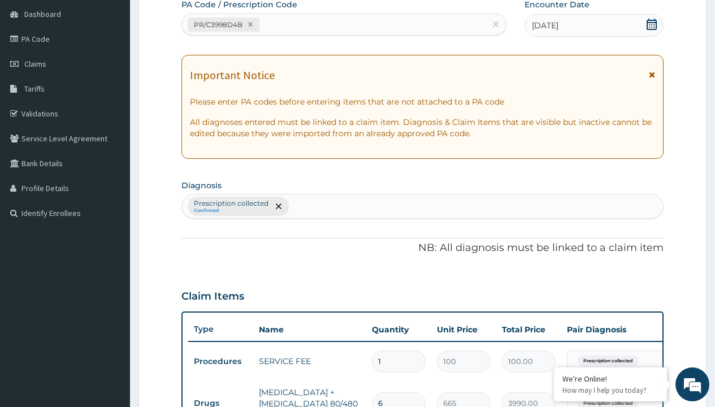
type input "prescription collected"
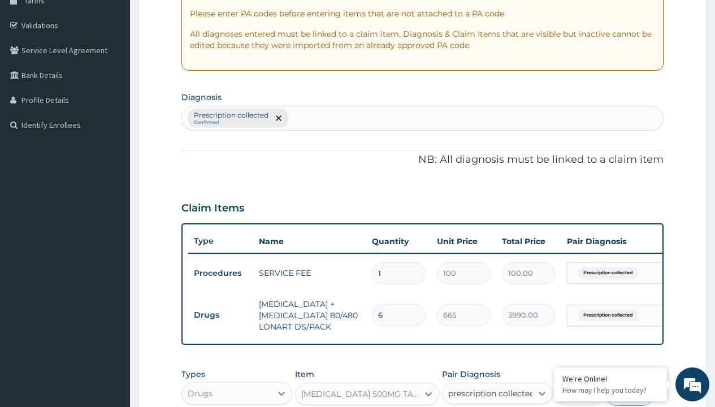
checkbox input "true"
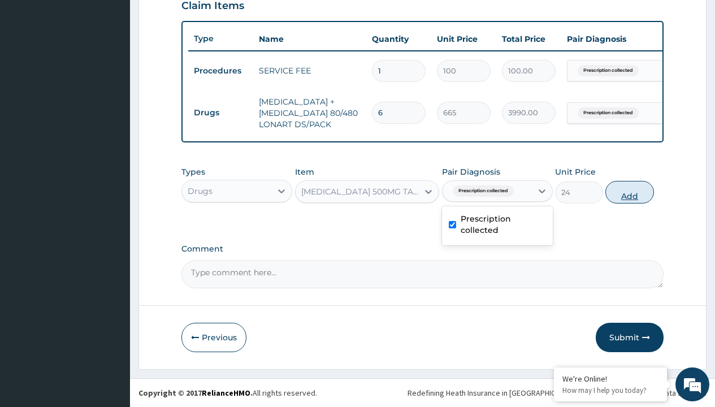
click at [630, 192] on button "Add" at bounding box center [629, 192] width 48 height 23
type input "0"
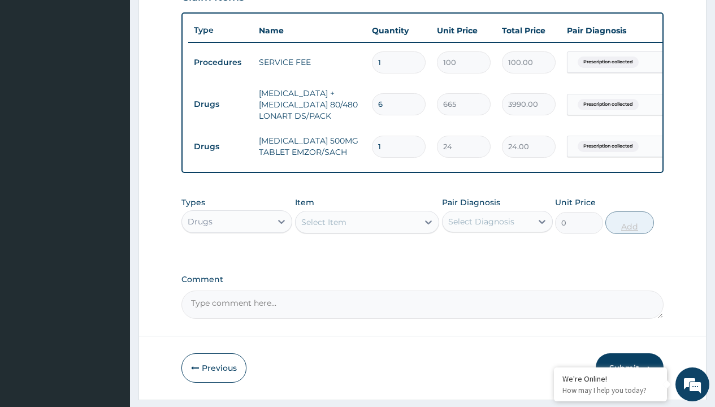
type input "24"
type input "576.00"
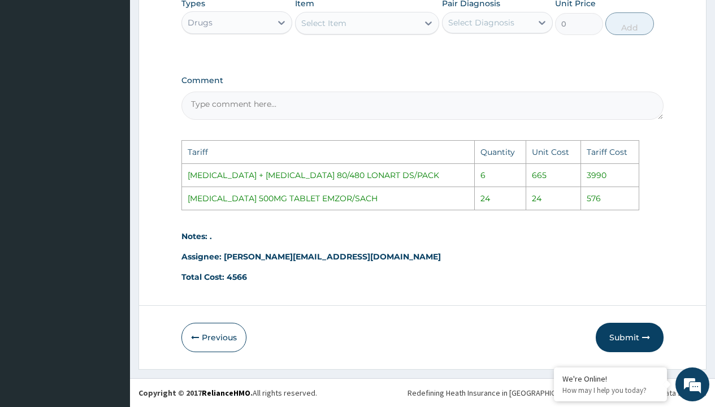
scroll to position [616, 0]
type input "24"
click at [624, 343] on button "Submit" at bounding box center [630, 337] width 68 height 29
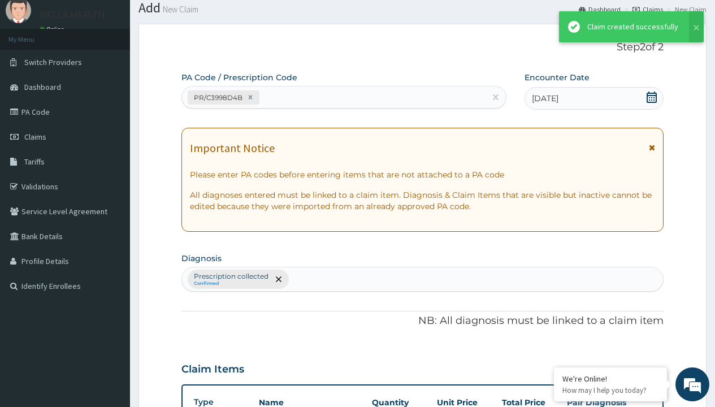
scroll to position [447, 0]
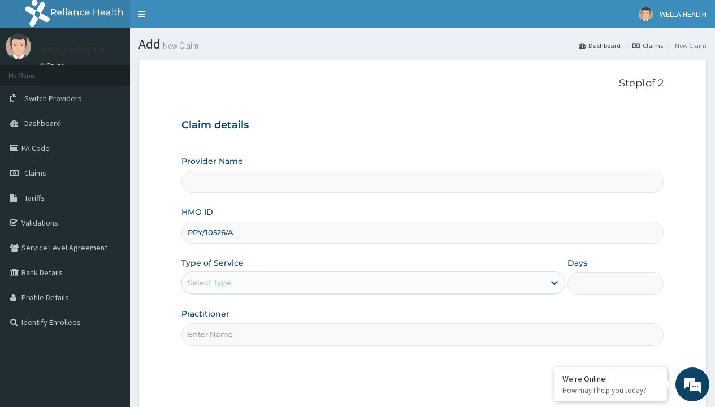
type input "PPY/10526/A"
type input "WellaHealth"
type input "WellaHealth(TELEMEDICINE)"
type input "WellaHealth"
click at [209, 283] on div "Select type" at bounding box center [210, 282] width 44 height 11
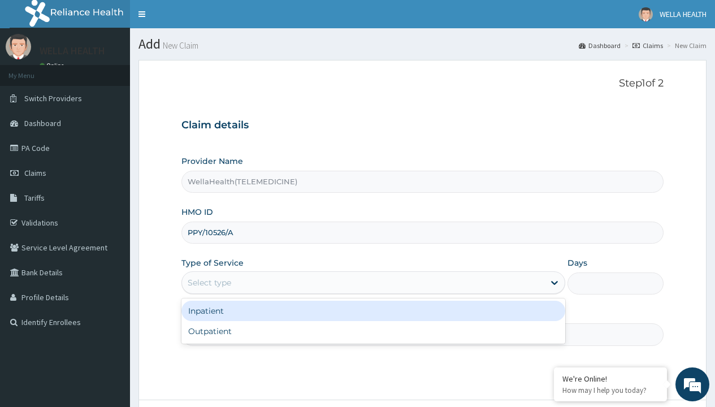
click at [373, 331] on div "Outpatient" at bounding box center [373, 331] width 384 height 20
type input "1"
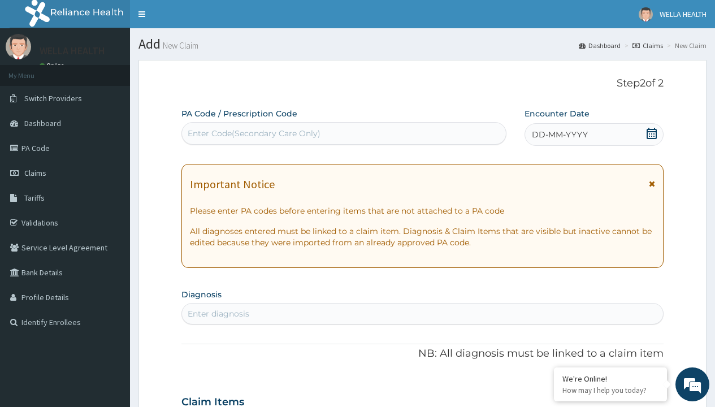
scroll to position [94, 0]
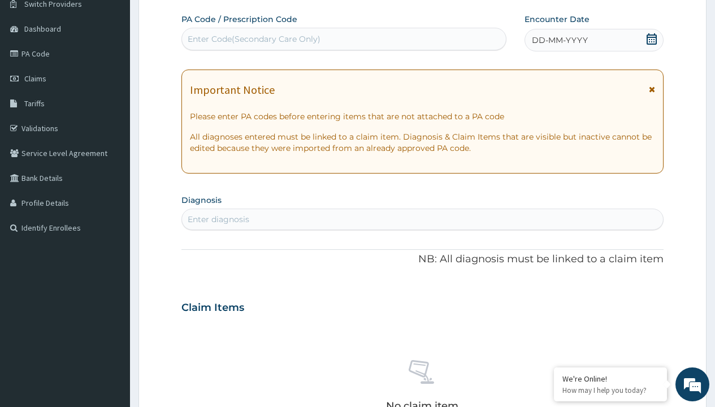
click at [559, 40] on span "DD-MM-YYYY" at bounding box center [560, 39] width 56 height 11
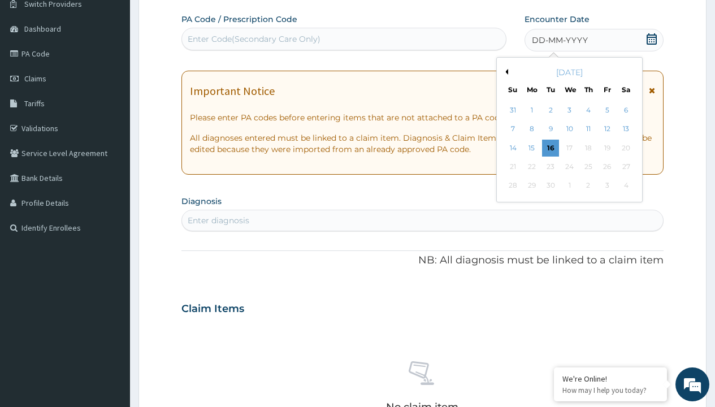
click at [505, 72] on button "Previous Month" at bounding box center [506, 72] width 6 height 6
click at [607, 129] on div "8" at bounding box center [607, 129] width 17 height 17
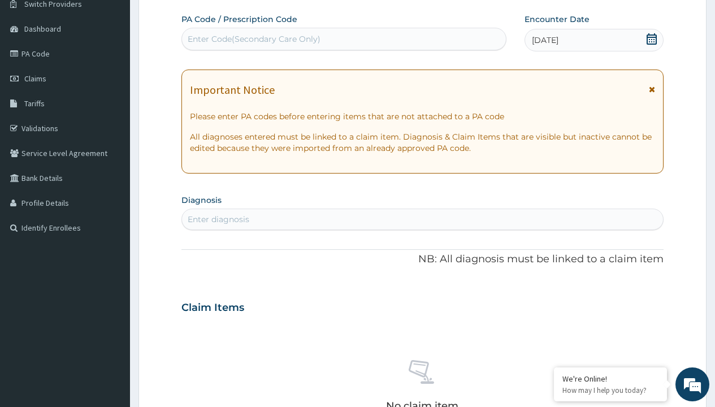
click at [253, 39] on div "Enter Code(Secondary Care Only)" at bounding box center [254, 38] width 133 height 11
type input "PR/22D66293"
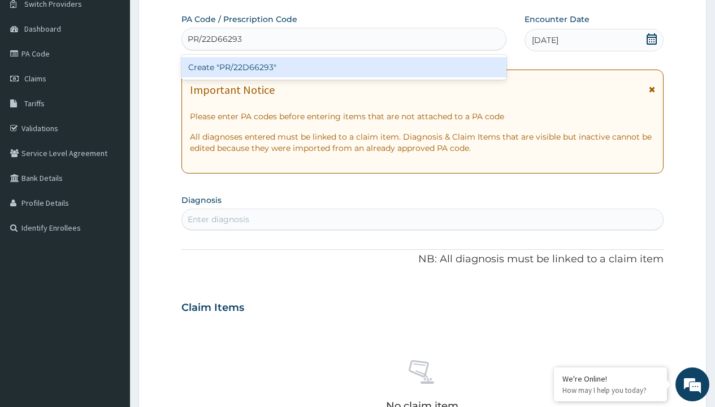
scroll to position [0, 0]
click at [344, 67] on div "Create "PR/22D66293"" at bounding box center [343, 67] width 325 height 20
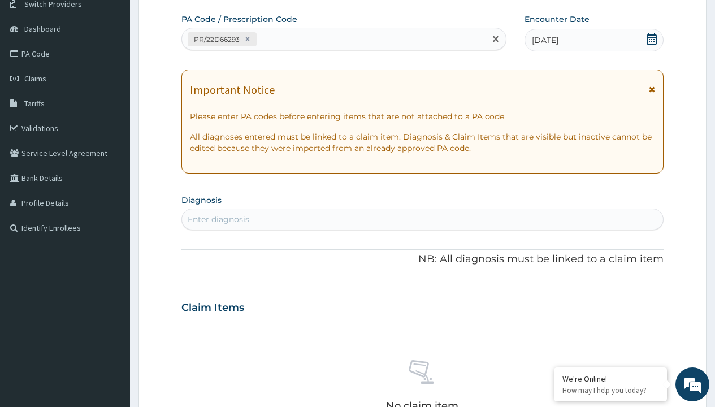
click at [218, 219] on div "Enter diagnosis" at bounding box center [219, 219] width 62 height 11
type input "prescription collected"
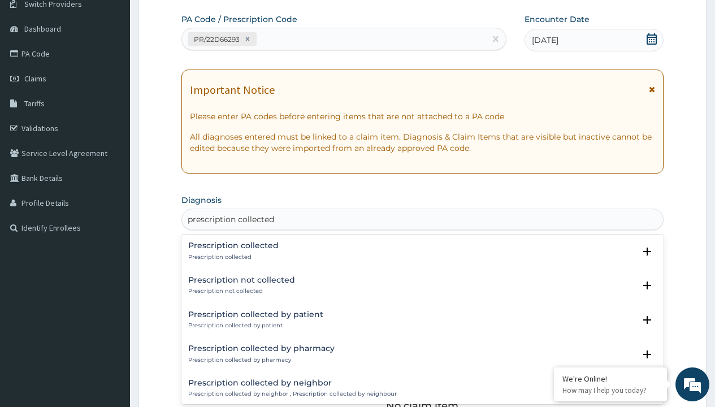
click at [232, 257] on p "Prescription collected" at bounding box center [233, 257] width 90 height 8
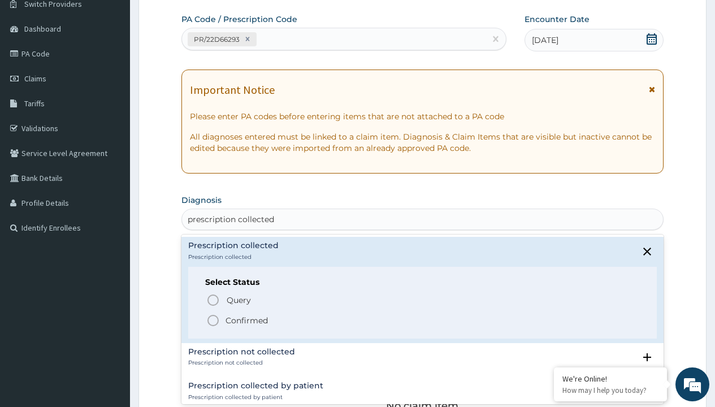
click at [246, 320] on p "Confirmed" at bounding box center [247, 320] width 42 height 11
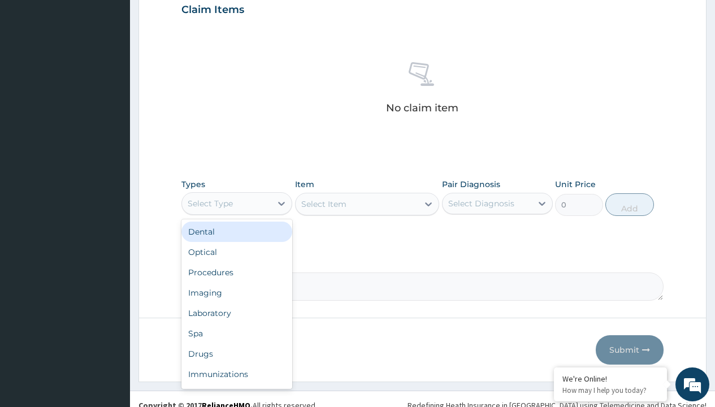
type input "procedures"
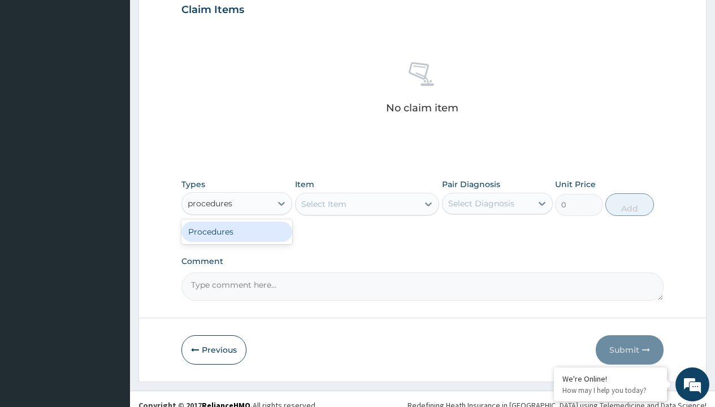
click at [237, 231] on div "Procedures" at bounding box center [236, 232] width 111 height 20
click at [323, 204] on div "Select Item" at bounding box center [323, 203] width 45 height 11
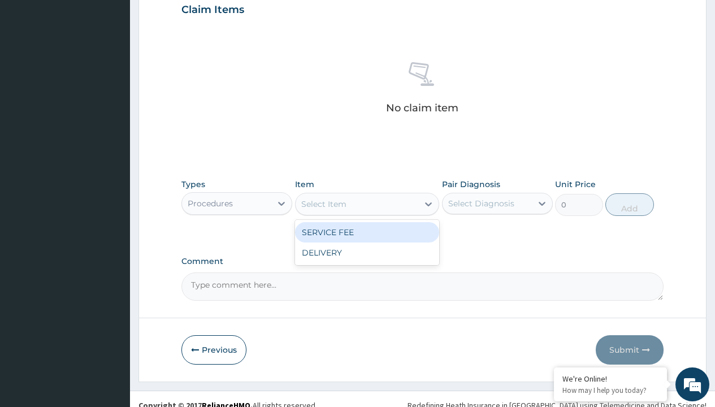
type input "service fee"
click at [367, 232] on div "SERVICE FEE" at bounding box center [367, 232] width 145 height 20
type input "100"
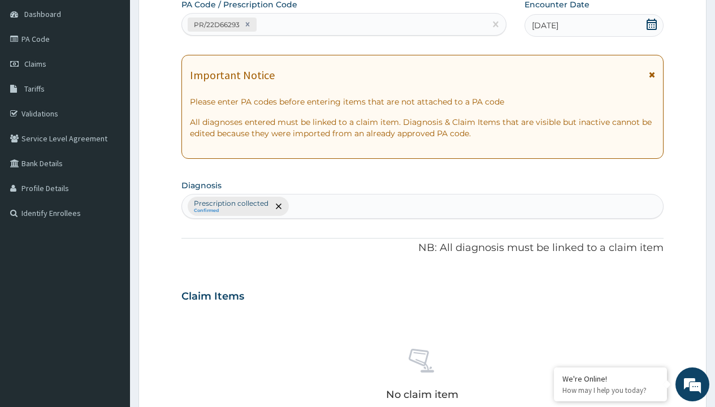
type input "prescription collected"
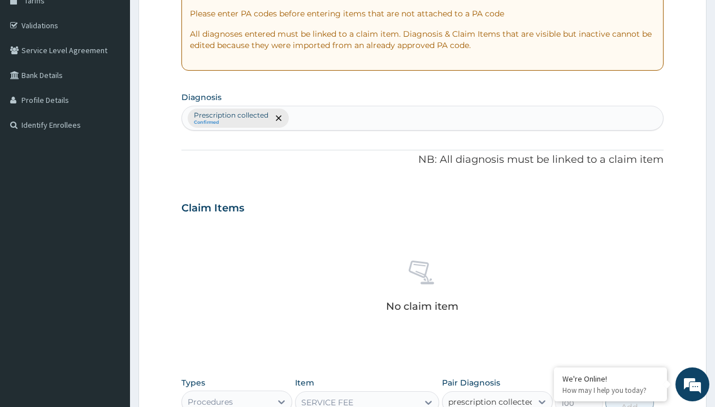
checkbox input "true"
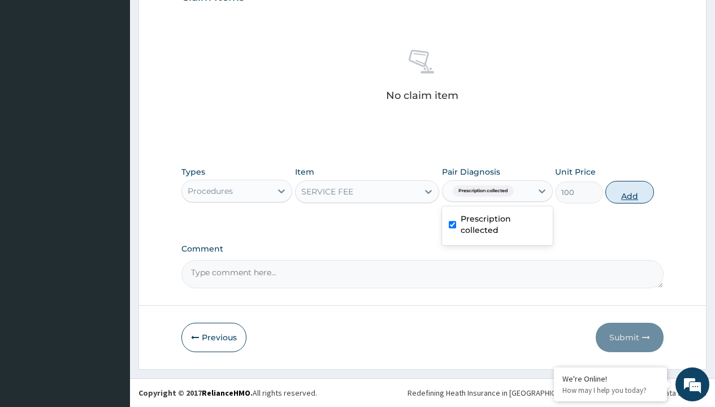
click at [630, 192] on button "Add" at bounding box center [629, 192] width 48 height 23
type input "0"
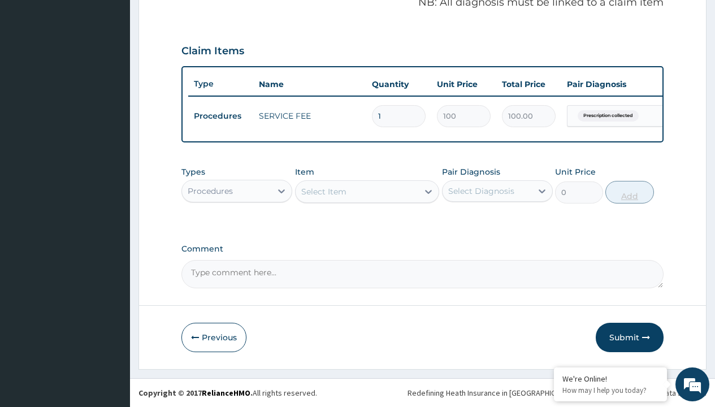
scroll to position [363, 0]
click at [210, 191] on div "Procedures" at bounding box center [210, 190] width 45 height 11
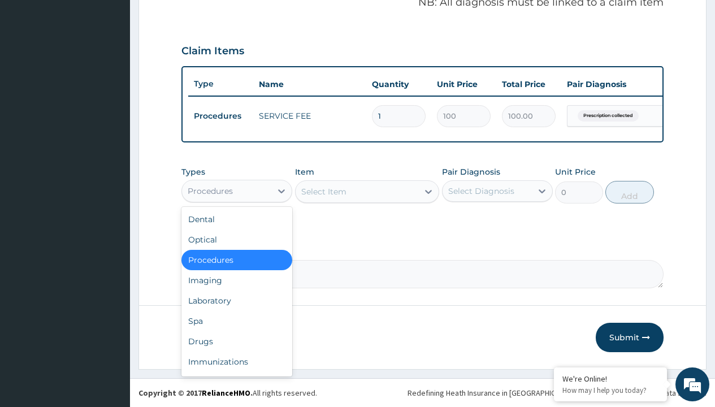
type input "drugs"
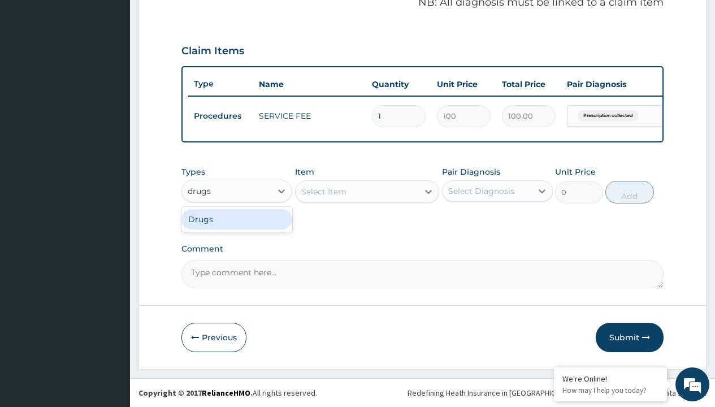
click at [237, 219] on div "Drugs" at bounding box center [236, 219] width 111 height 20
click at [323, 191] on div "Select Item" at bounding box center [367, 191] width 145 height 23
type input "amoxicillin/clavulanate 625mg (aquaclav)"
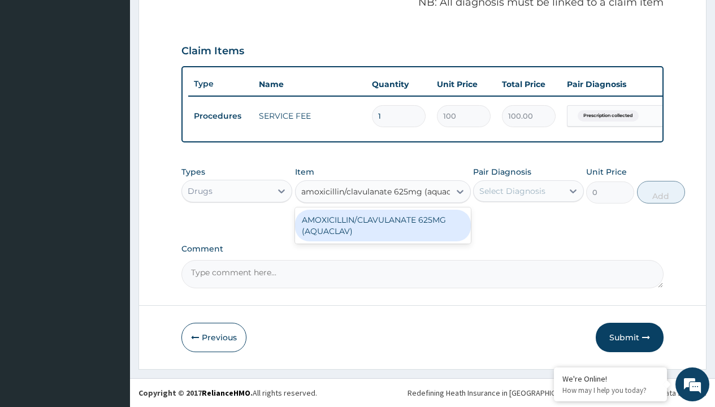
click at [383, 225] on div "AMOXICILLIN/CLAVULANATE 625MG (AQUACLAV)" at bounding box center [383, 226] width 176 height 32
type input "428.6000061035156"
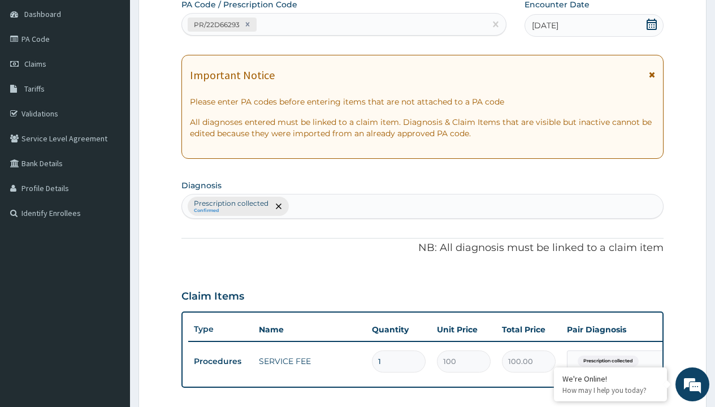
type input "prescription collected"
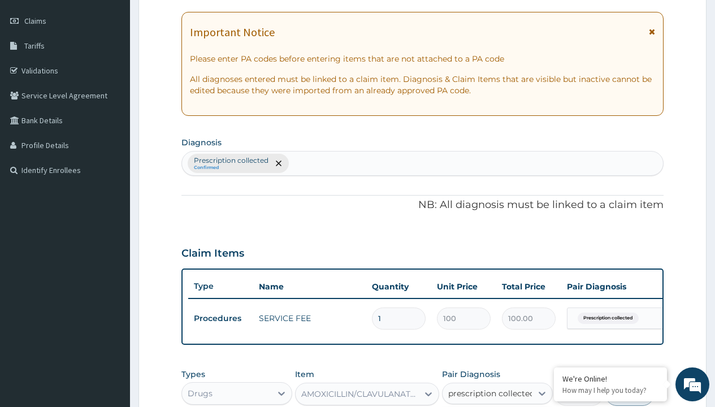
checkbox input "true"
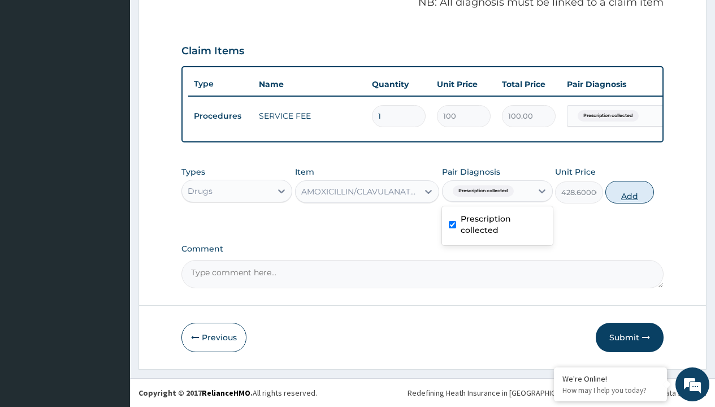
click at [630, 192] on button "Add" at bounding box center [629, 192] width 48 height 23
type input "0"
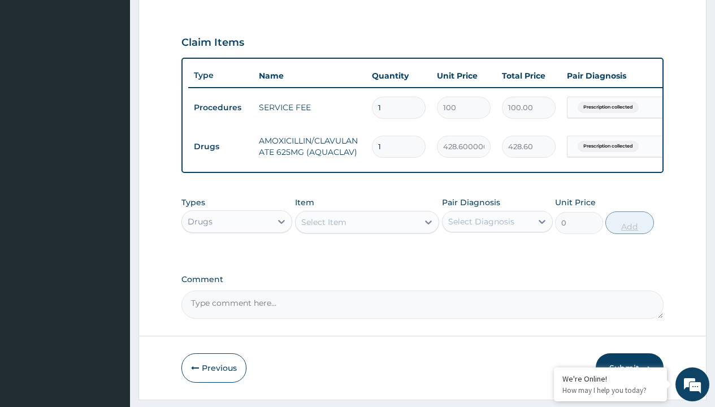
type input "14"
type input "6000.40"
type input "14"
click at [220, 146] on td "Drugs" at bounding box center [220, 146] width 65 height 21
type input "drugs"
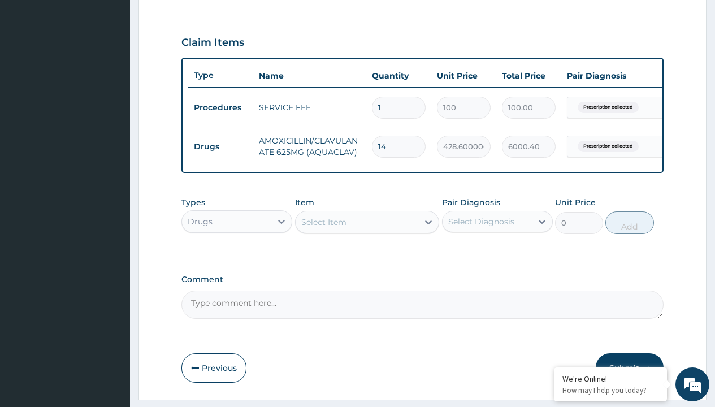
scroll to position [0, 0]
click at [237, 258] on div "Drugs" at bounding box center [236, 250] width 111 height 20
click at [323, 228] on div "Select Item" at bounding box center [323, 222] width 45 height 11
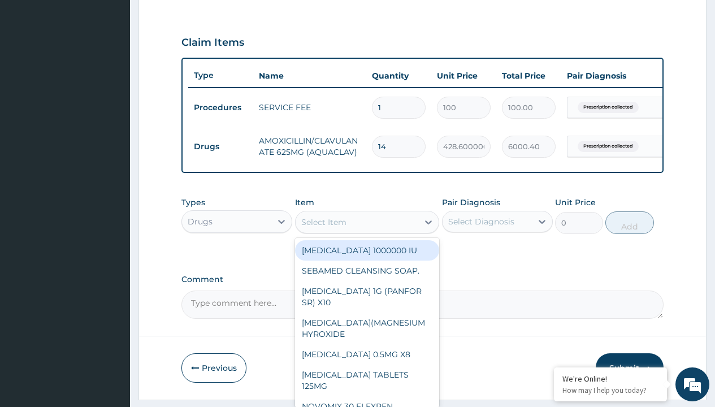
type input "tuxil-d/tuxil-n syrup/bott"
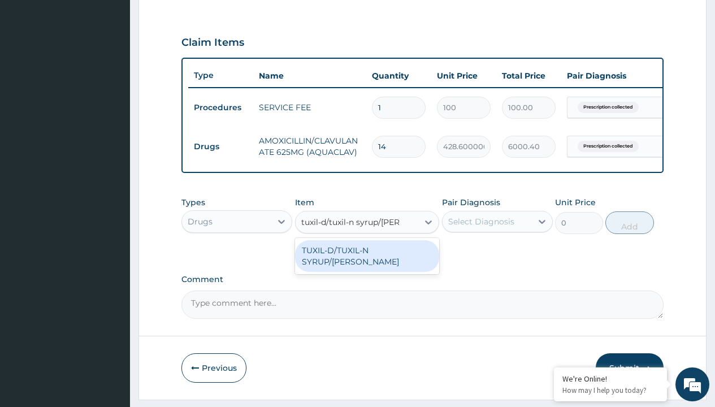
click at [367, 258] on div "TUXIL-D/TUXIL-N SYRUP/[PERSON_NAME]" at bounding box center [367, 256] width 145 height 32
type input "1425"
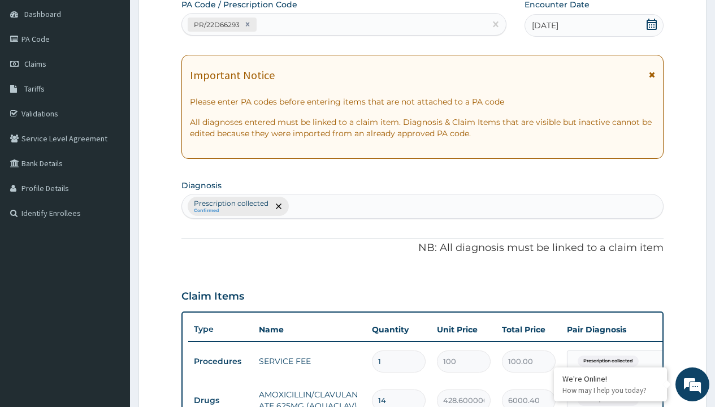
scroll to position [191, 0]
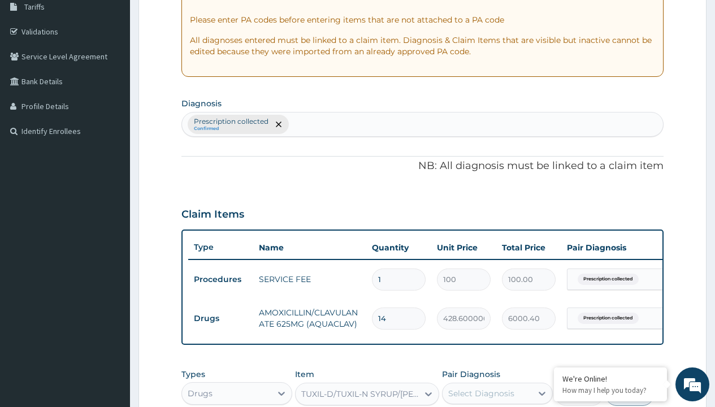
type input "prescription collected"
checkbox input "true"
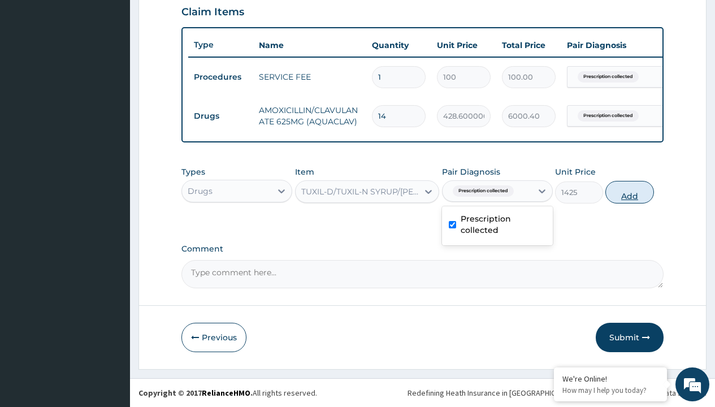
click at [630, 192] on button "Add" at bounding box center [629, 192] width 48 height 23
type input "0"
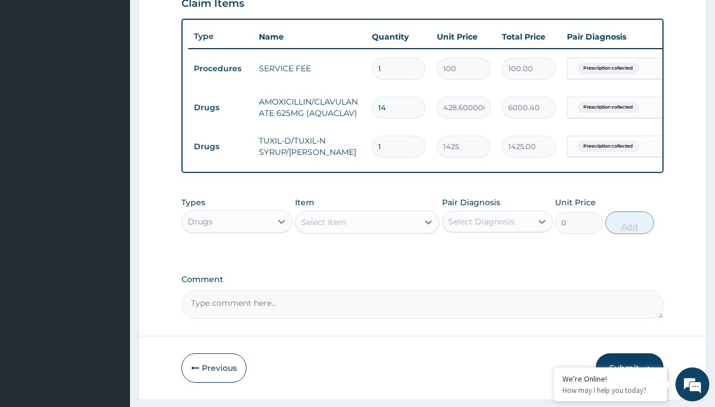
scroll to position [609, 0]
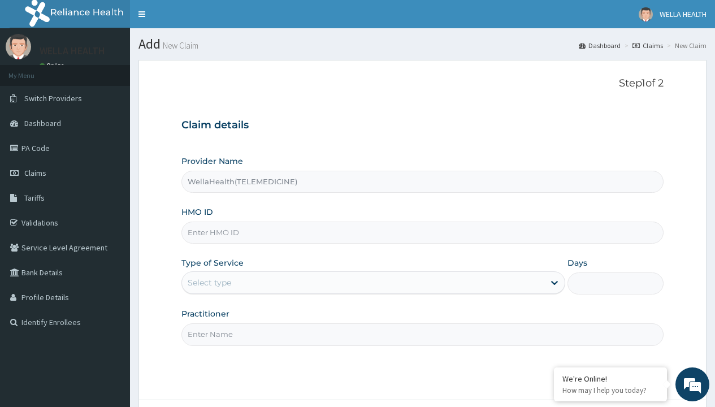
type input "WellaHealth(TELEMEDICINE)"
type input "PPY/10566/A"
type input "WellaHealth"
click at [209, 283] on div "Select type" at bounding box center [210, 282] width 44 height 11
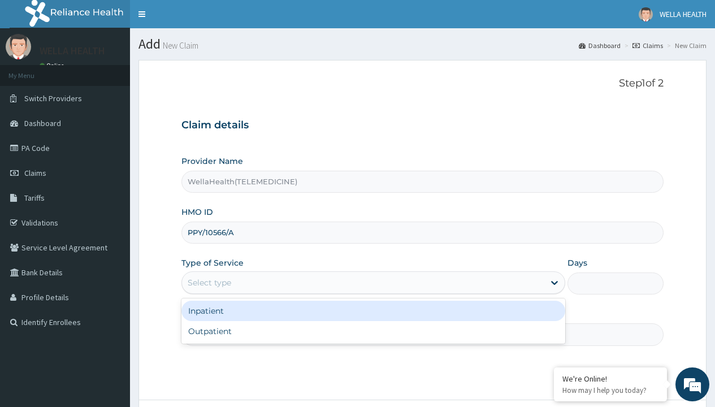
click at [373, 331] on div "Outpatient" at bounding box center [373, 331] width 384 height 20
type input "1"
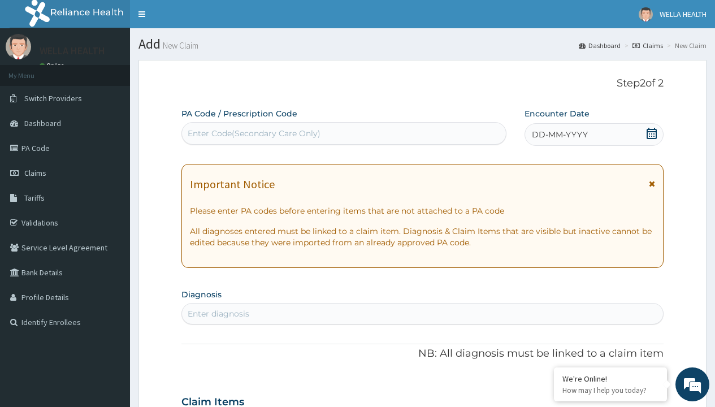
scroll to position [94, 0]
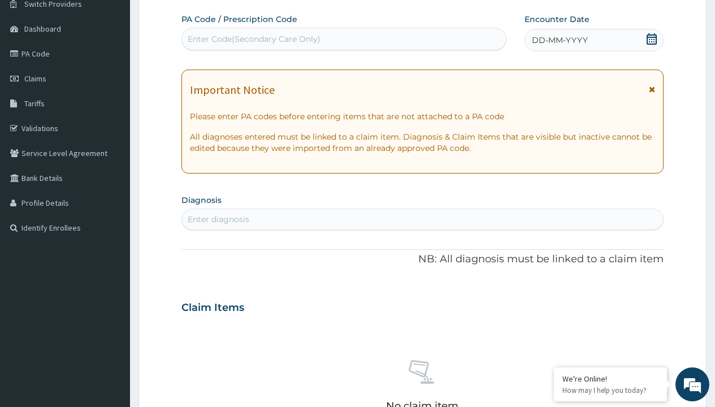
click at [559, 40] on span "DD-MM-YYYY" at bounding box center [560, 39] width 56 height 11
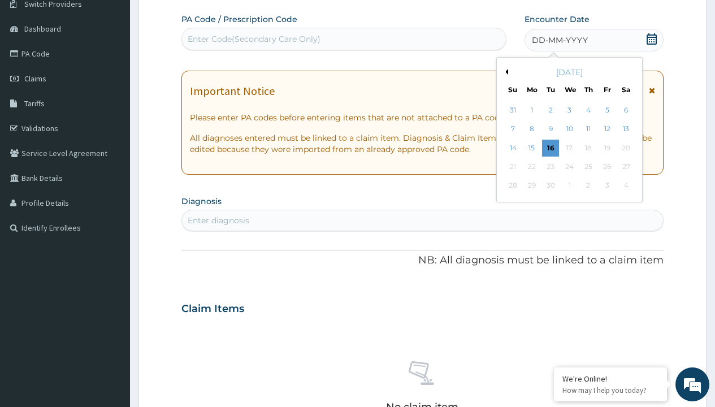
click at [505, 72] on button "Previous Month" at bounding box center [506, 72] width 6 height 6
click at [607, 129] on div "8" at bounding box center [607, 129] width 17 height 17
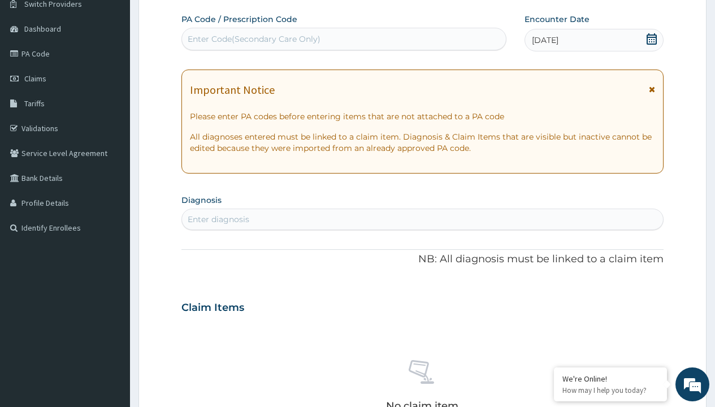
click at [253, 39] on div "Enter Code(Secondary Care Only)" at bounding box center [254, 38] width 133 height 11
type input "PR/CF92910B"
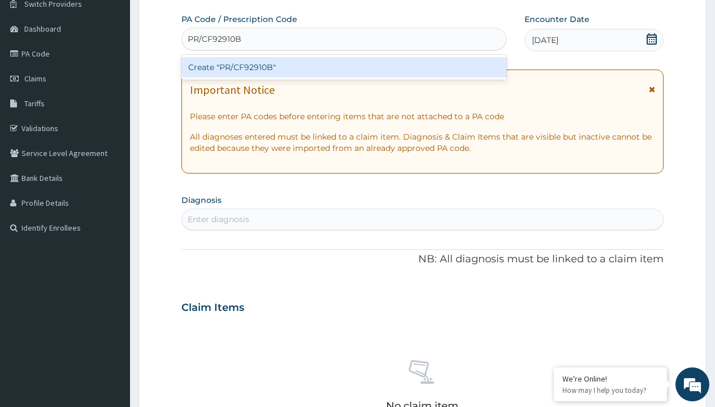
click at [344, 67] on div "Create "PR/CF92910B"" at bounding box center [343, 67] width 325 height 20
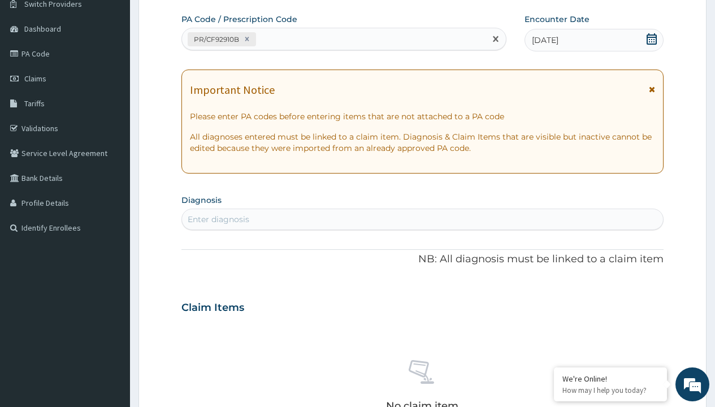
click at [218, 219] on div "Enter diagnosis" at bounding box center [219, 219] width 62 height 11
type input "prescription collected"
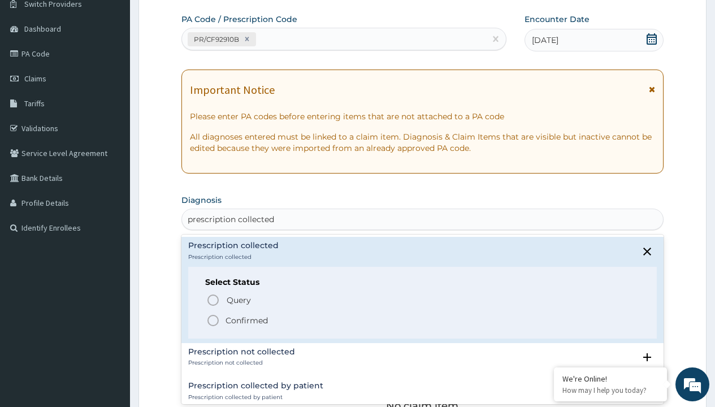
click at [246, 320] on p "Confirmed" at bounding box center [247, 320] width 42 height 11
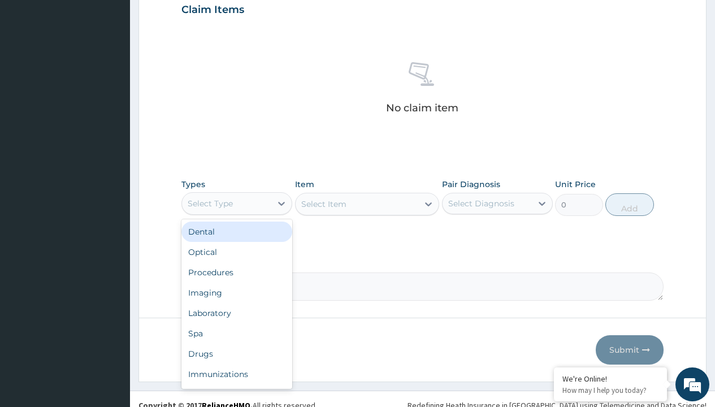
type input "procedures"
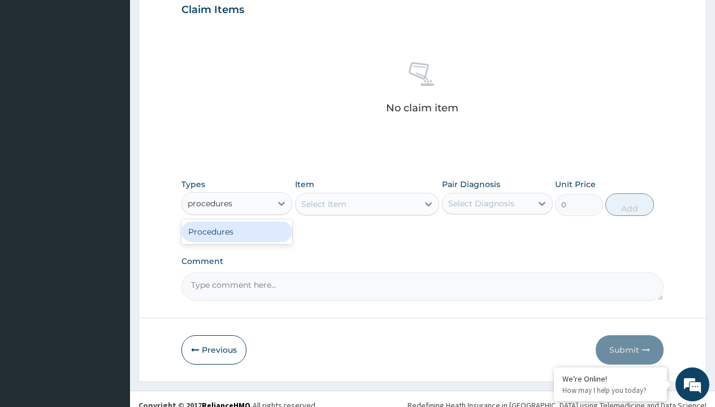
scroll to position [0, 0]
click at [237, 231] on div "Procedures" at bounding box center [236, 232] width 111 height 20
click at [323, 204] on div "Select Item" at bounding box center [323, 203] width 45 height 11
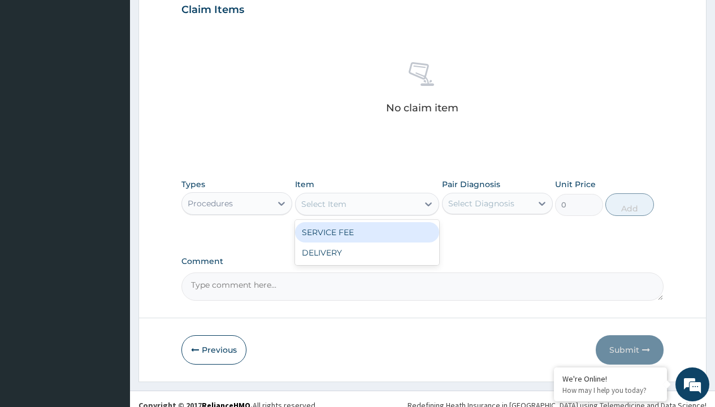
type input "service fee"
click at [367, 232] on div "SERVICE FEE" at bounding box center [367, 232] width 145 height 20
type input "100"
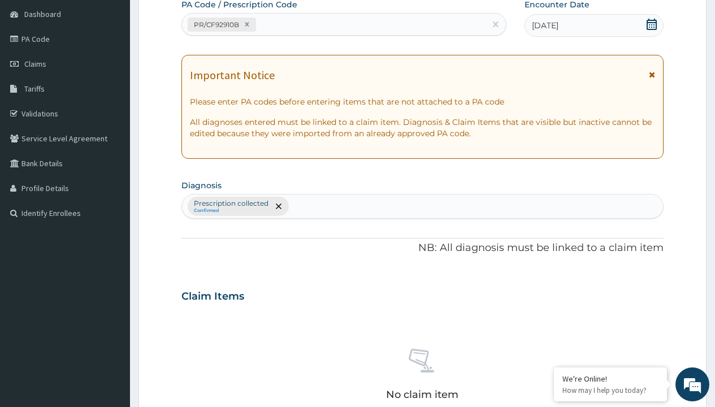
type input "prescription collected"
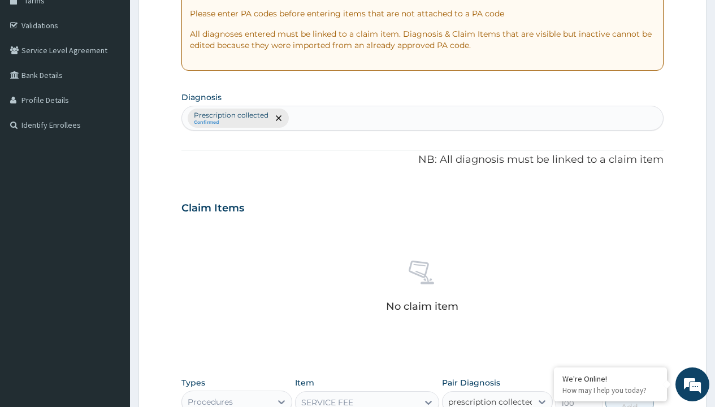
checkbox input "true"
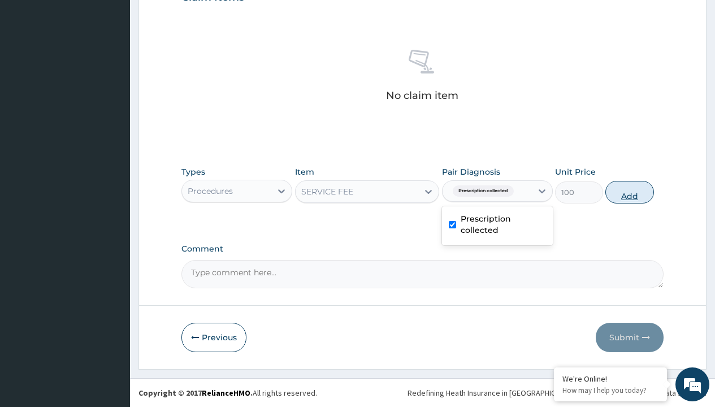
click at [630, 192] on button "Add" at bounding box center [629, 192] width 48 height 23
type input "0"
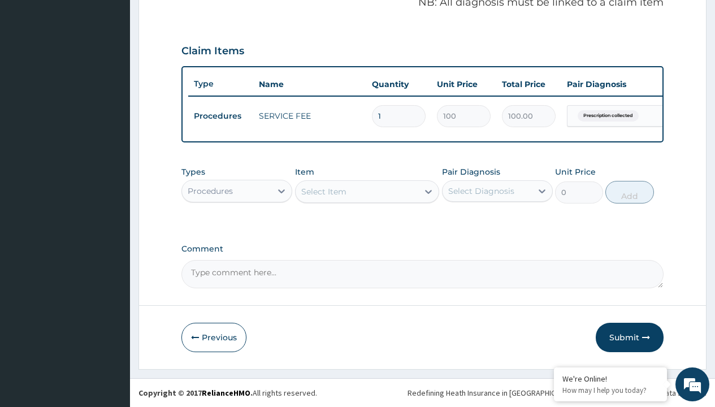
click at [210, 191] on div "Procedures" at bounding box center [210, 190] width 45 height 11
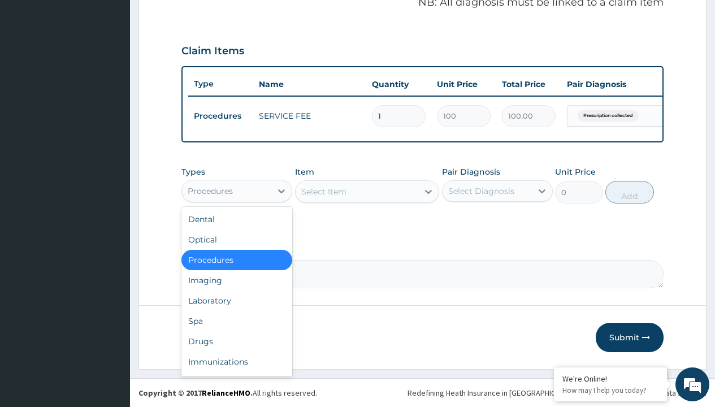
type input "drugs"
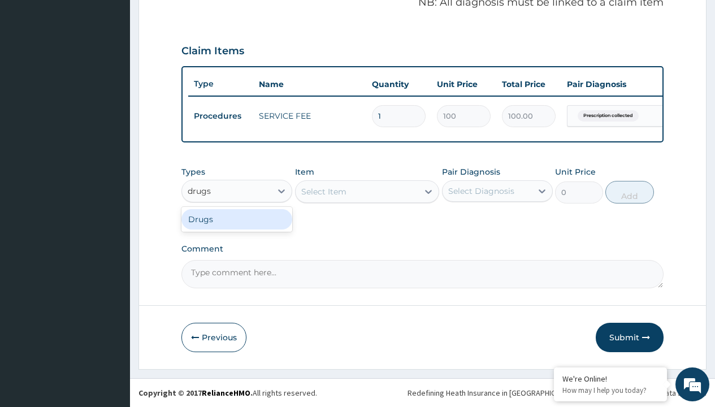
scroll to position [0, 0]
click at [237, 219] on div "Drugs" at bounding box center [236, 219] width 111 height 20
click at [323, 191] on div "Select Item" at bounding box center [367, 191] width 145 height 23
type input "[MEDICAL_DATA] 1g tab x 10/sach"
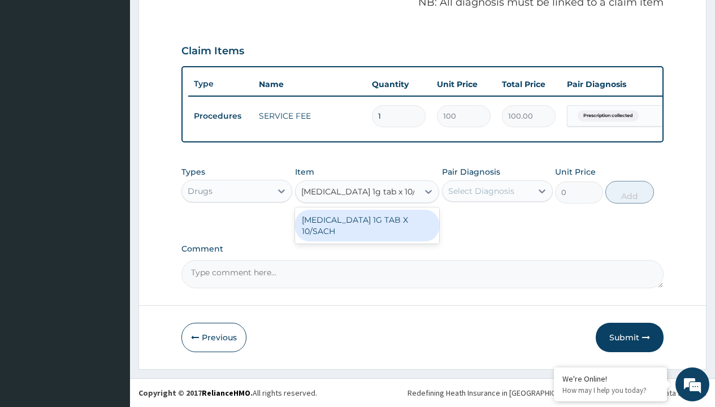
click at [367, 225] on div "[MEDICAL_DATA] 1G TAB X 10/SACH" at bounding box center [367, 226] width 145 height 32
type input "164"
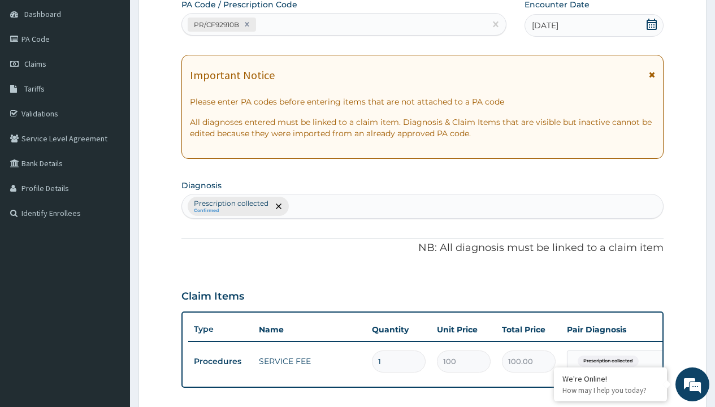
type input "prescription collected"
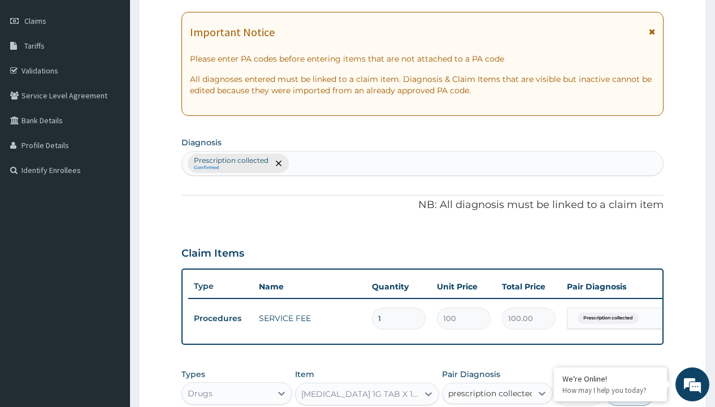
checkbox input "true"
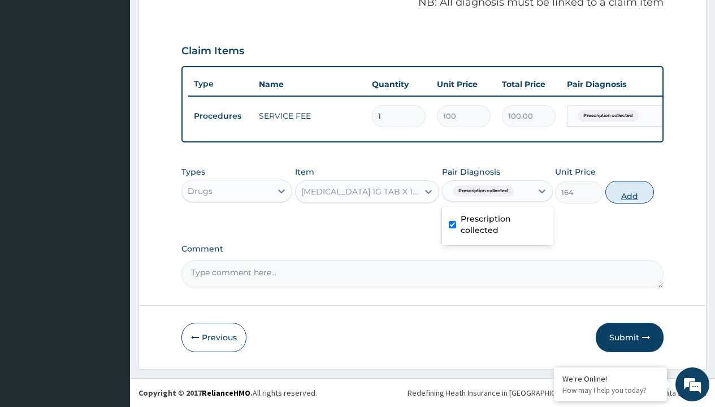
click at [630, 192] on button "Add" at bounding box center [629, 192] width 48 height 23
type input "0"
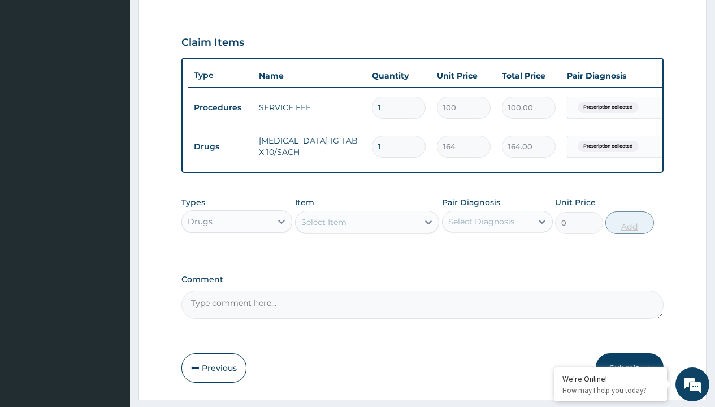
type input "10"
type input "1640.00"
type input "10"
click at [220, 146] on td "Drugs" at bounding box center [220, 146] width 65 height 21
type input "drugs"
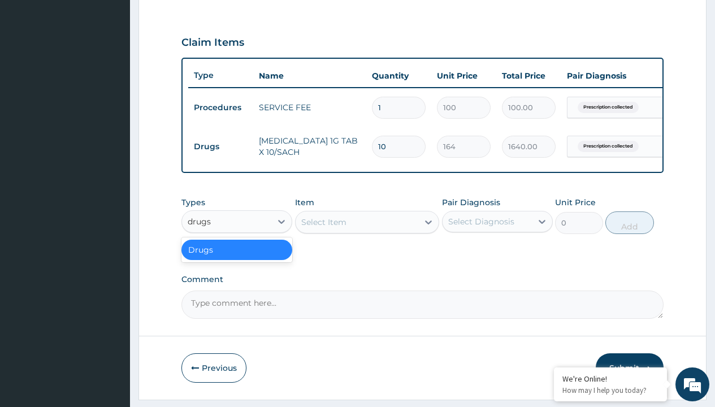
scroll to position [0, 0]
click at [237, 258] on div "Drugs" at bounding box center [236, 250] width 111 height 20
click at [323, 228] on div "Select Item" at bounding box center [323, 222] width 45 height 11
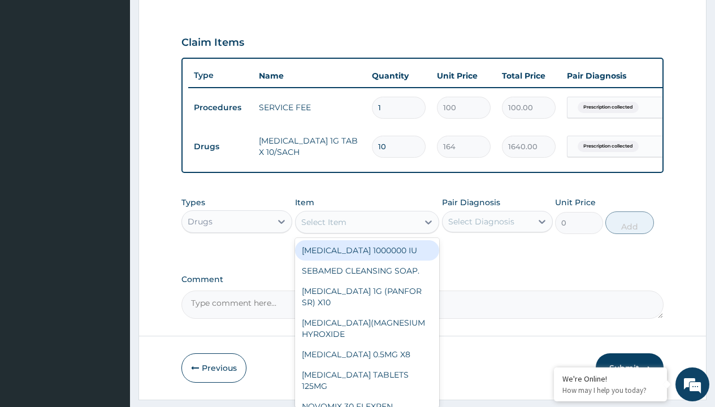
type input "amoxicillin/clavulanate 625mg (aquaclav)"
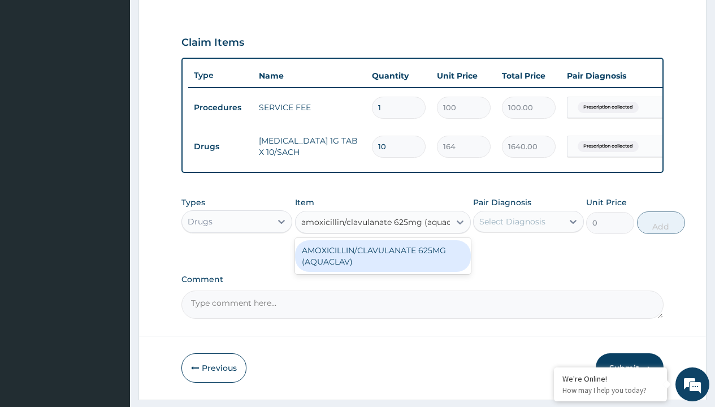
click at [383, 264] on div "AMOXICILLIN/CLAVULANATE 625MG (AQUACLAV)" at bounding box center [383, 256] width 176 height 32
type input "428.6000061035156"
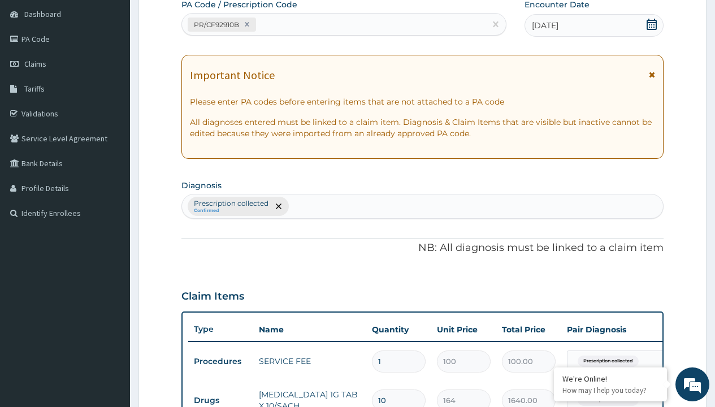
type input "prescription collected"
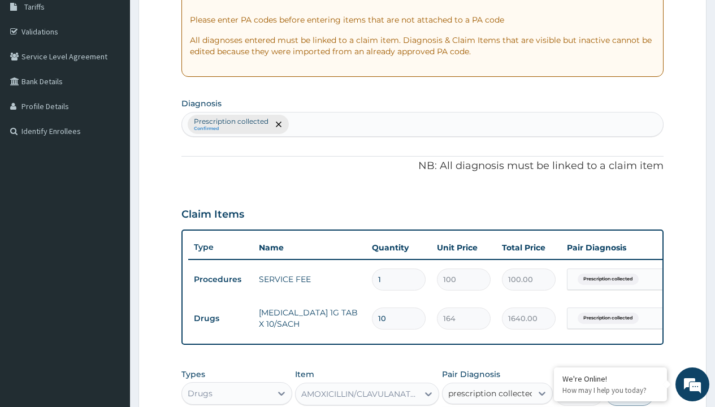
checkbox input "true"
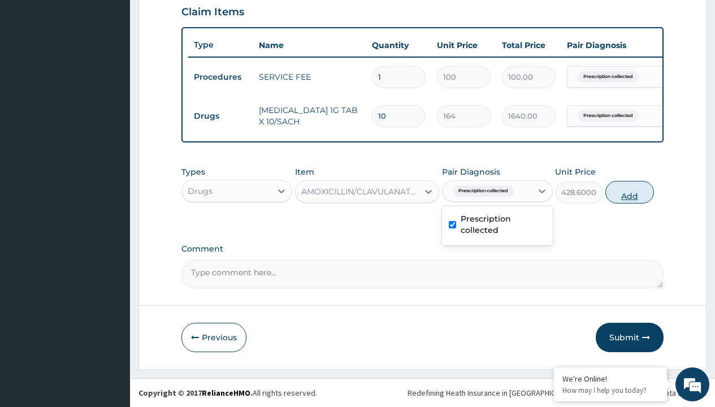
click at [630, 192] on button "Add" at bounding box center [629, 192] width 48 height 23
type input "0"
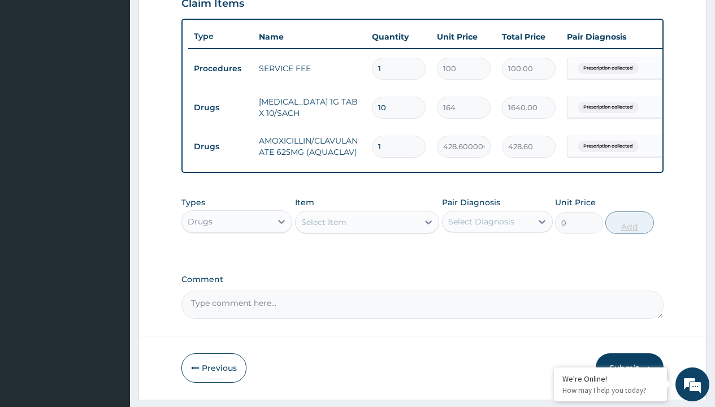
type input "14"
type input "6000.40"
type input "14"
click at [220, 107] on td "Drugs" at bounding box center [220, 107] width 65 height 21
type input "drugs"
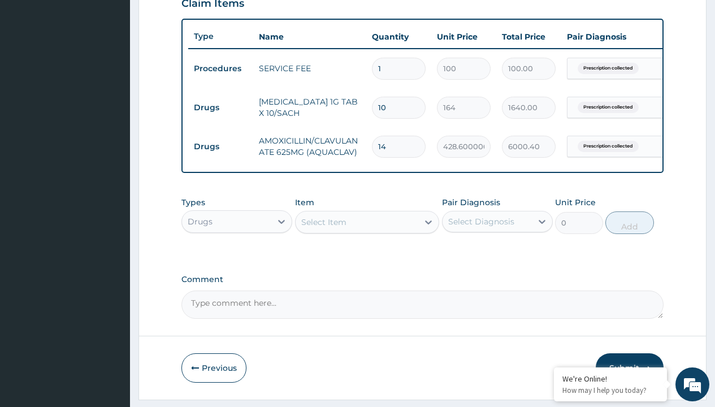
scroll to position [0, 0]
click at [237, 258] on div "Drugs" at bounding box center [236, 250] width 111 height 20
click at [323, 228] on div "Select Item" at bounding box center [323, 222] width 45 height 11
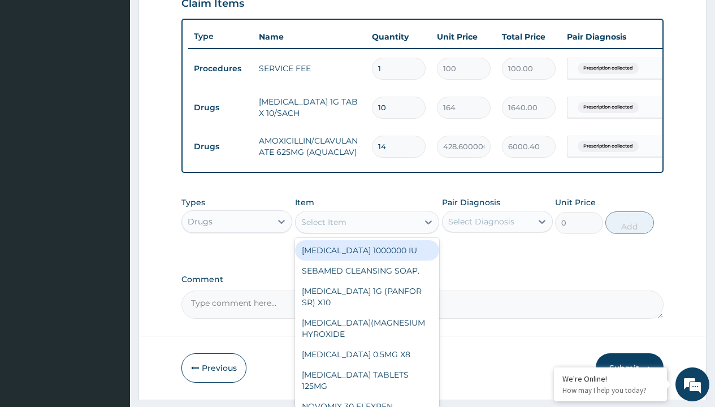
type input "diclomol gel"
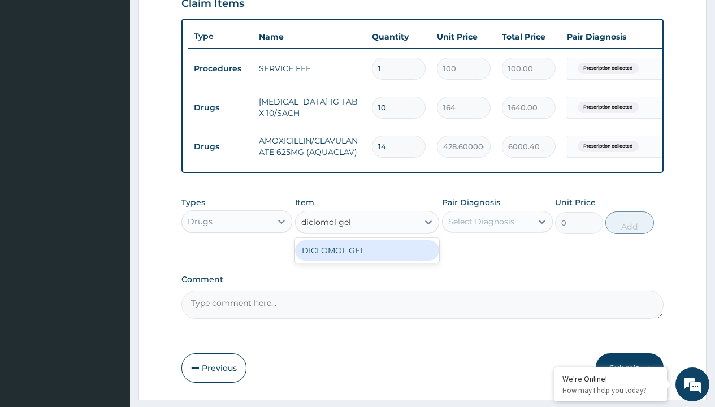
click at [367, 258] on div "DICLOMOL GEL" at bounding box center [367, 250] width 145 height 20
type input "3700"
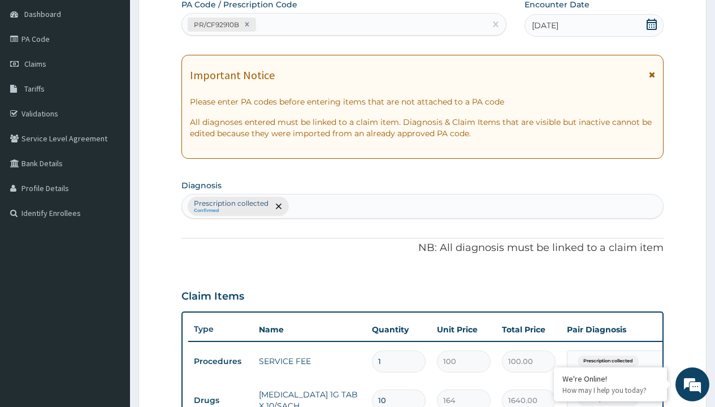
type input "prescription collected"
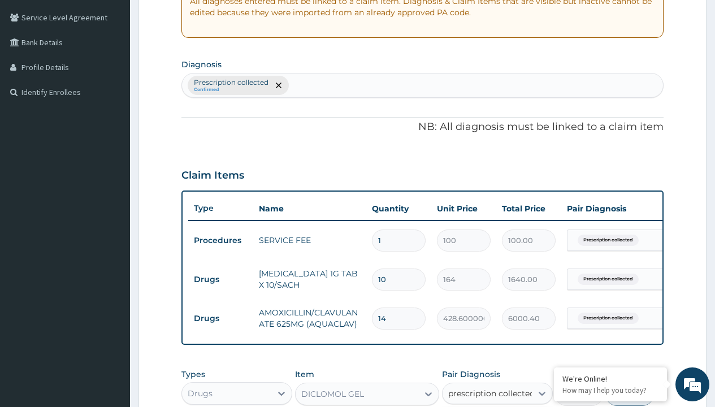
checkbox input "true"
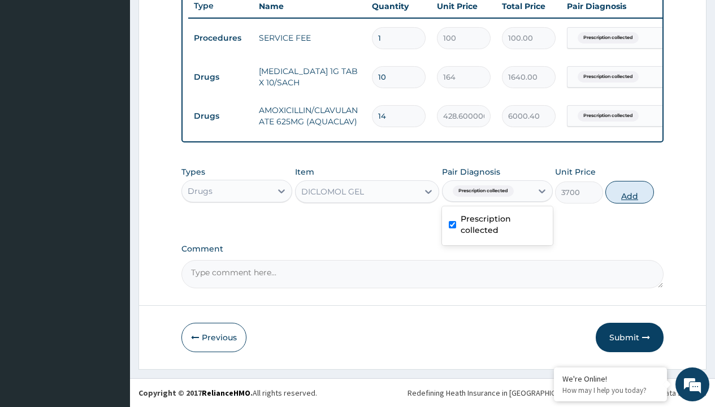
click at [630, 192] on button "Add" at bounding box center [629, 192] width 48 height 23
type input "0"
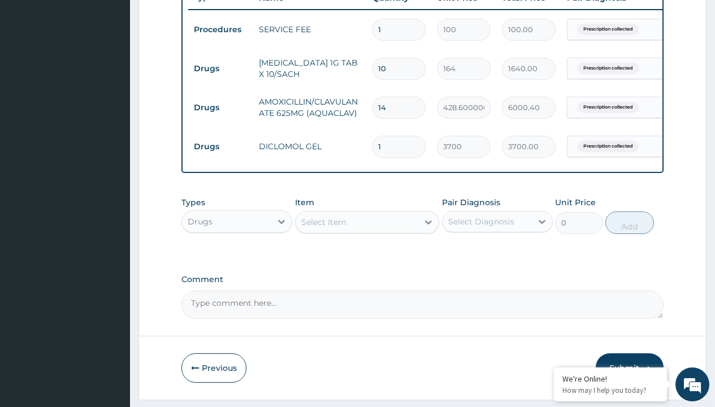
click at [220, 68] on td "Drugs" at bounding box center [220, 68] width 65 height 21
type input "drugs"
click at [237, 258] on div "Drugs" at bounding box center [236, 250] width 111 height 20
click at [323, 228] on div "Select Item" at bounding box center [323, 222] width 45 height 11
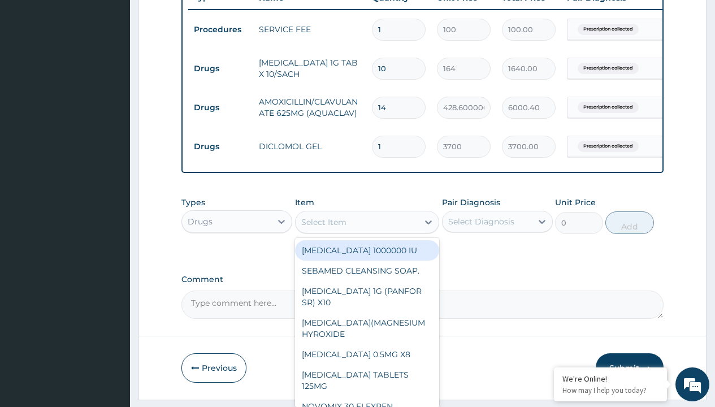
type input "[MEDICAL_DATA] norflex/pack"
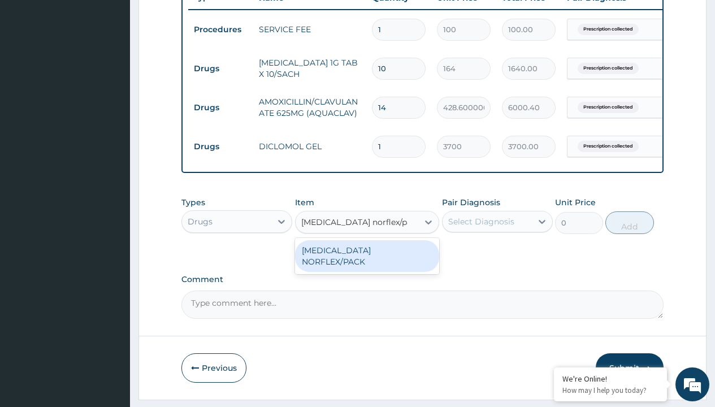
click at [367, 264] on div "[MEDICAL_DATA] NORFLEX/PACK" at bounding box center [367, 256] width 145 height 32
type input "437"
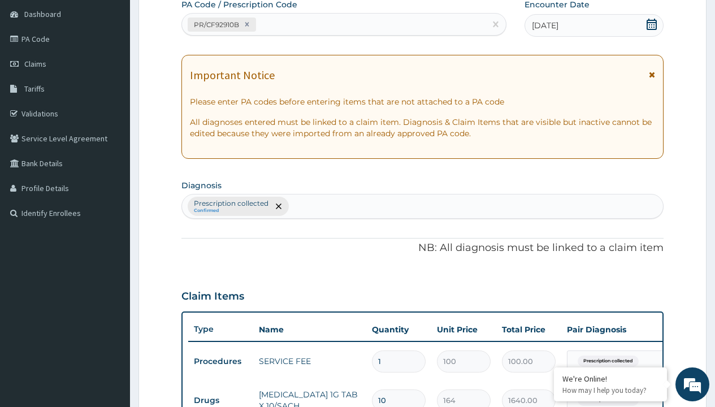
type input "prescription collected"
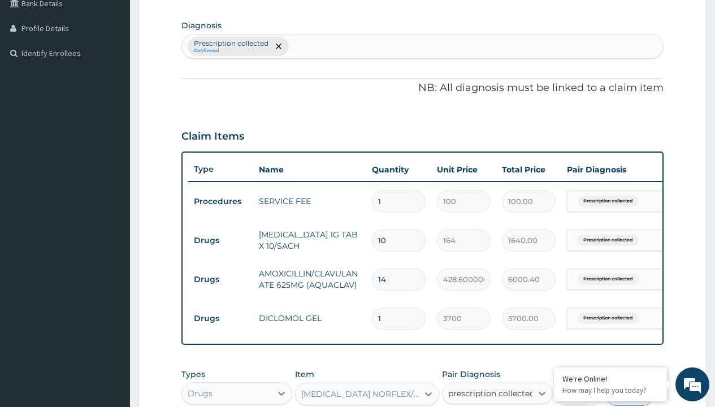
checkbox input "true"
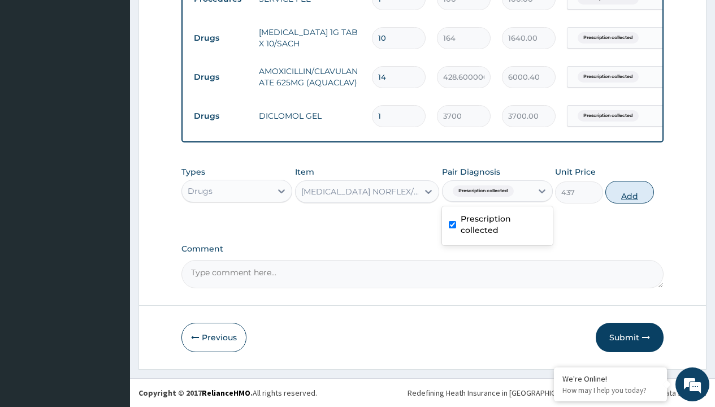
click at [630, 192] on button "Add" at bounding box center [629, 192] width 48 height 23
type input "0"
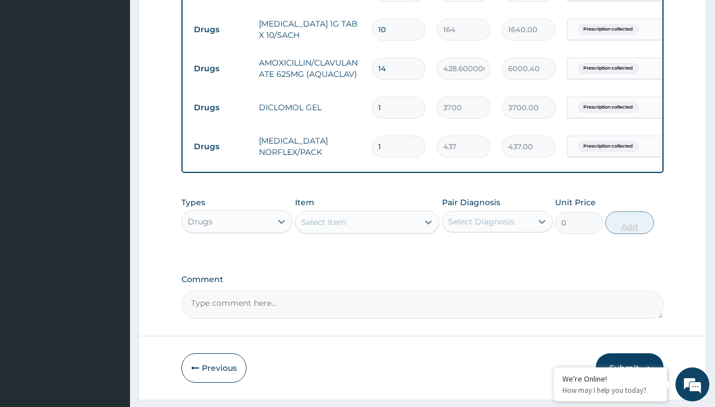
type input "10"
type input "4370.00"
